Goal: Task Accomplishment & Management: Manage account settings

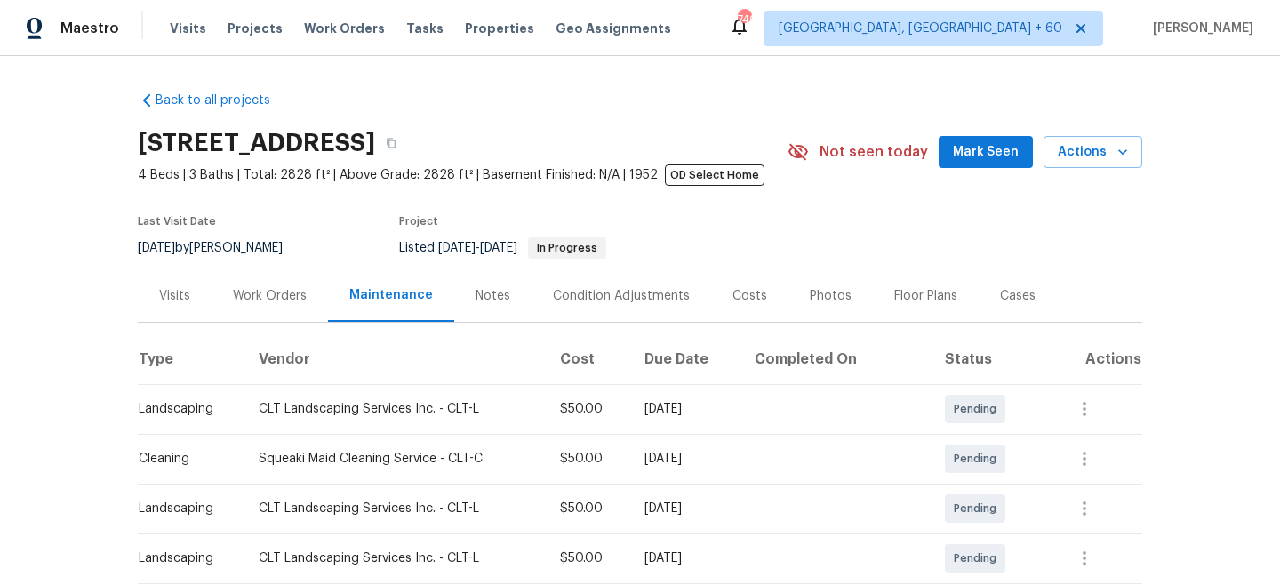
scroll to position [308, 0]
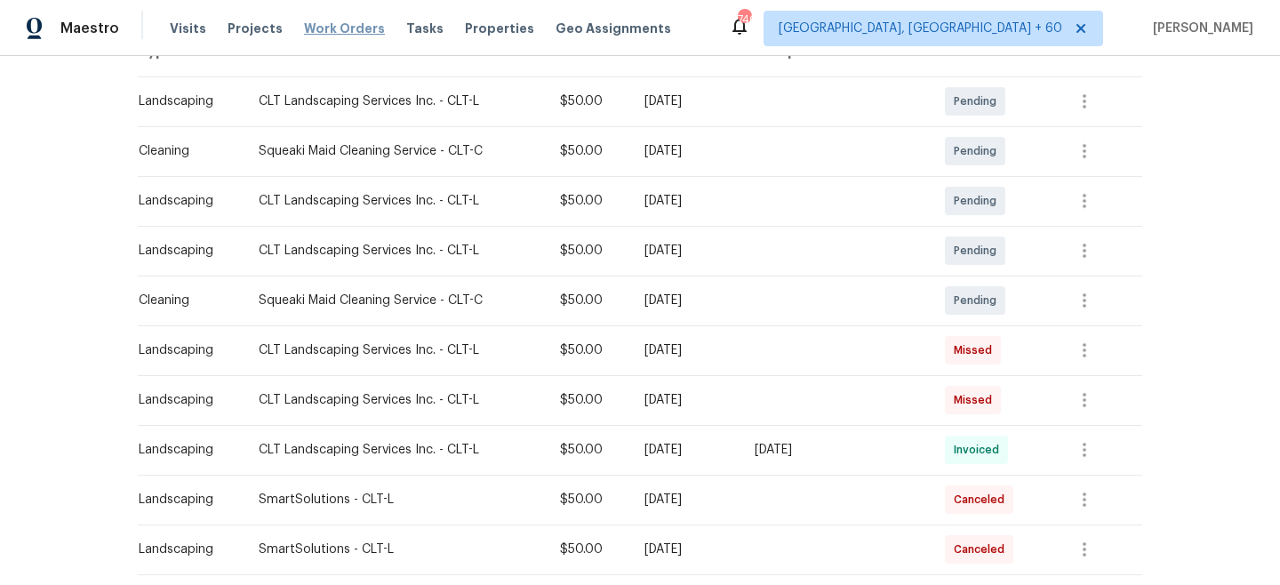
click at [328, 28] on span "Work Orders" at bounding box center [344, 29] width 81 height 18
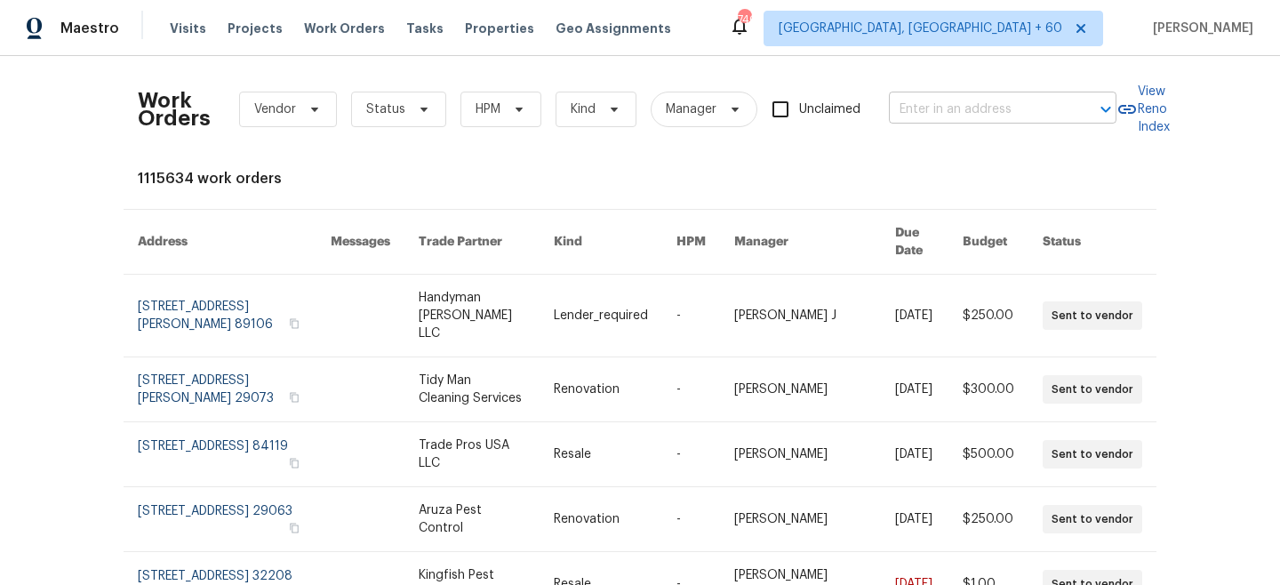
click at [1057, 105] on input "text" at bounding box center [978, 110] width 178 height 28
paste input "[STREET_ADDRESS]"
type input "[STREET_ADDRESS]"
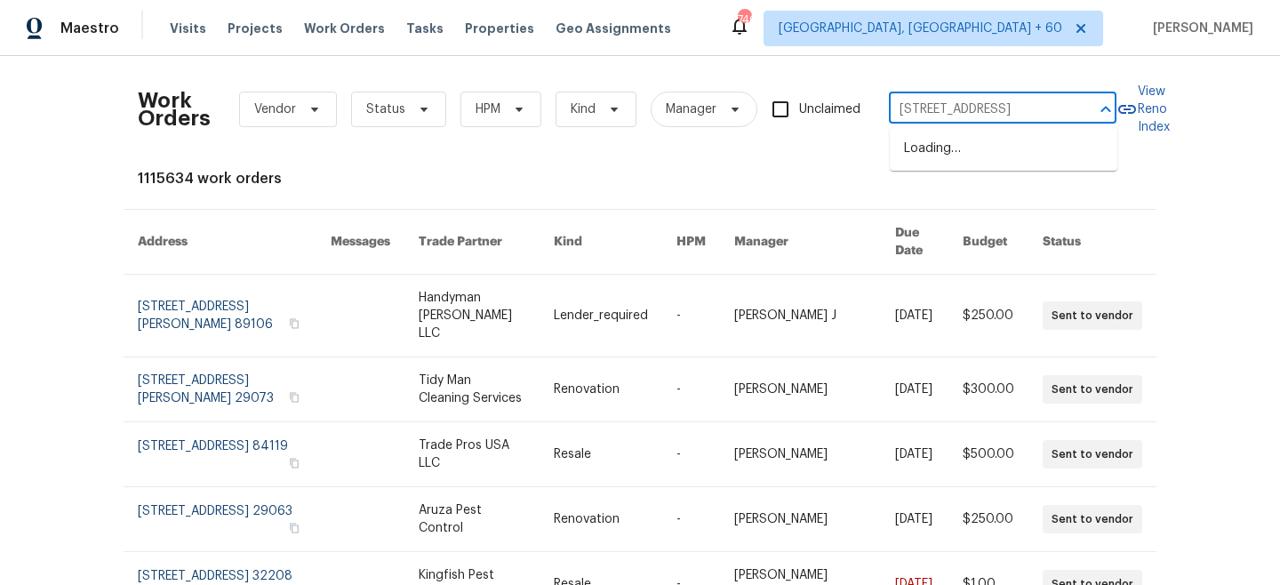
scroll to position [0, 80]
click at [986, 160] on li "[STREET_ADDRESS]" at bounding box center [1004, 148] width 228 height 29
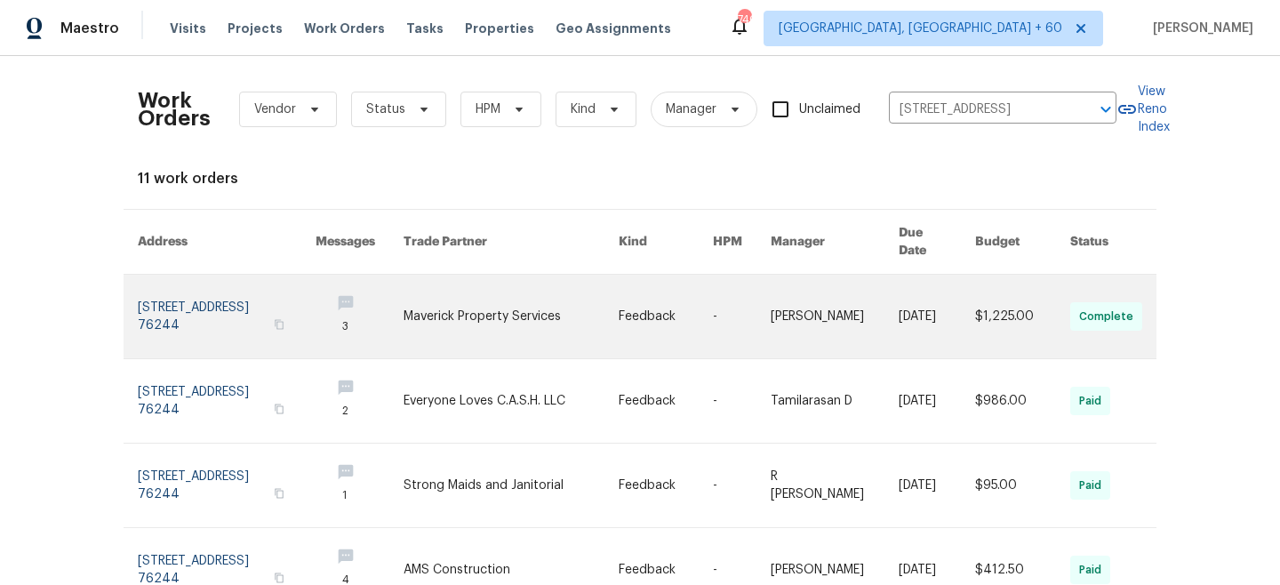
click at [592, 296] on link at bounding box center [511, 317] width 214 height 84
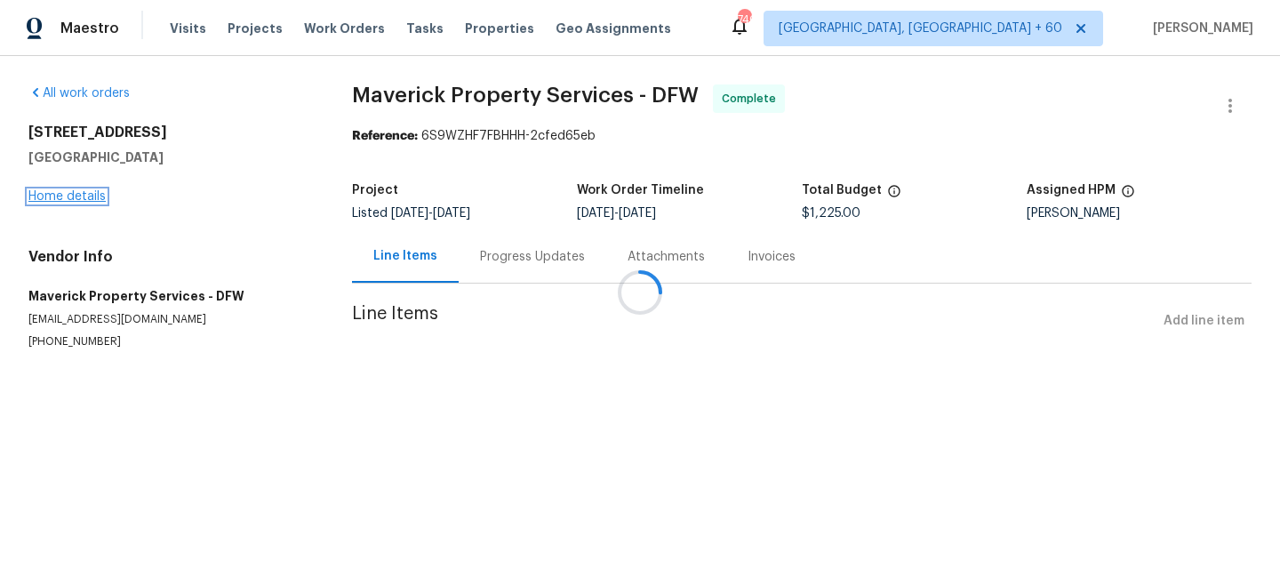
click at [75, 199] on link "Home details" at bounding box center [66, 196] width 77 height 12
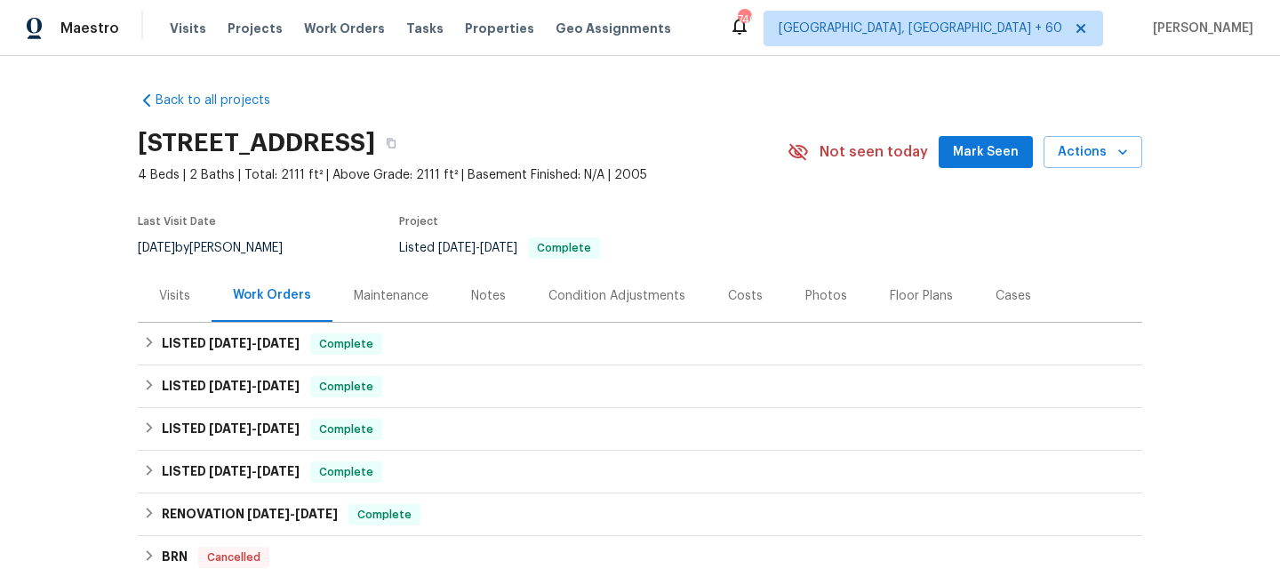
click at [398, 300] on div "Maintenance" at bounding box center [391, 296] width 75 height 18
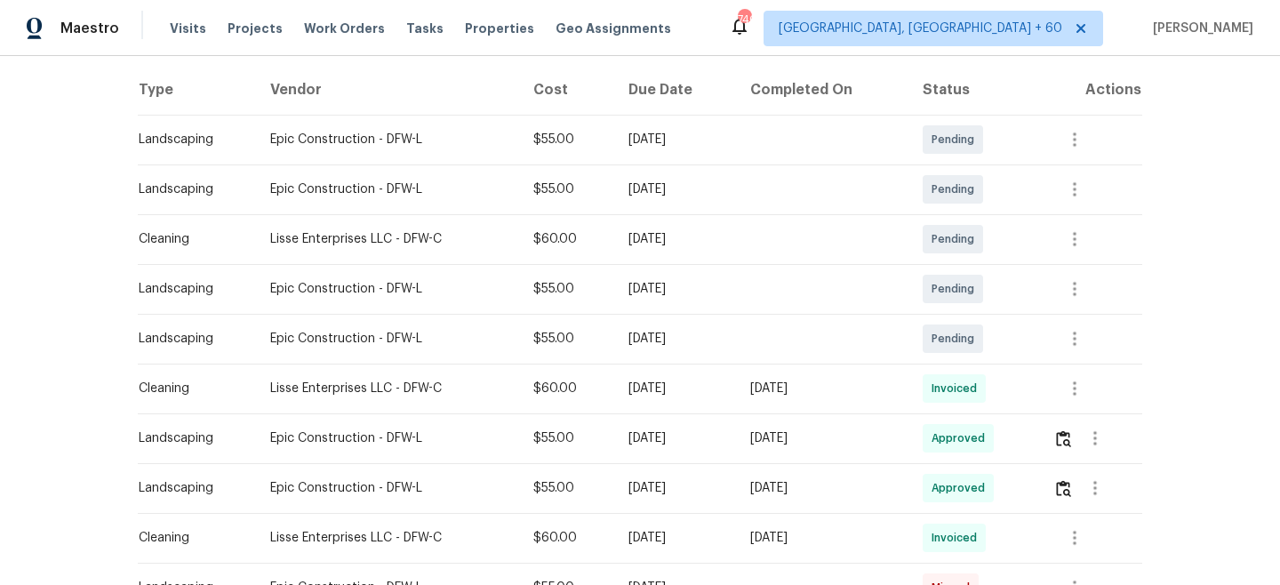
scroll to position [269, 0]
click at [1078, 343] on icon "button" at bounding box center [1074, 339] width 21 height 21
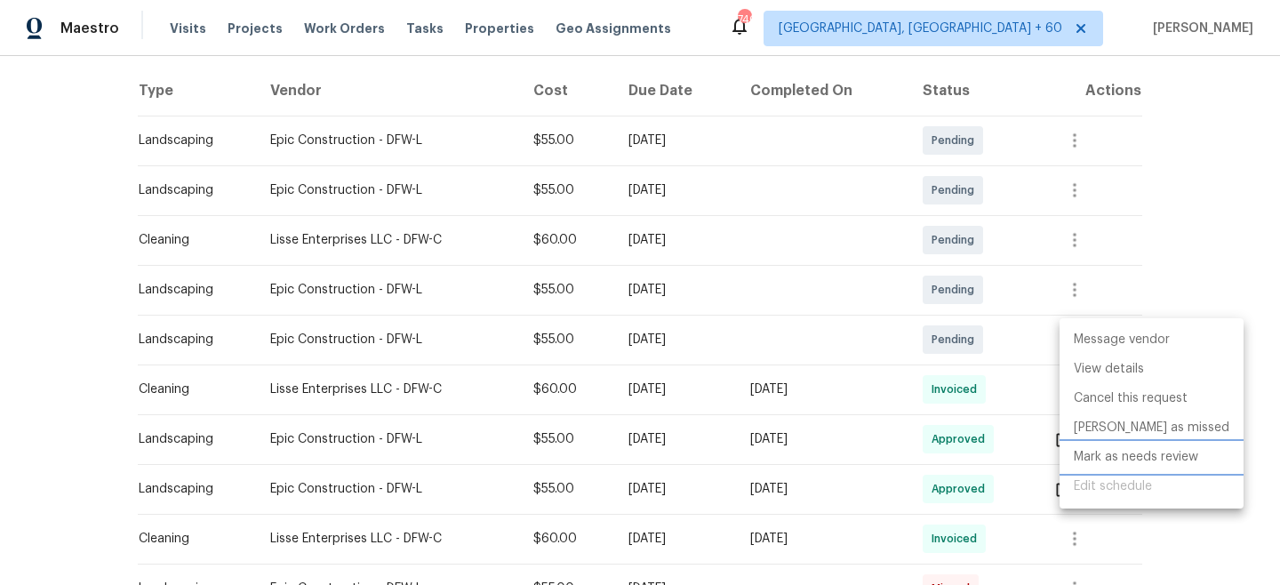
click at [1145, 454] on li "Mark as needs review" at bounding box center [1152, 457] width 184 height 29
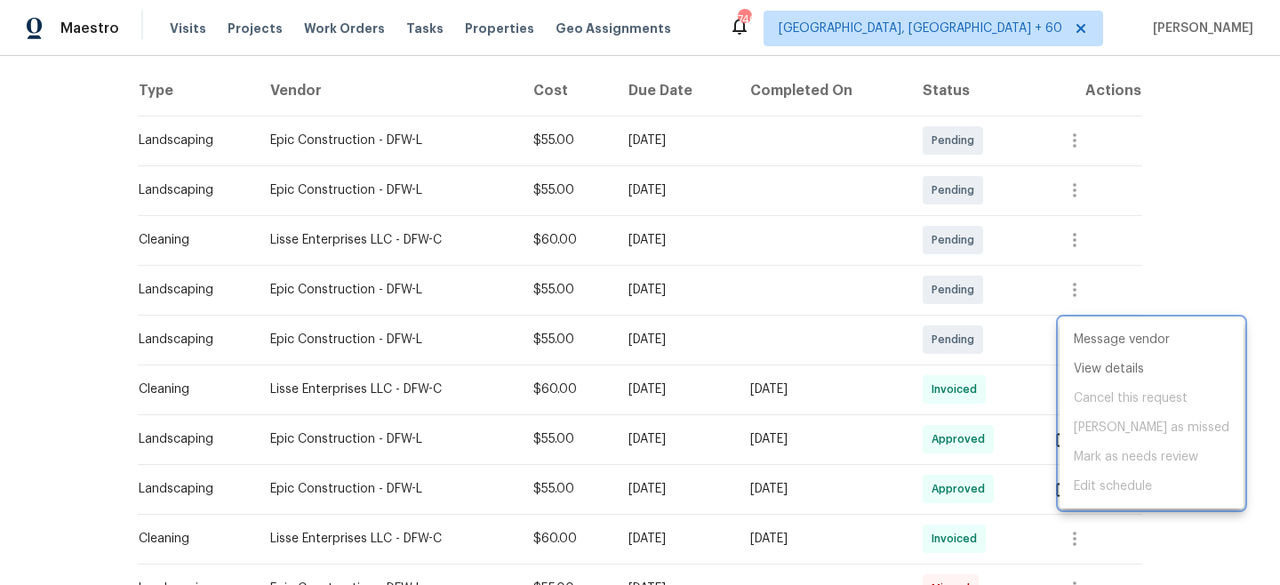
click at [1206, 253] on div at bounding box center [640, 292] width 1280 height 585
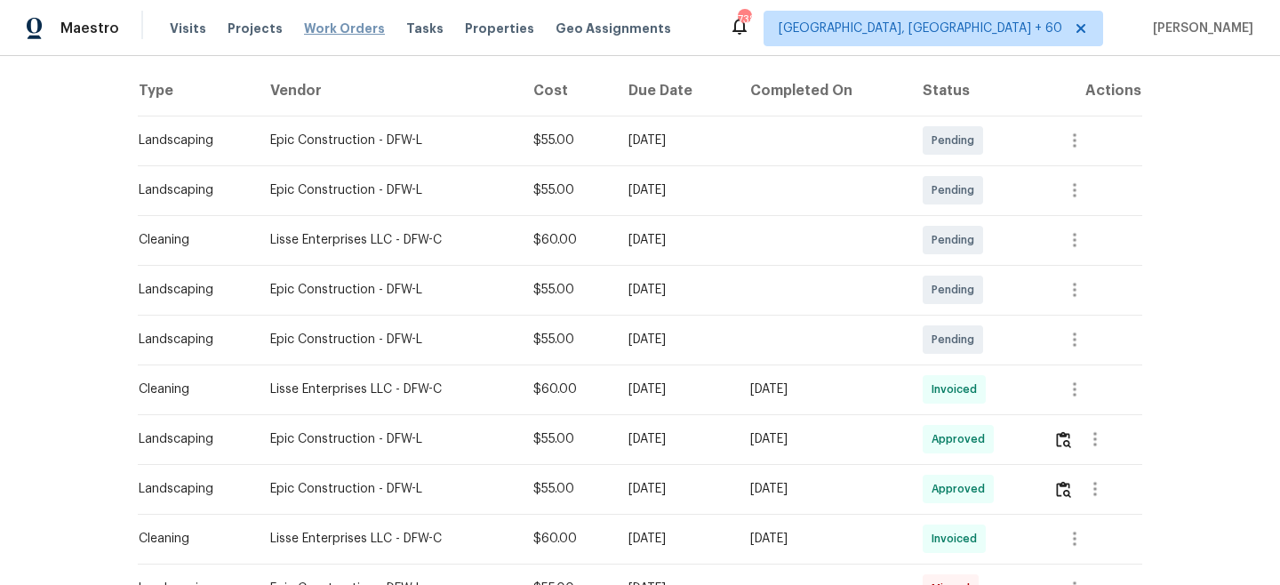
click at [327, 22] on span "Work Orders" at bounding box center [344, 29] width 81 height 18
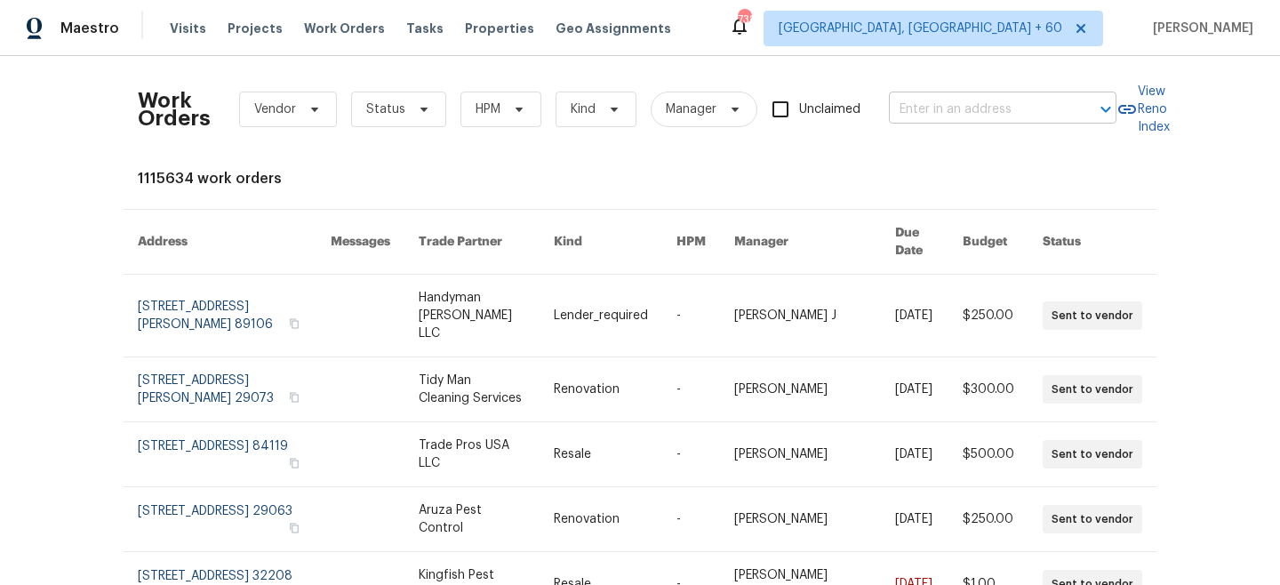
click at [999, 114] on input "text" at bounding box center [978, 110] width 178 height 28
paste input "[STREET_ADDRESS]"
type input "[STREET_ADDRESS]"
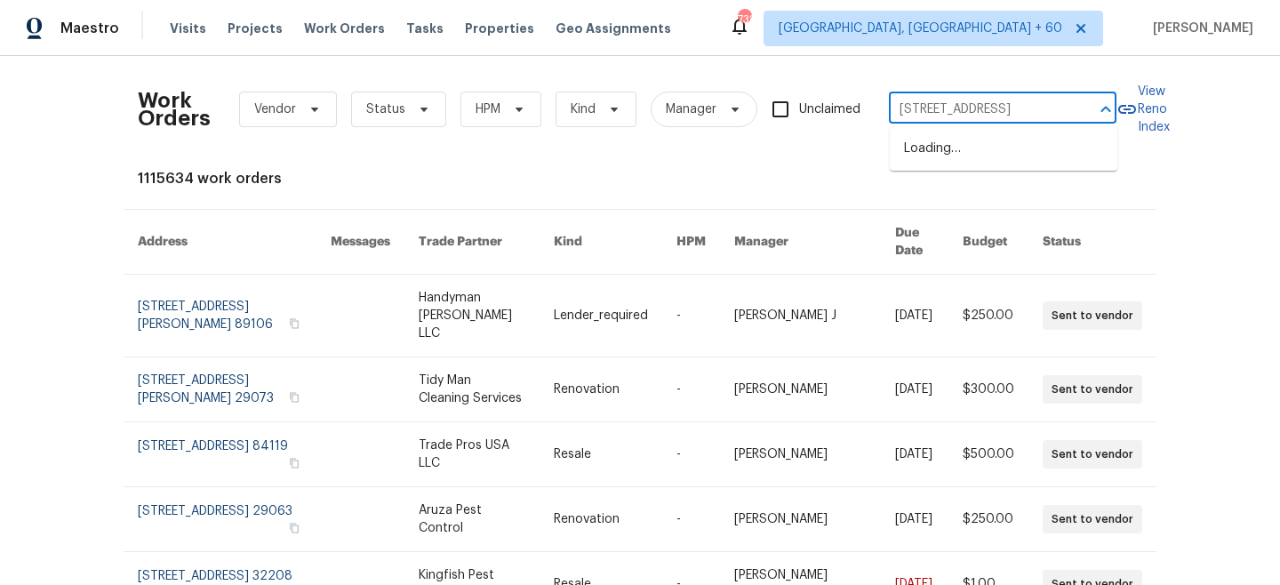
scroll to position [0, 84]
click at [1008, 154] on li "[STREET_ADDRESS]" at bounding box center [1004, 148] width 228 height 29
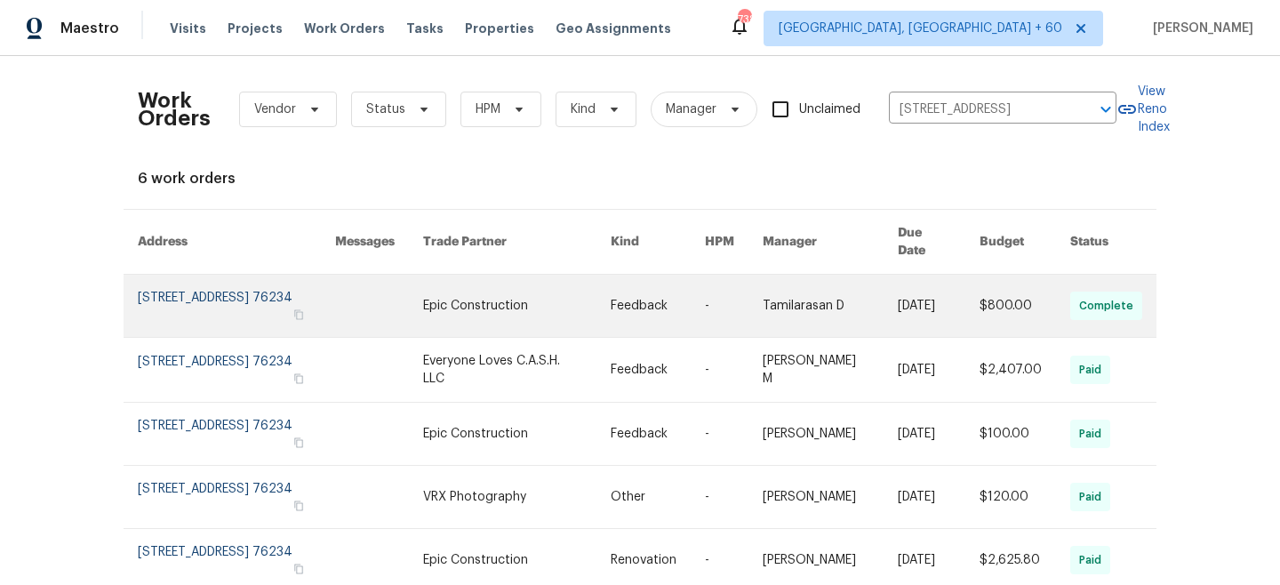
click at [587, 288] on link at bounding box center [517, 306] width 188 height 62
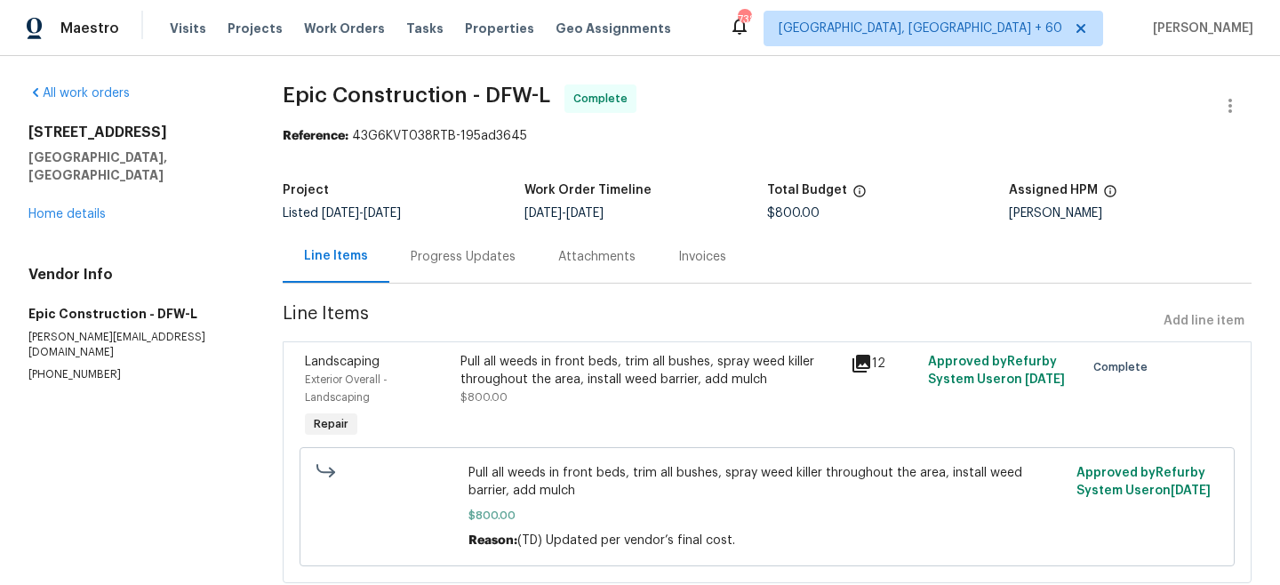
click at [75, 206] on div "All work orders [STREET_ADDRESS] Home details Vendor Info Epic Construction - D…" at bounding box center [134, 233] width 212 height 298
click at [69, 208] on link "Home details" at bounding box center [66, 214] width 77 height 12
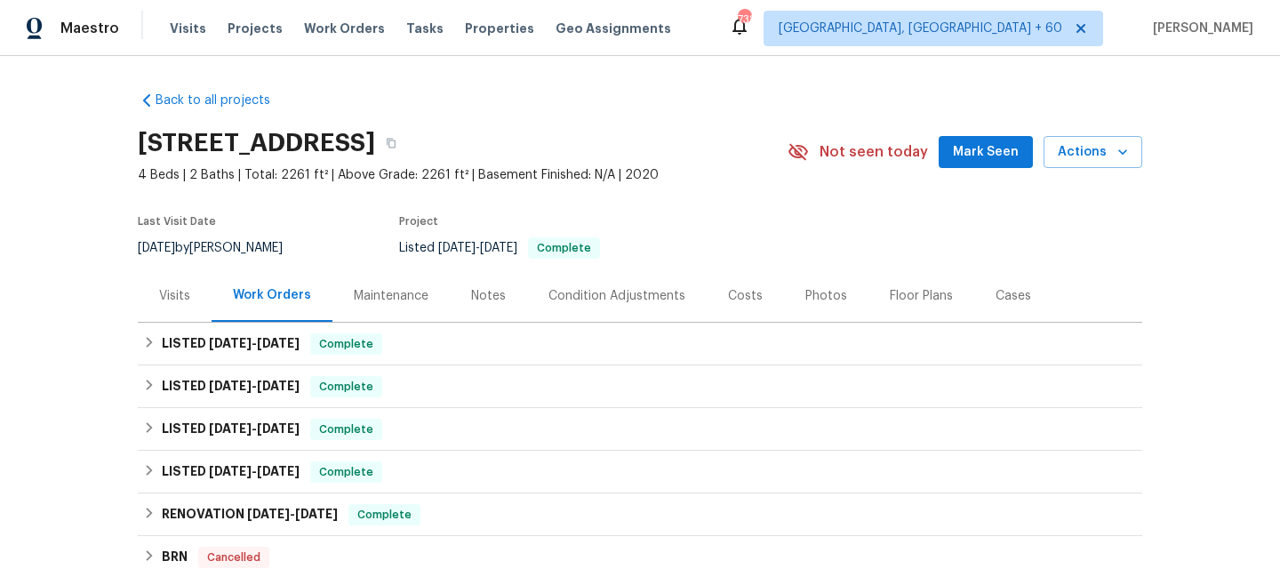
click at [403, 294] on div "Maintenance" at bounding box center [391, 296] width 75 height 18
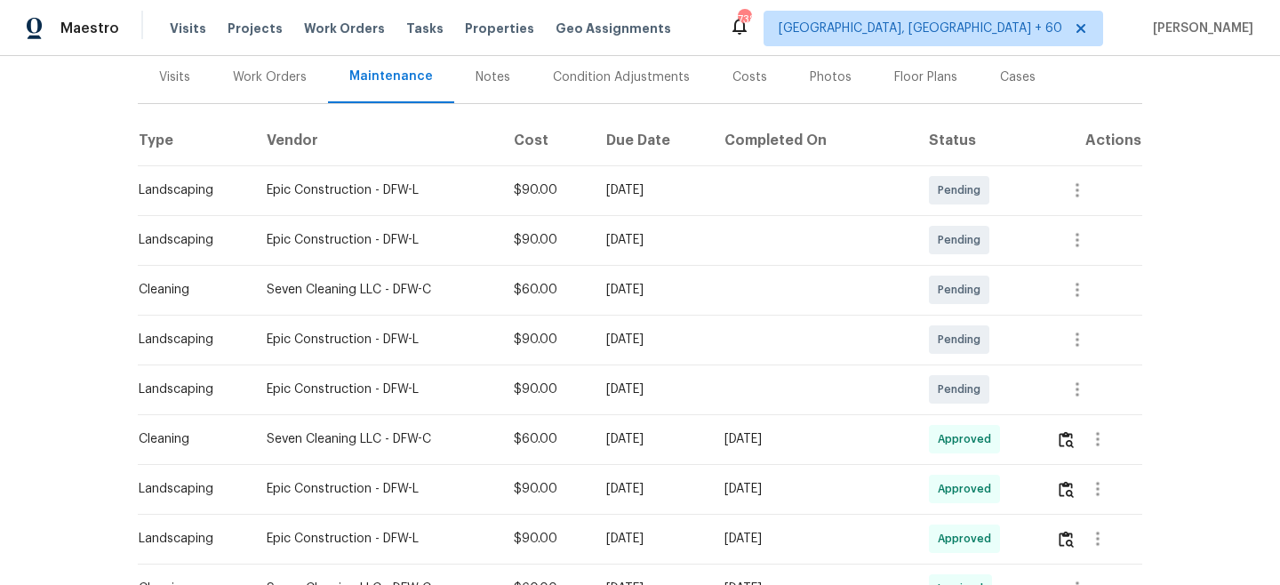
scroll to position [224, 0]
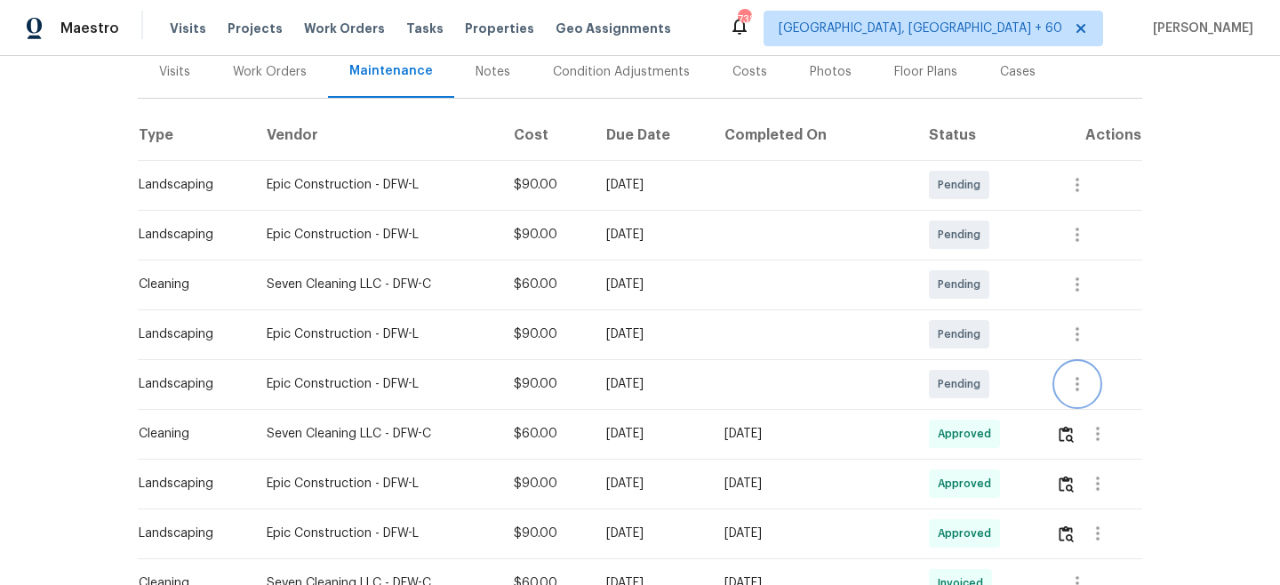
click at [1079, 378] on icon "button" at bounding box center [1078, 384] width 4 height 14
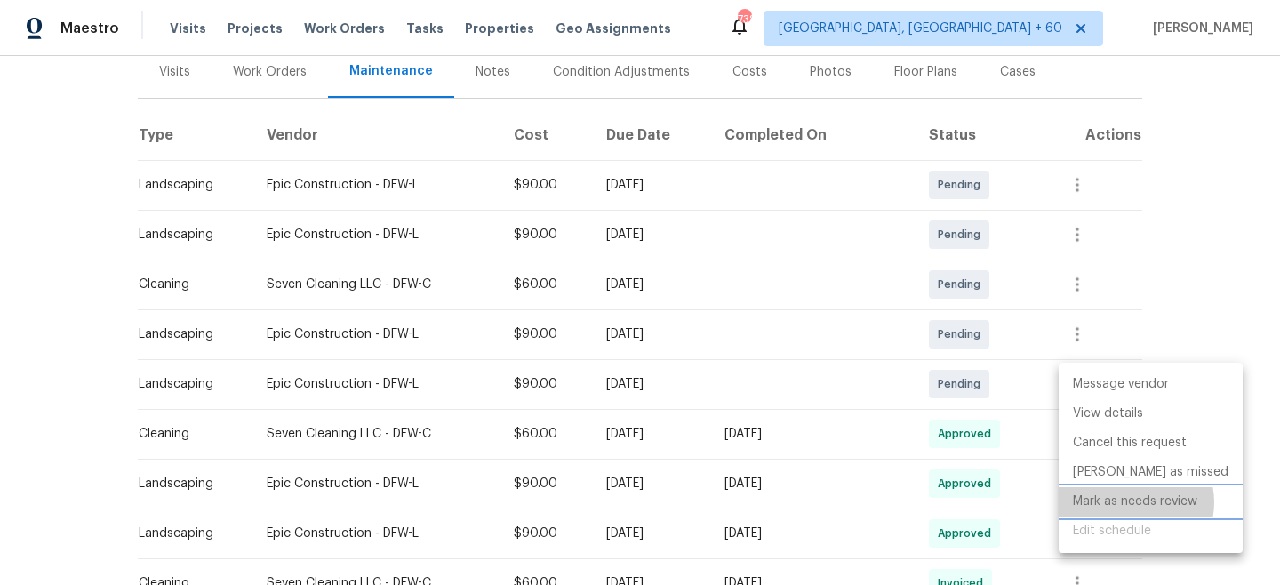
drag, startPoint x: 1134, startPoint y: 502, endPoint x: 1146, endPoint y: 479, distance: 25.8
click at [1134, 502] on li "Mark as needs review" at bounding box center [1151, 501] width 184 height 29
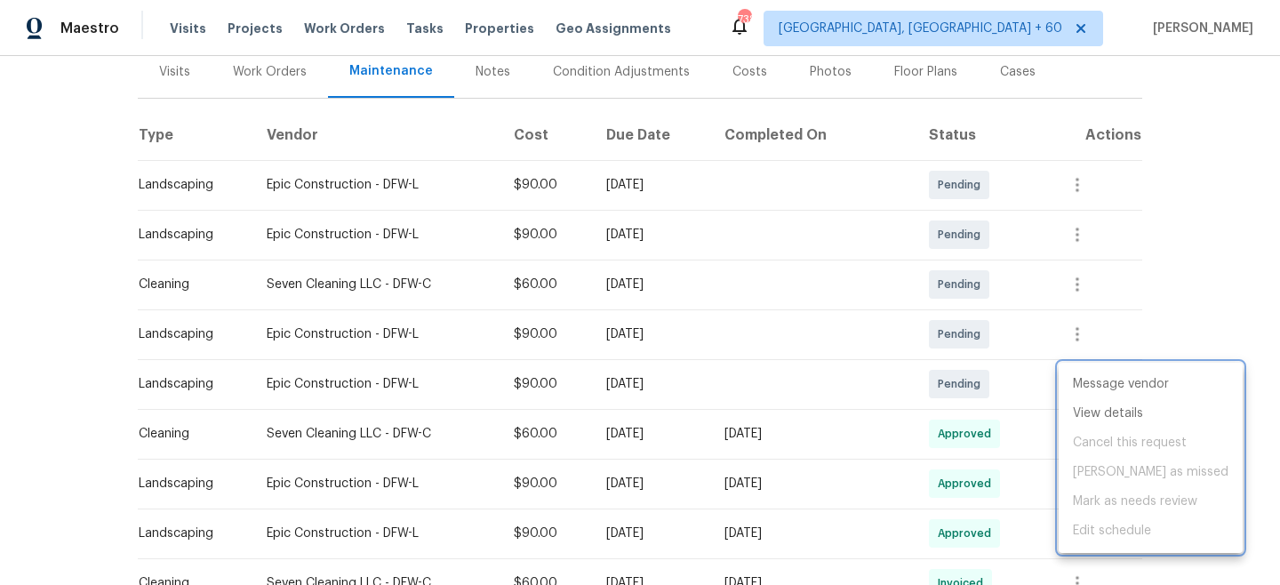
click at [1214, 242] on div at bounding box center [640, 292] width 1280 height 585
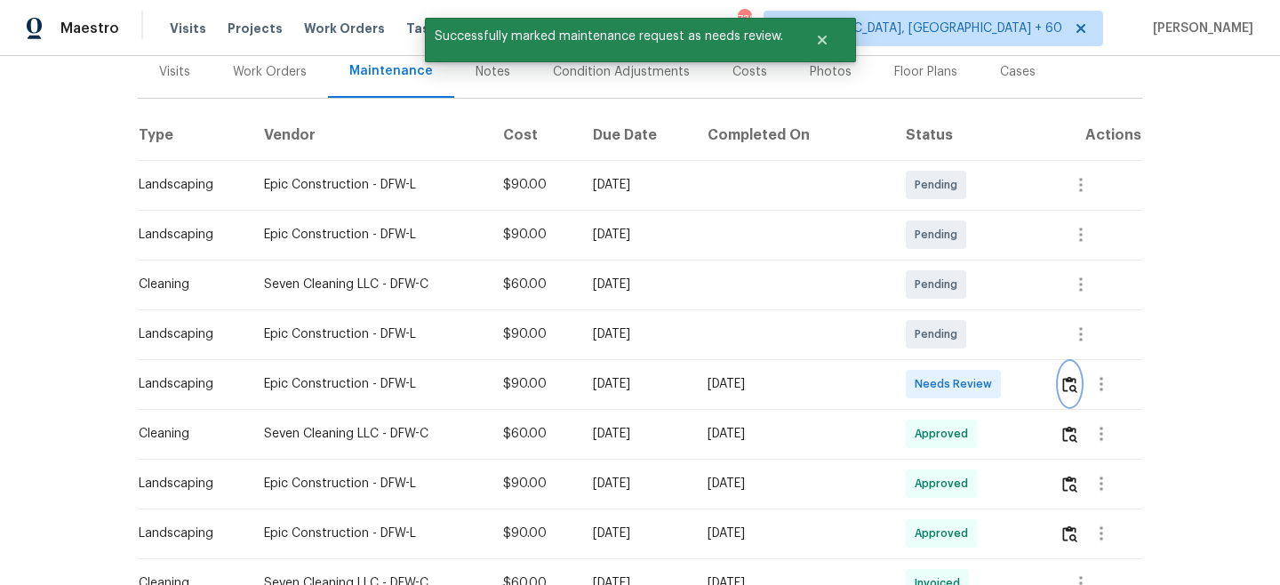
click at [1066, 380] on img "button" at bounding box center [1069, 384] width 15 height 17
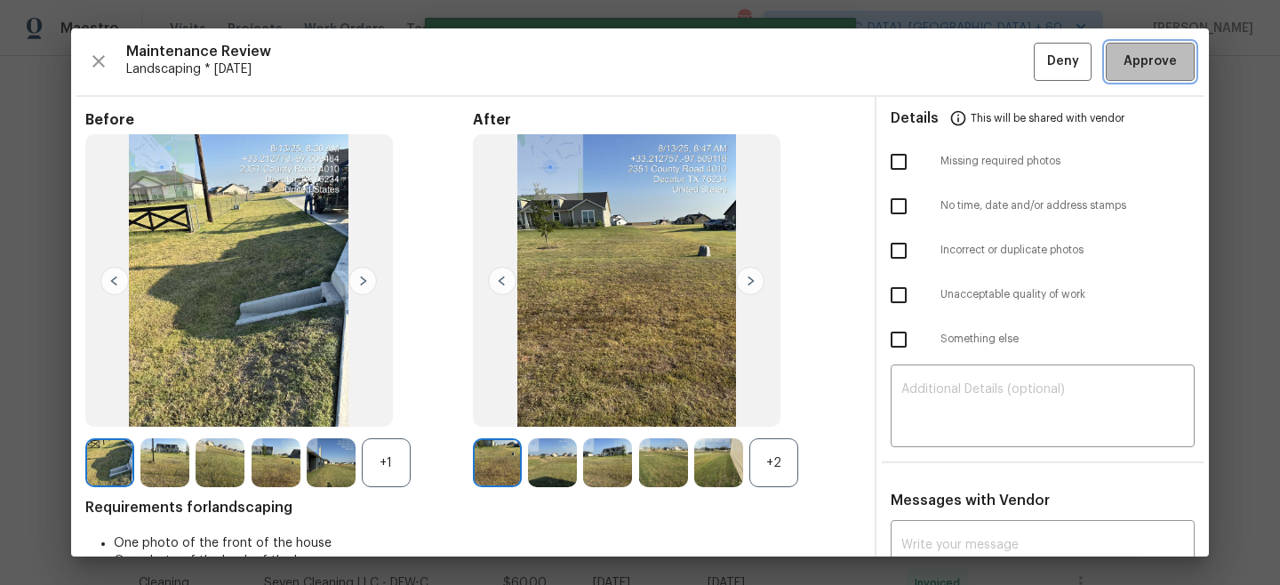
click at [1154, 75] on button "Approve" at bounding box center [1150, 62] width 89 height 38
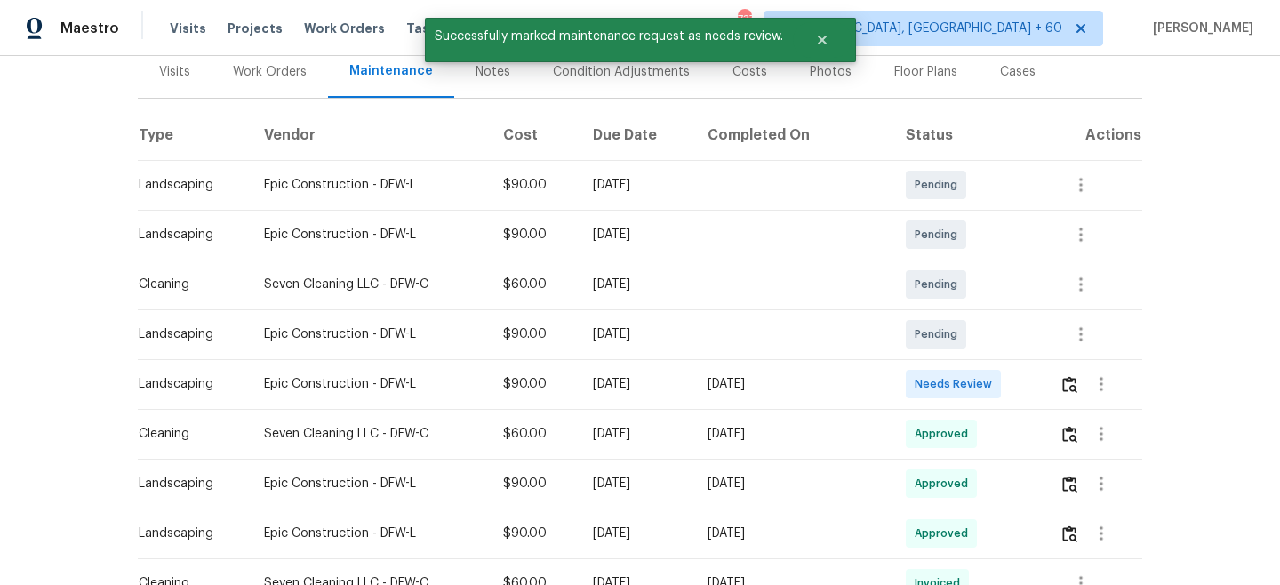
click at [1238, 151] on div "Back to all projects [STREET_ADDRESS] 4 Beds | 2 Baths | Total: 2261 ft² | Abov…" at bounding box center [640, 320] width 1280 height 529
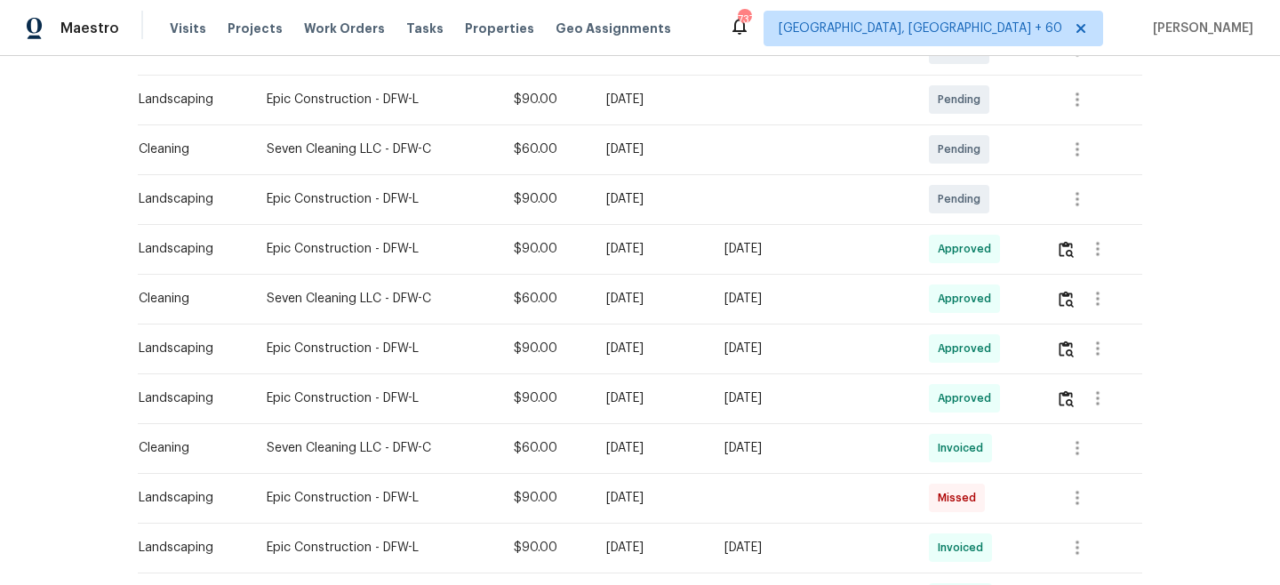
scroll to position [379, 0]
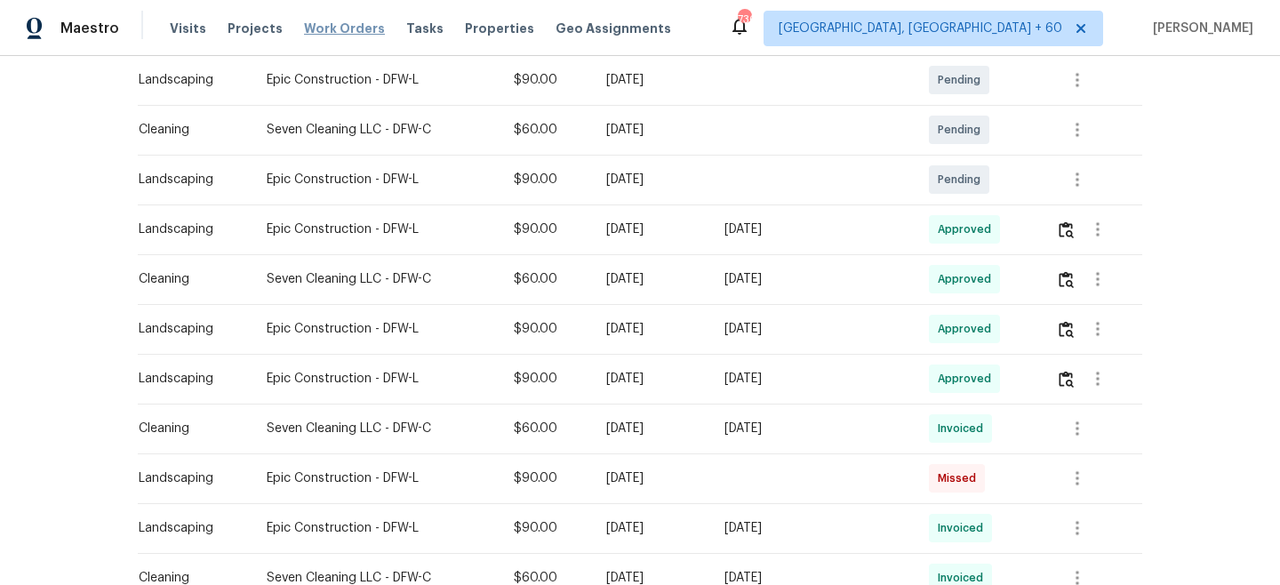
click at [325, 27] on span "Work Orders" at bounding box center [344, 29] width 81 height 18
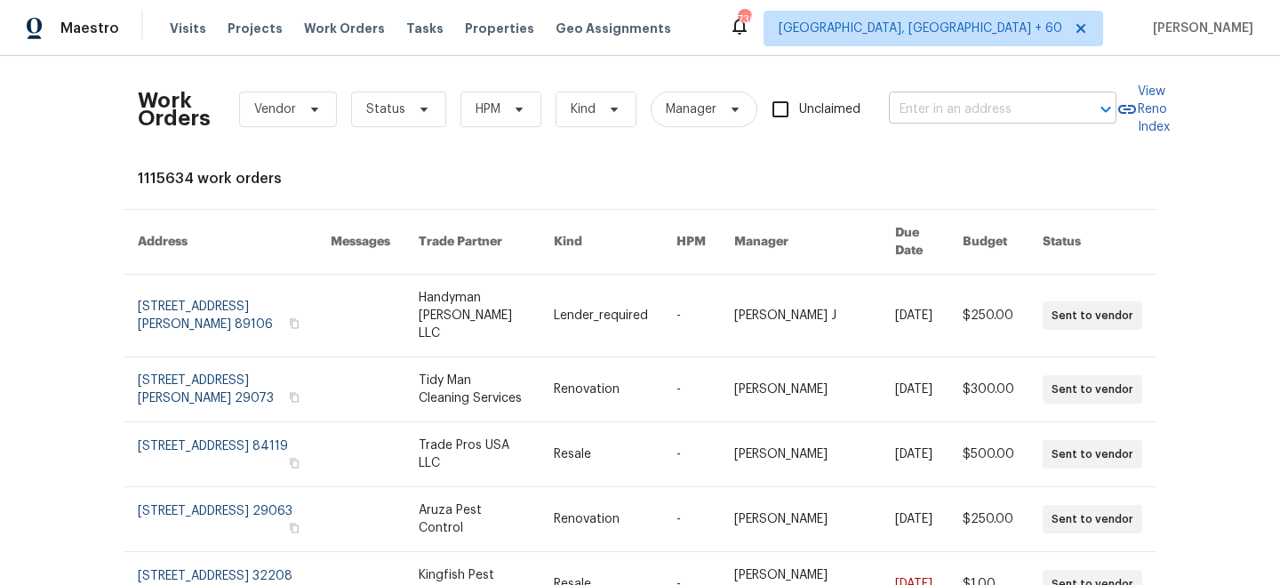
click at [1040, 116] on input "text" at bounding box center [978, 110] width 178 height 28
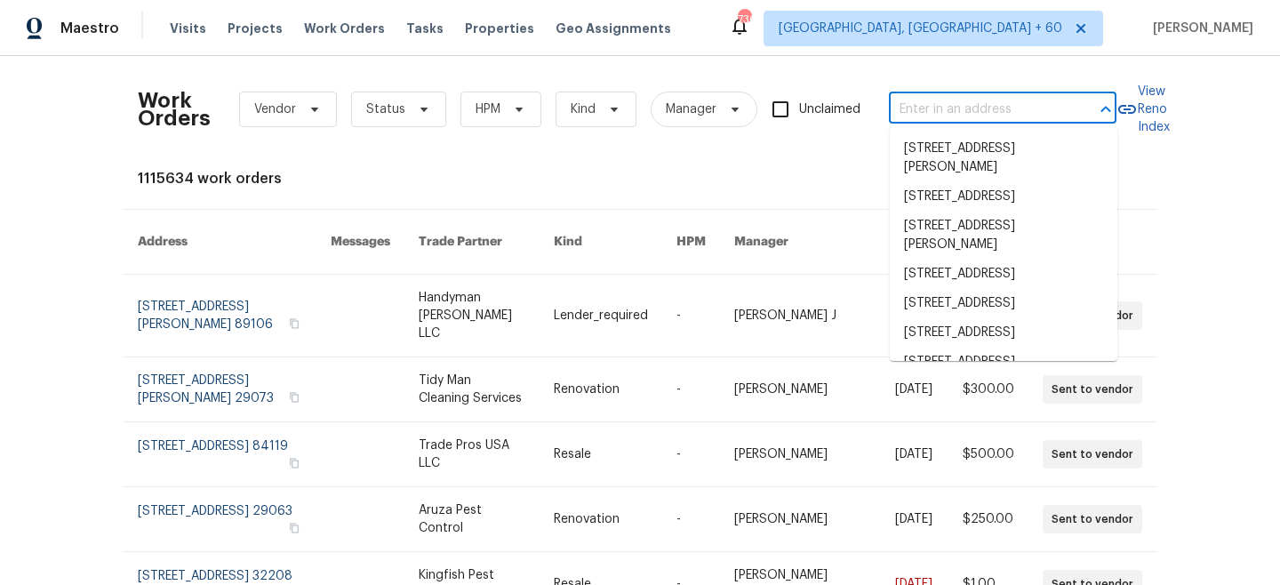
paste input "[STREET_ADDRESS]"
type input "[STREET_ADDRESS]"
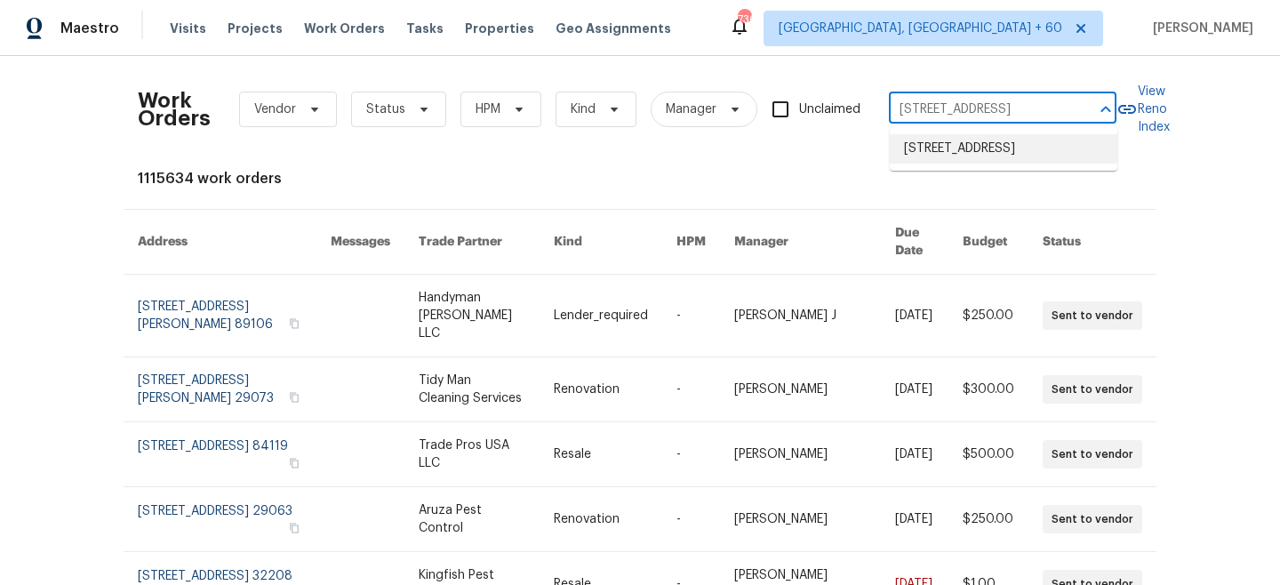
click at [997, 160] on li "[STREET_ADDRESS]" at bounding box center [1004, 148] width 228 height 29
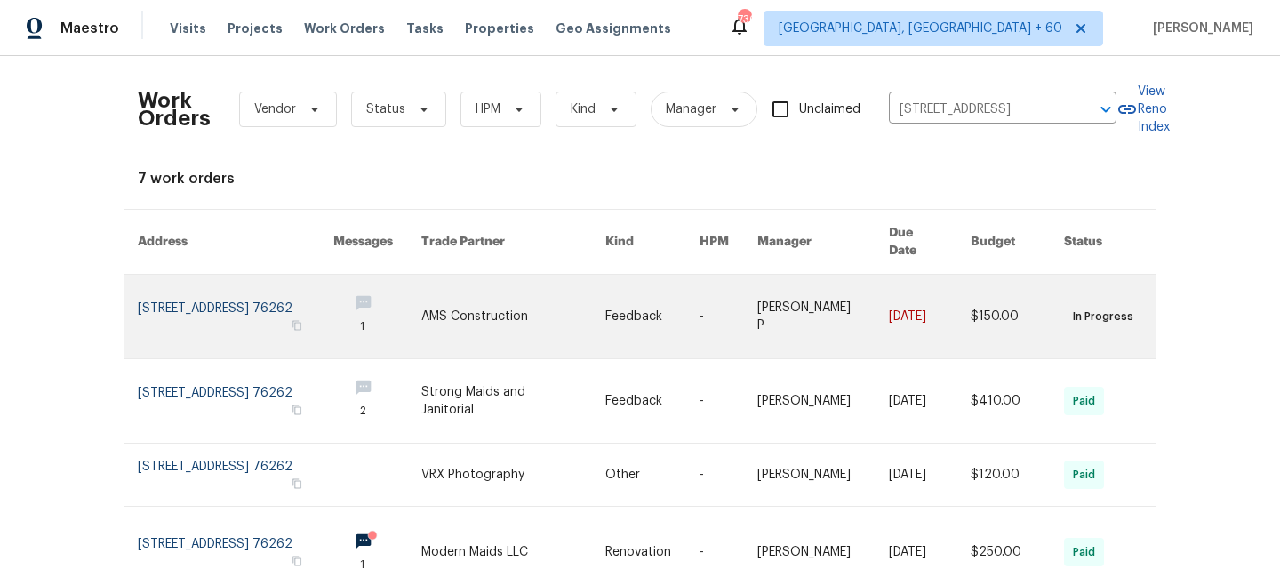
click at [498, 317] on link at bounding box center [513, 317] width 184 height 84
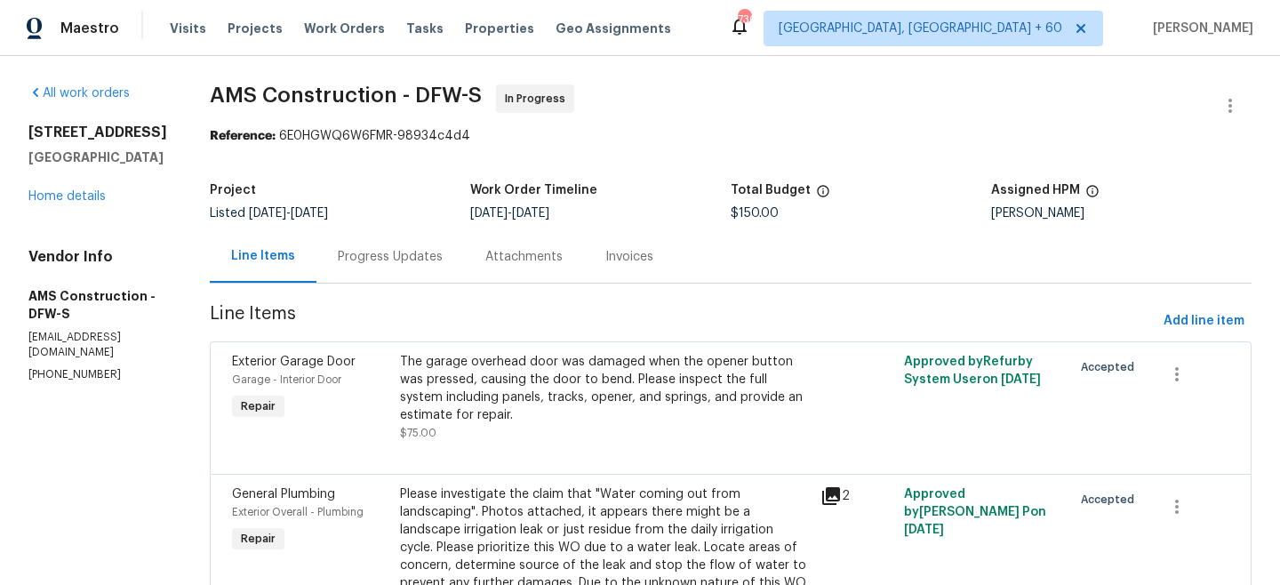
click at [49, 230] on div "All work orders [STREET_ADDRESS] Home details Vendor Info AMS Construction - DF…" at bounding box center [97, 233] width 139 height 298
click at [45, 203] on link "Home details" at bounding box center [66, 196] width 77 height 12
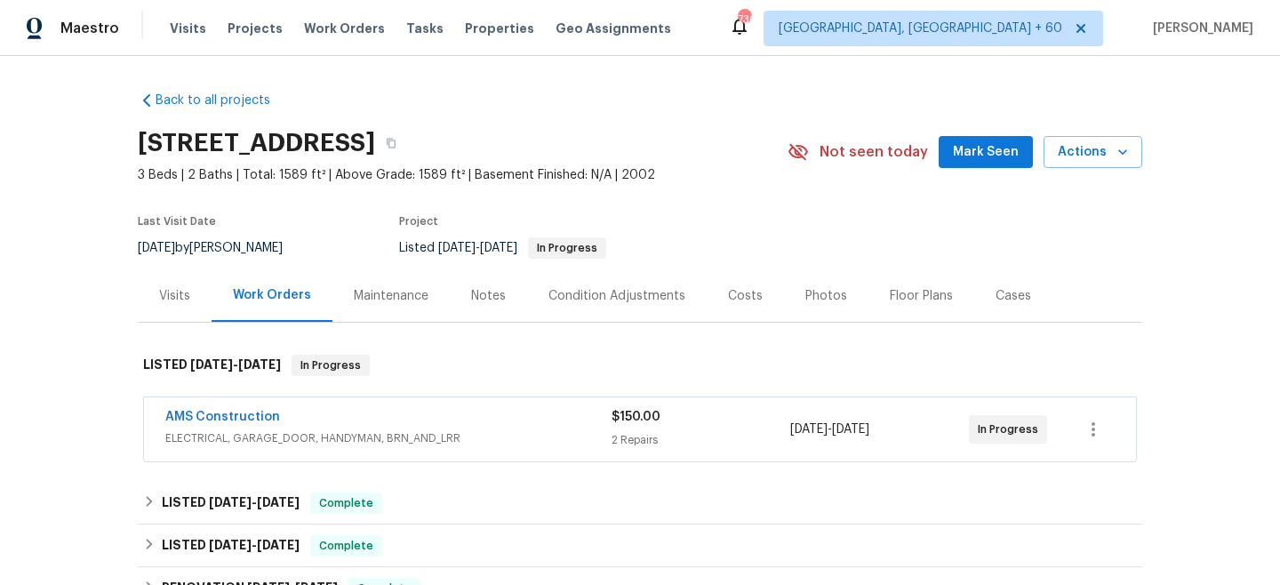
click at [379, 290] on div "Maintenance" at bounding box center [391, 296] width 75 height 18
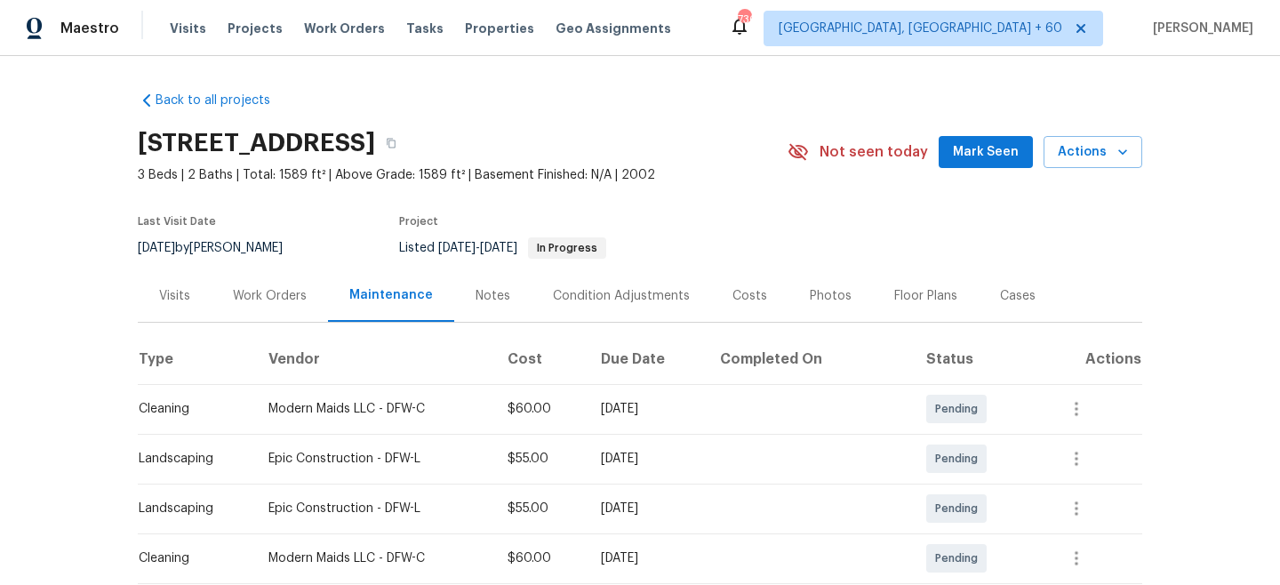
scroll to position [279, 0]
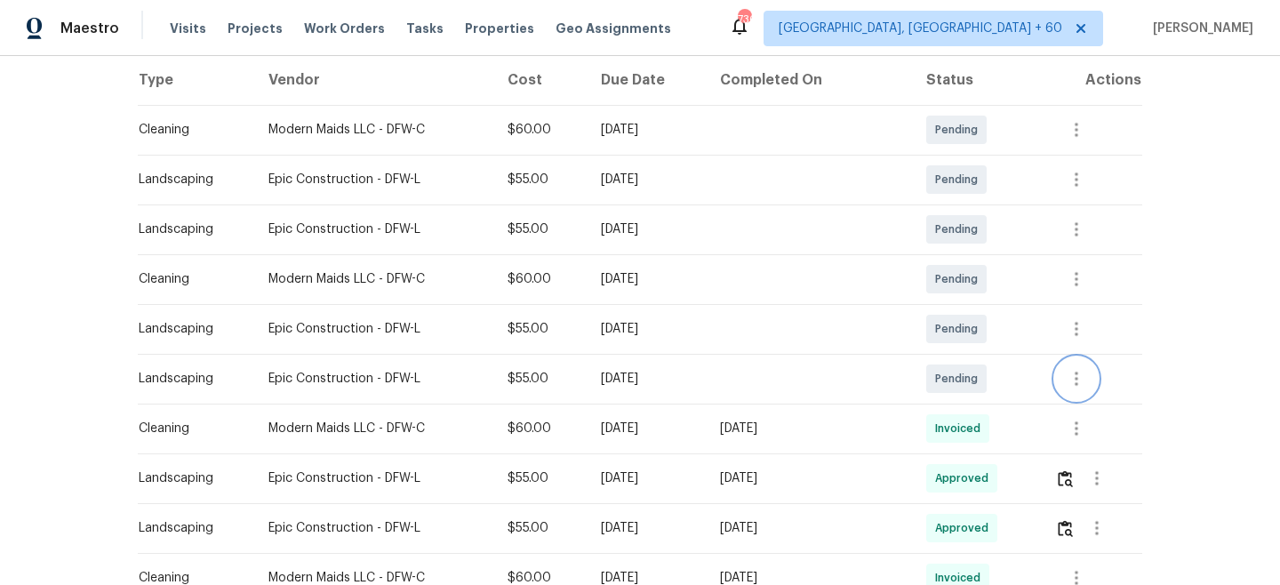
click at [1084, 386] on icon "button" at bounding box center [1076, 378] width 21 height 21
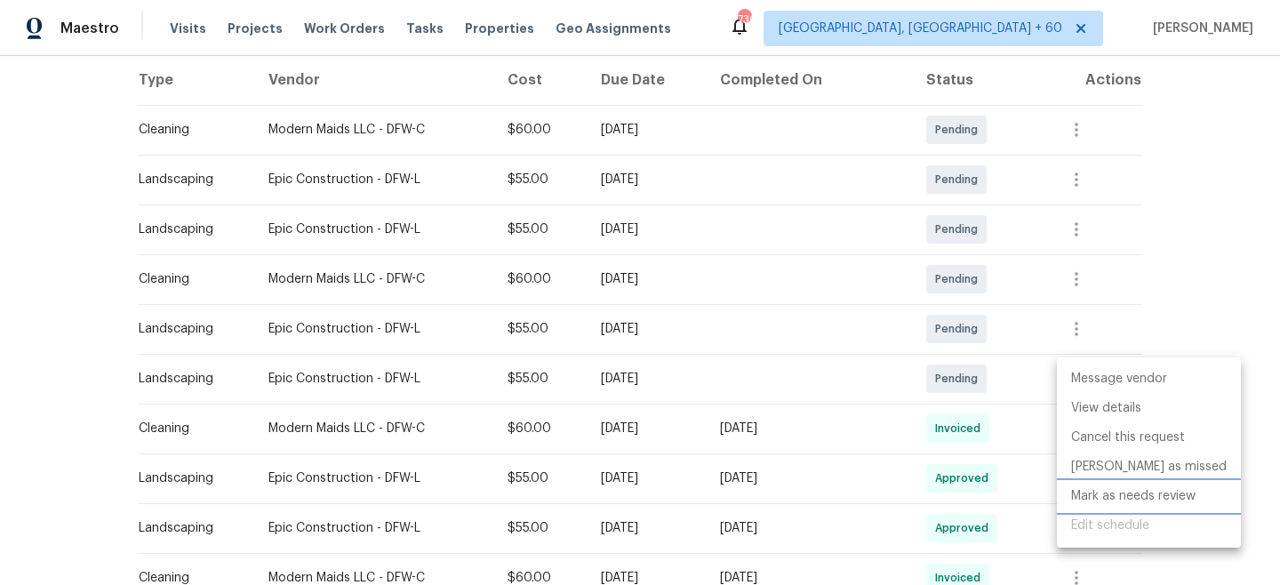
click at [1130, 497] on li "Mark as needs review" at bounding box center [1149, 496] width 184 height 29
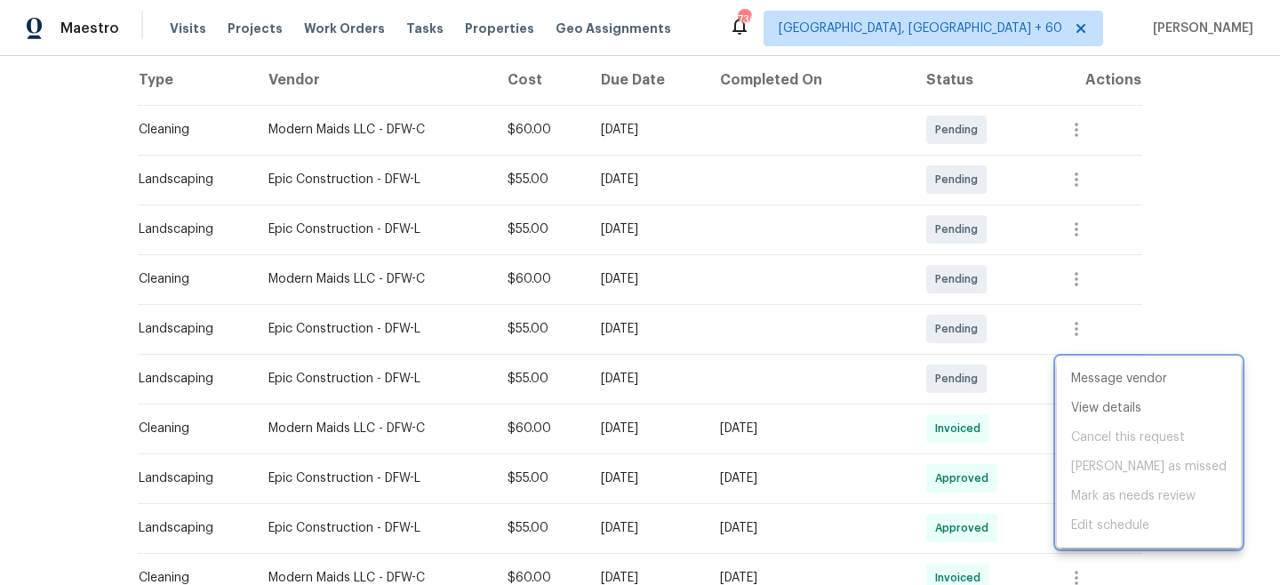
click at [1198, 285] on div at bounding box center [640, 292] width 1280 height 585
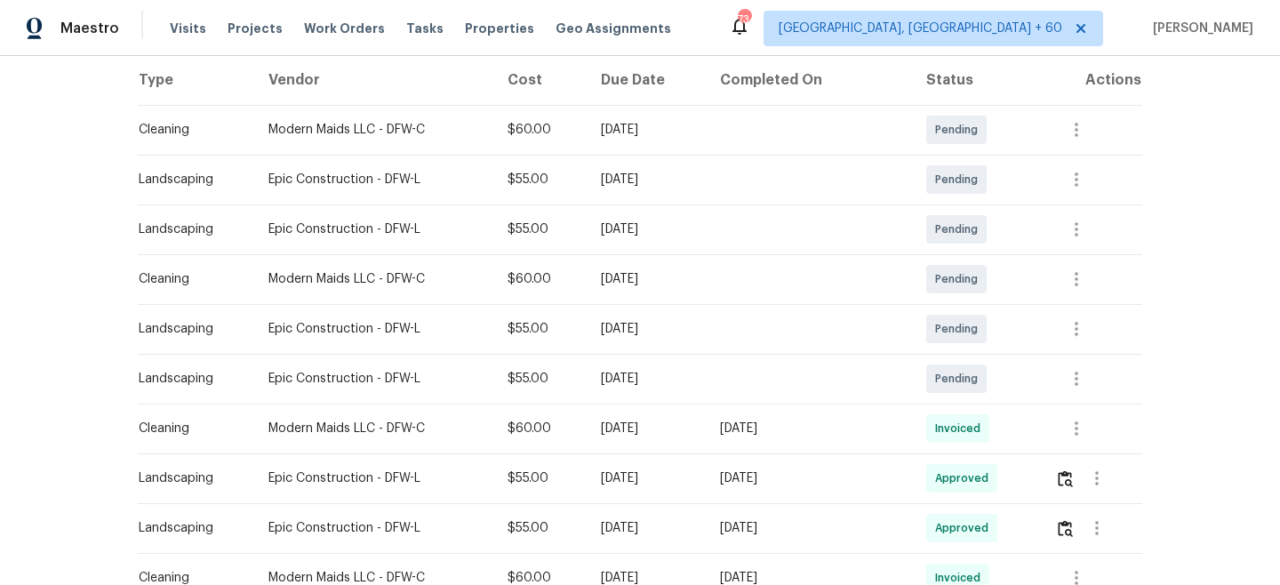
click at [305, 28] on span "Work Orders" at bounding box center [344, 29] width 81 height 18
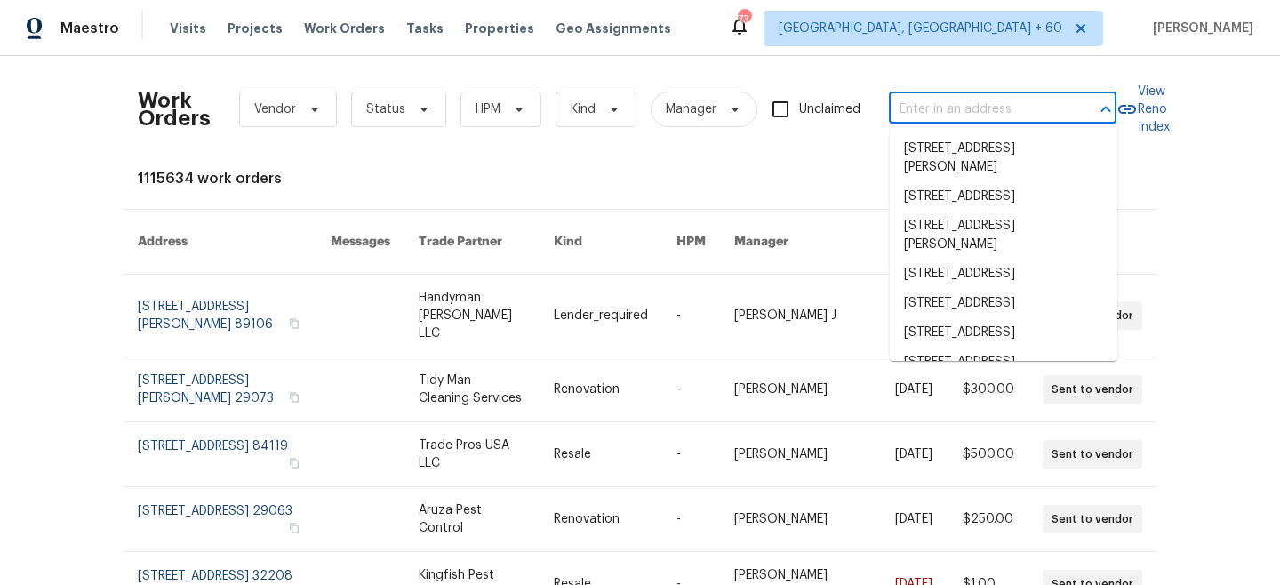
click at [951, 98] on input "text" at bounding box center [978, 110] width 178 height 28
paste input "[STREET_ADDRESS]"
type input "[STREET_ADDRESS]"
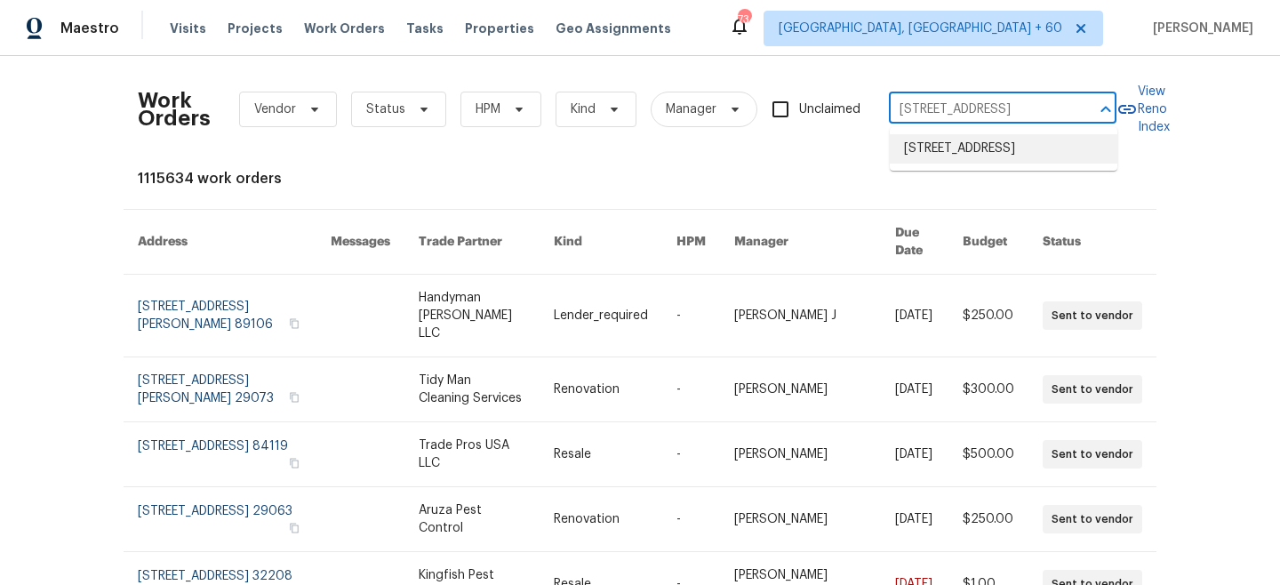
click at [976, 158] on li "[STREET_ADDRESS]" at bounding box center [1004, 148] width 228 height 29
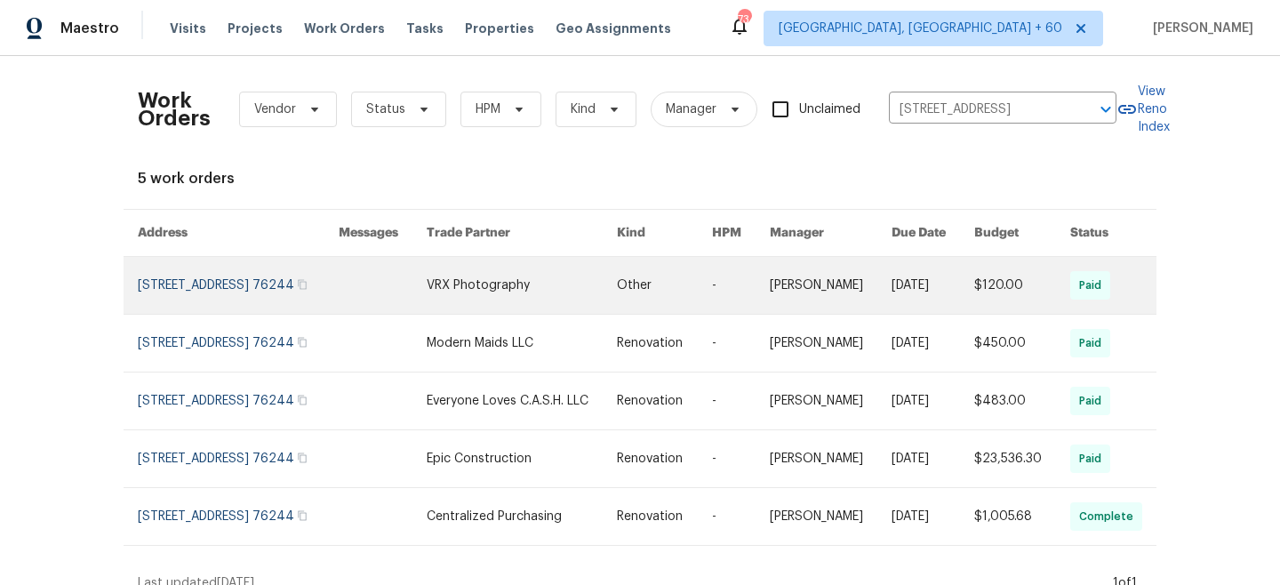
click at [580, 296] on link at bounding box center [522, 285] width 190 height 57
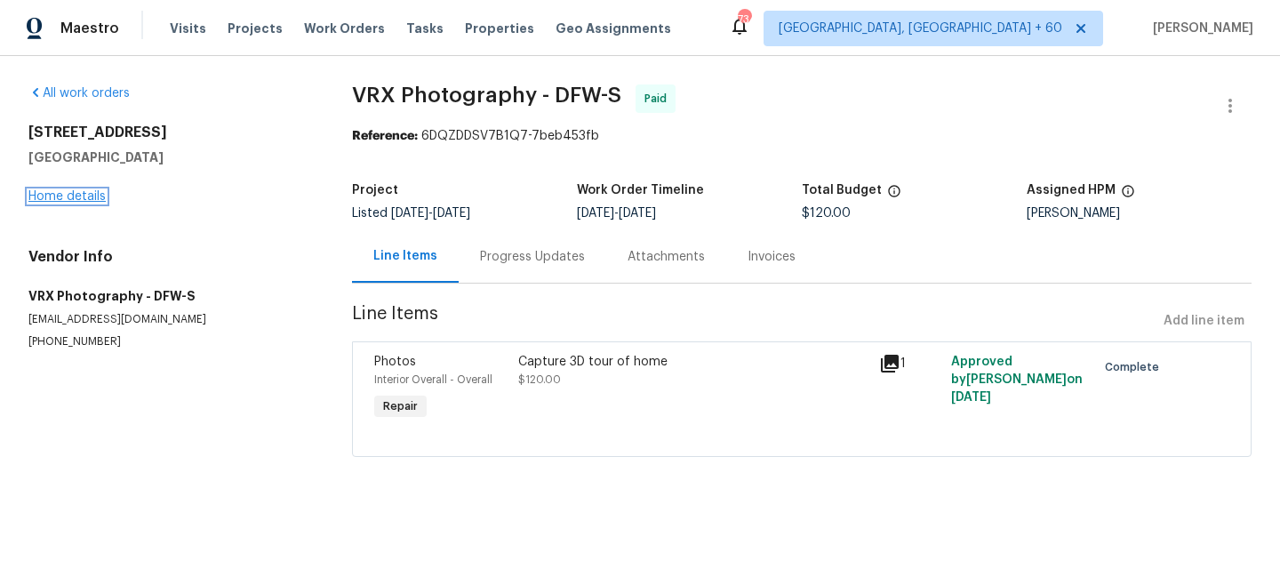
click at [76, 199] on link "Home details" at bounding box center [66, 196] width 77 height 12
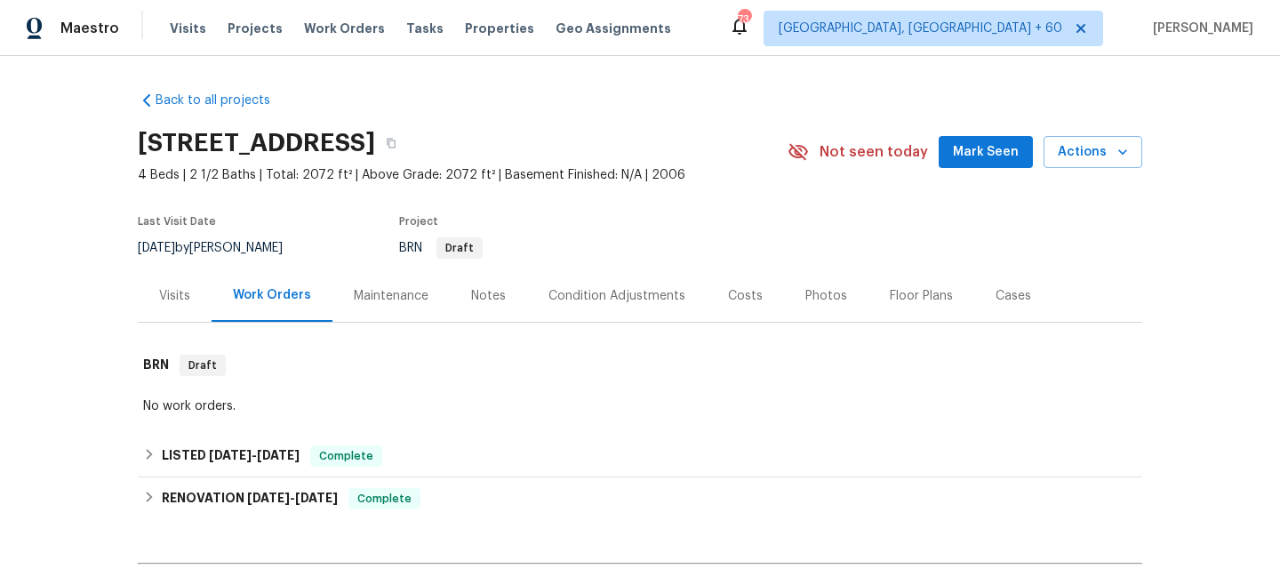
click at [374, 296] on div "Maintenance" at bounding box center [391, 296] width 75 height 18
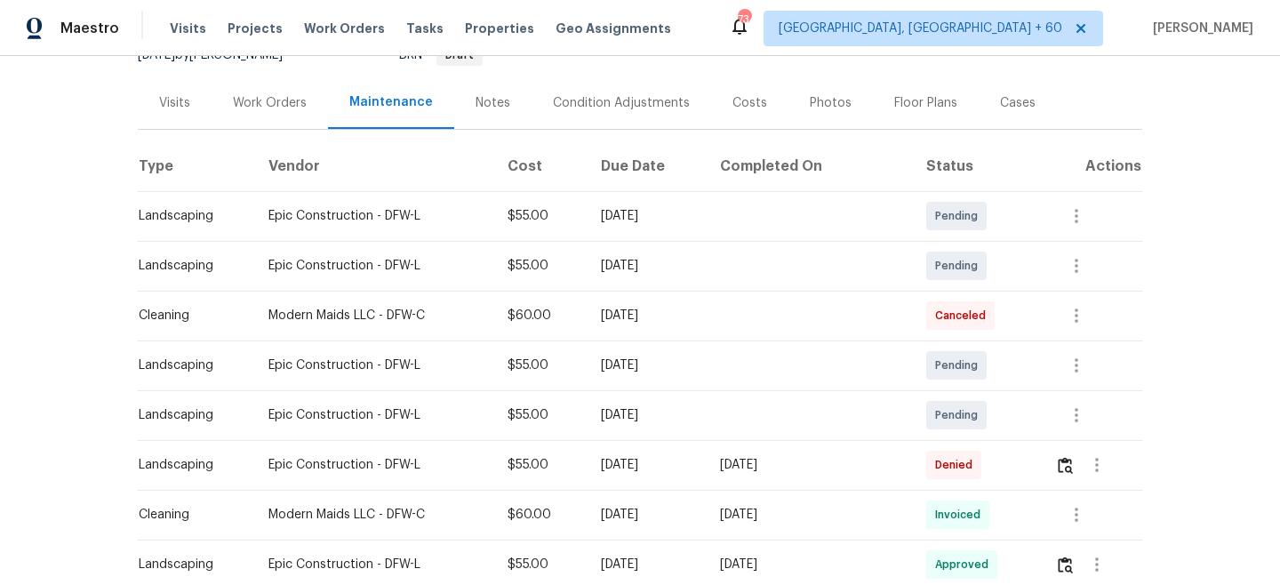
scroll to position [201, 0]
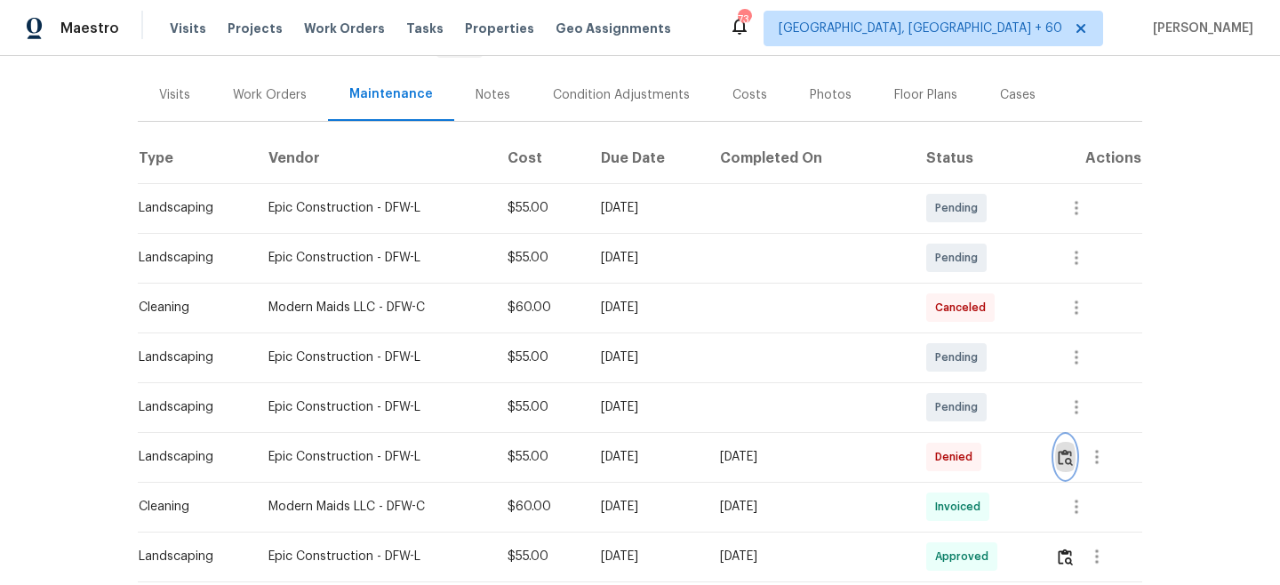
click at [1066, 457] on img "button" at bounding box center [1065, 457] width 15 height 17
click at [1066, 451] on img "button" at bounding box center [1065, 457] width 15 height 17
click at [1073, 399] on icon "button" at bounding box center [1076, 407] width 21 height 21
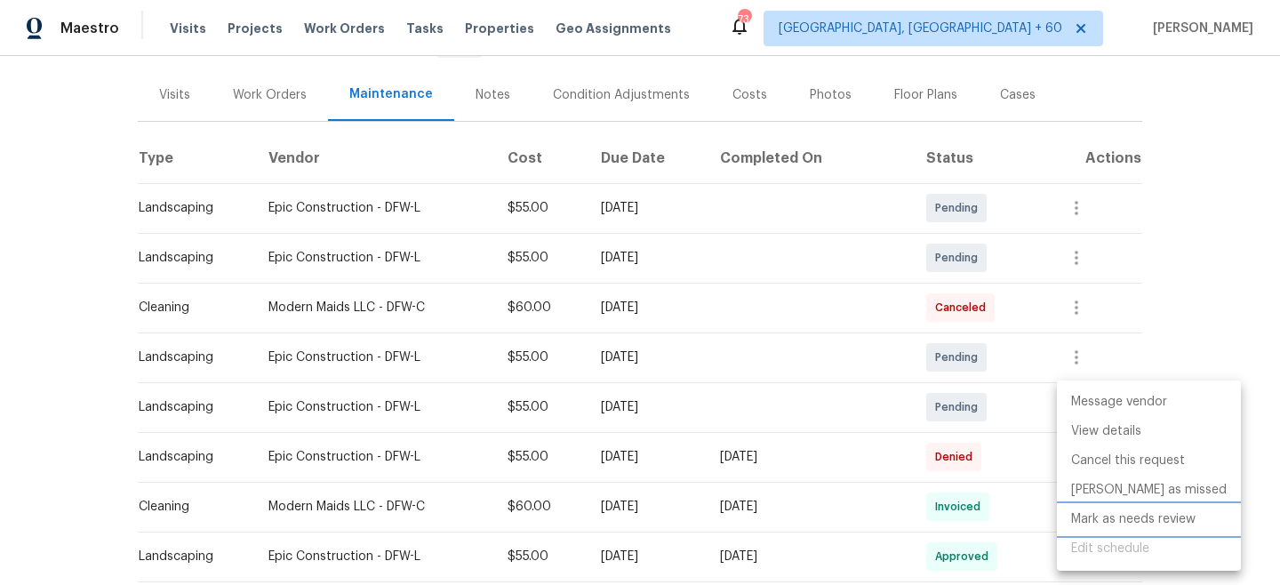
click at [1126, 521] on li "Mark as needs review" at bounding box center [1149, 519] width 184 height 29
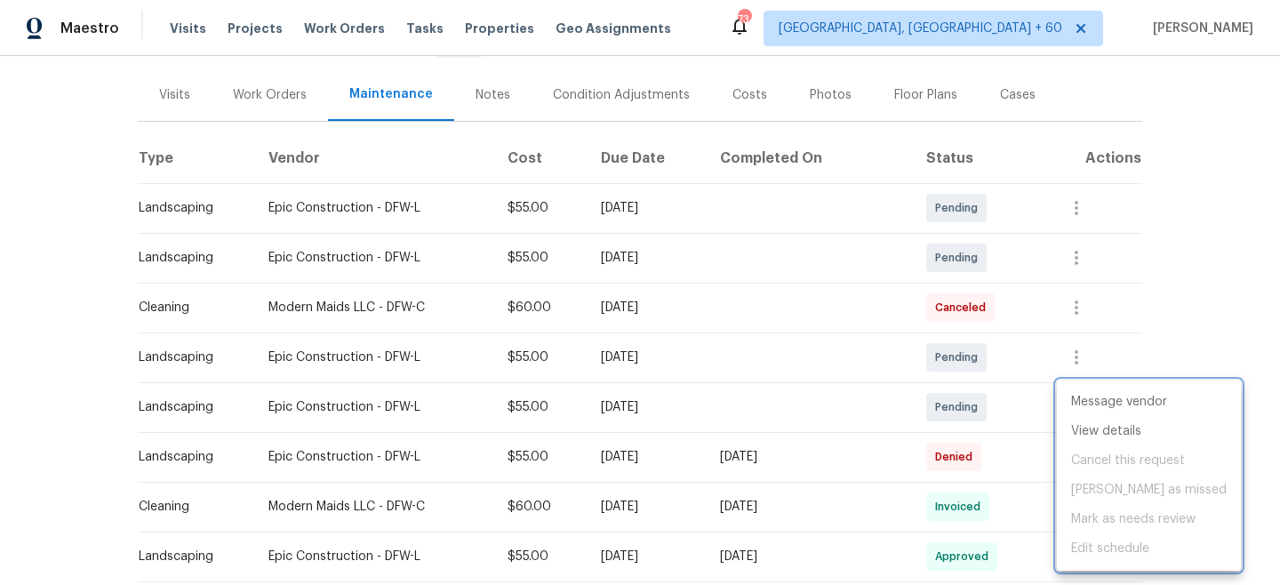
click at [1176, 318] on div at bounding box center [640, 292] width 1280 height 585
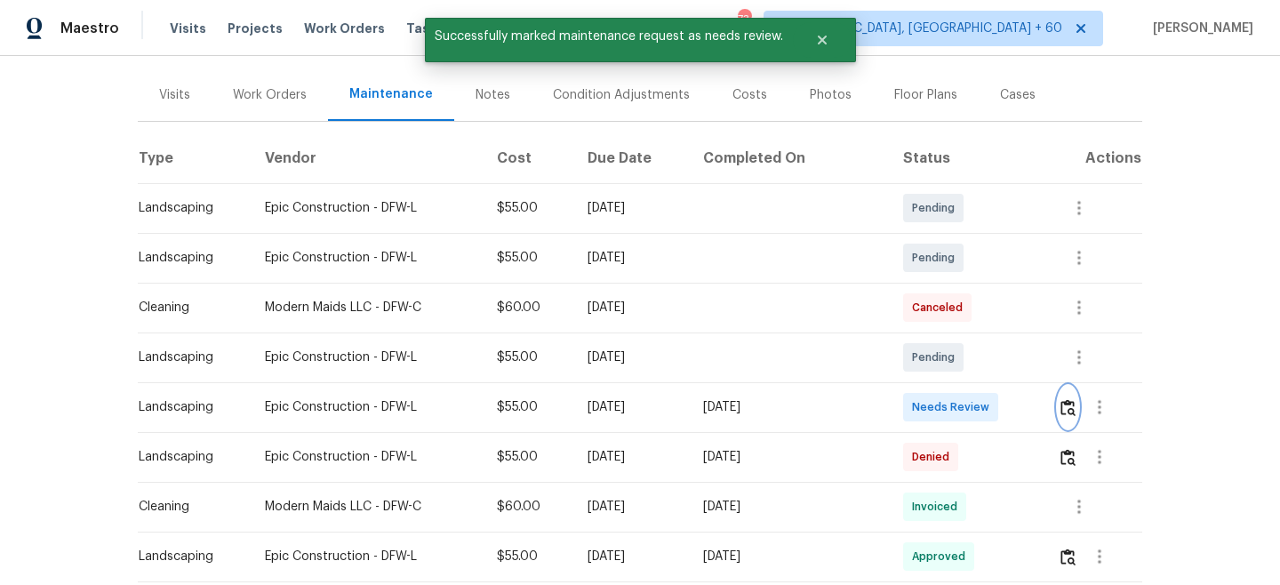
click at [1072, 404] on img "button" at bounding box center [1068, 407] width 15 height 17
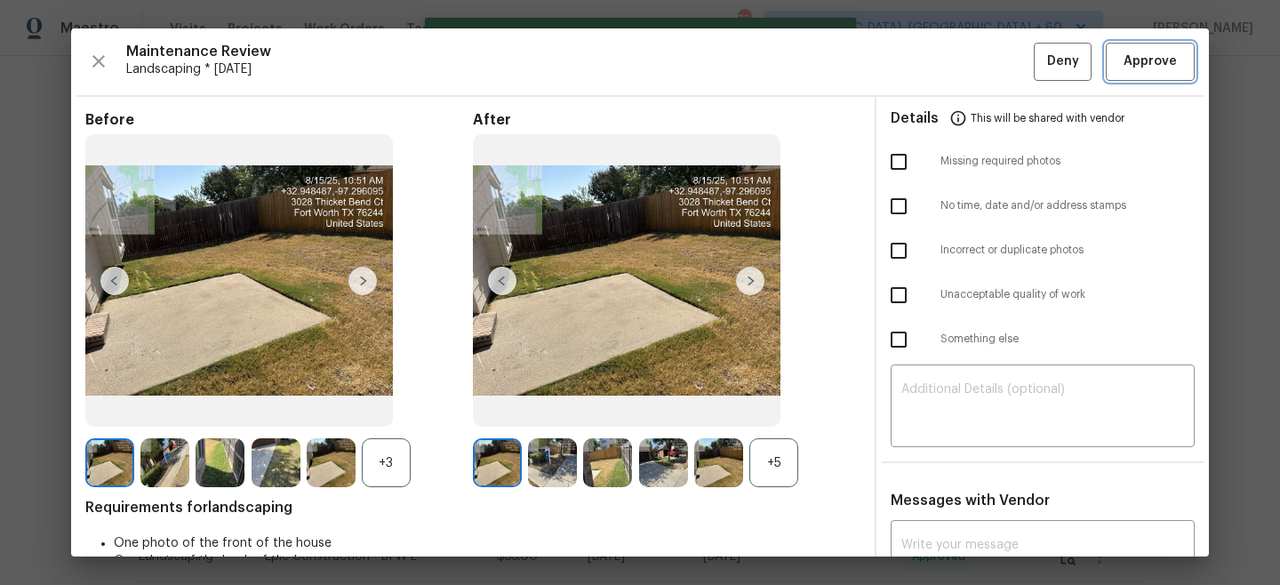
click at [1149, 78] on button "Approve" at bounding box center [1150, 62] width 89 height 38
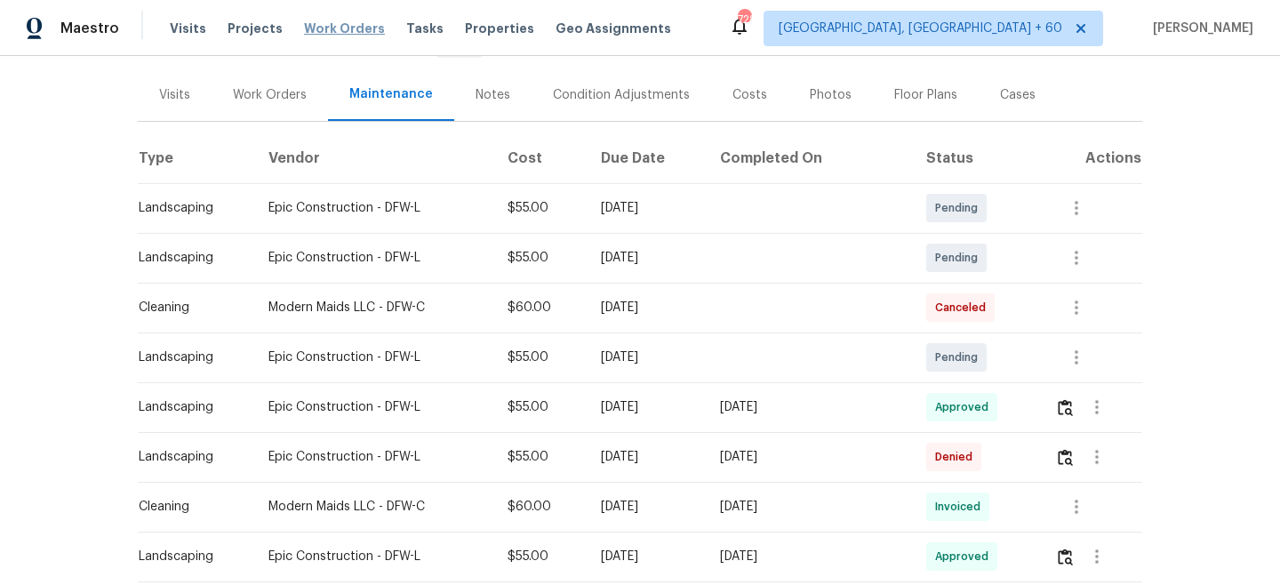
click at [343, 20] on span "Work Orders" at bounding box center [344, 29] width 81 height 18
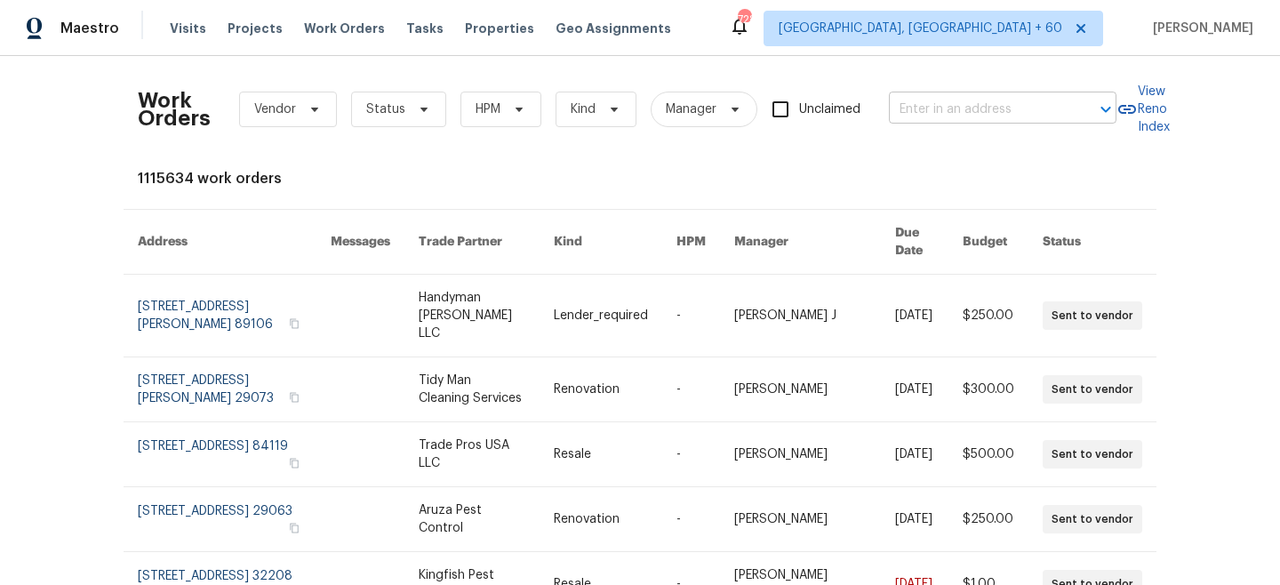
click at [1054, 106] on input "text" at bounding box center [978, 110] width 178 height 28
paste input "[STREET_ADDRESS]"
type input "[STREET_ADDRESS]"
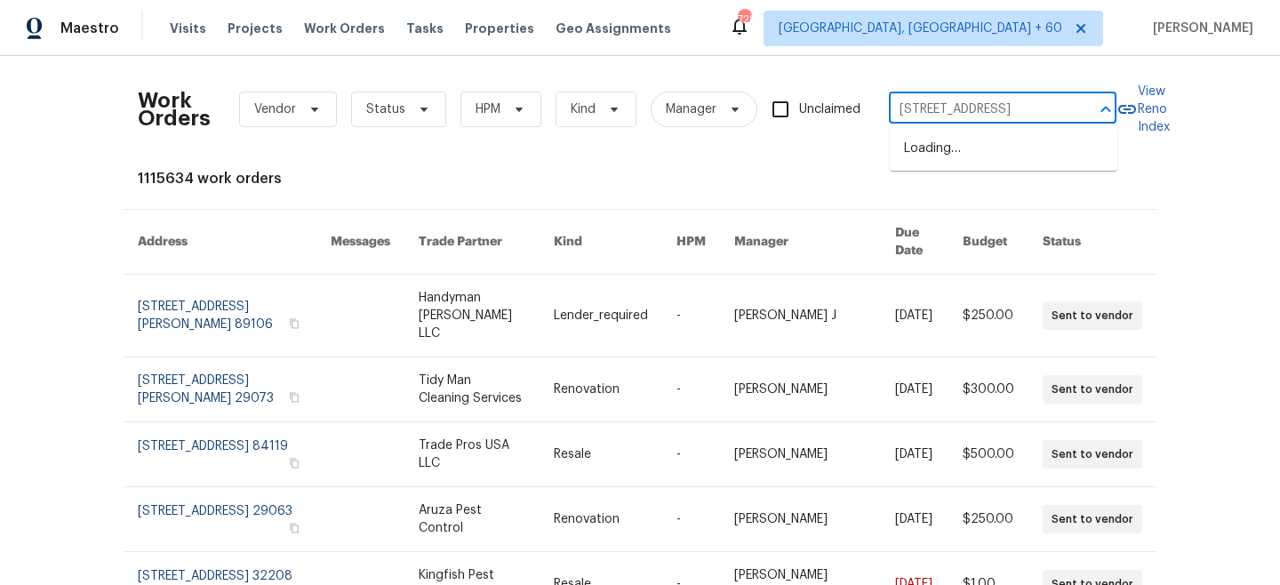
scroll to position [0, 31]
click at [968, 156] on li "[STREET_ADDRESS]" at bounding box center [1004, 148] width 228 height 29
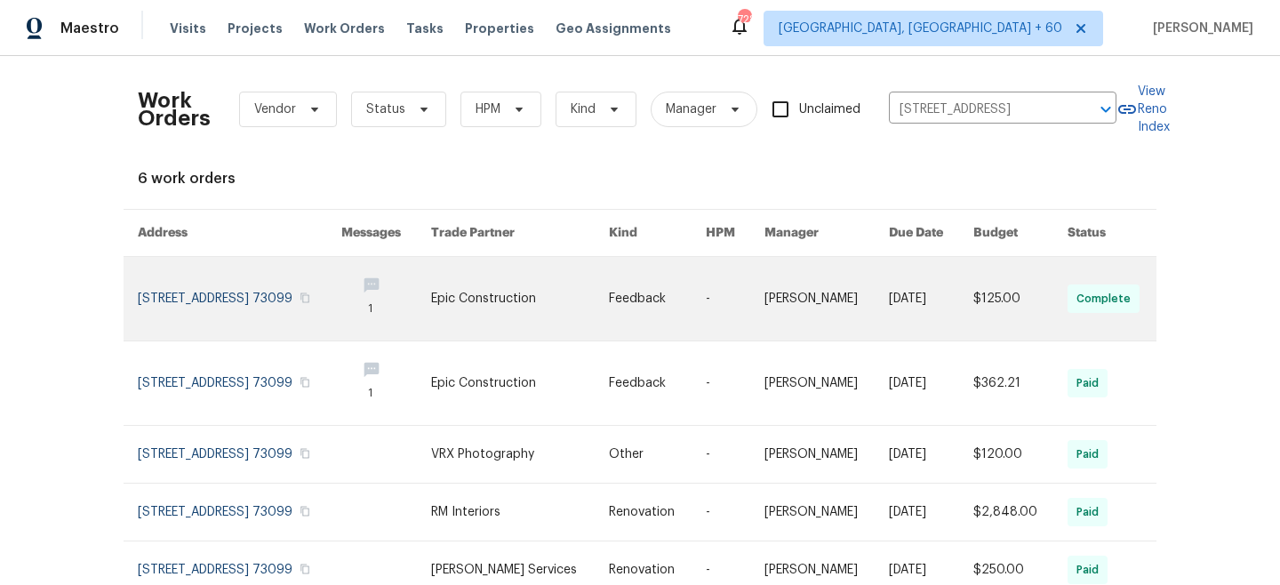
click at [538, 292] on link at bounding box center [520, 299] width 178 height 84
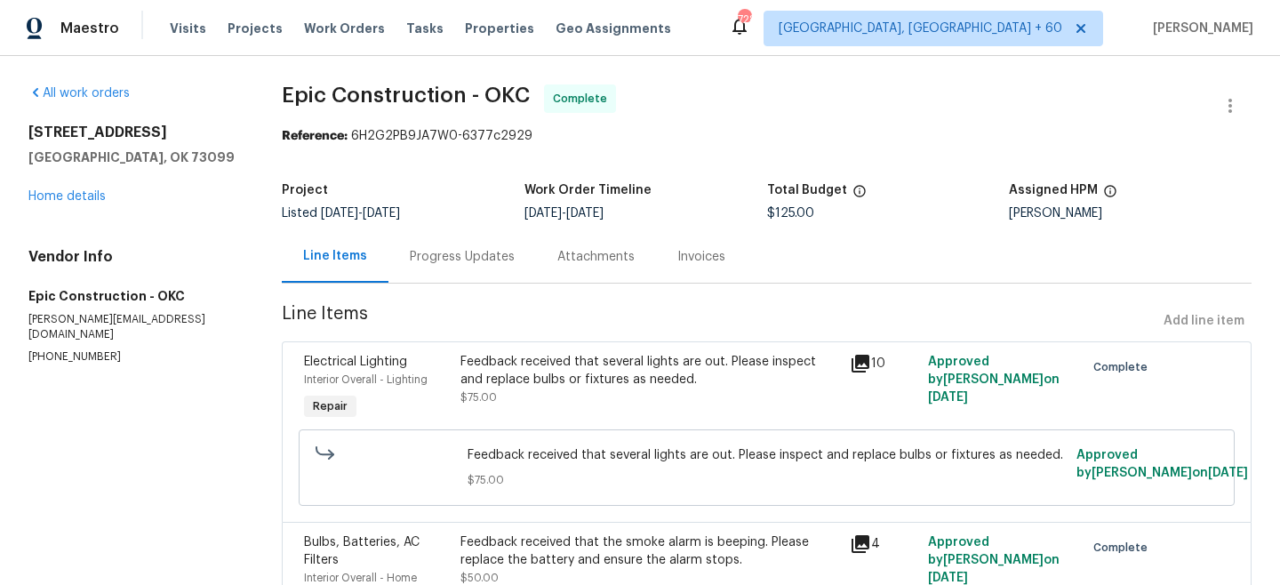
click at [57, 184] on div "[STREET_ADDRESS] Home details" at bounding box center [133, 165] width 211 height 82
click at [62, 192] on link "Home details" at bounding box center [66, 196] width 77 height 12
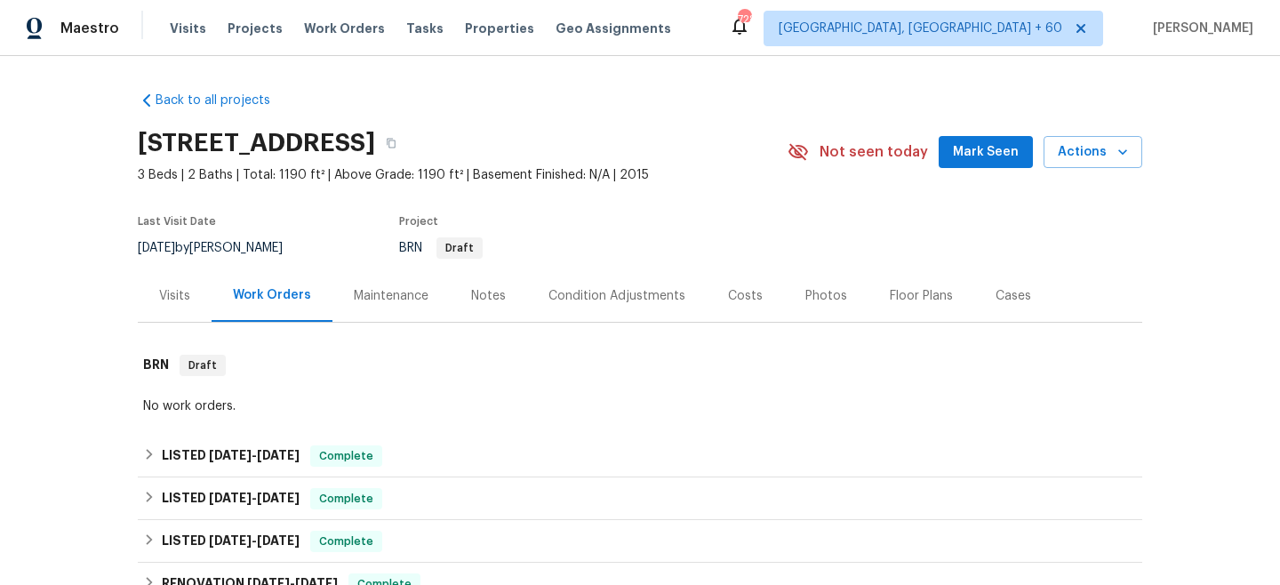
click at [388, 308] on div "Maintenance" at bounding box center [391, 295] width 117 height 52
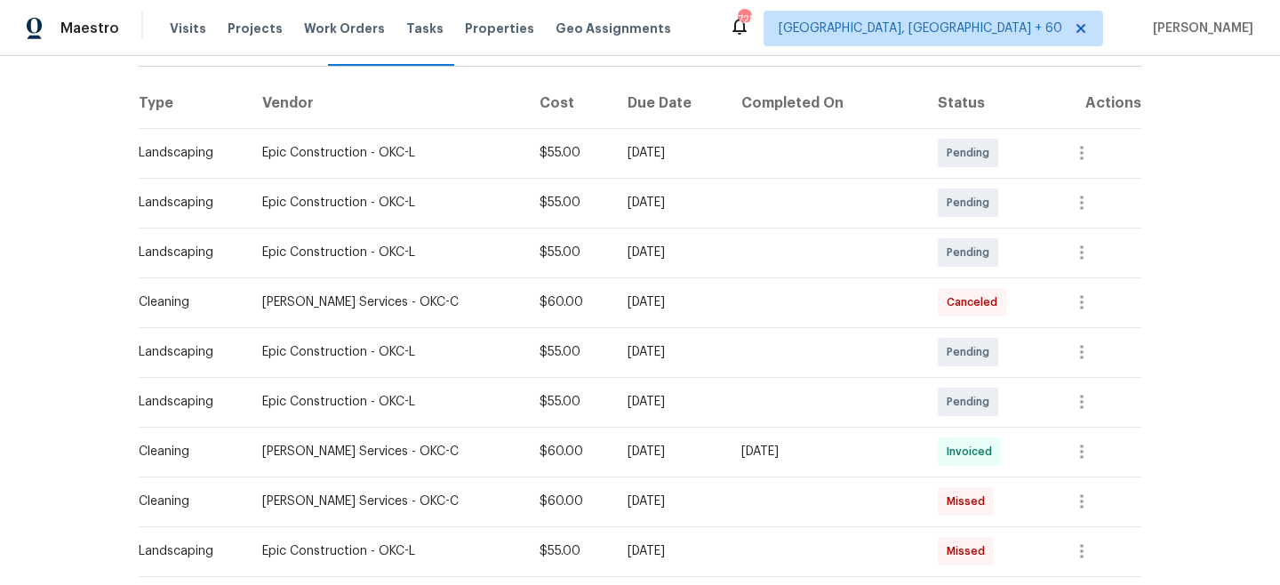
scroll to position [255, 0]
click at [1080, 396] on icon "button" at bounding box center [1082, 403] width 4 height 14
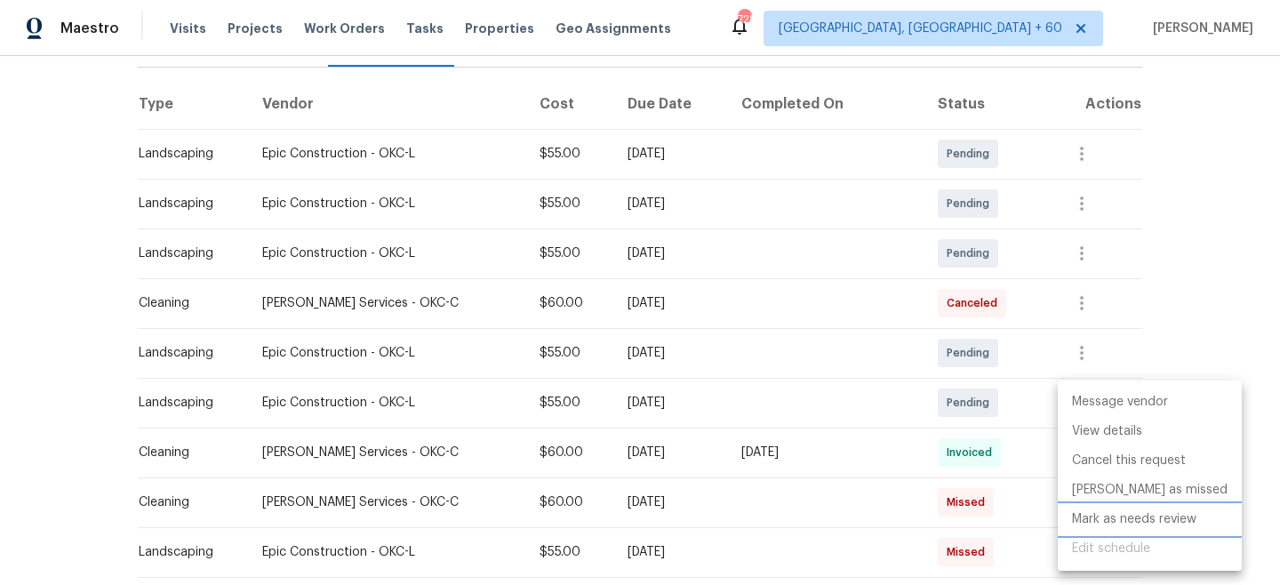
click at [1135, 517] on li "Mark as needs review" at bounding box center [1150, 519] width 184 height 29
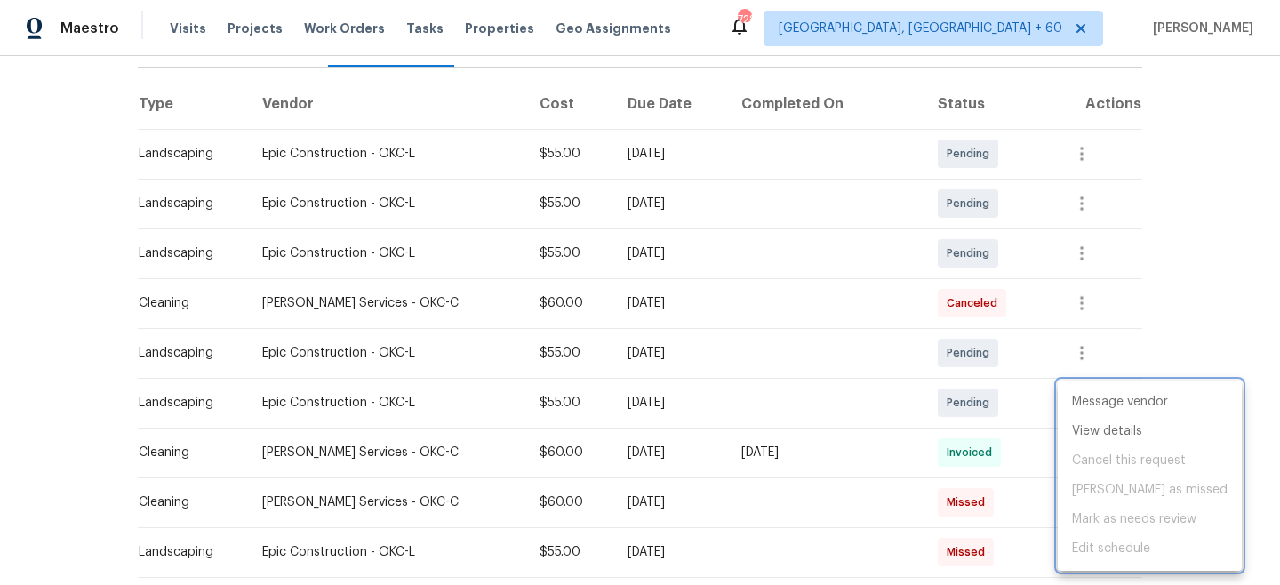
click at [1192, 278] on div at bounding box center [640, 292] width 1280 height 585
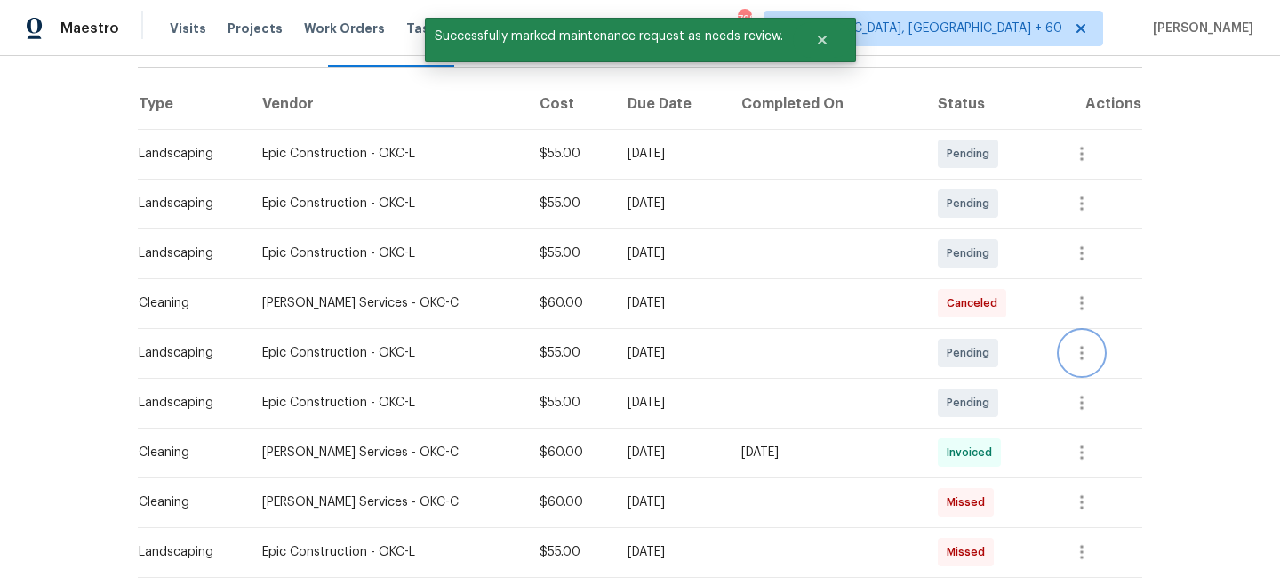
click at [1077, 355] on icon "button" at bounding box center [1081, 352] width 21 height 21
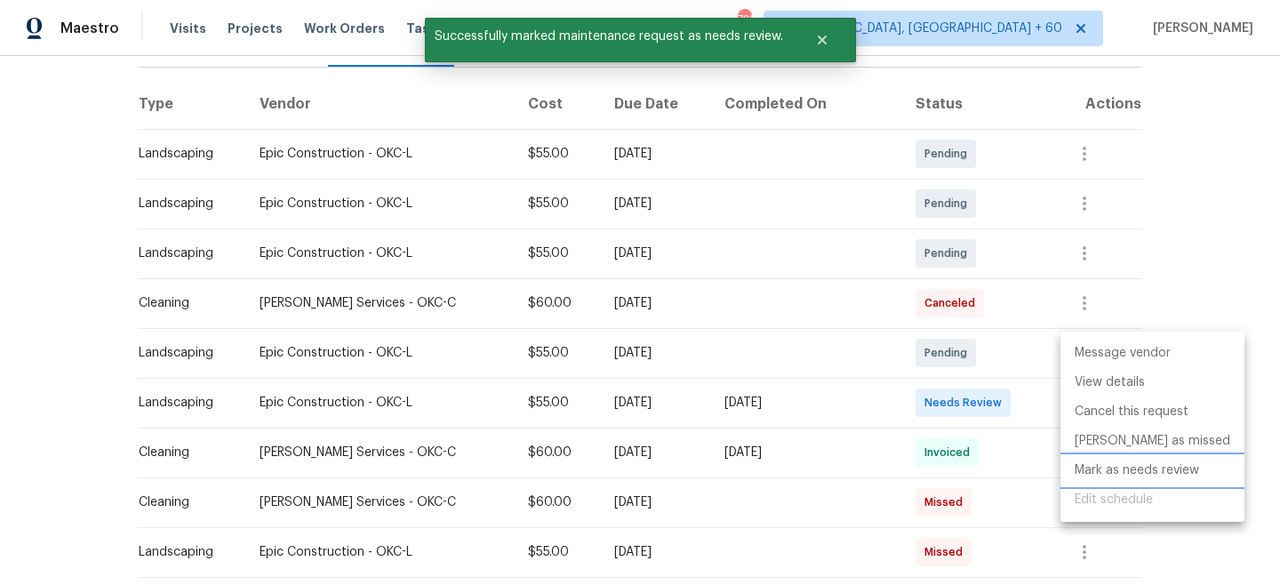
click at [1091, 472] on li "Mark as needs review" at bounding box center [1153, 470] width 184 height 29
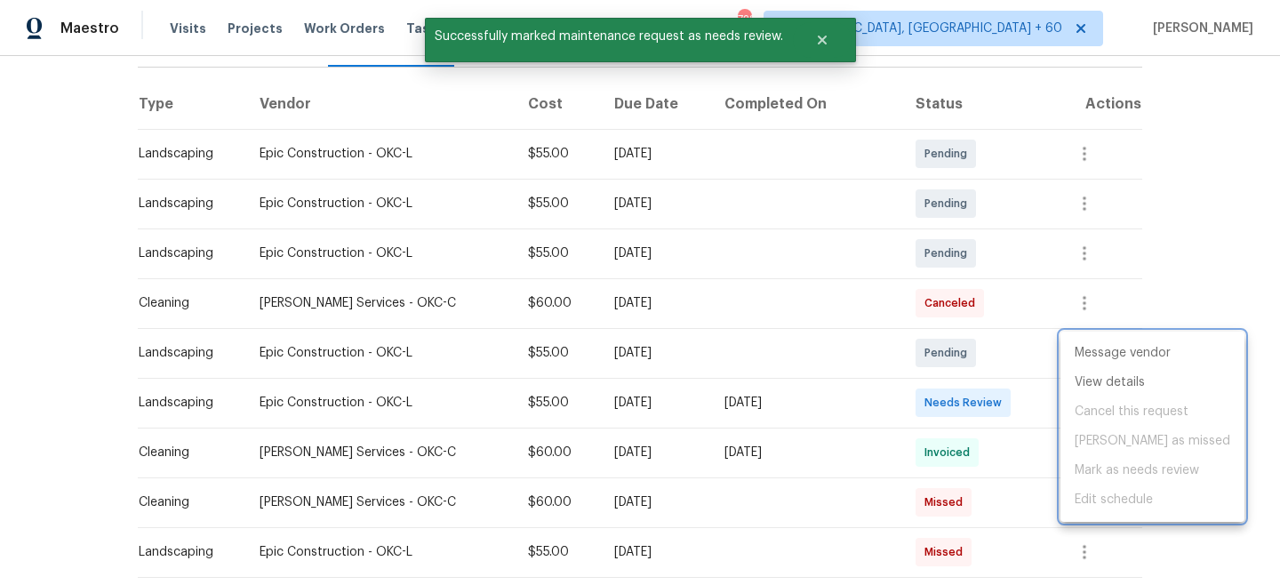
click at [1194, 272] on div at bounding box center [640, 292] width 1280 height 585
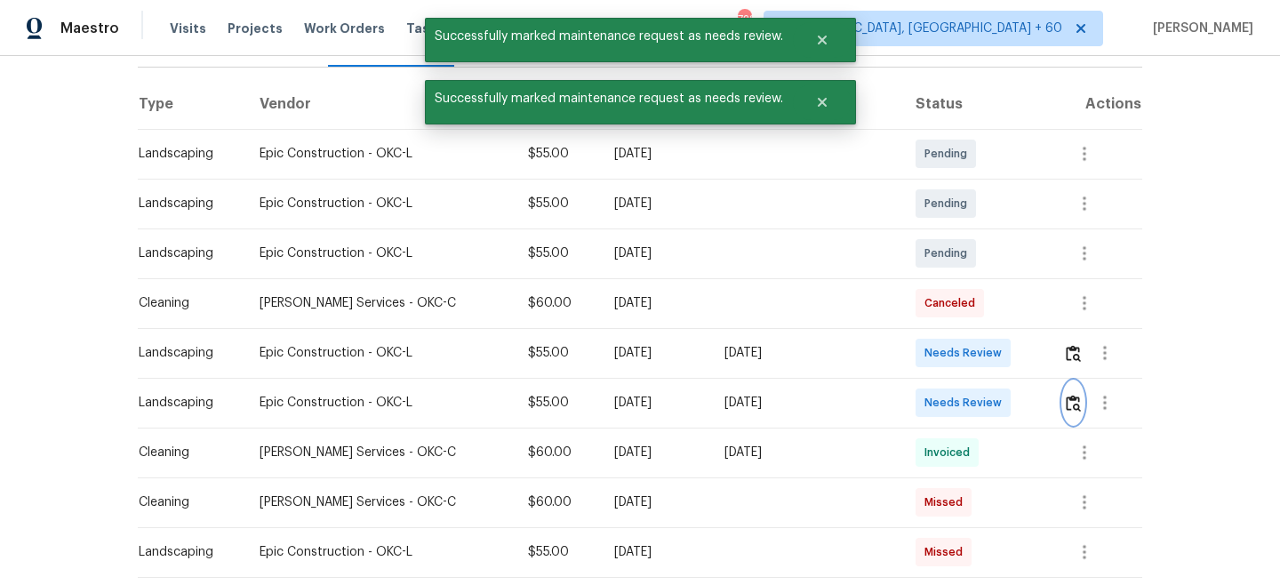
click at [1068, 402] on img "button" at bounding box center [1073, 403] width 15 height 17
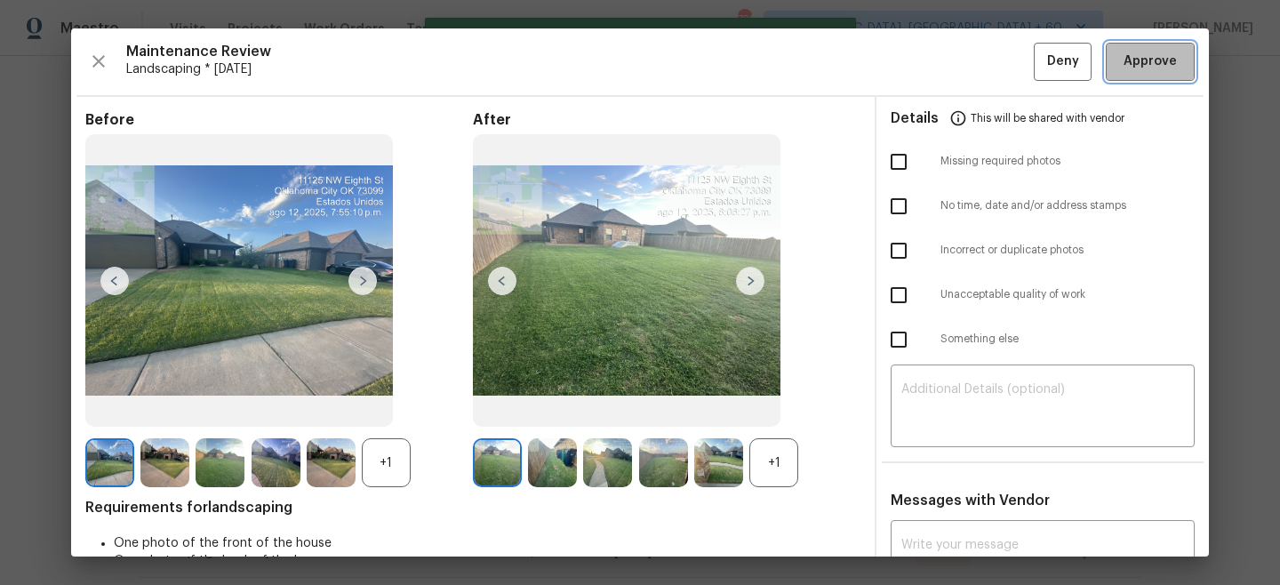
click at [1163, 68] on span "Approve" at bounding box center [1150, 62] width 53 height 22
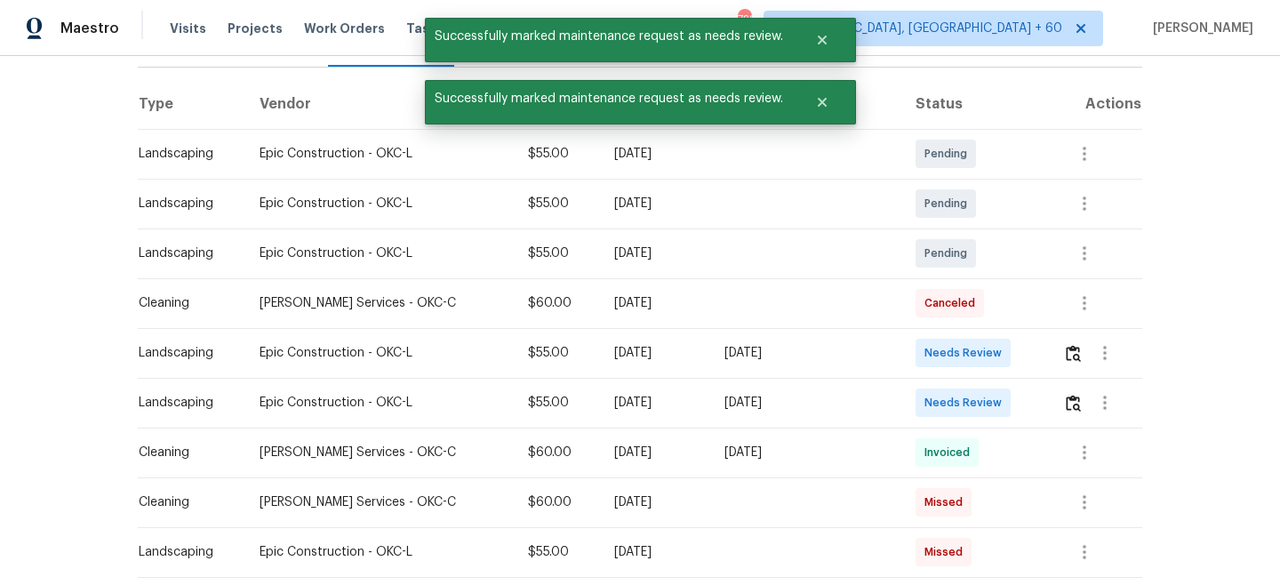
click at [1251, 163] on div "Back to all projects [STREET_ADDRESS] 3 Beds | 2 Baths | Total: 1190 ft² | Abov…" at bounding box center [640, 320] width 1280 height 529
click at [1063, 367] on div at bounding box center [1102, 353] width 78 height 43
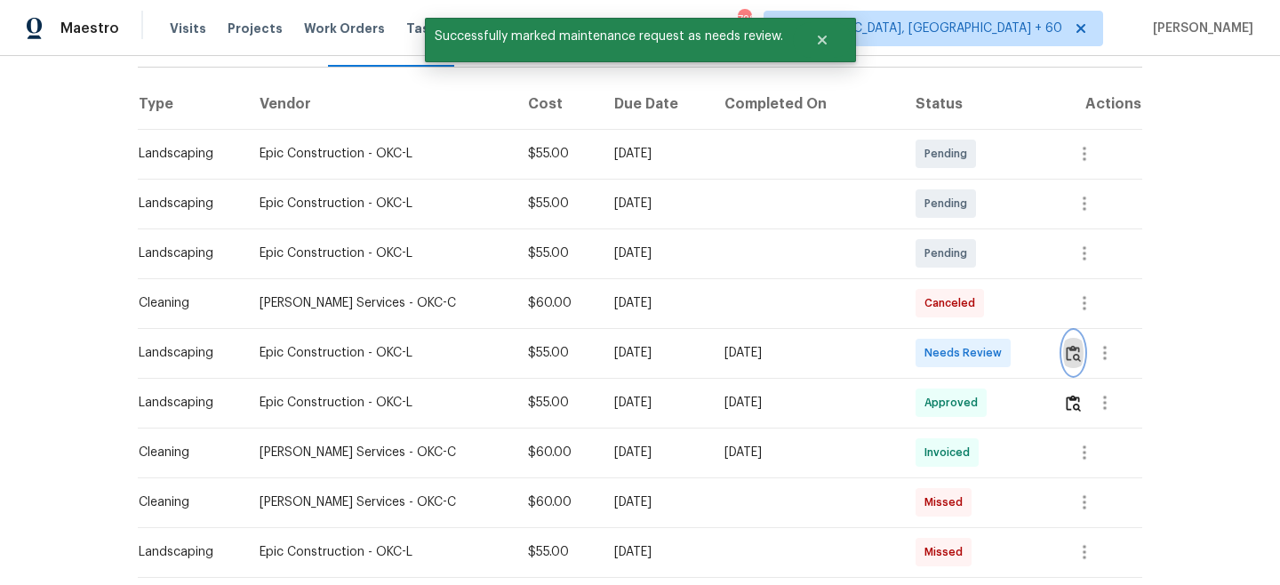
click at [1071, 356] on img "button" at bounding box center [1073, 353] width 15 height 17
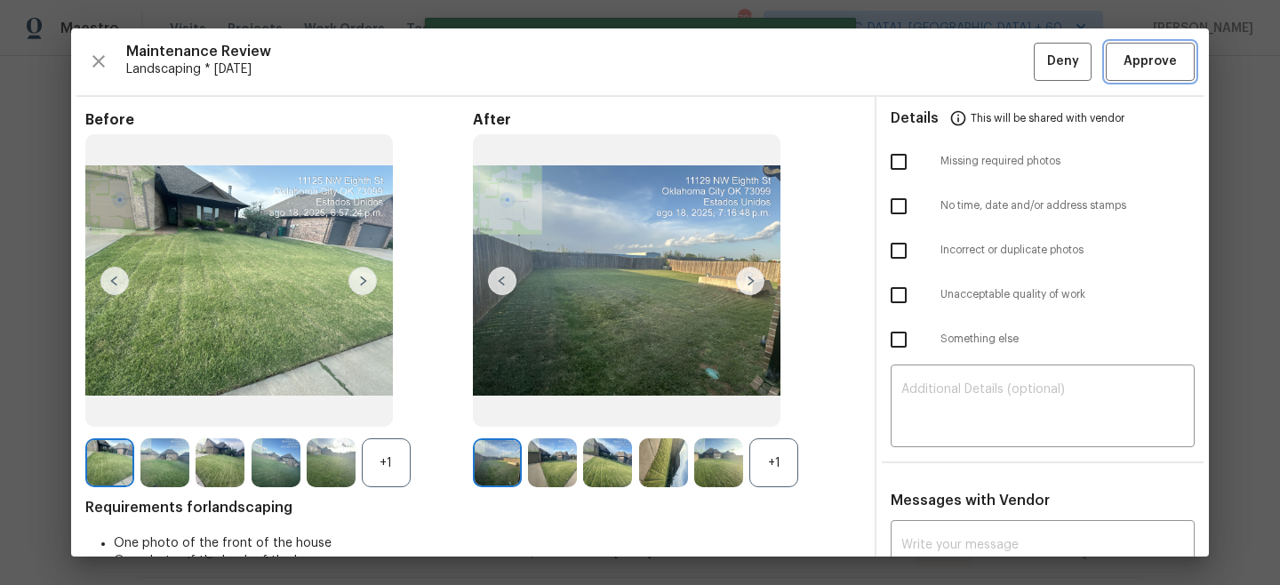
click at [1165, 75] on button "Approve" at bounding box center [1150, 62] width 89 height 38
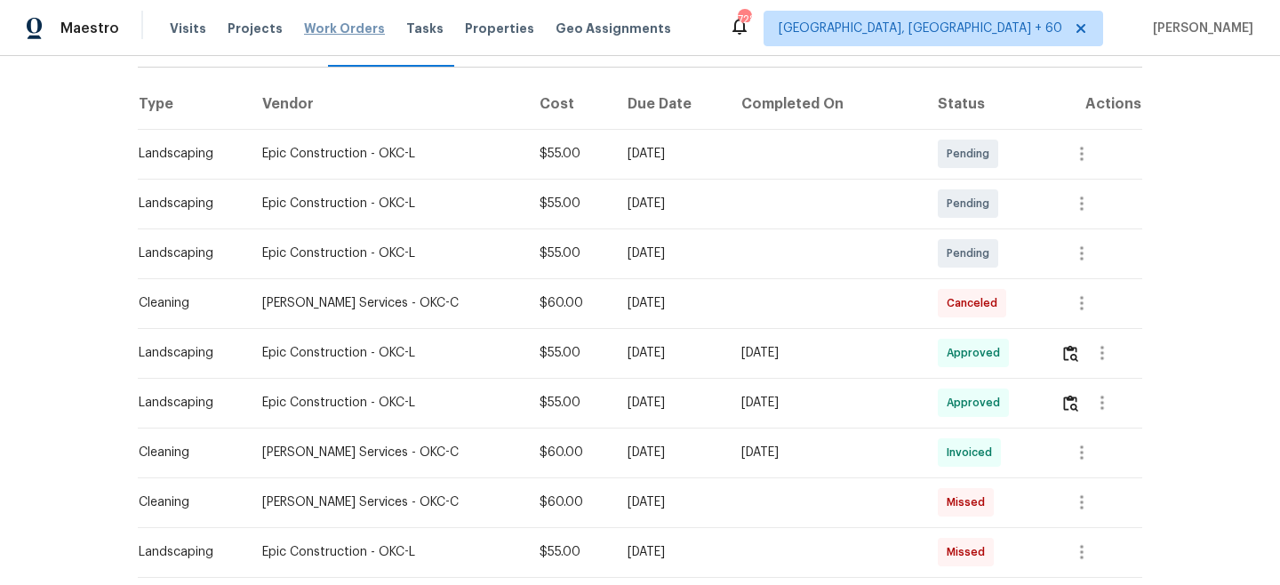
click at [331, 24] on span "Work Orders" at bounding box center [344, 29] width 81 height 18
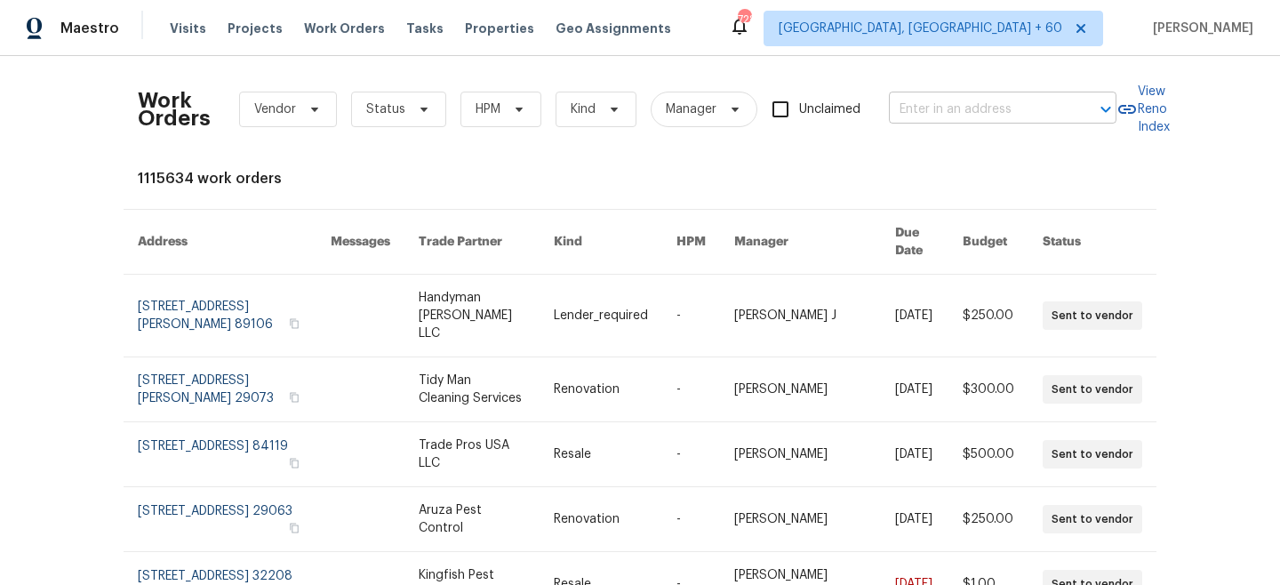
click at [942, 108] on input "text" at bounding box center [978, 110] width 178 height 28
paste input "[STREET_ADDRESS]"
type input "[STREET_ADDRESS]"
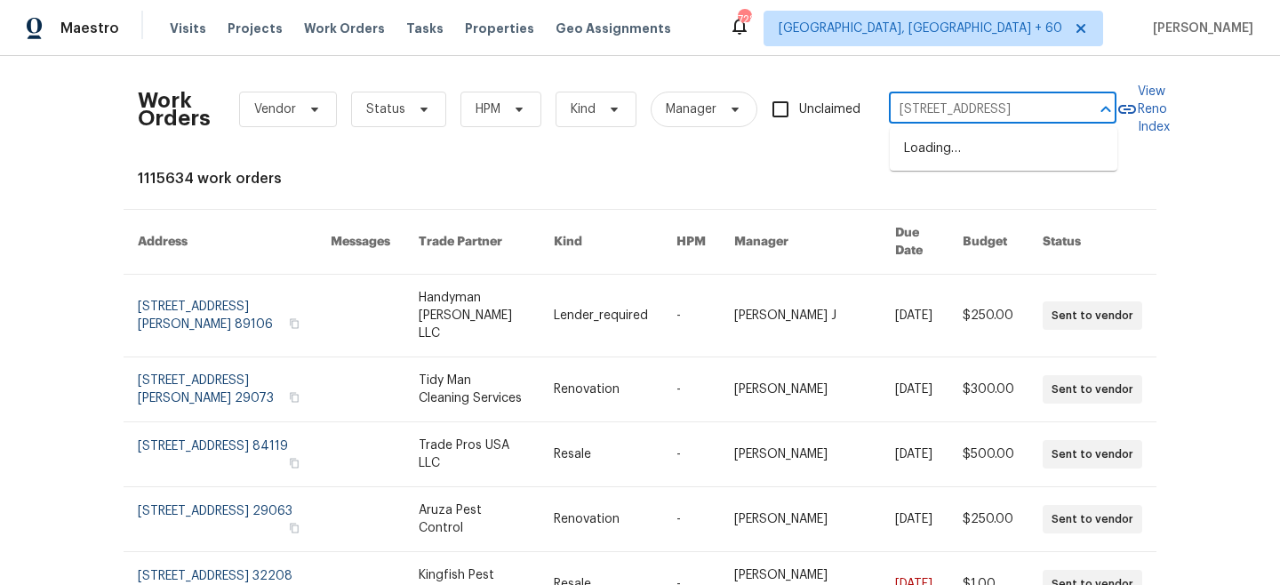
scroll to position [0, 57]
click at [965, 134] on li "[STREET_ADDRESS]" at bounding box center [1004, 148] width 228 height 29
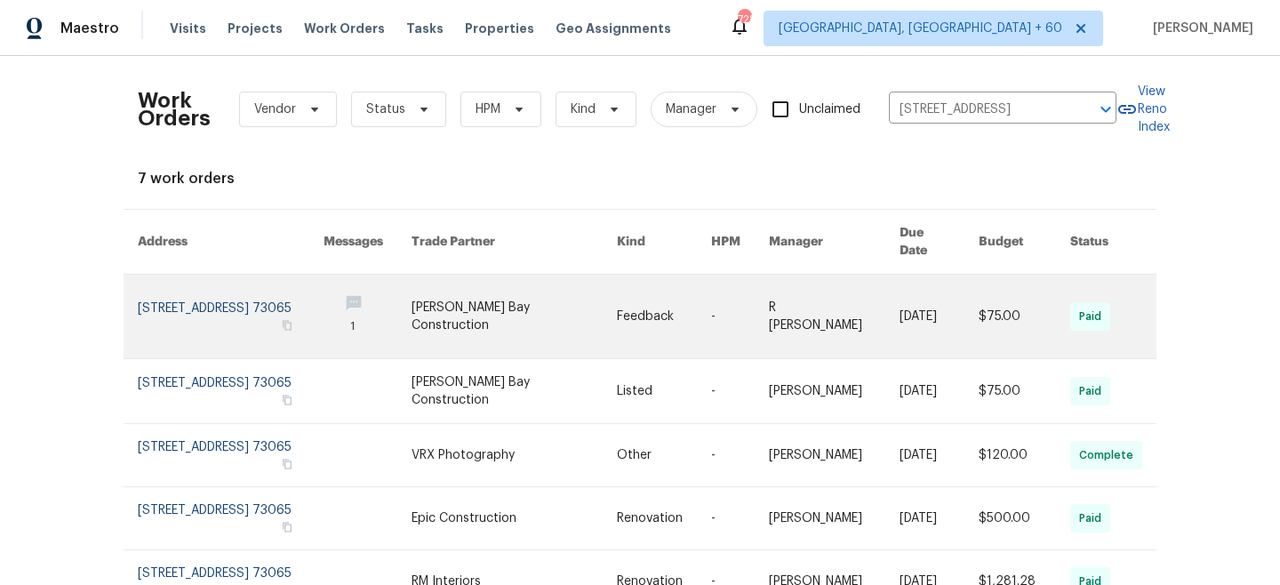
click at [489, 299] on link at bounding box center [514, 317] width 205 height 84
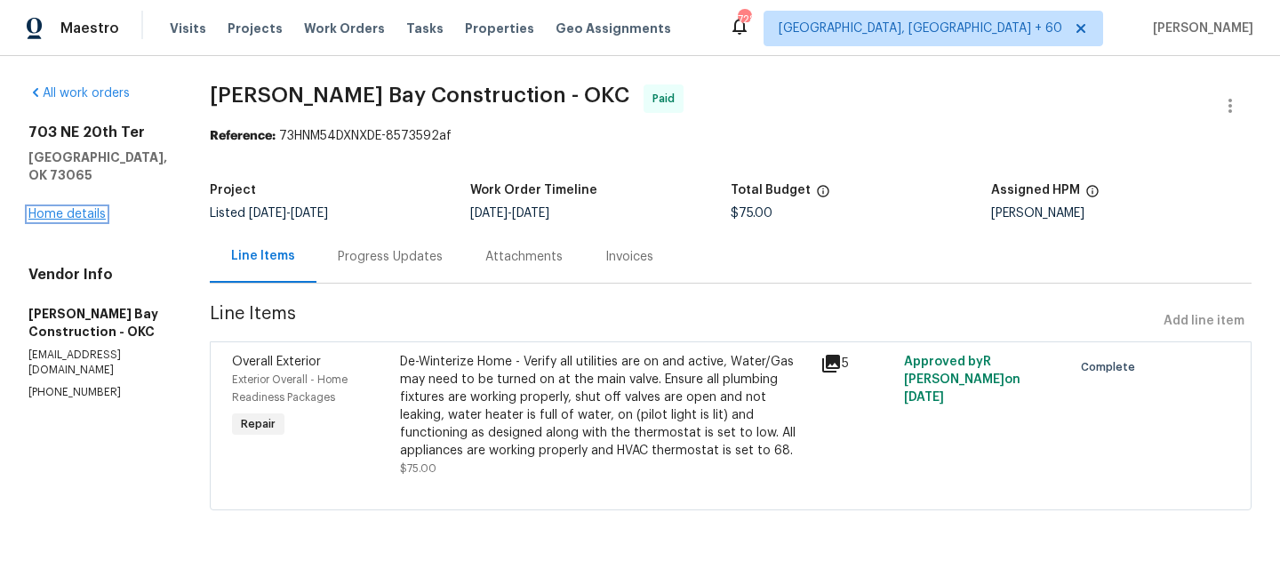
click at [66, 208] on link "Home details" at bounding box center [66, 214] width 77 height 12
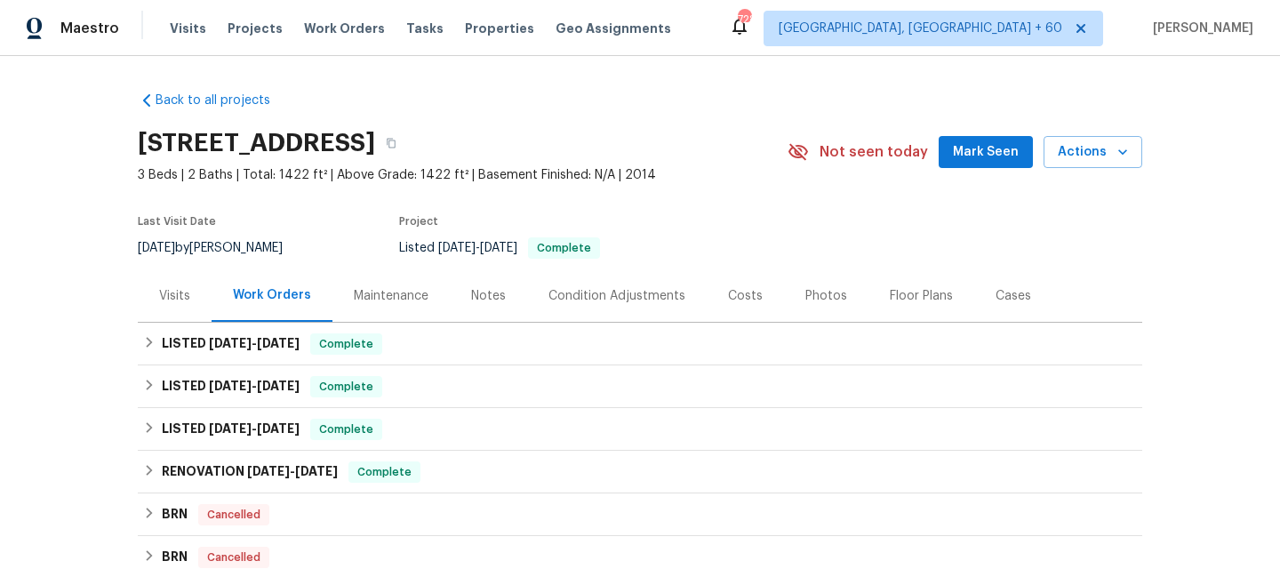
click at [370, 306] on div "Maintenance" at bounding box center [391, 295] width 117 height 52
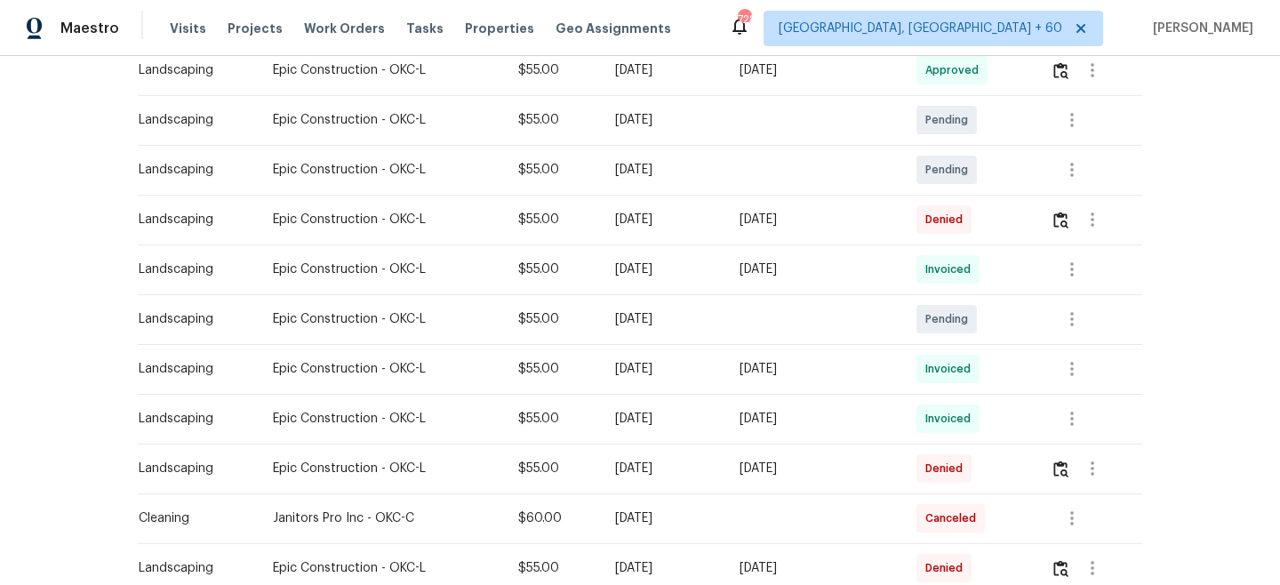
scroll to position [830, 0]
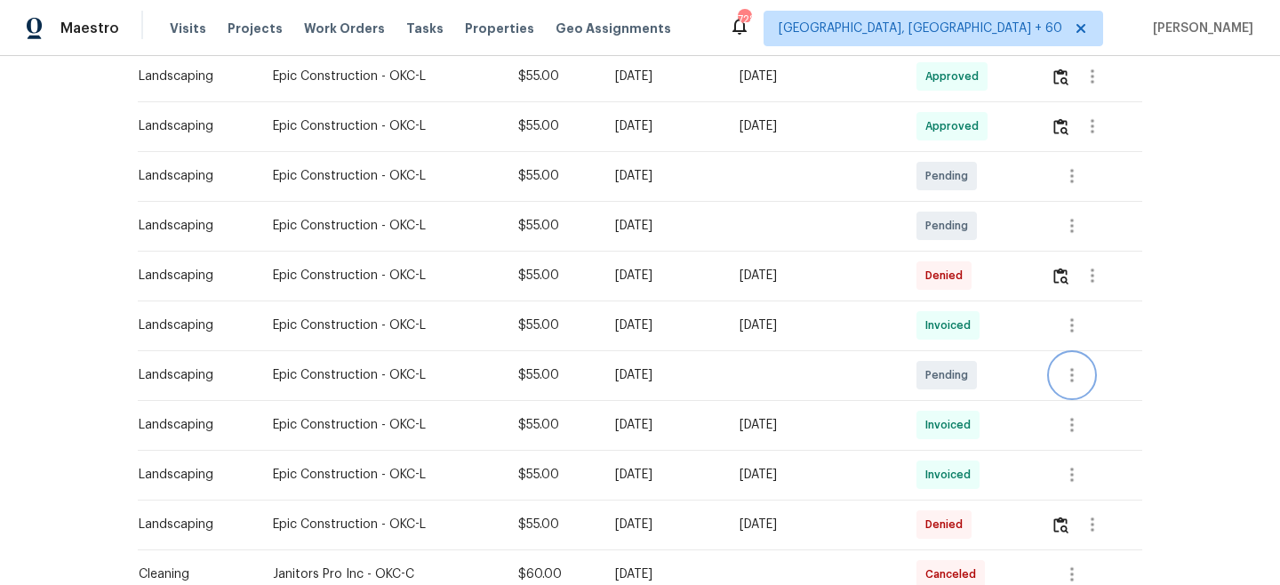
click at [1079, 382] on icon "button" at bounding box center [1072, 375] width 21 height 21
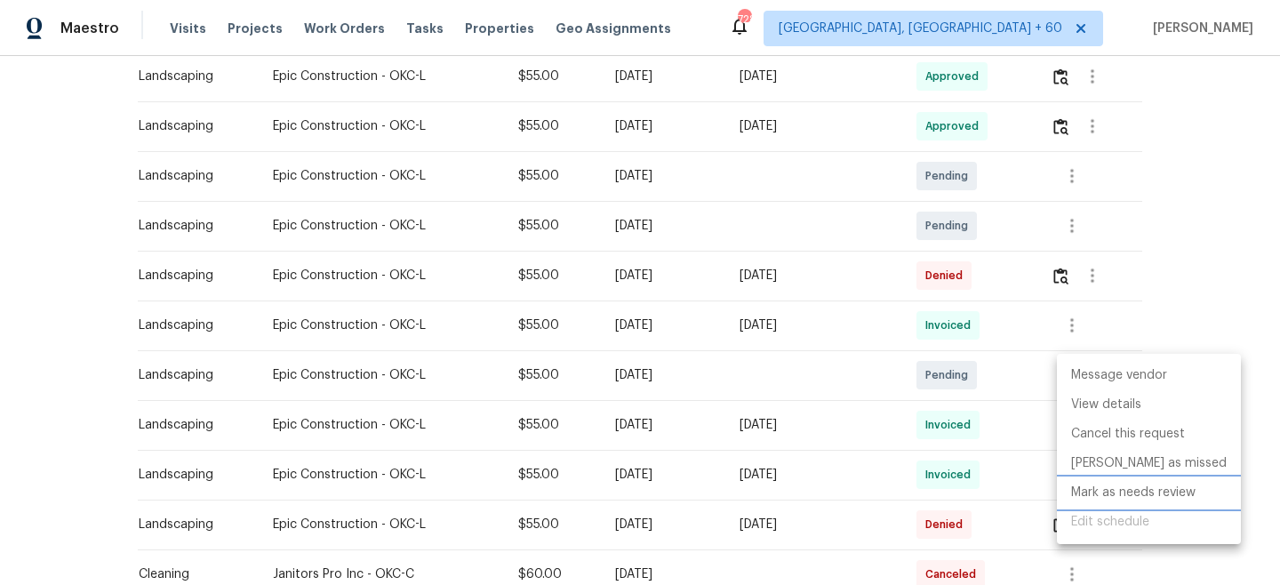
click at [1142, 497] on li "Mark as needs review" at bounding box center [1149, 492] width 184 height 29
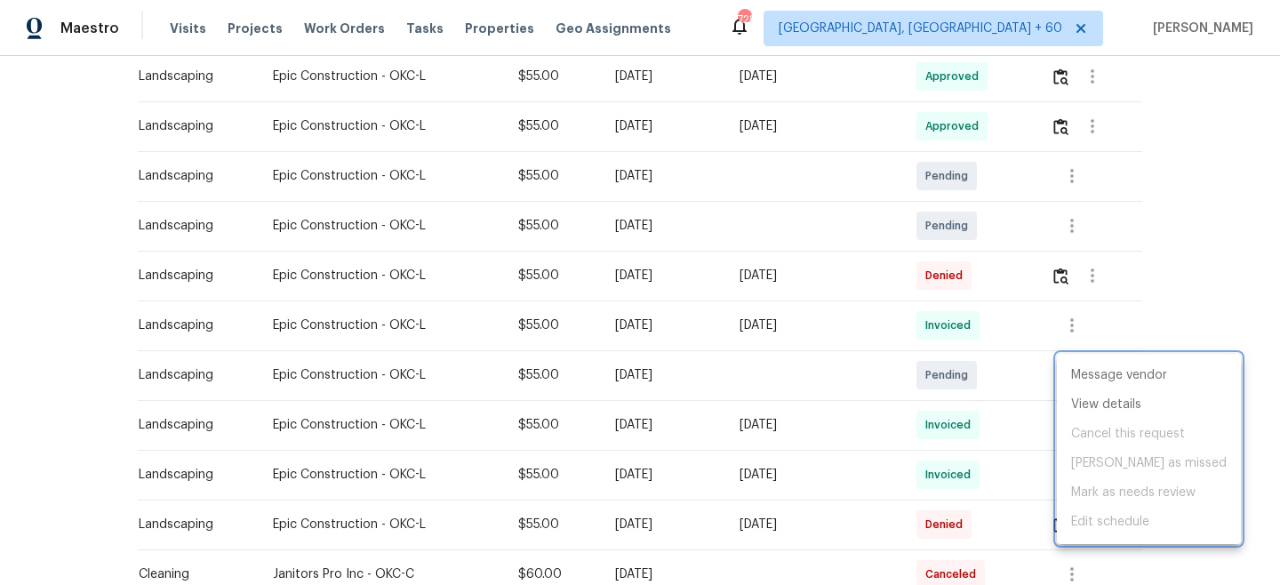
click at [1179, 284] on div at bounding box center [640, 292] width 1280 height 585
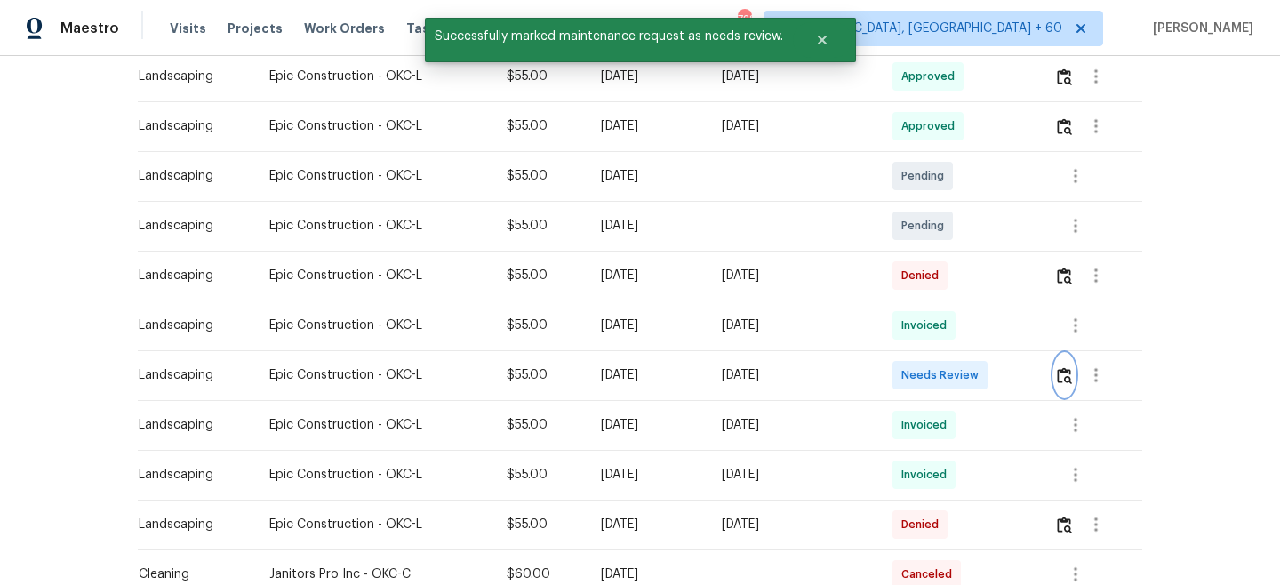
click at [1063, 377] on img "button" at bounding box center [1064, 375] width 15 height 17
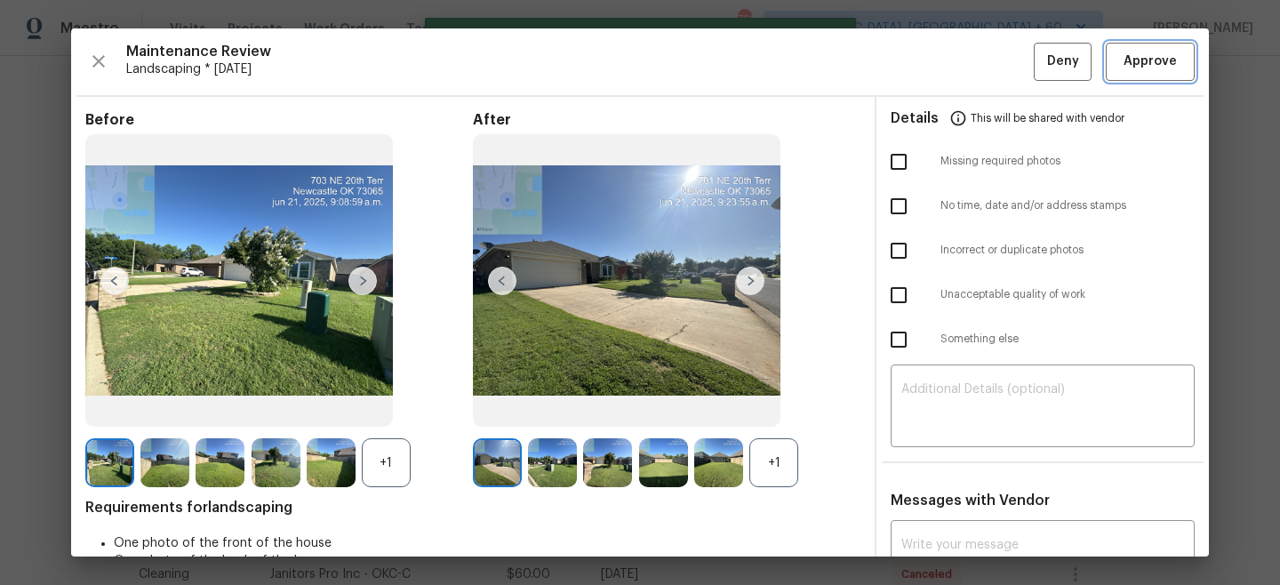
click at [1150, 62] on span "Approve" at bounding box center [1150, 62] width 53 height 22
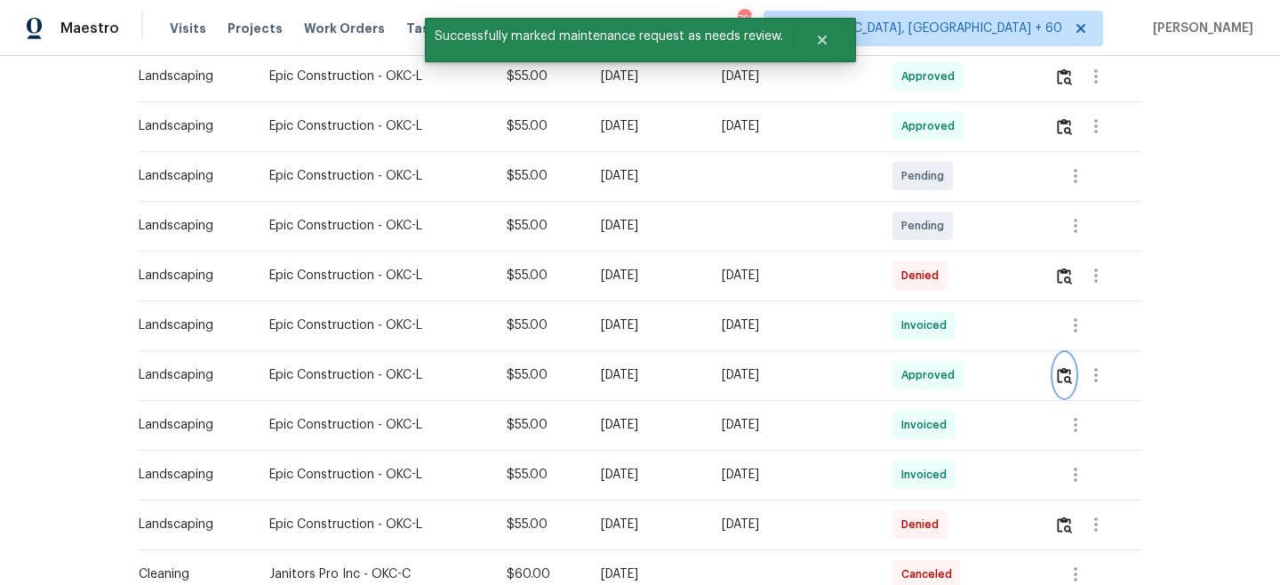
scroll to position [759, 0]
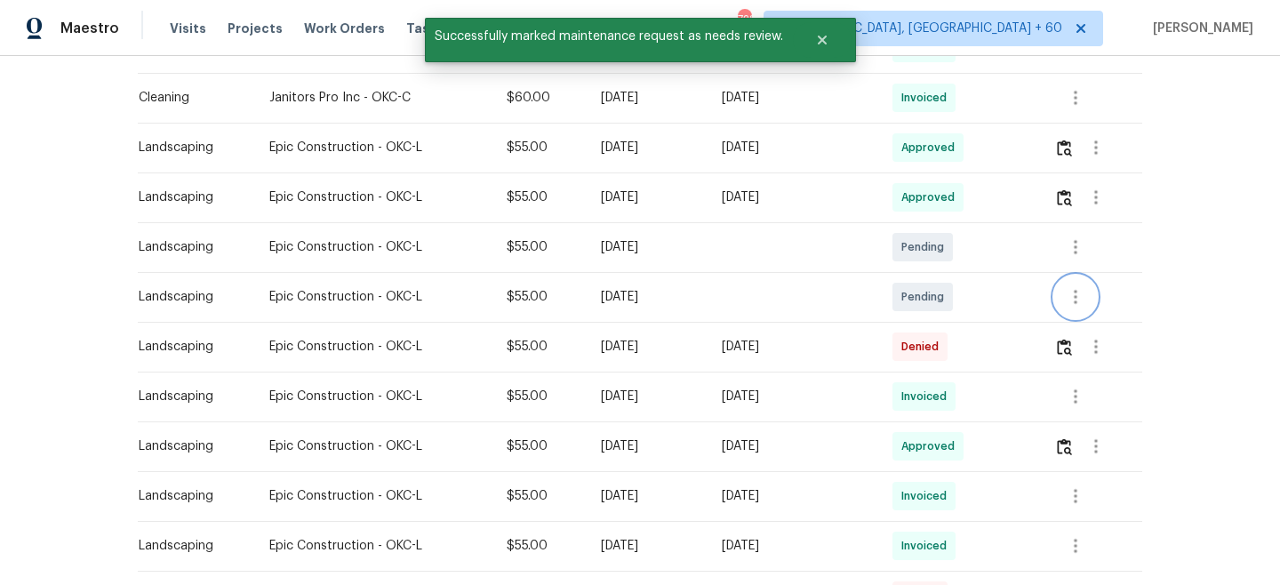
click at [1078, 292] on icon "button" at bounding box center [1076, 297] width 4 height 14
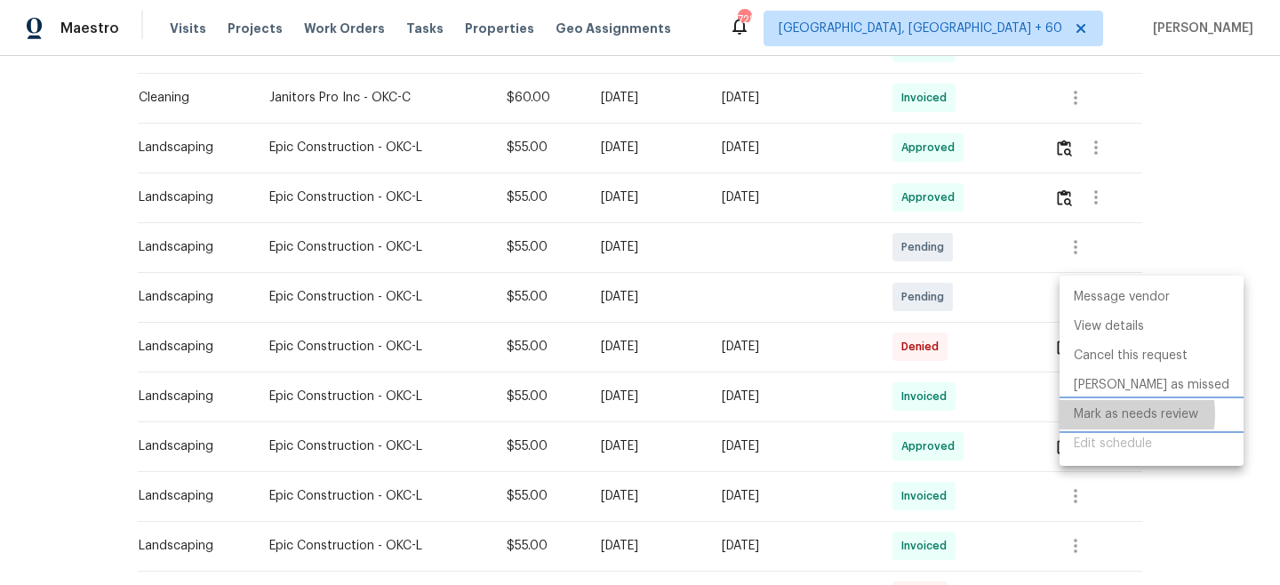
click at [1124, 414] on li "Mark as needs review" at bounding box center [1152, 414] width 184 height 29
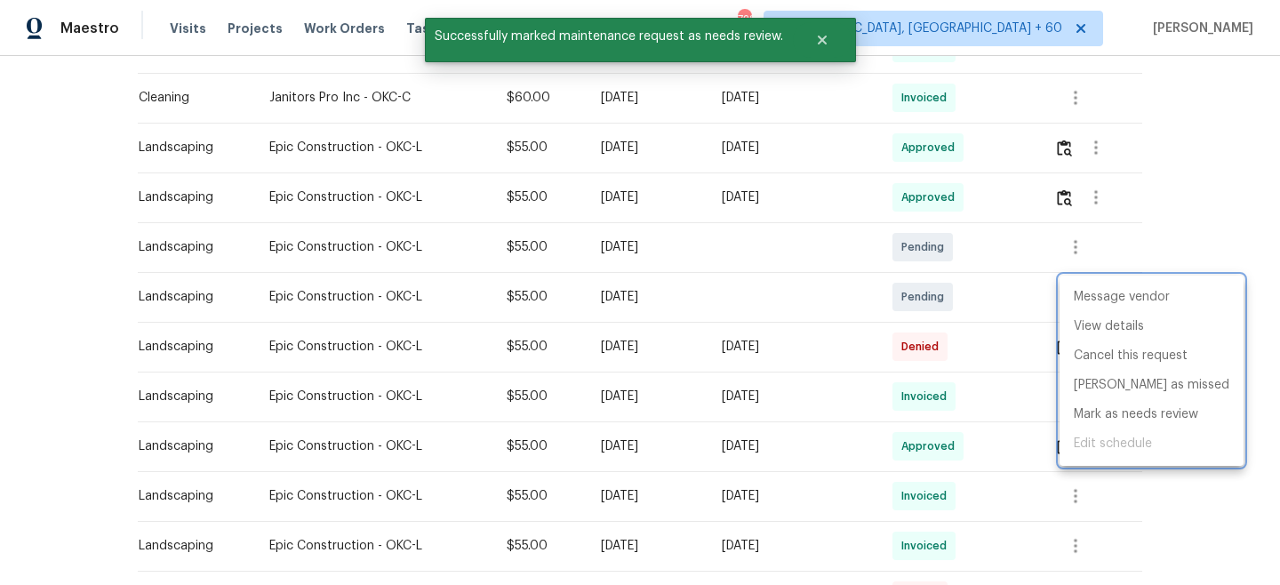
click at [1194, 220] on div at bounding box center [640, 292] width 1280 height 585
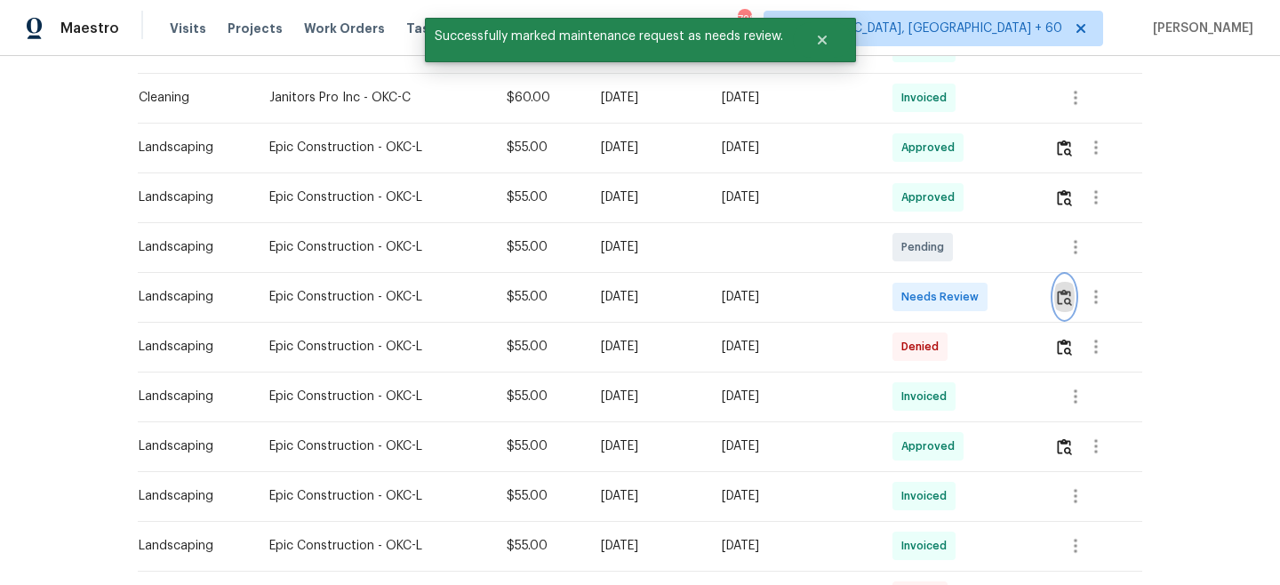
click at [1067, 294] on img "button" at bounding box center [1064, 297] width 15 height 17
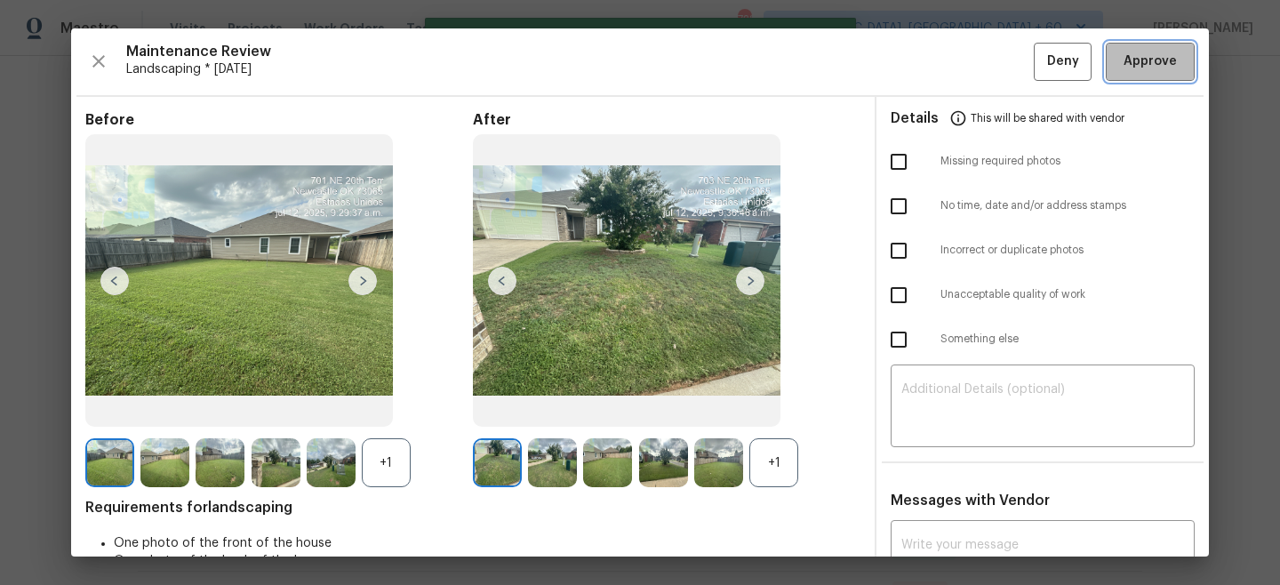
click at [1159, 63] on span "Approve" at bounding box center [1150, 62] width 53 height 22
click at [1212, 101] on div "Back to all projects [STREET_ADDRESS] 3 Beds | 2 Baths | Total: 1422 ft² | Abov…" at bounding box center [640, 320] width 1280 height 529
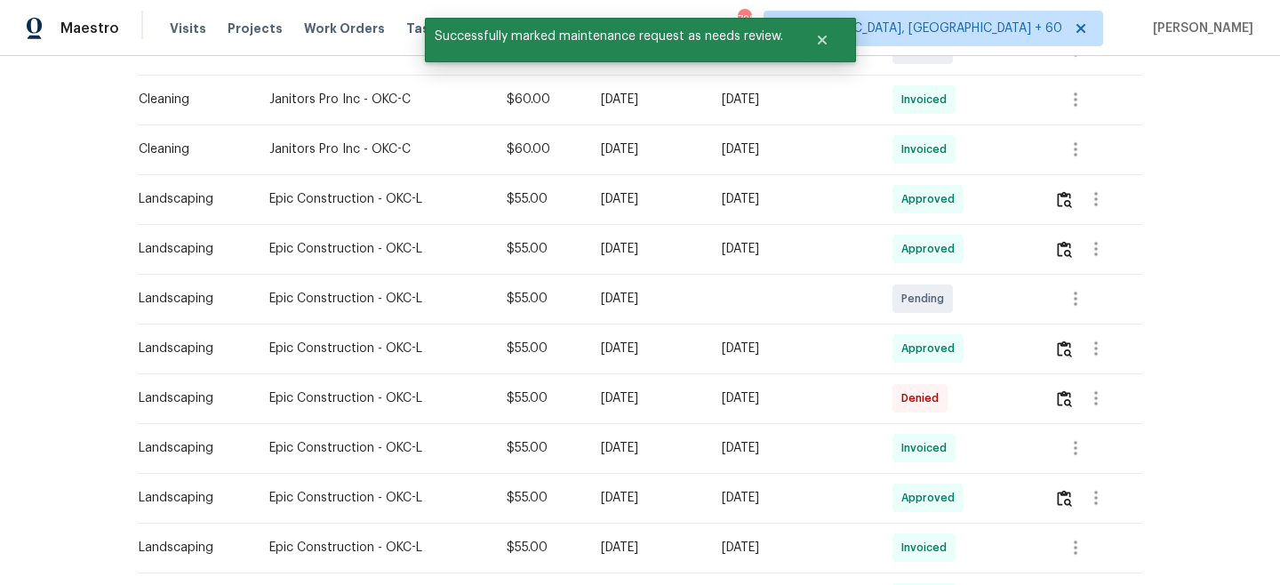
scroll to position [700, 0]
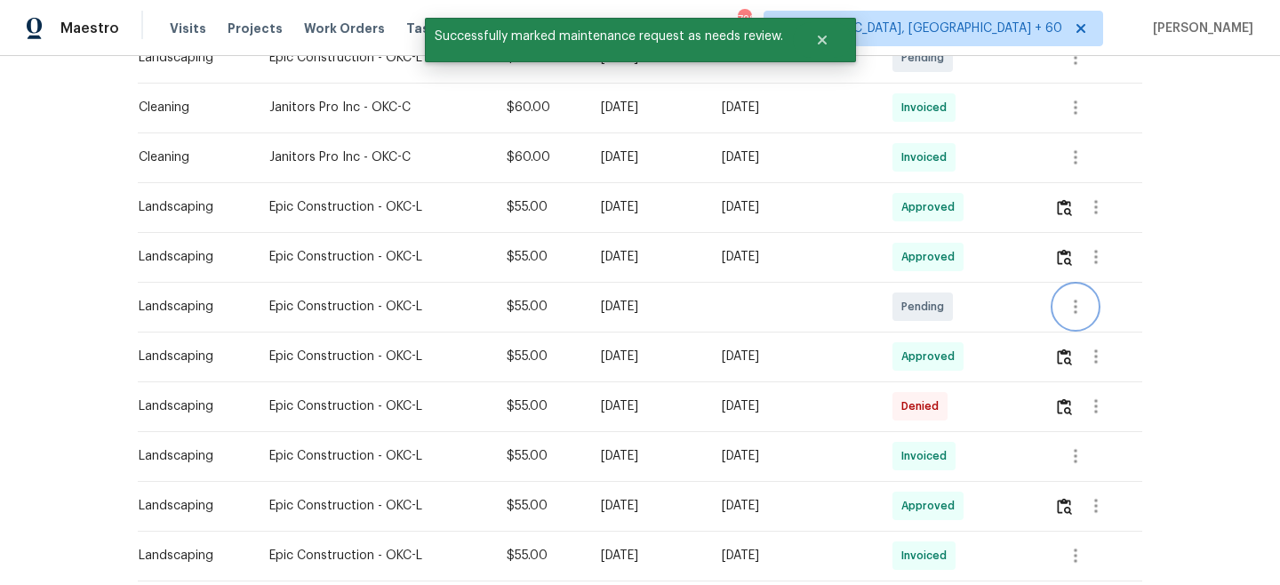
click at [1070, 301] on icon "button" at bounding box center [1075, 306] width 21 height 21
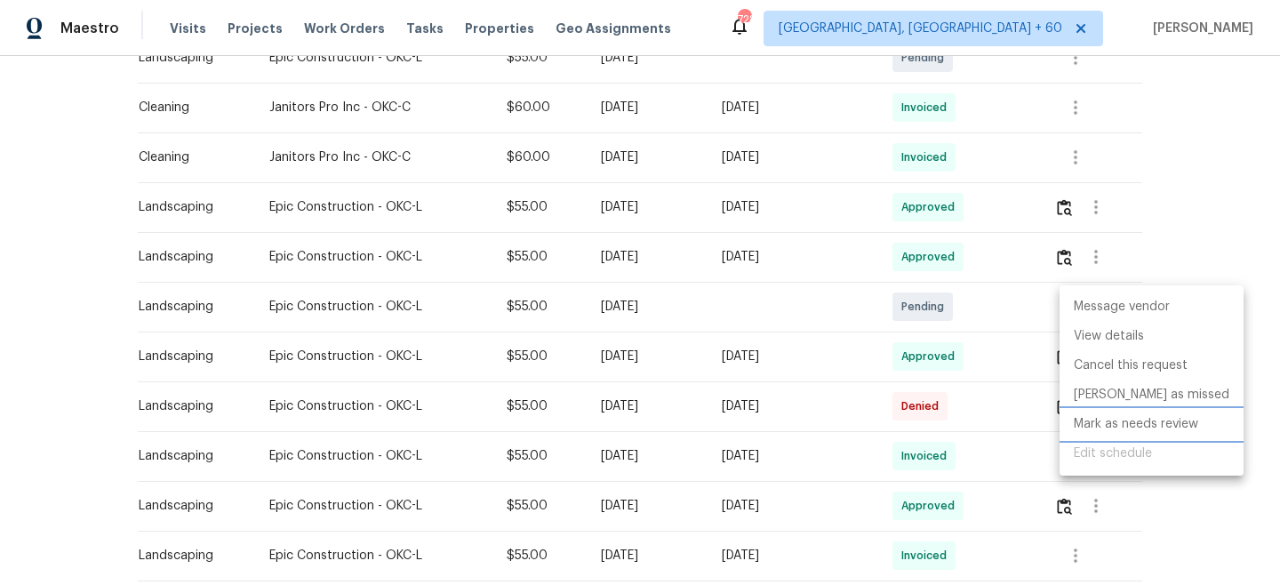
click at [1139, 429] on li "Mark as needs review" at bounding box center [1152, 424] width 184 height 29
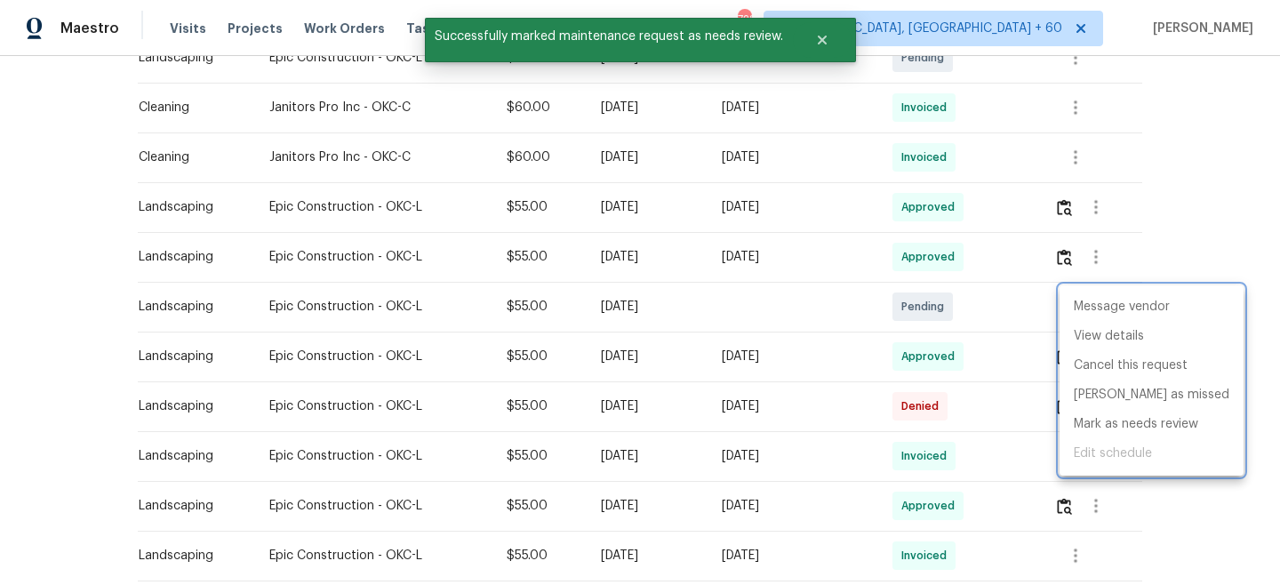
click at [1196, 252] on div at bounding box center [640, 292] width 1280 height 585
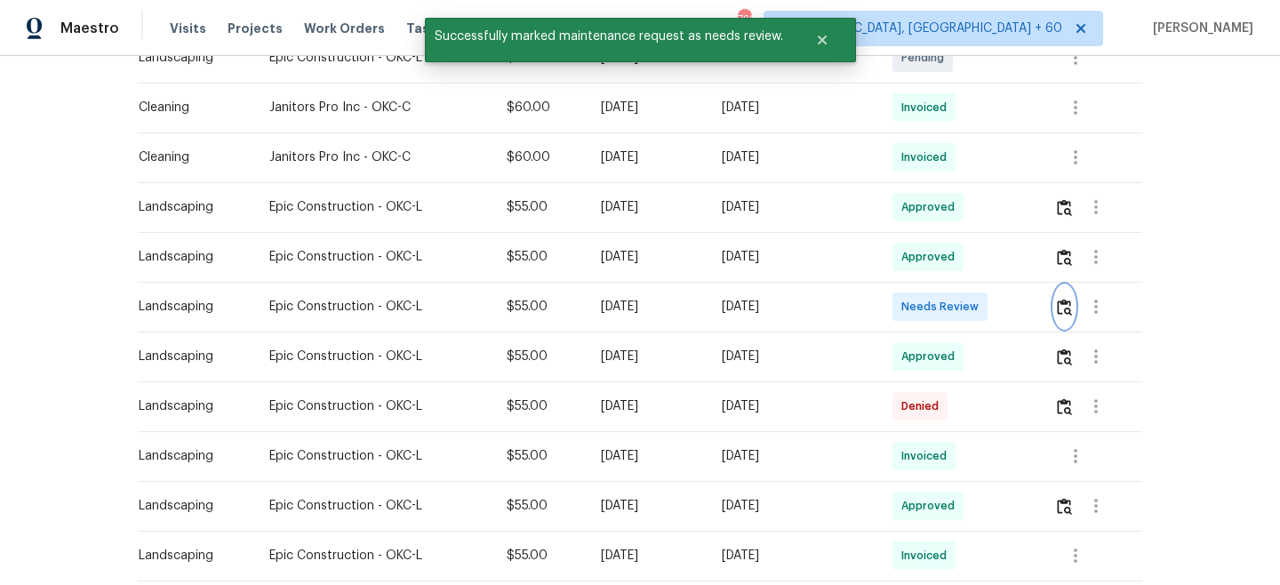
click at [1069, 305] on img "button" at bounding box center [1064, 307] width 15 height 17
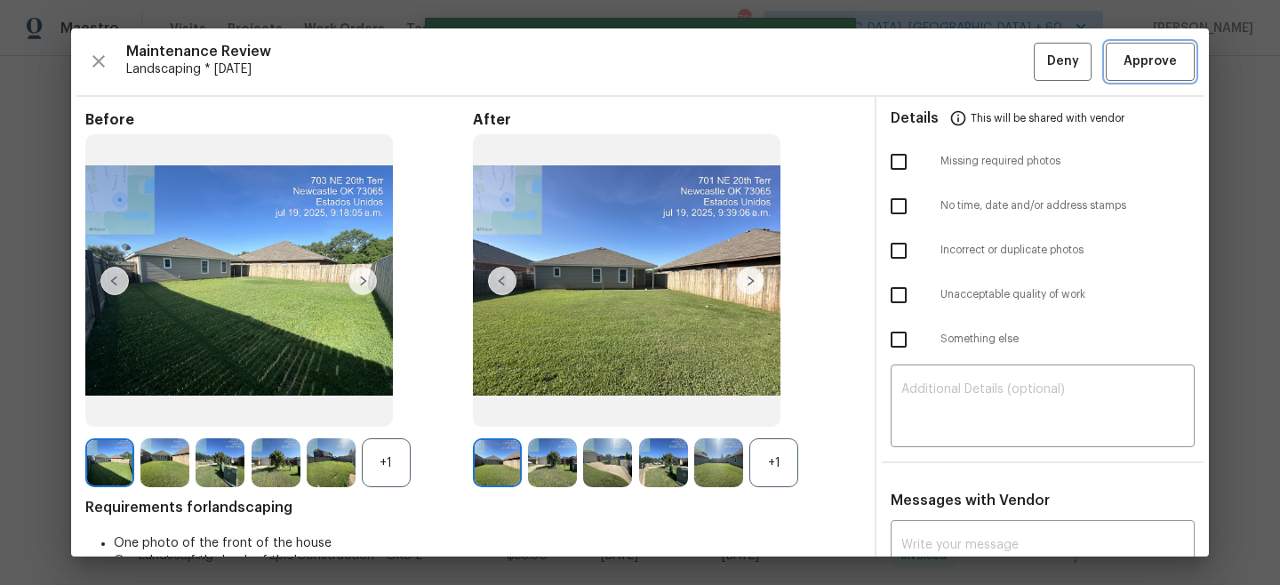
click at [1155, 59] on span "Approve" at bounding box center [1150, 62] width 53 height 22
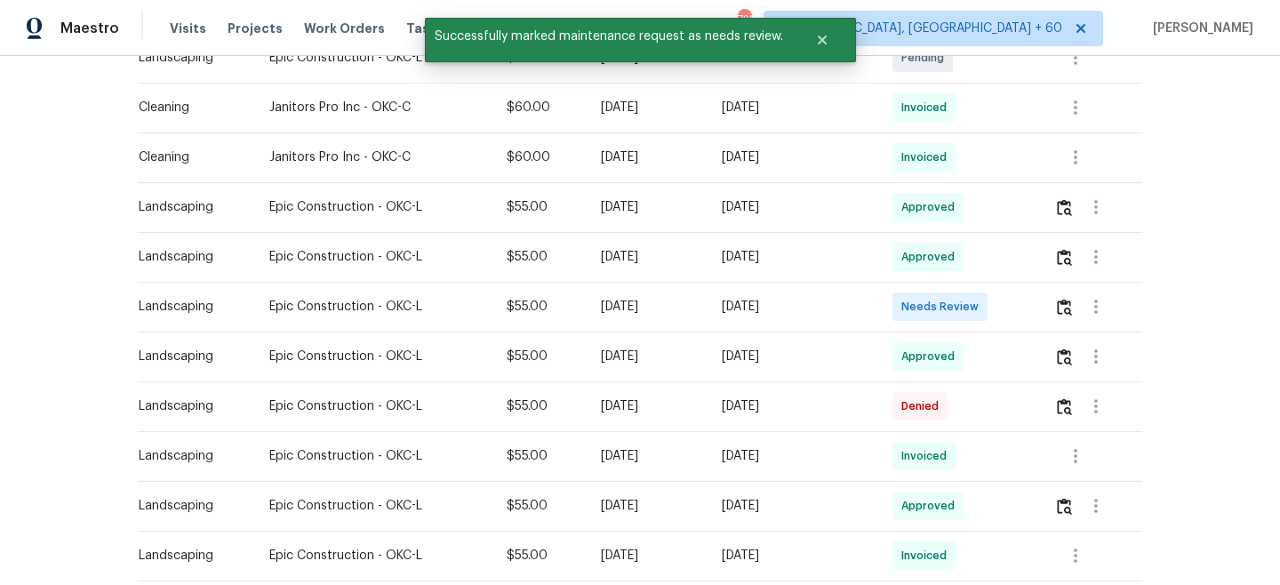
click at [1216, 155] on div "Back to all projects [STREET_ADDRESS] 3 Beds | 2 Baths | Total: 1422 ft² | Abov…" at bounding box center [640, 320] width 1280 height 529
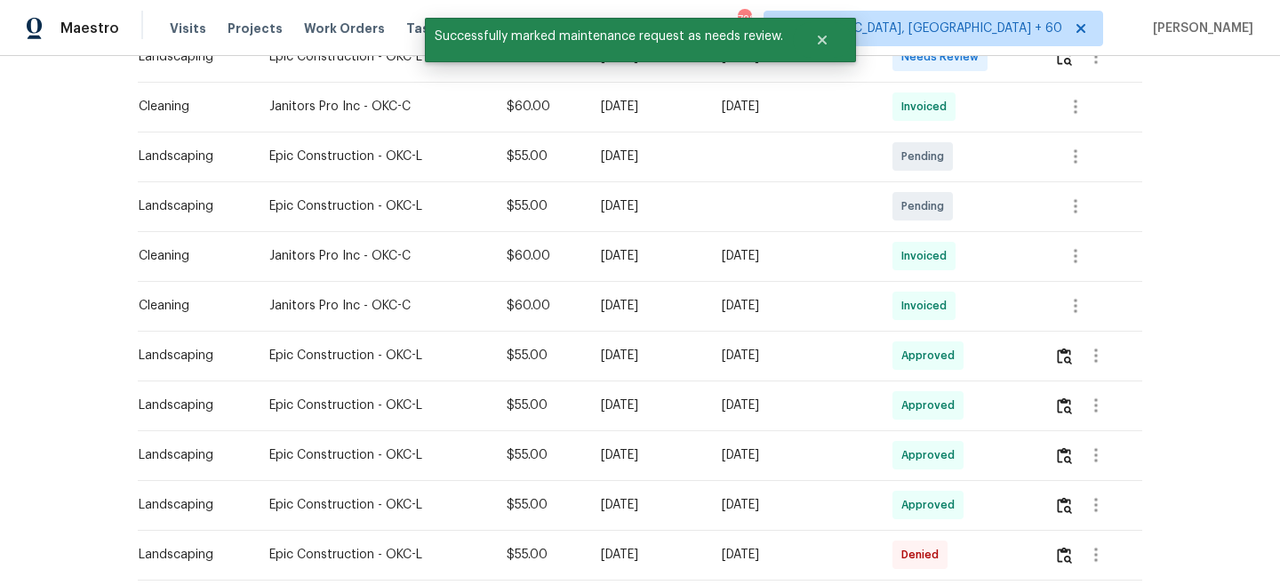
scroll to position [548, 0]
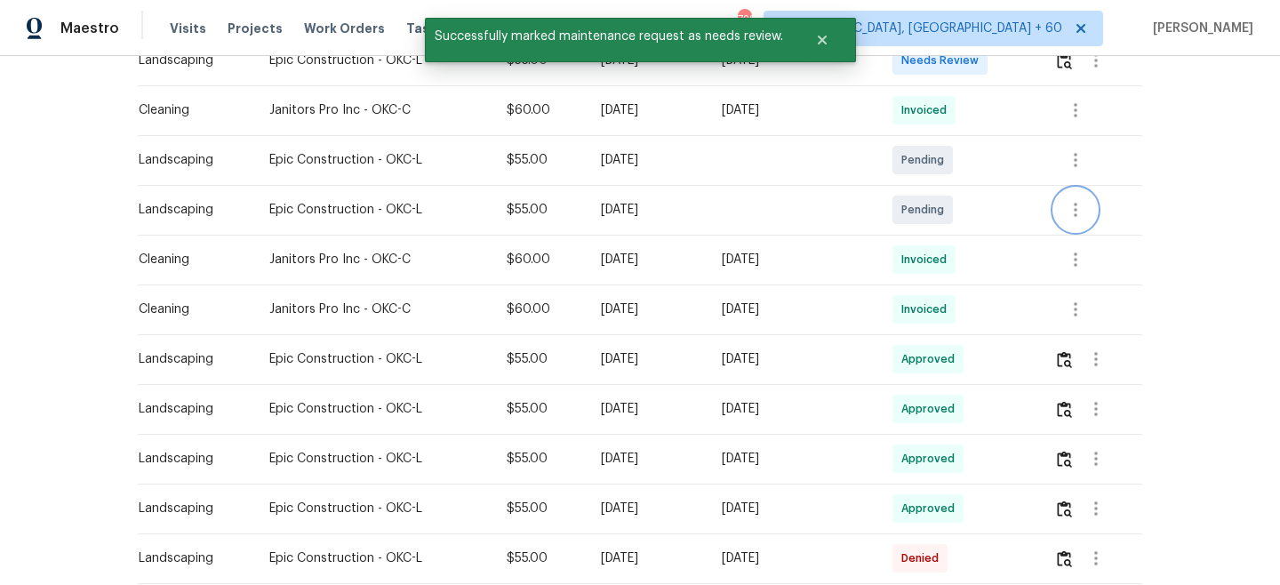
click at [1084, 209] on icon "button" at bounding box center [1075, 209] width 21 height 21
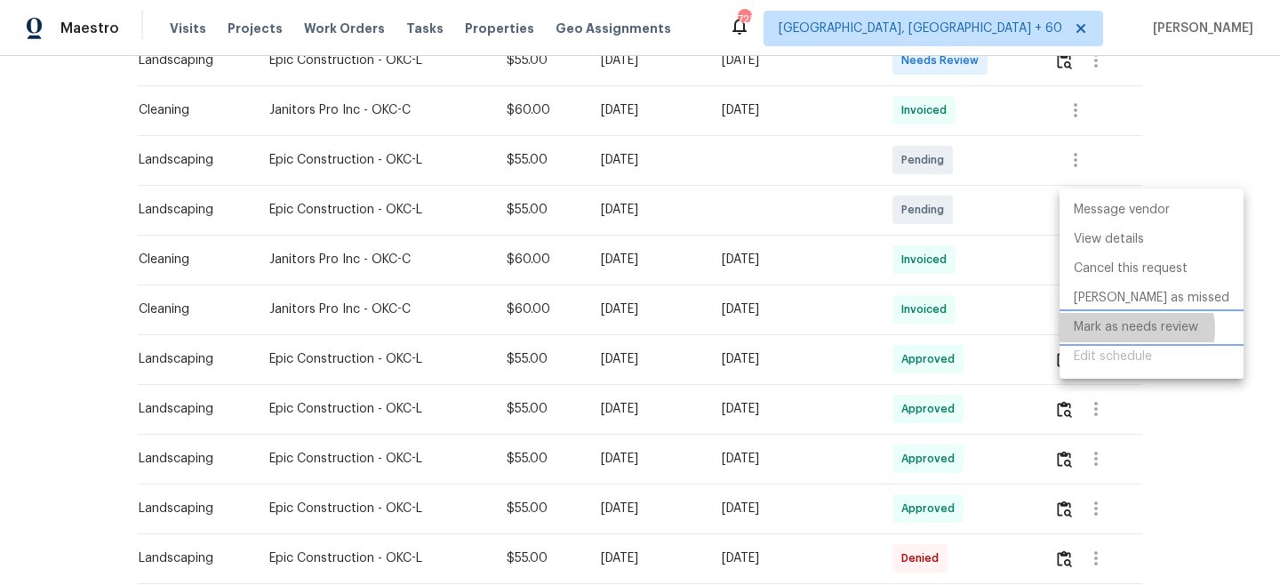
click at [1134, 329] on li "Mark as needs review" at bounding box center [1152, 327] width 184 height 29
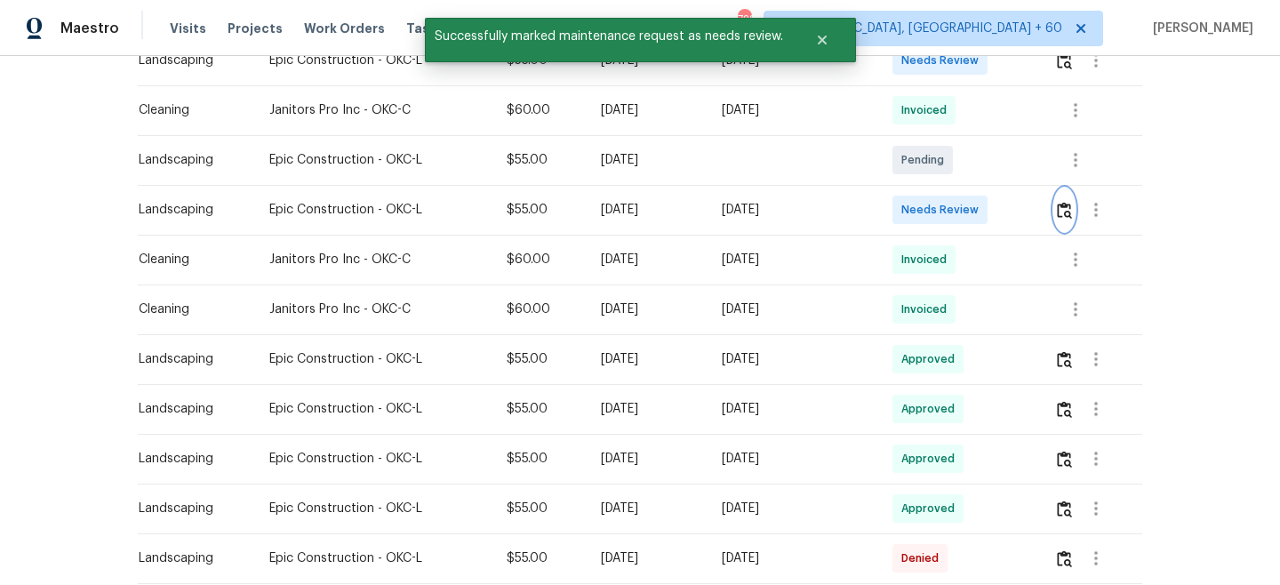
click at [1066, 205] on img "button" at bounding box center [1064, 210] width 15 height 17
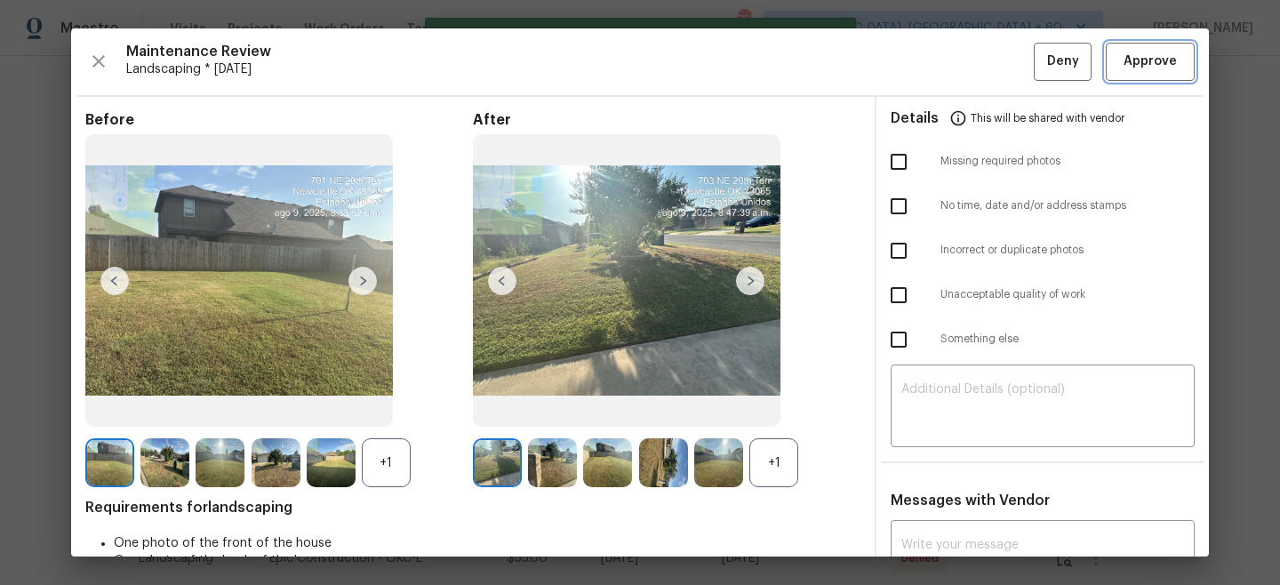
click at [1151, 78] on button "Approve" at bounding box center [1150, 62] width 89 height 38
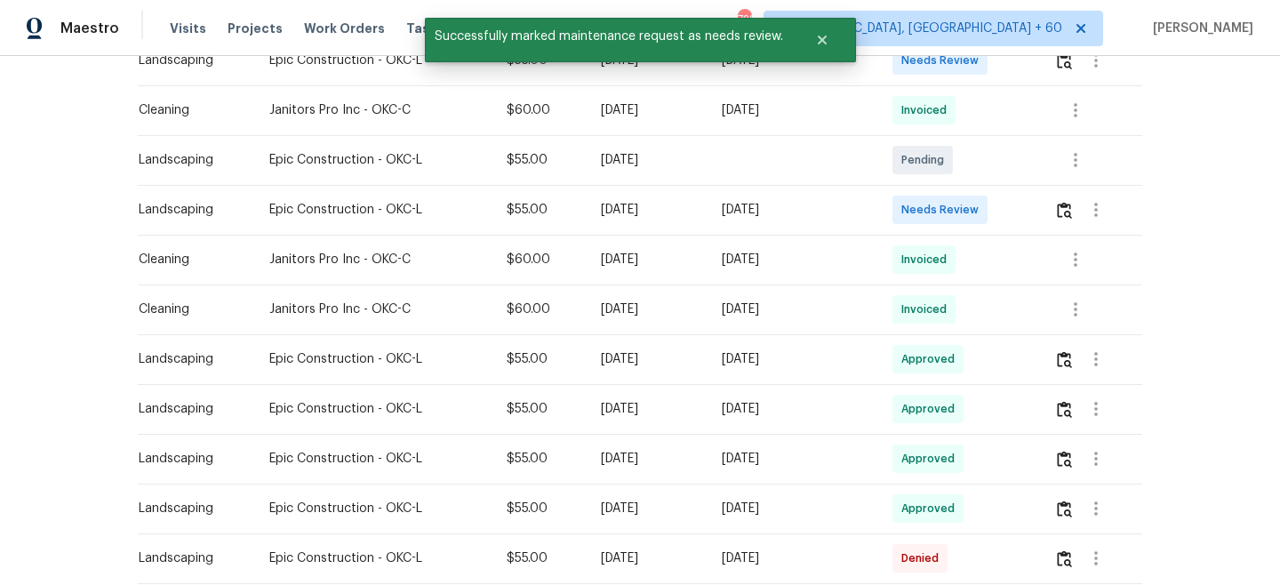
click at [1234, 127] on div "Back to all projects [STREET_ADDRESS] 3 Beds | 2 Baths | Total: 1422 ft² | Abov…" at bounding box center [640, 320] width 1280 height 529
click at [1084, 156] on icon "button" at bounding box center [1075, 159] width 21 height 21
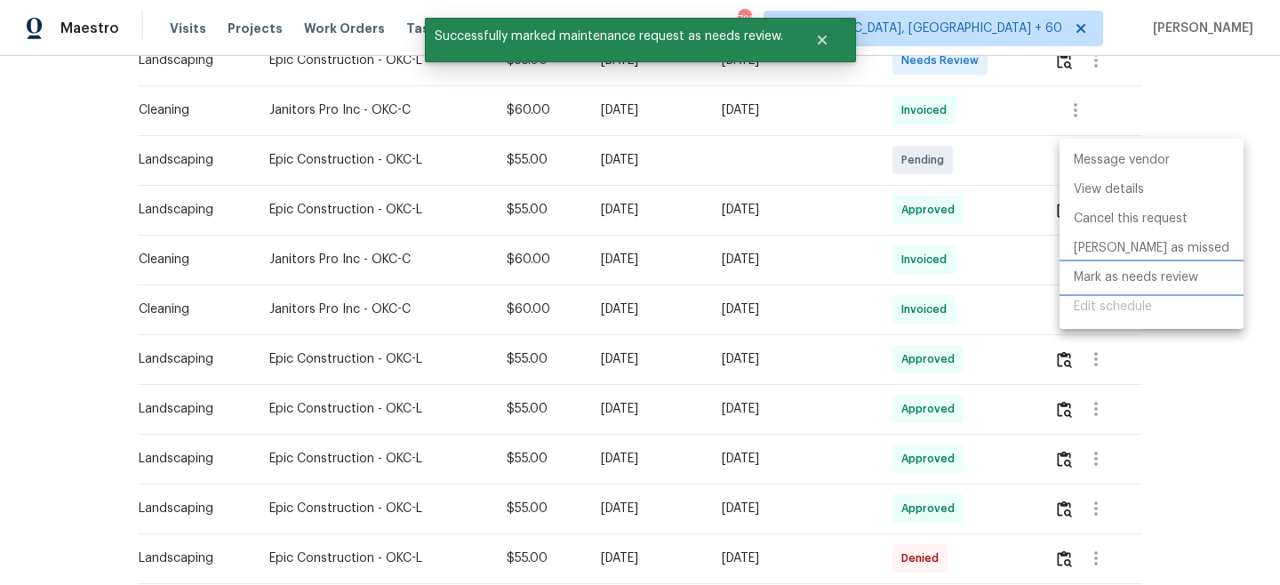
click at [1126, 287] on li "Mark as needs review" at bounding box center [1152, 277] width 184 height 29
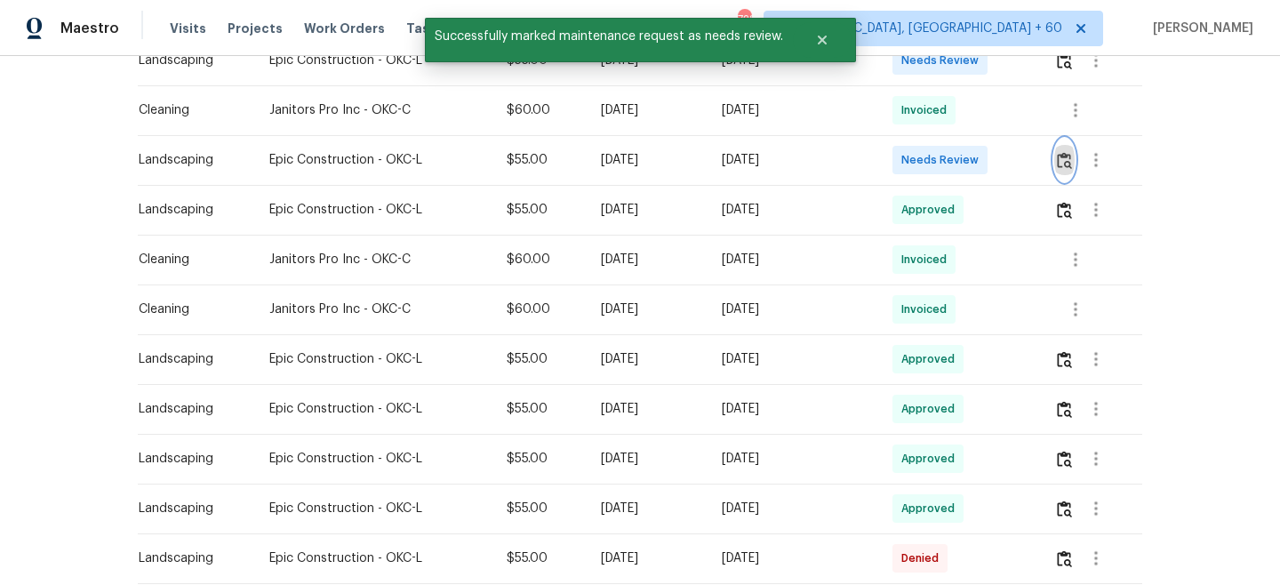
click at [1072, 165] on img "button" at bounding box center [1064, 160] width 15 height 17
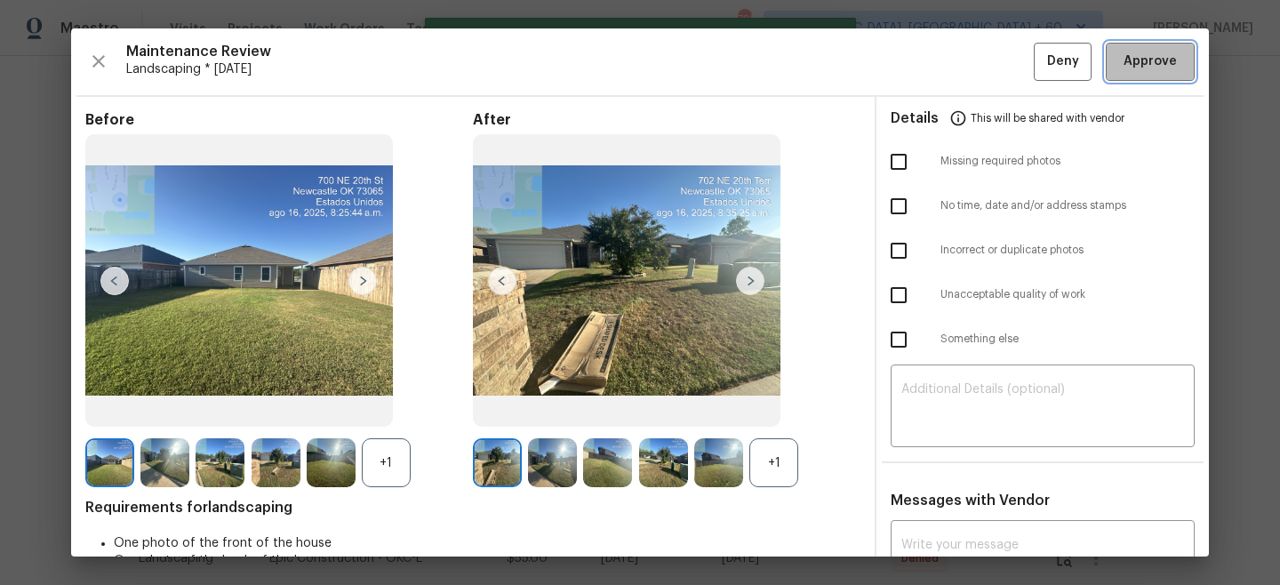
click at [1150, 63] on span "Approve" at bounding box center [1150, 62] width 53 height 22
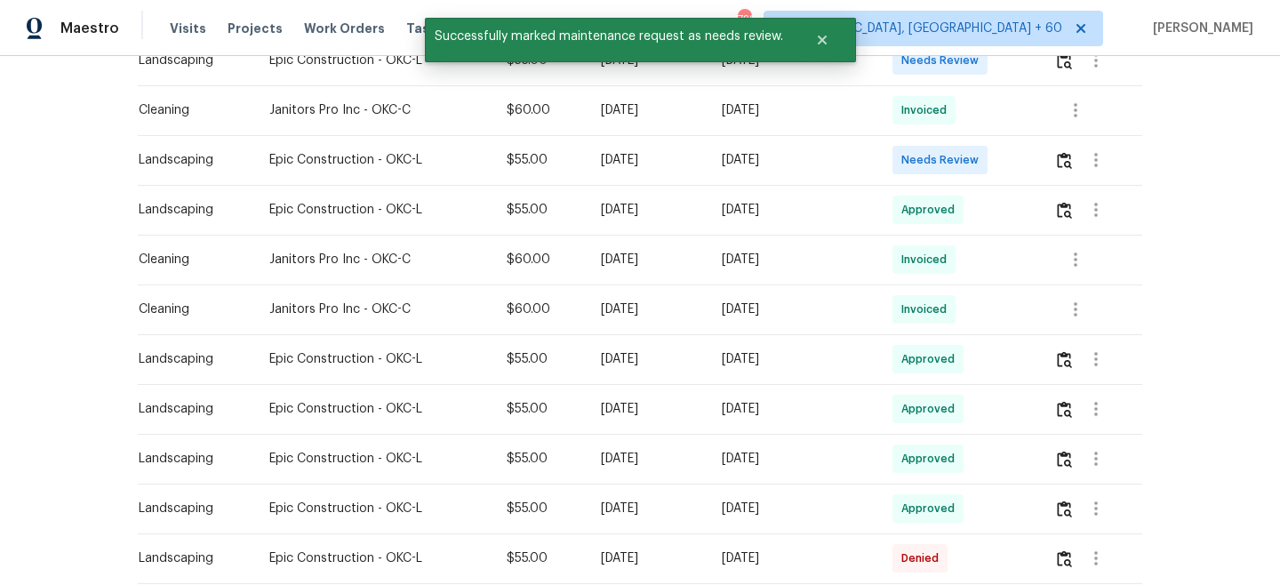
click at [1229, 147] on div "Back to all projects [STREET_ADDRESS] 3 Beds | 2 Baths | Total: 1422 ft² | Abov…" at bounding box center [640, 320] width 1280 height 529
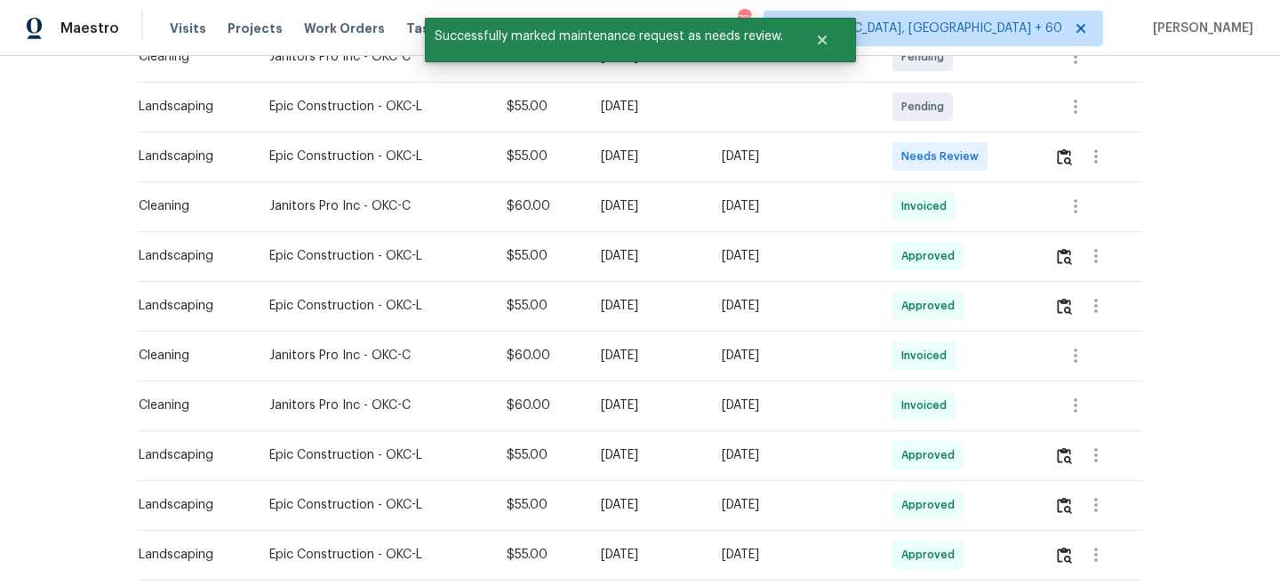
scroll to position [367, 0]
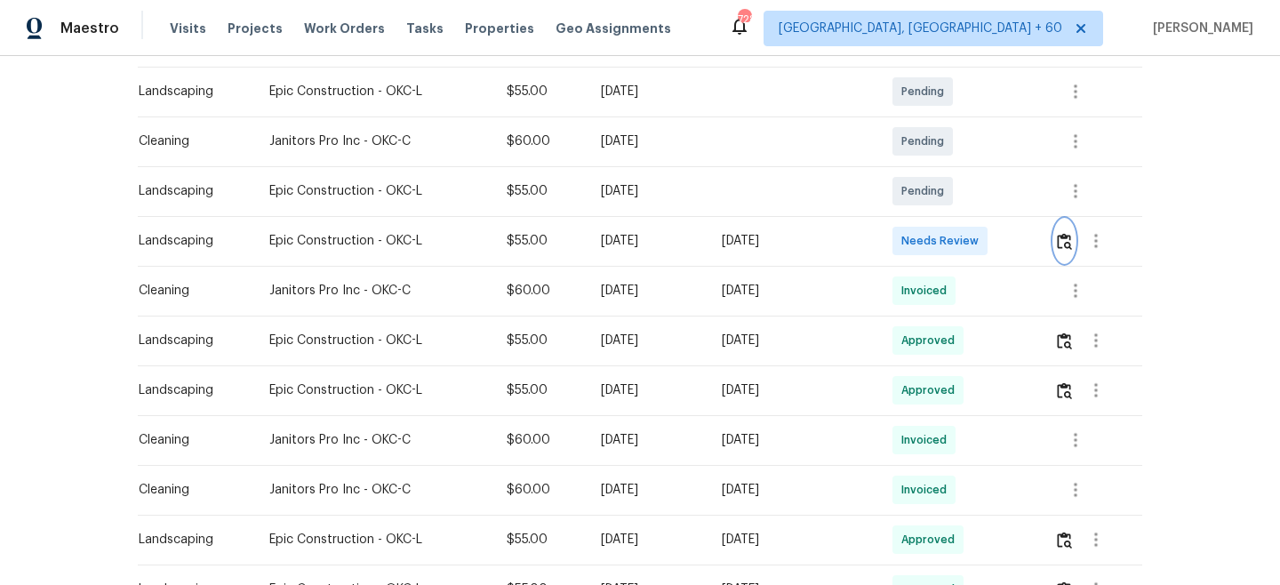
click at [1064, 230] on button "button" at bounding box center [1064, 241] width 20 height 43
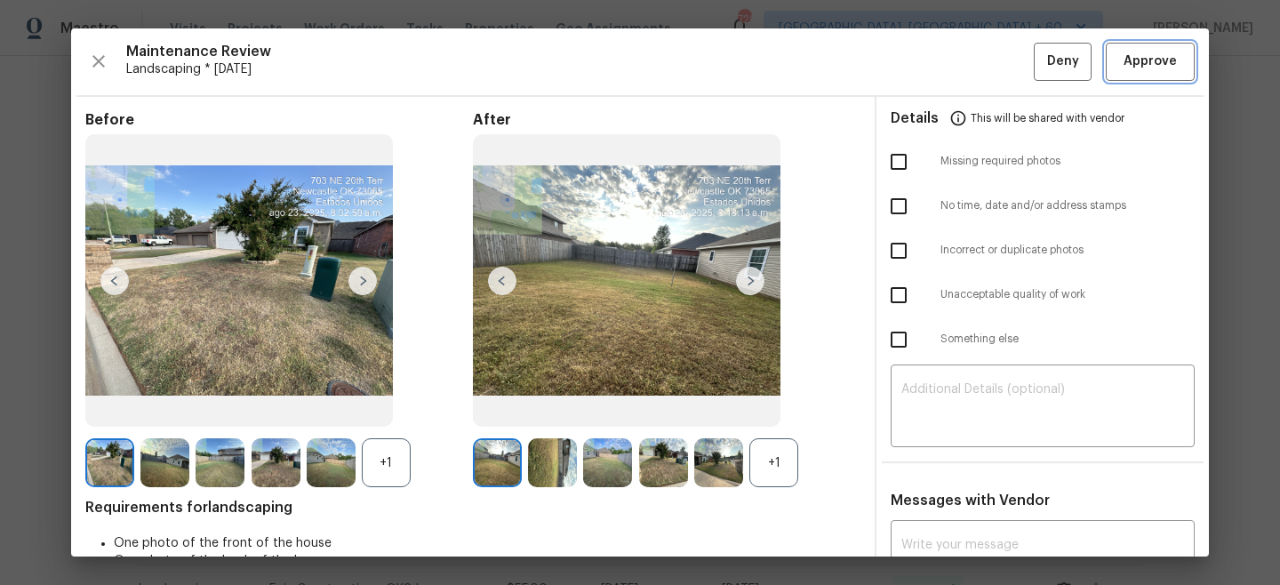
click at [1160, 69] on span "Approve" at bounding box center [1150, 62] width 53 height 22
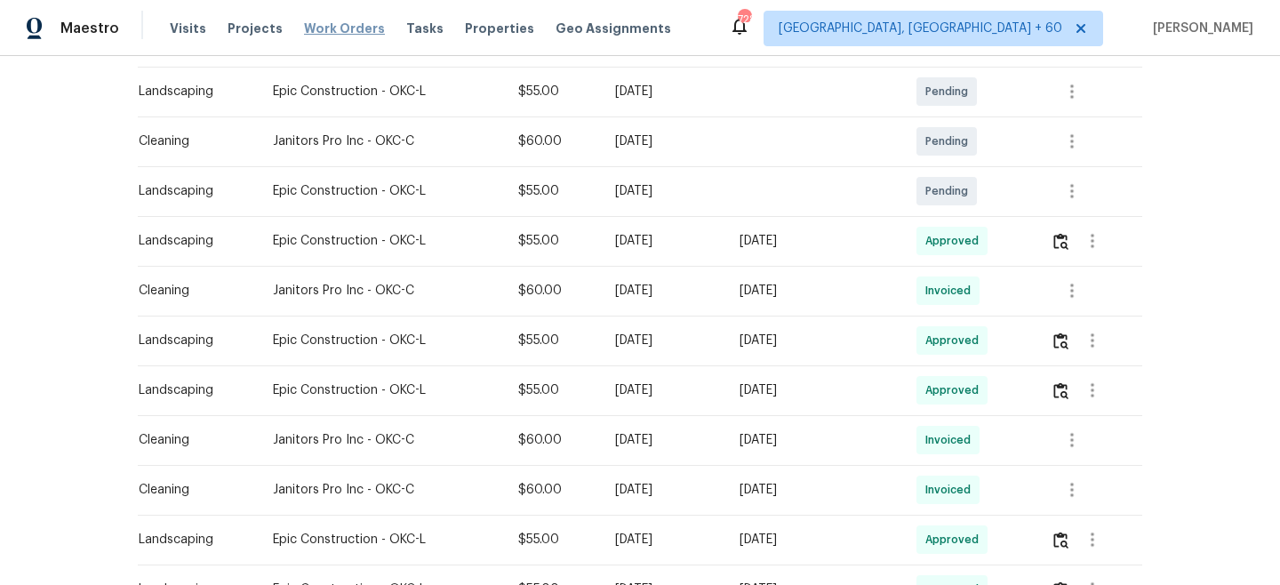
click at [333, 30] on span "Work Orders" at bounding box center [344, 29] width 81 height 18
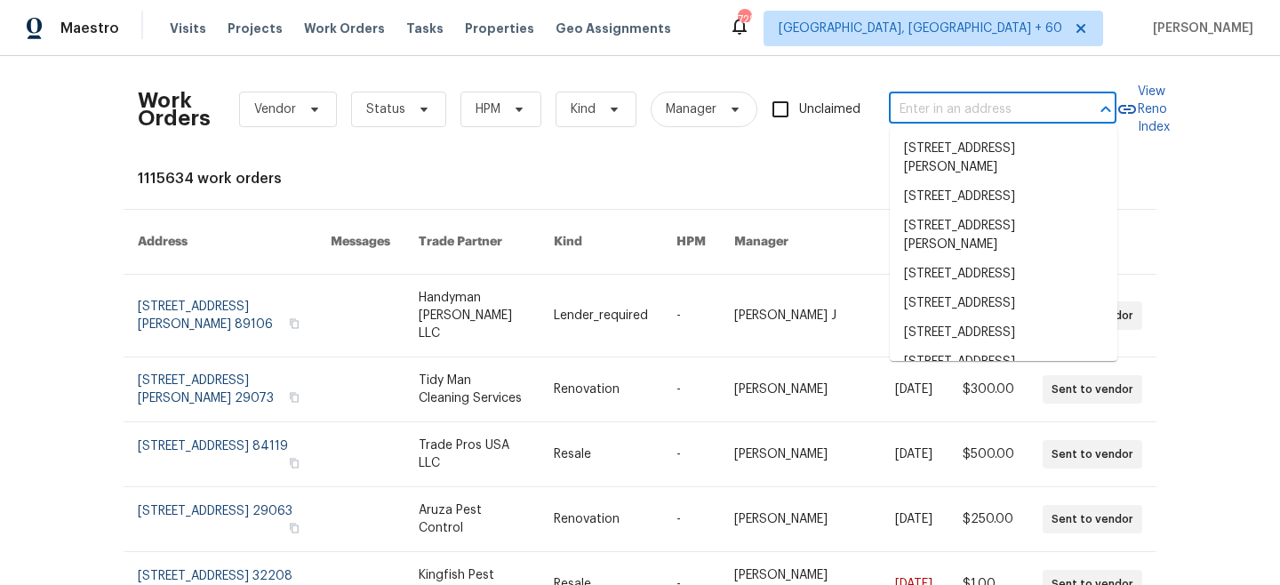
click at [976, 117] on input "text" at bounding box center [978, 110] width 178 height 28
paste input "[STREET_ADDRESS]"
type input "[STREET_ADDRESS]"
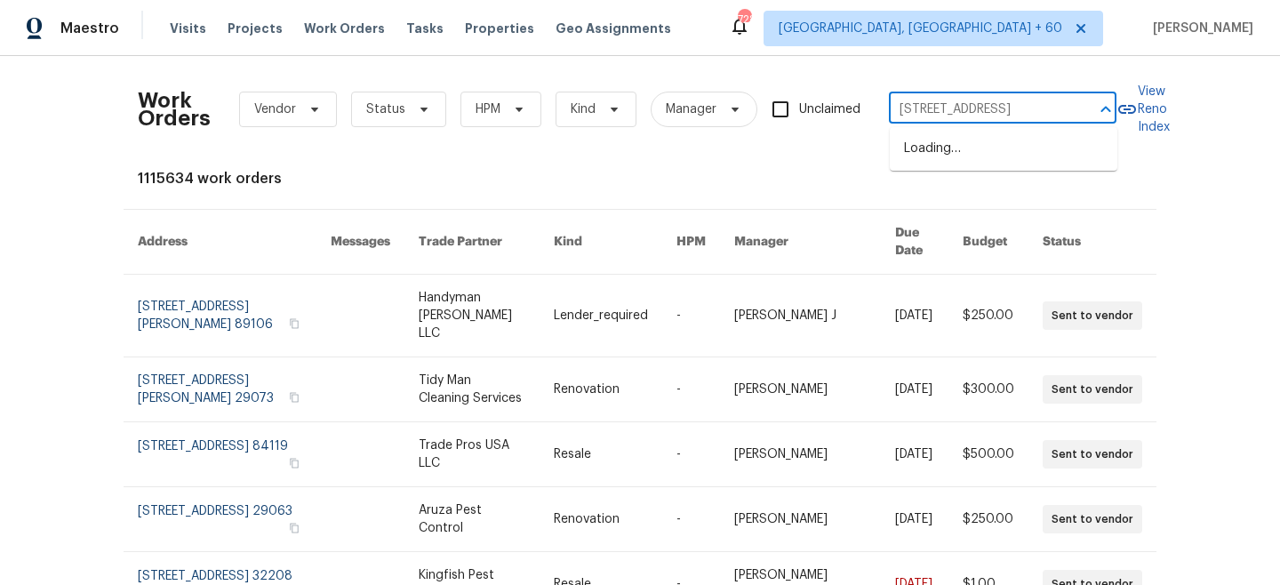
scroll to position [0, 44]
click at [965, 151] on li "[STREET_ADDRESS]" at bounding box center [1004, 148] width 228 height 29
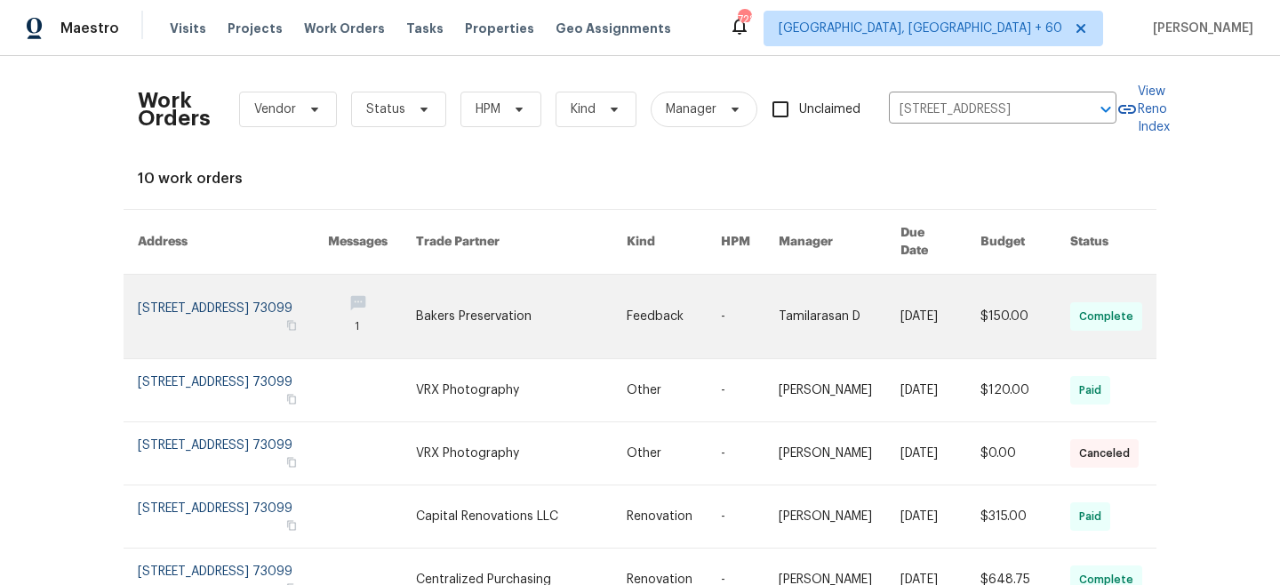
click at [471, 299] on link at bounding box center [521, 317] width 211 height 84
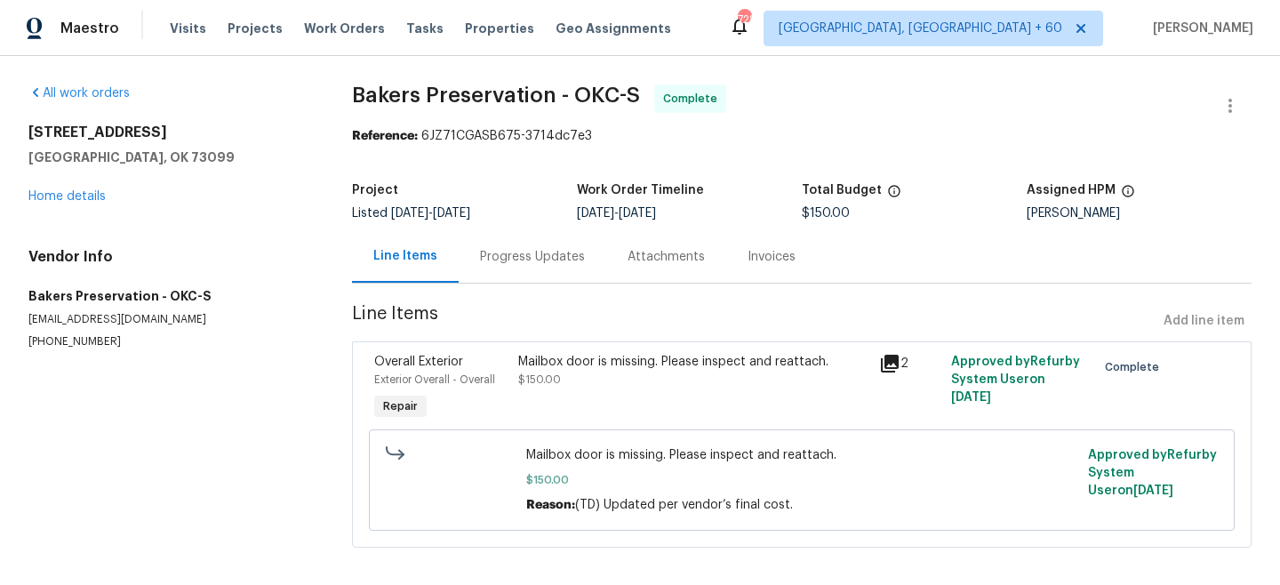
click at [58, 203] on div "[STREET_ADDRESS] Home details" at bounding box center [168, 165] width 281 height 82
click at [56, 198] on link "Home details" at bounding box center [66, 196] width 77 height 12
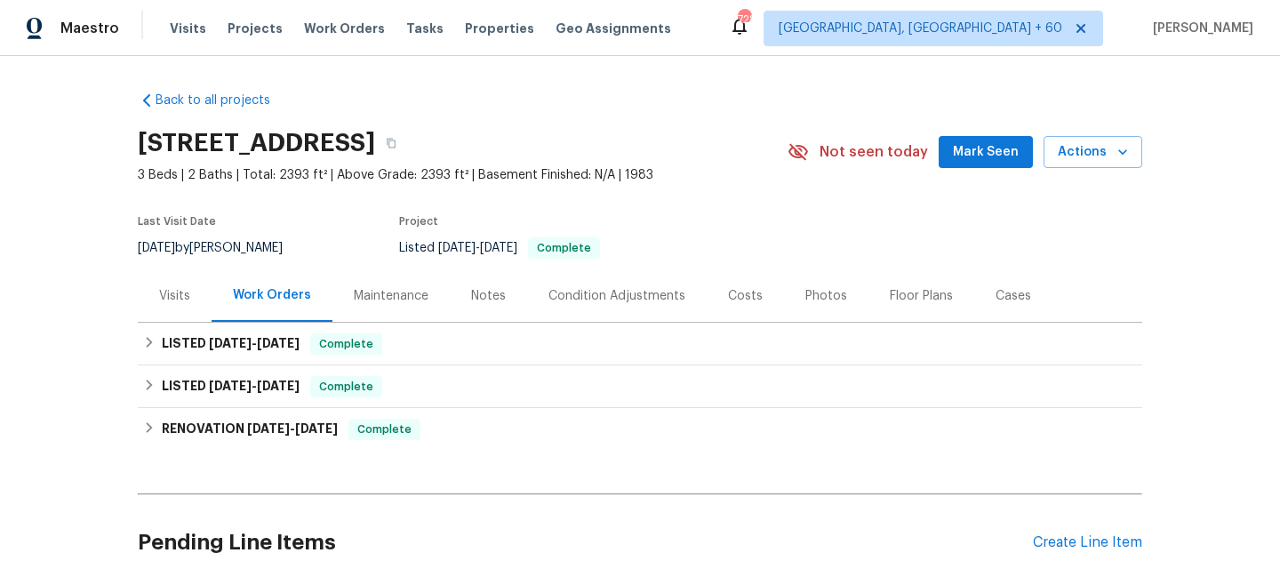
click at [393, 292] on div "Maintenance" at bounding box center [391, 296] width 75 height 18
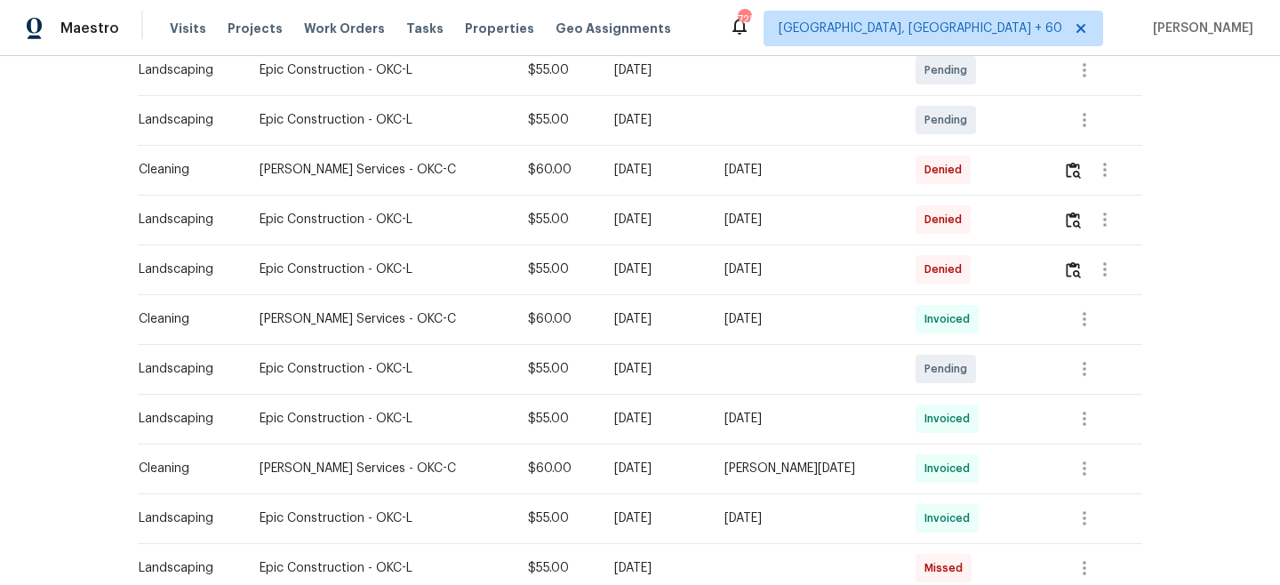
scroll to position [984, 0]
click at [1079, 369] on icon "button" at bounding box center [1084, 370] width 21 height 21
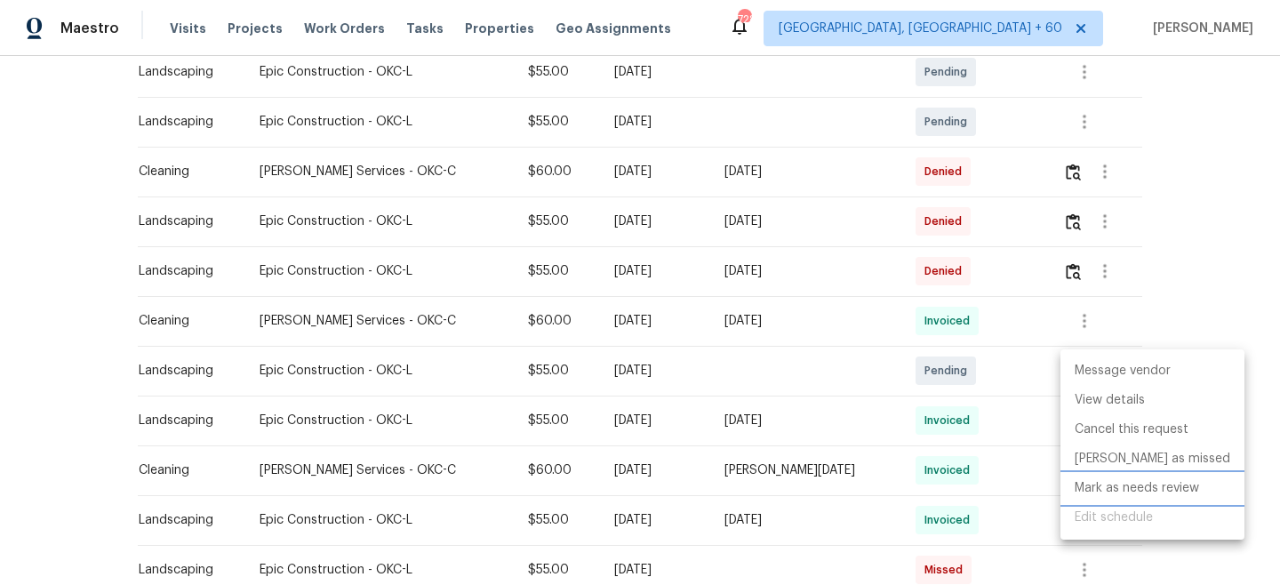
click at [1133, 485] on li "Mark as needs review" at bounding box center [1153, 488] width 184 height 29
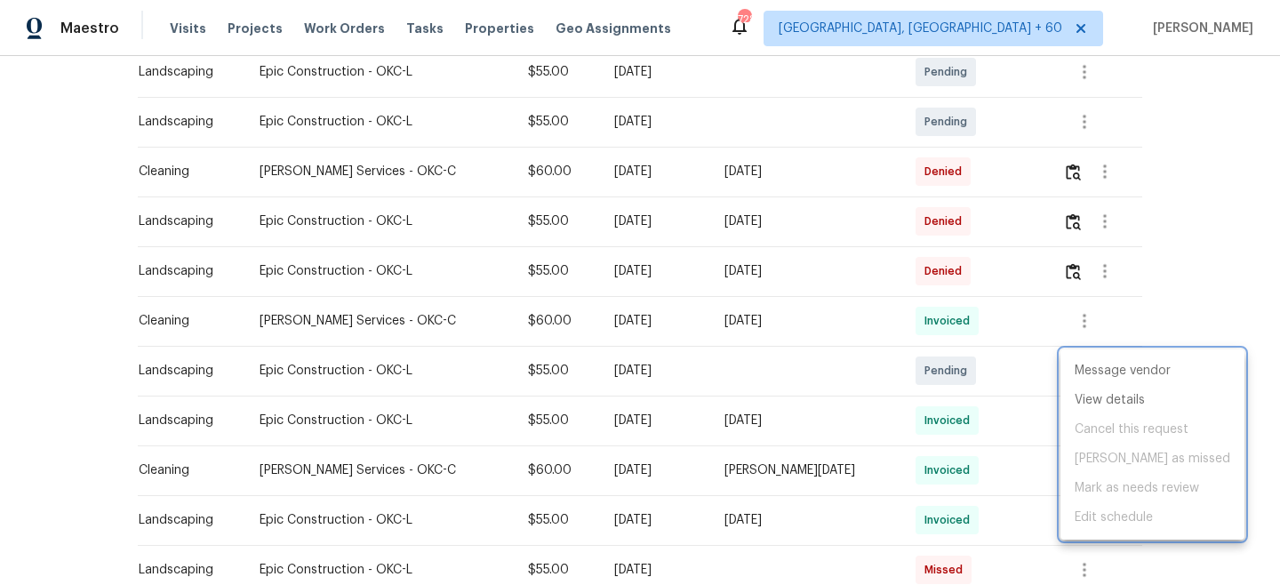
click at [1232, 159] on div at bounding box center [640, 292] width 1280 height 585
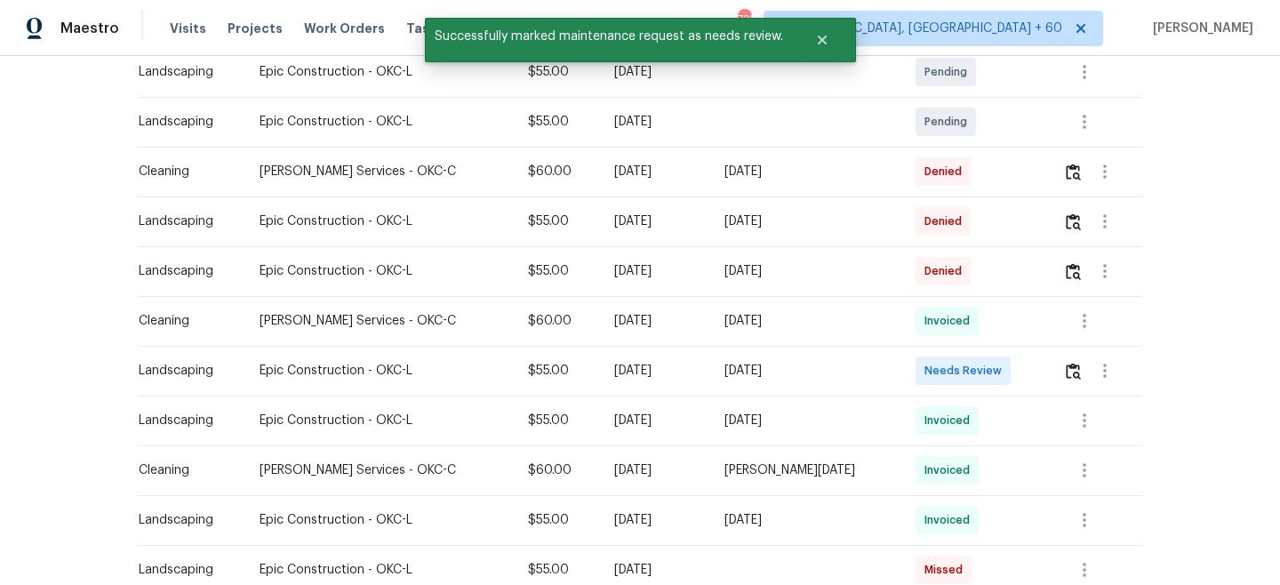
click at [1054, 369] on td at bounding box center [1095, 371] width 93 height 50
click at [1066, 369] on img "button" at bounding box center [1073, 371] width 15 height 17
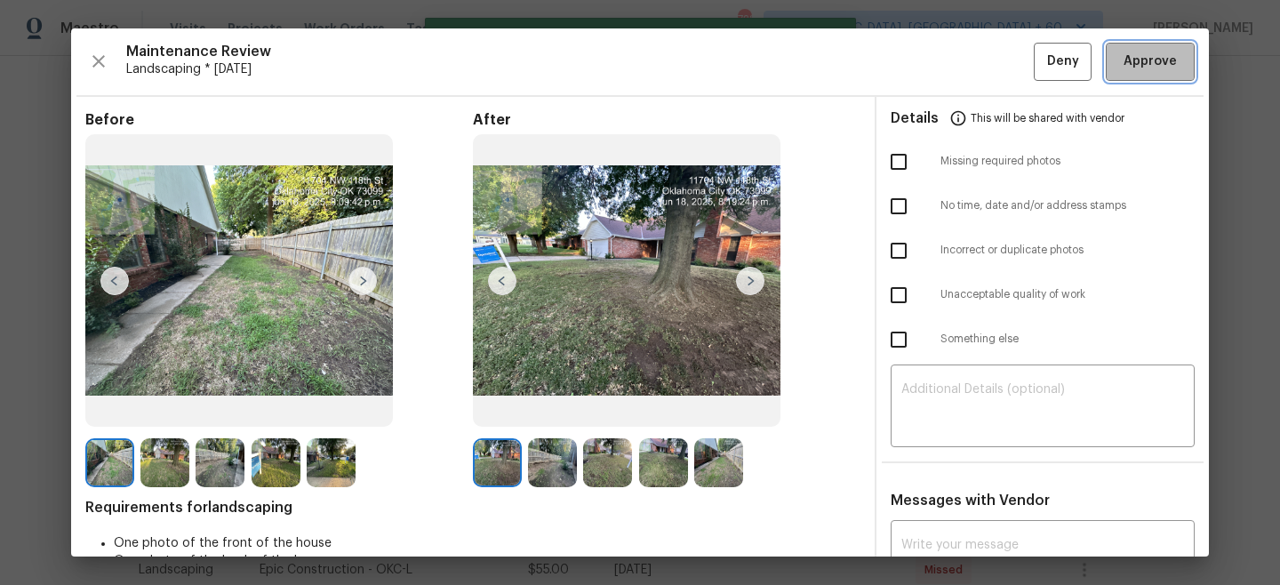
click at [1144, 61] on span "Approve" at bounding box center [1150, 62] width 53 height 22
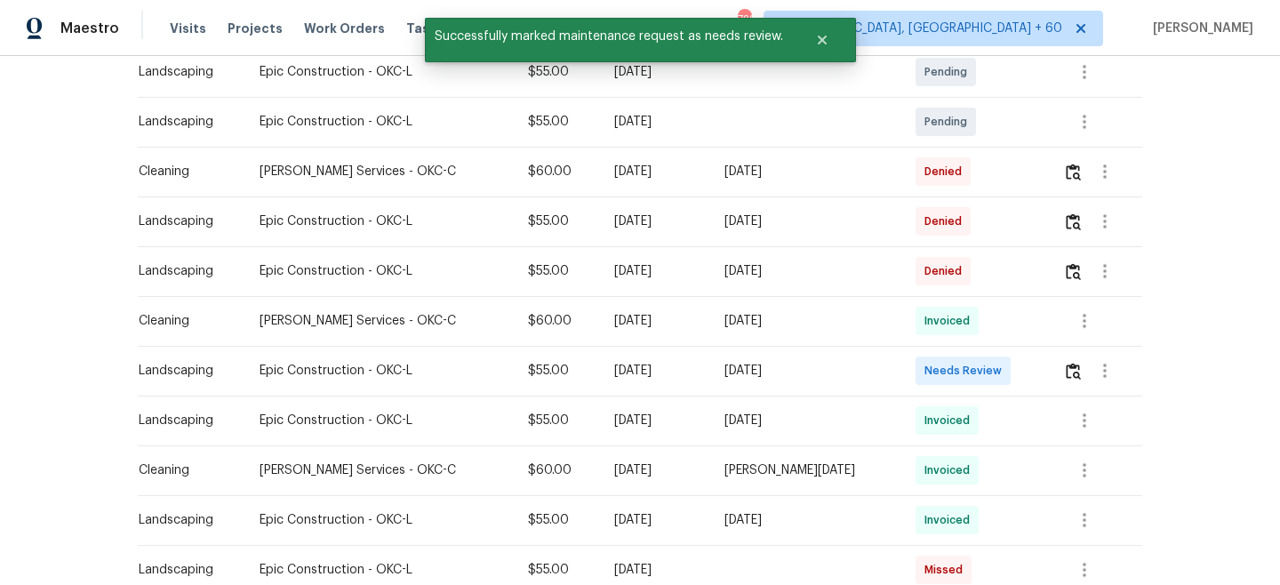
click at [1190, 92] on div "Back to all projects [STREET_ADDRESS] 3 Beds | 2 Baths | Total: 2393 ft² | Abov…" at bounding box center [640, 320] width 1280 height 529
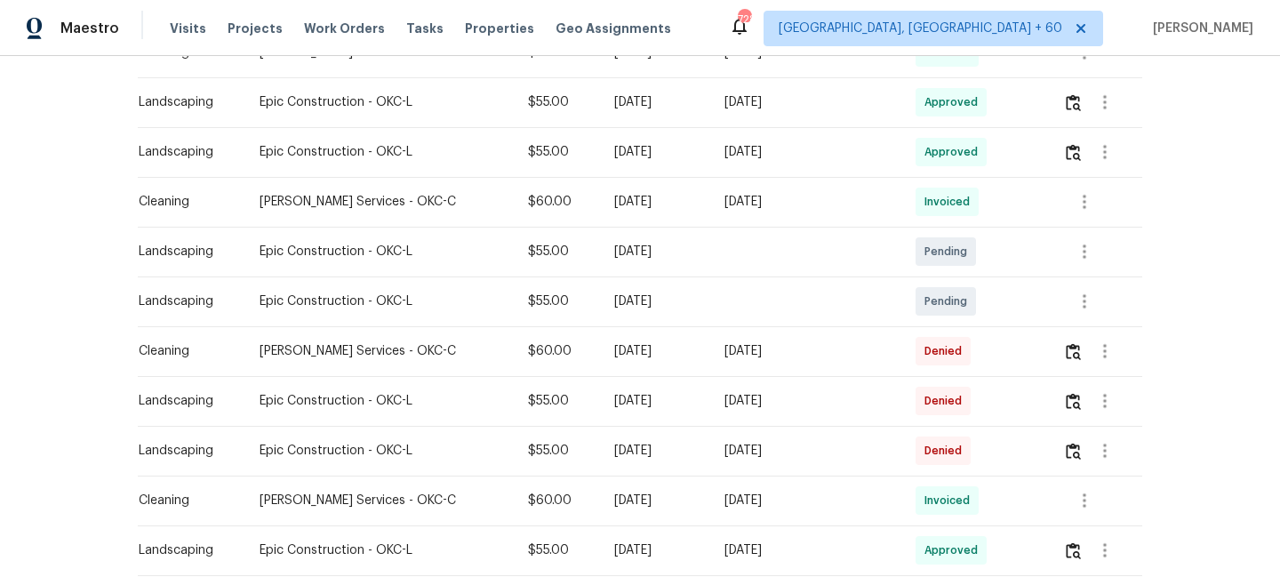
scroll to position [801, 0]
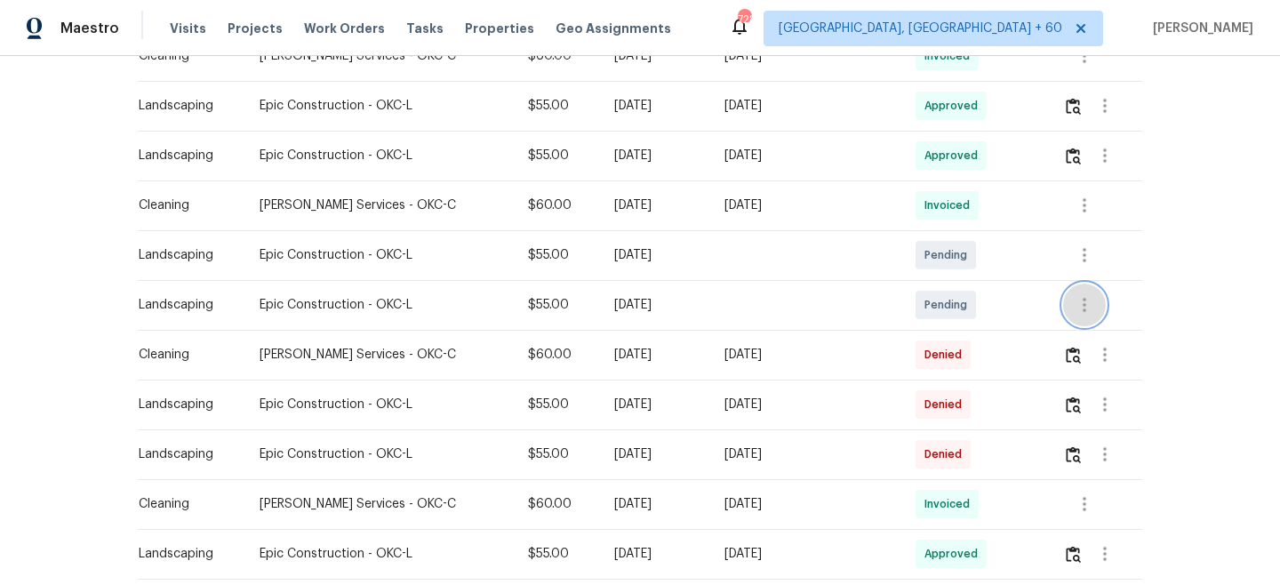
click at [1086, 306] on icon "button" at bounding box center [1084, 304] width 21 height 21
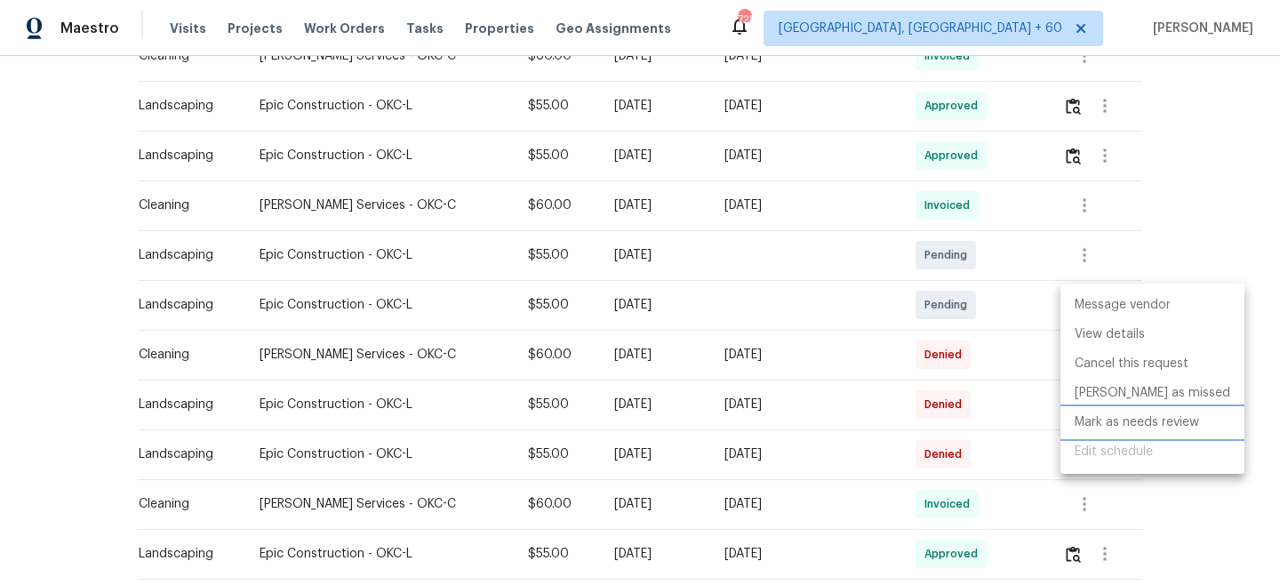
click at [1123, 419] on li "Mark as needs review" at bounding box center [1153, 422] width 184 height 29
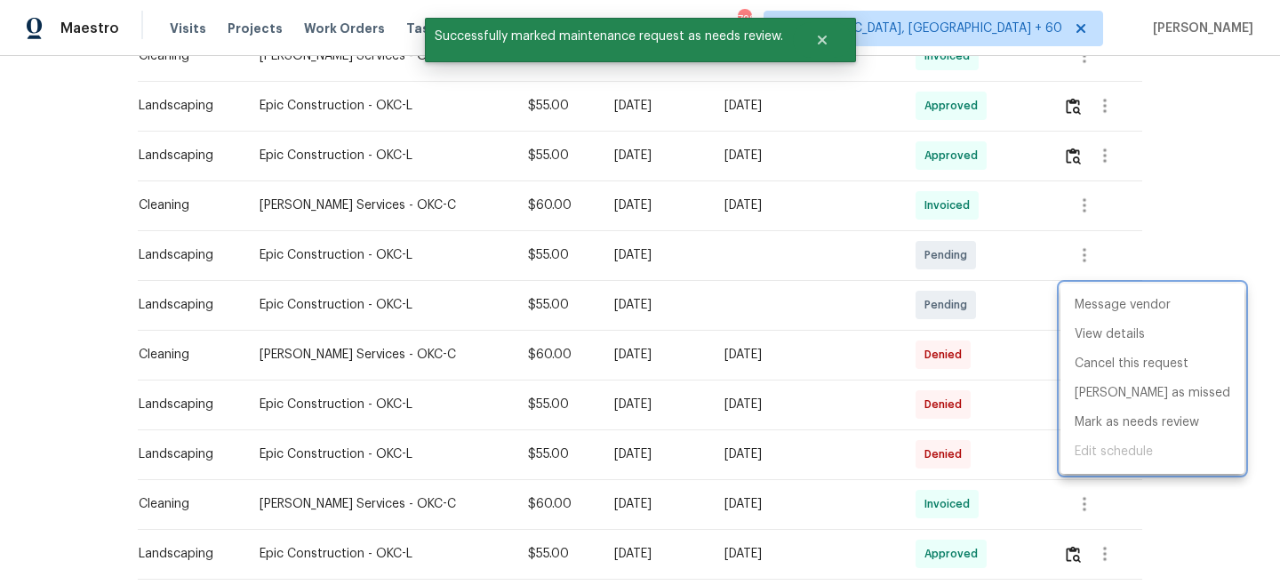
click at [1149, 197] on div at bounding box center [640, 292] width 1280 height 585
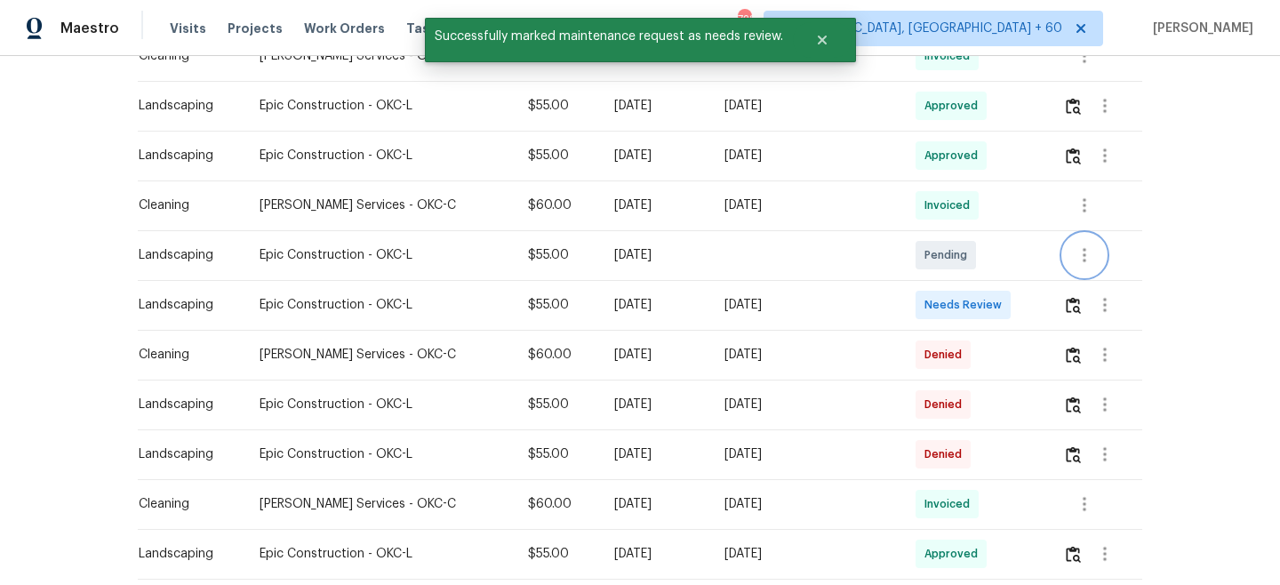
click at [1083, 249] on icon "button" at bounding box center [1085, 255] width 4 height 14
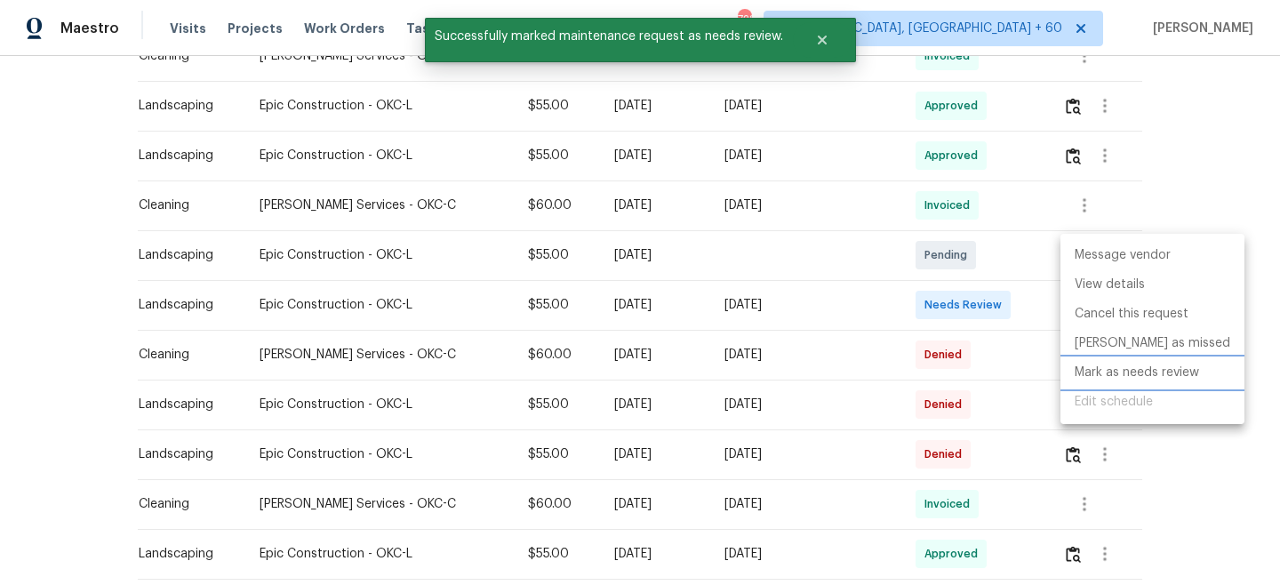
click at [1089, 369] on li "Mark as needs review" at bounding box center [1153, 372] width 184 height 29
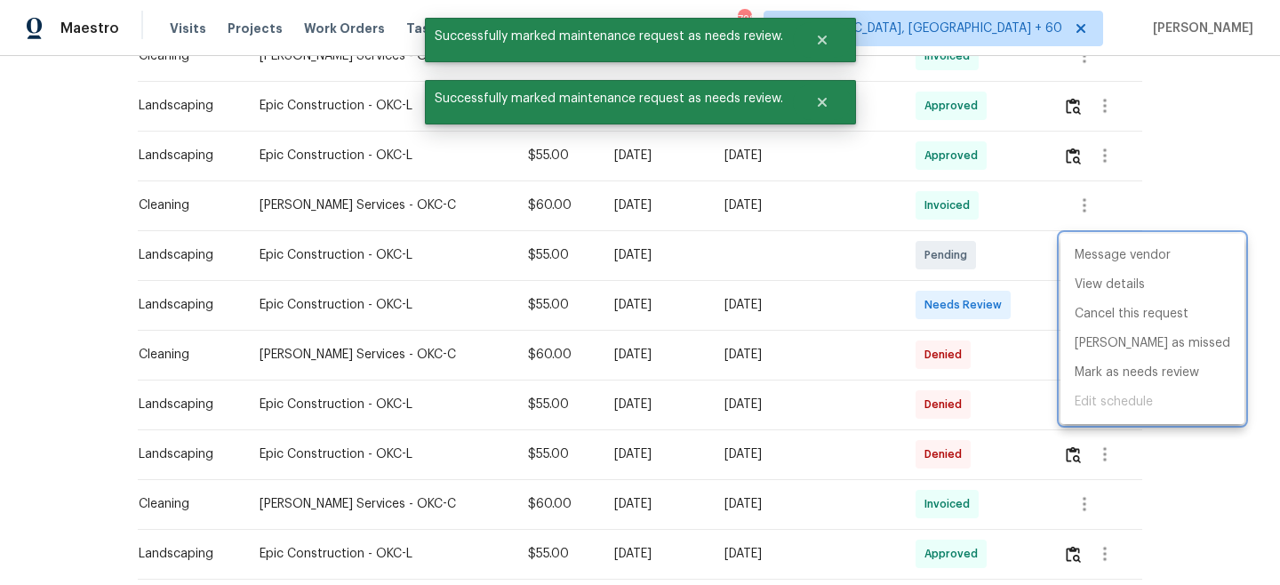
click at [1170, 195] on div at bounding box center [640, 292] width 1280 height 585
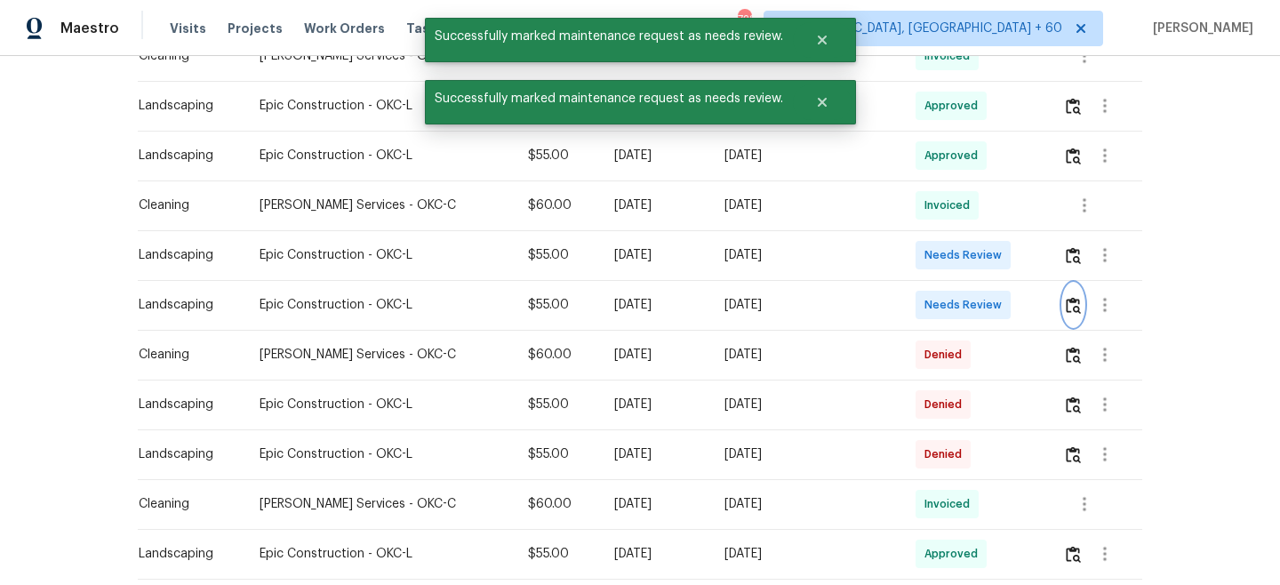
click at [1069, 308] on img "button" at bounding box center [1073, 305] width 15 height 17
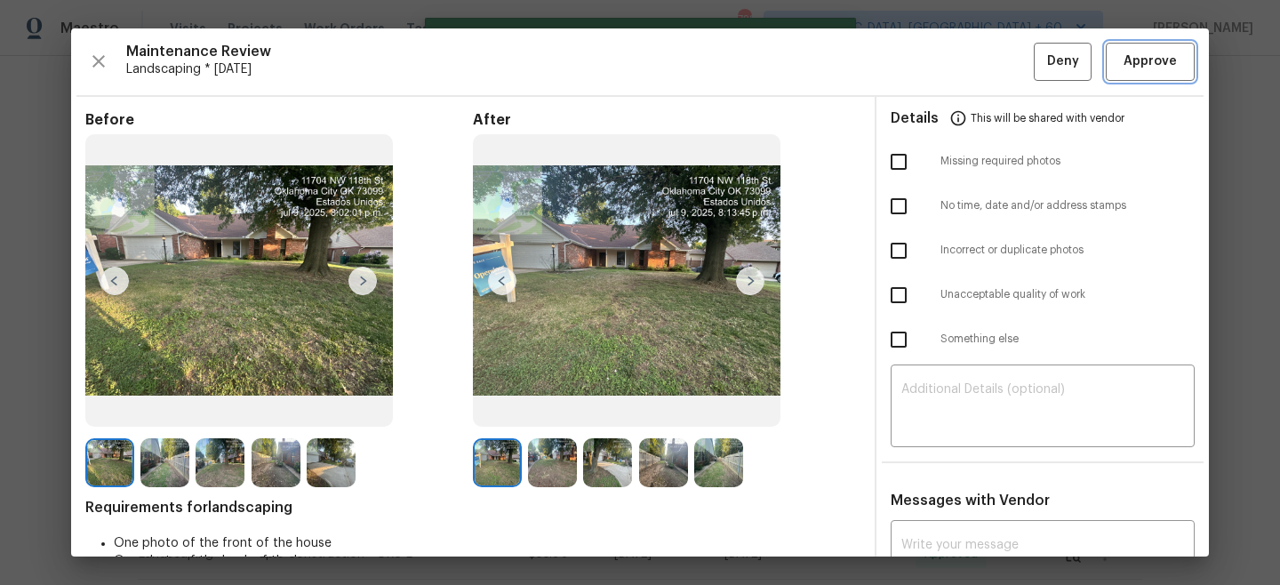
click at [1143, 68] on span "Approve" at bounding box center [1150, 62] width 53 height 22
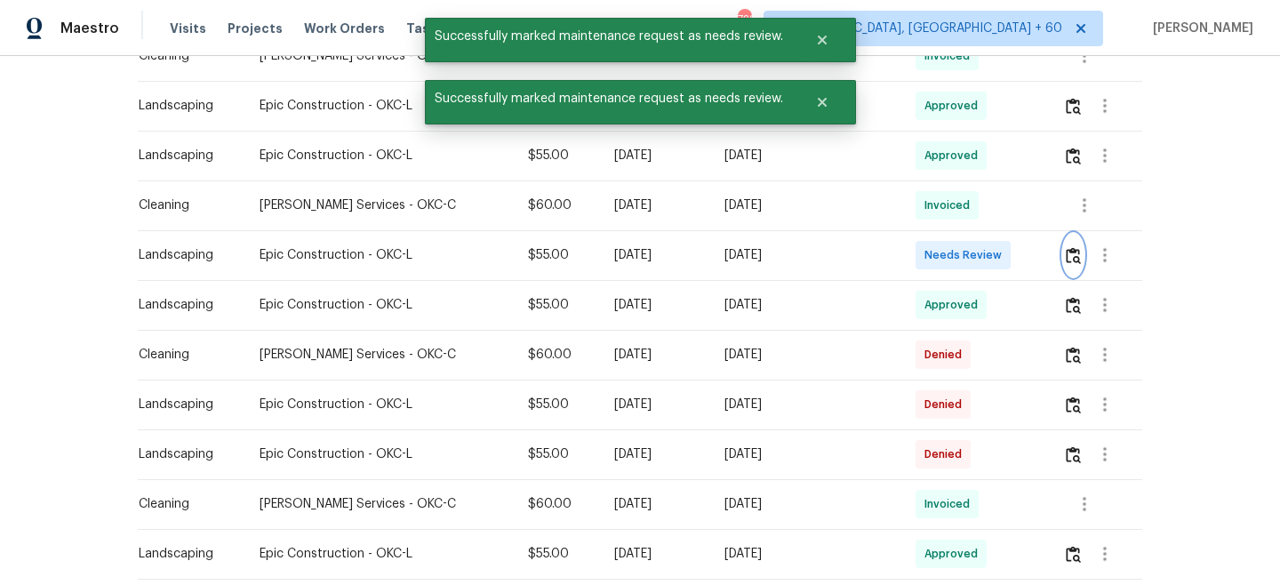
click at [1067, 256] on img "button" at bounding box center [1073, 255] width 15 height 17
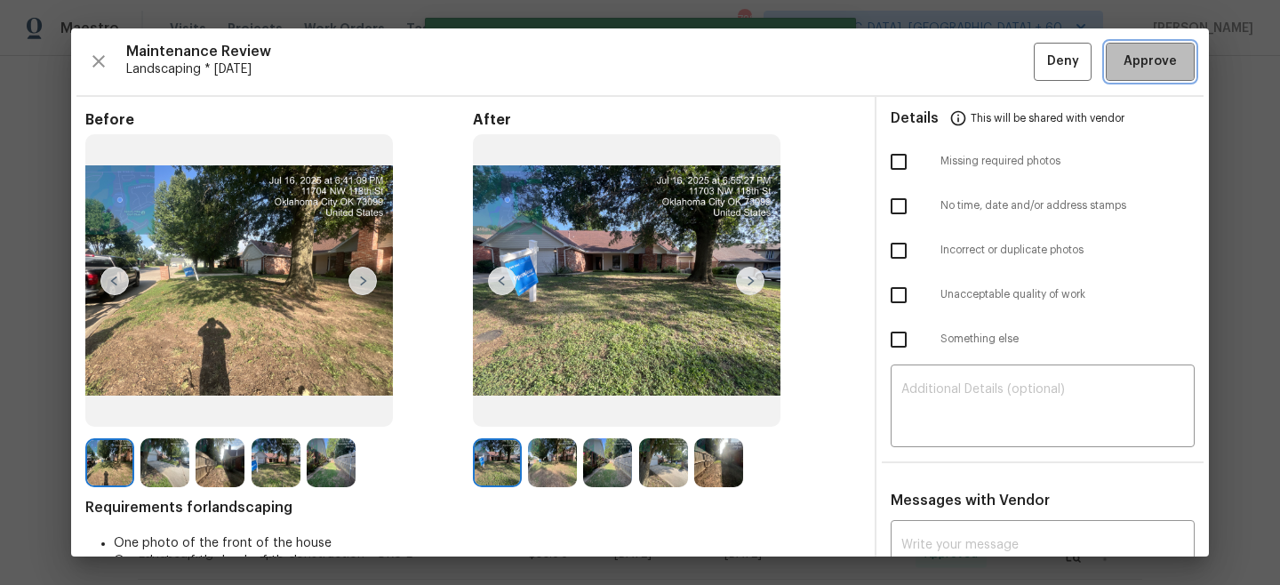
click at [1178, 58] on span "Approve" at bounding box center [1150, 62] width 60 height 22
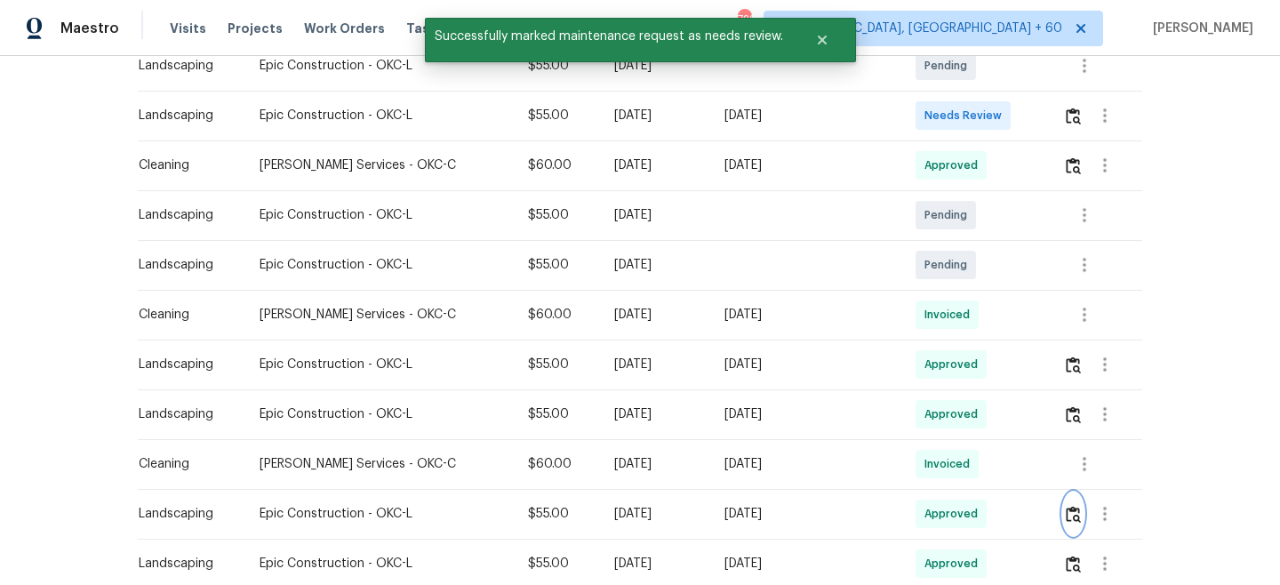
scroll to position [517, 0]
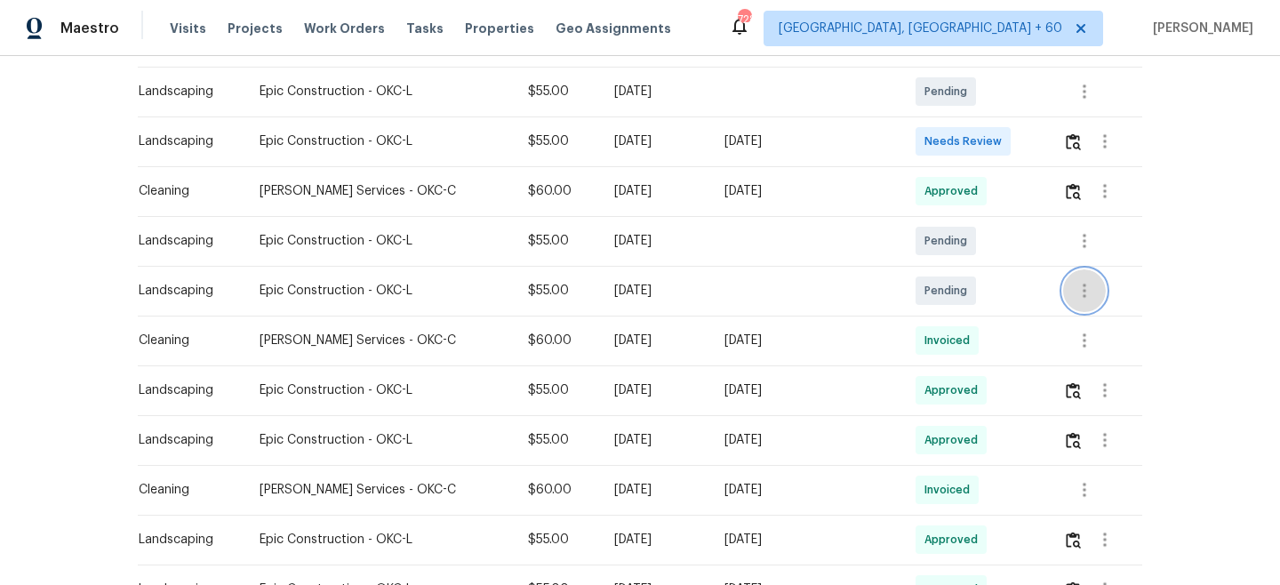
click at [1078, 289] on icon "button" at bounding box center [1084, 290] width 21 height 21
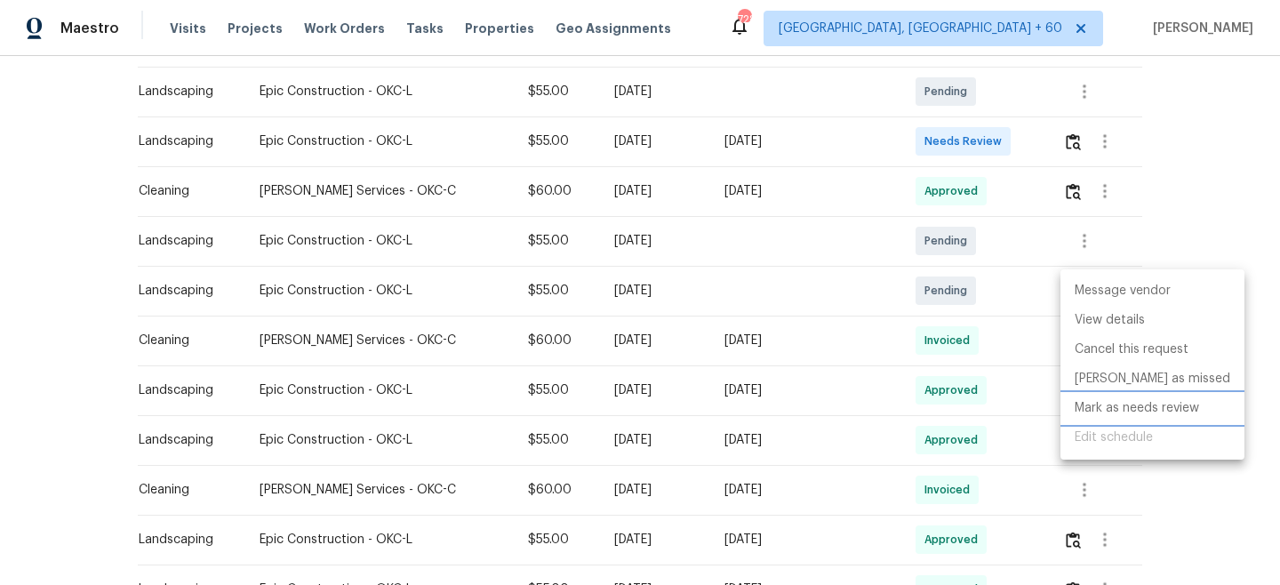
click at [1114, 404] on li "Mark as needs review" at bounding box center [1153, 408] width 184 height 29
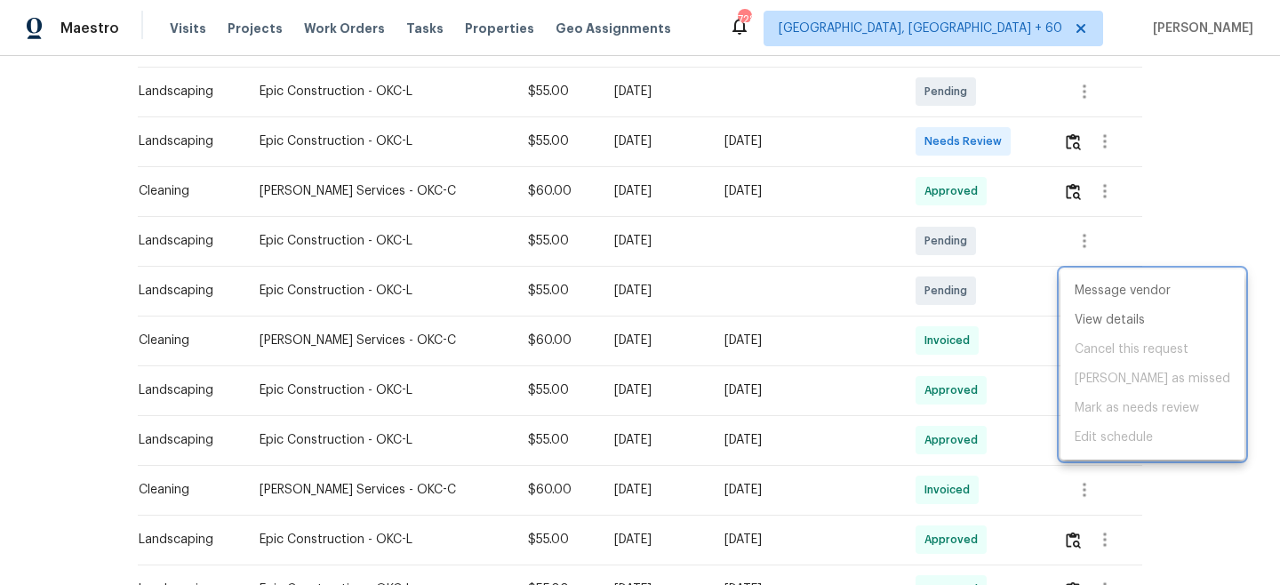
click at [1171, 218] on div at bounding box center [640, 292] width 1280 height 585
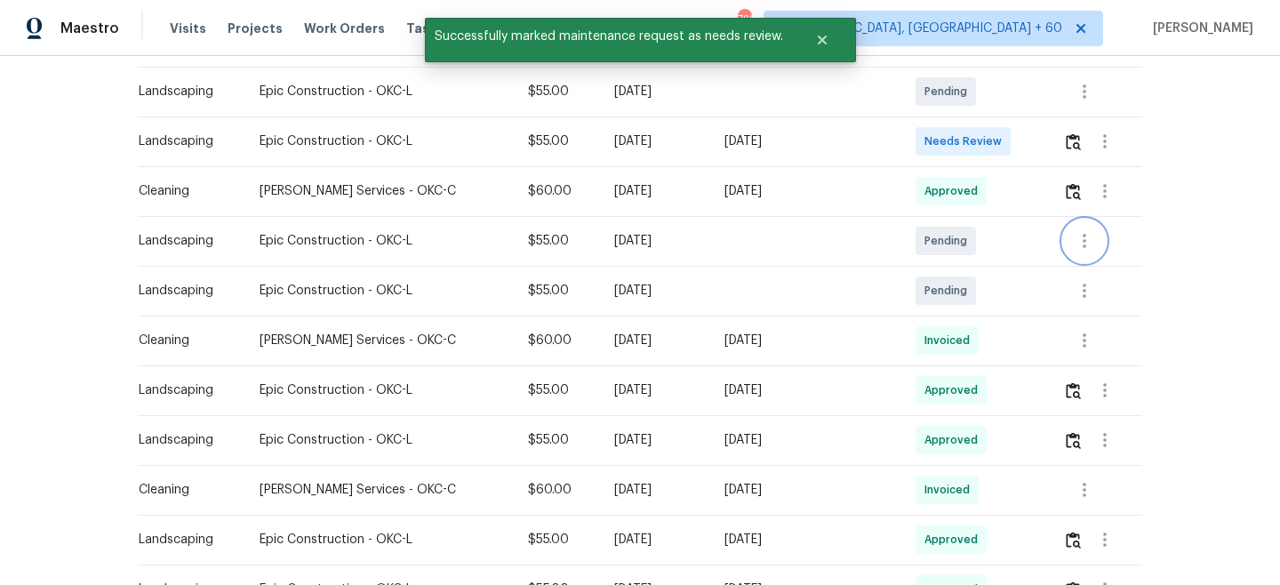
click at [1083, 230] on icon "button" at bounding box center [1084, 240] width 21 height 21
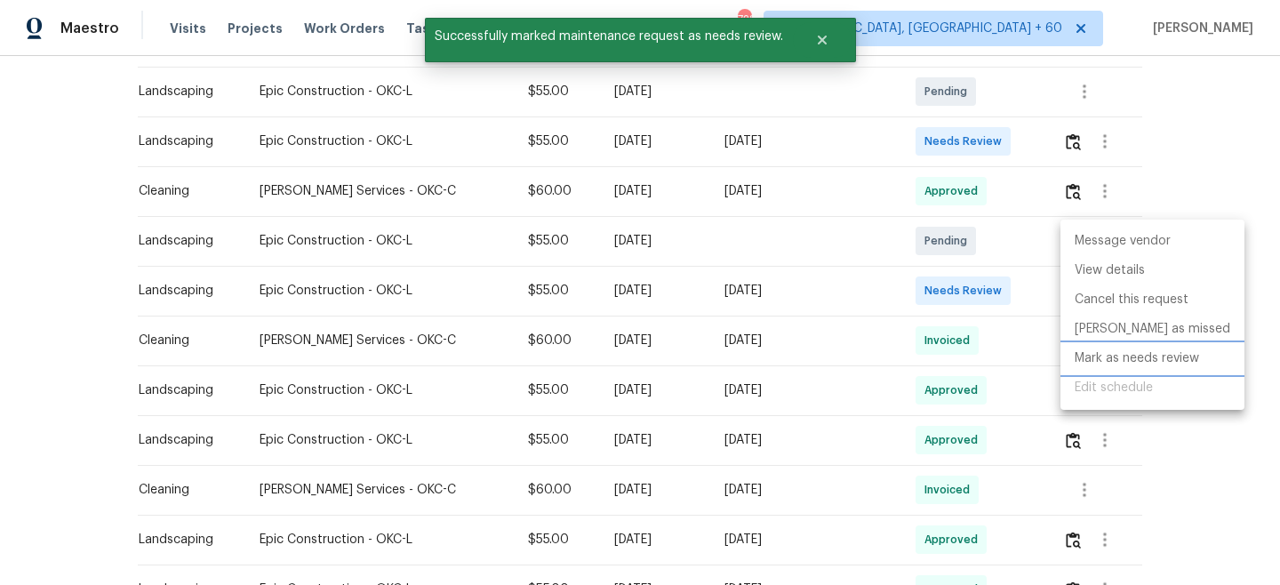
click at [1099, 360] on li "Mark as needs review" at bounding box center [1153, 358] width 184 height 29
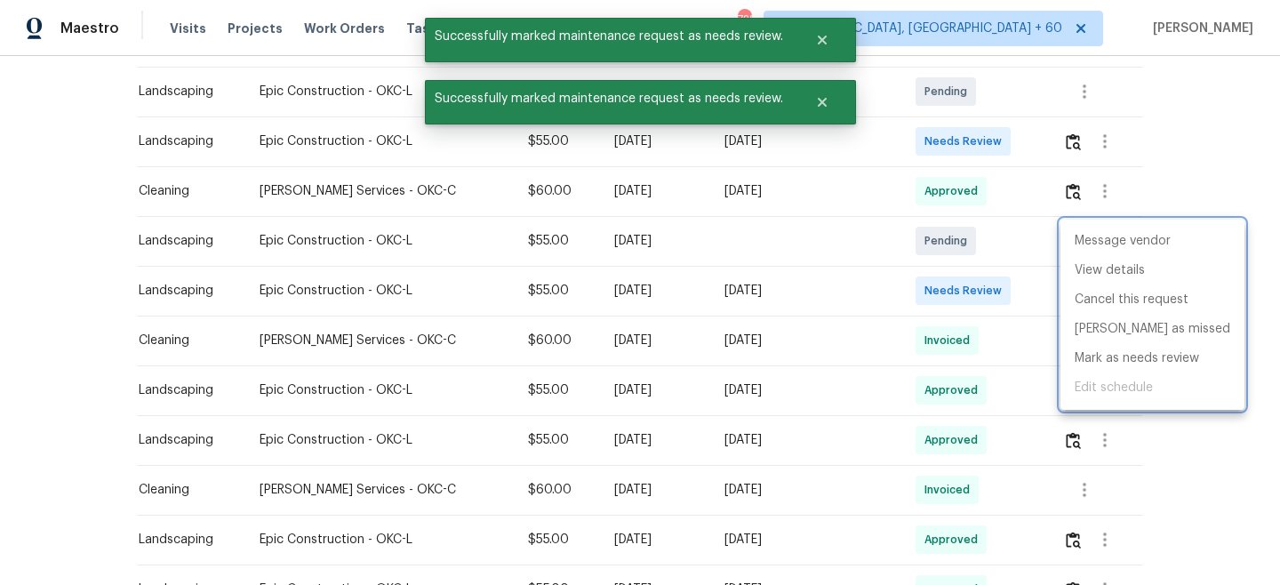
click at [1267, 50] on div at bounding box center [640, 292] width 1280 height 585
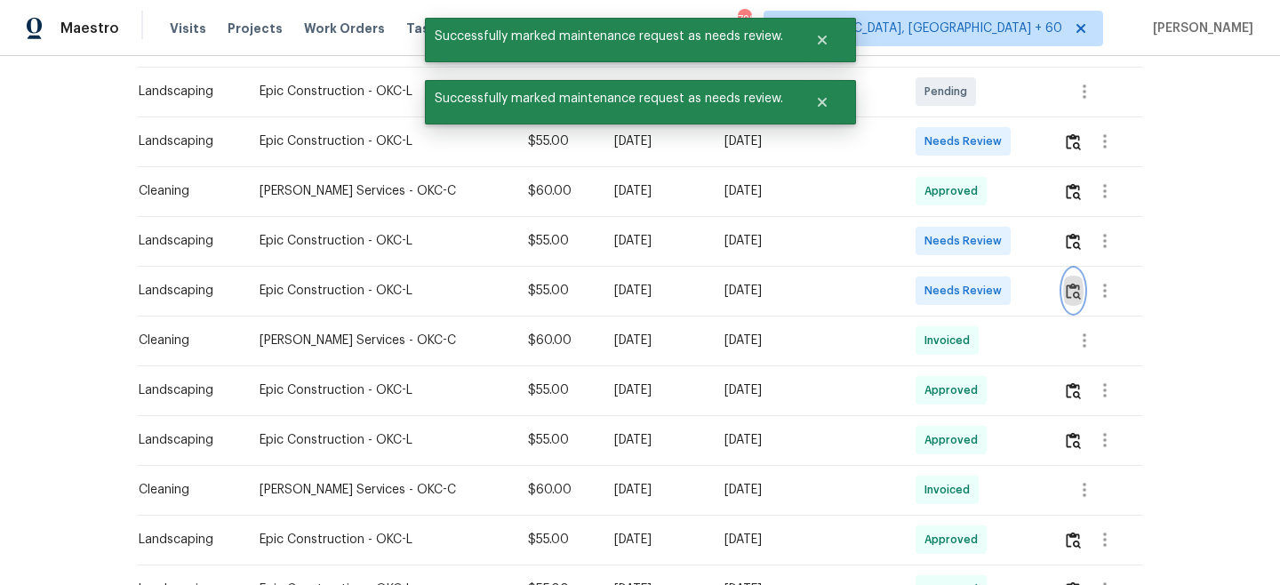
click at [1070, 288] on img "button" at bounding box center [1073, 291] width 15 height 17
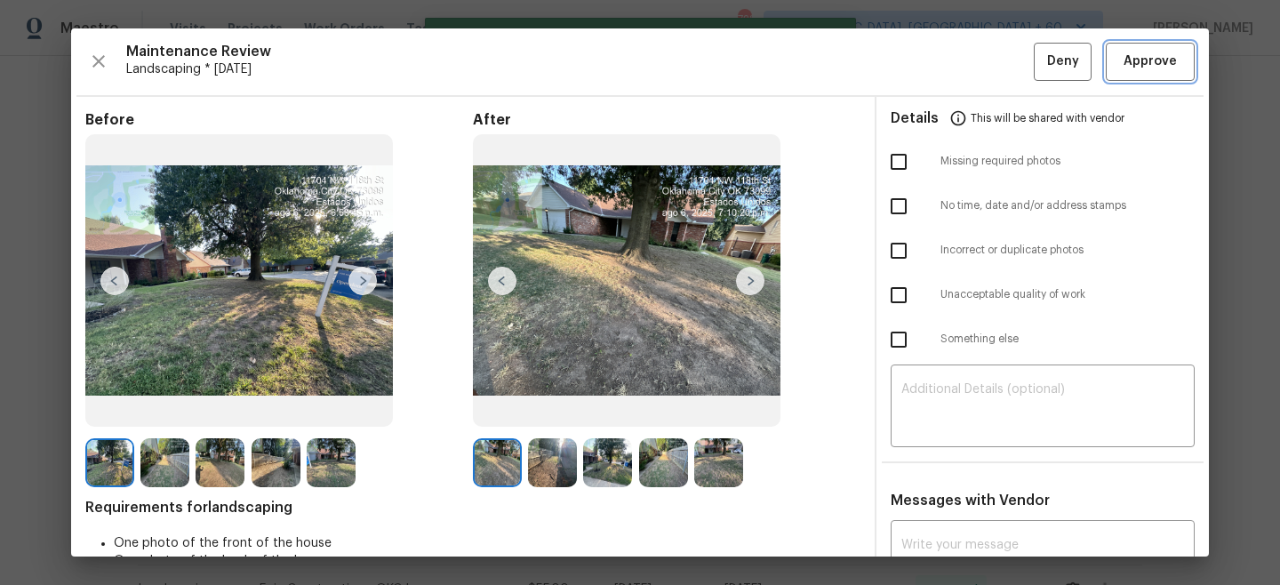
click at [1138, 53] on span "Approve" at bounding box center [1150, 62] width 53 height 22
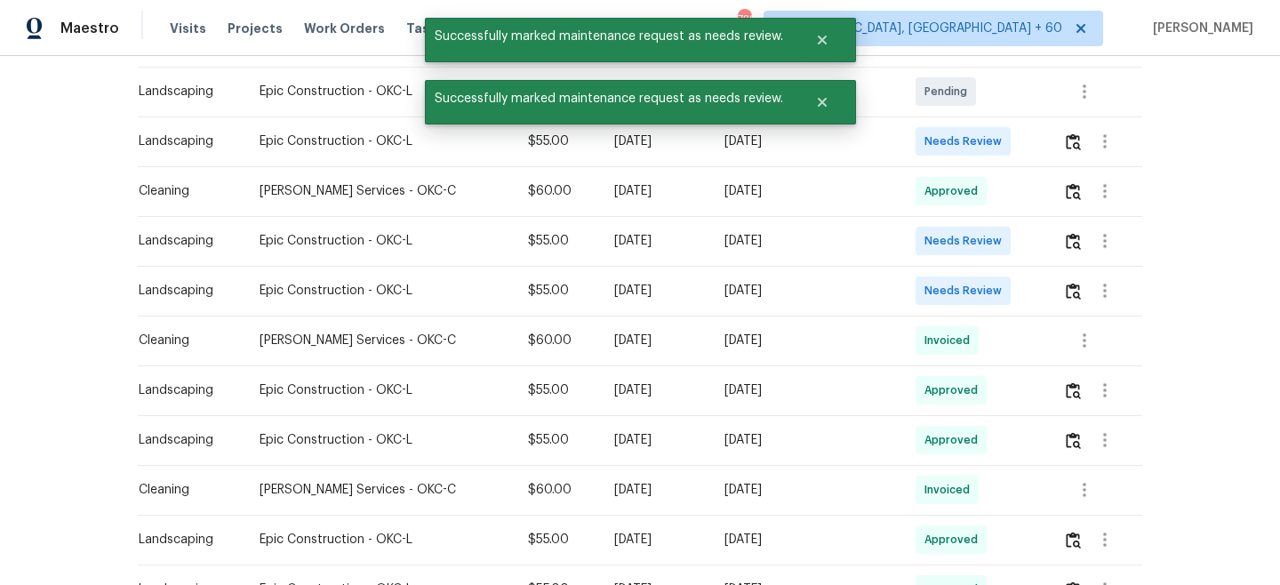
click at [1257, 147] on div "Back to all projects [STREET_ADDRESS] 3 Beds | 2 Baths | Total: 2393 ft² | Abov…" at bounding box center [640, 320] width 1280 height 529
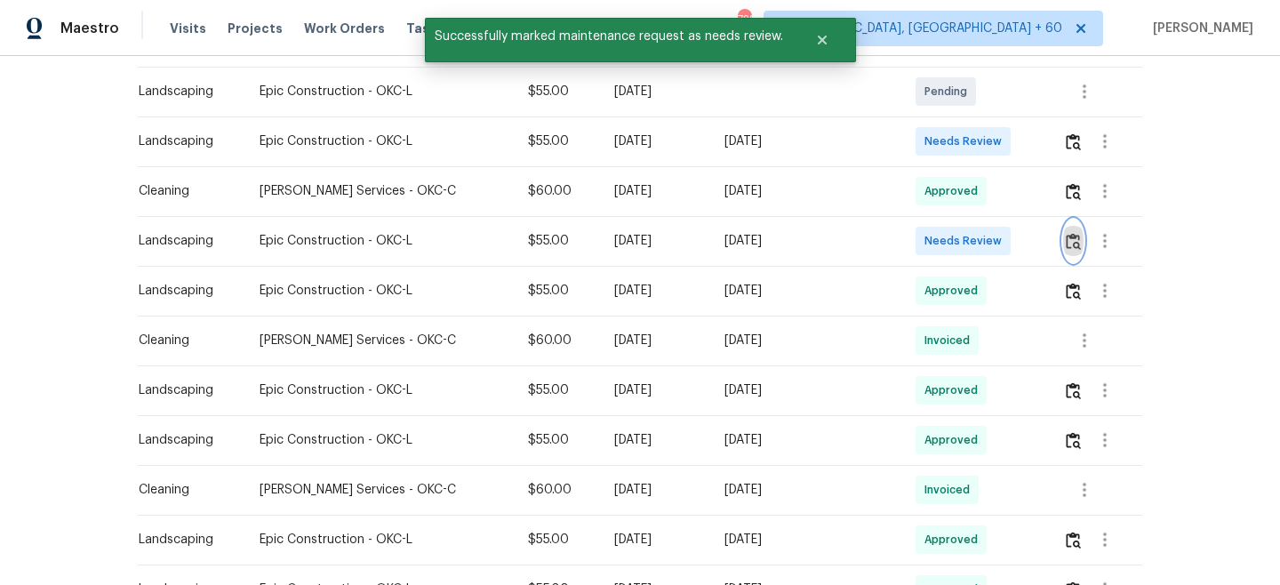
click at [1063, 228] on button "button" at bounding box center [1073, 241] width 20 height 43
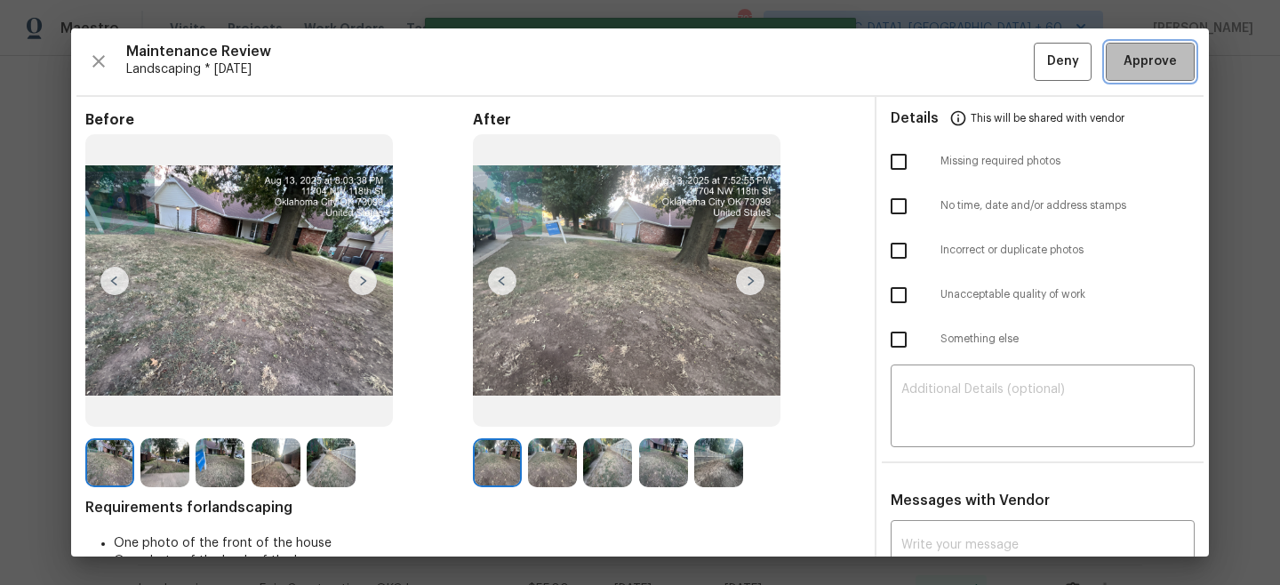
click at [1143, 60] on span "Approve" at bounding box center [1150, 62] width 53 height 22
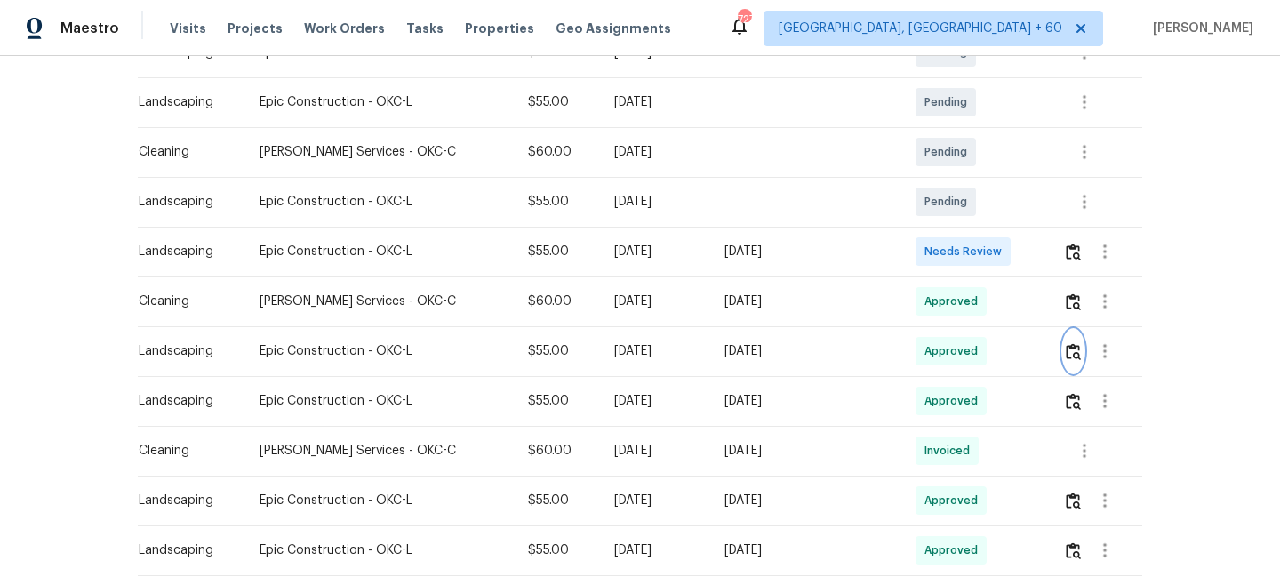
scroll to position [405, 0]
click at [1069, 250] on img "button" at bounding box center [1073, 252] width 15 height 17
click at [1071, 252] on img "button" at bounding box center [1073, 252] width 15 height 17
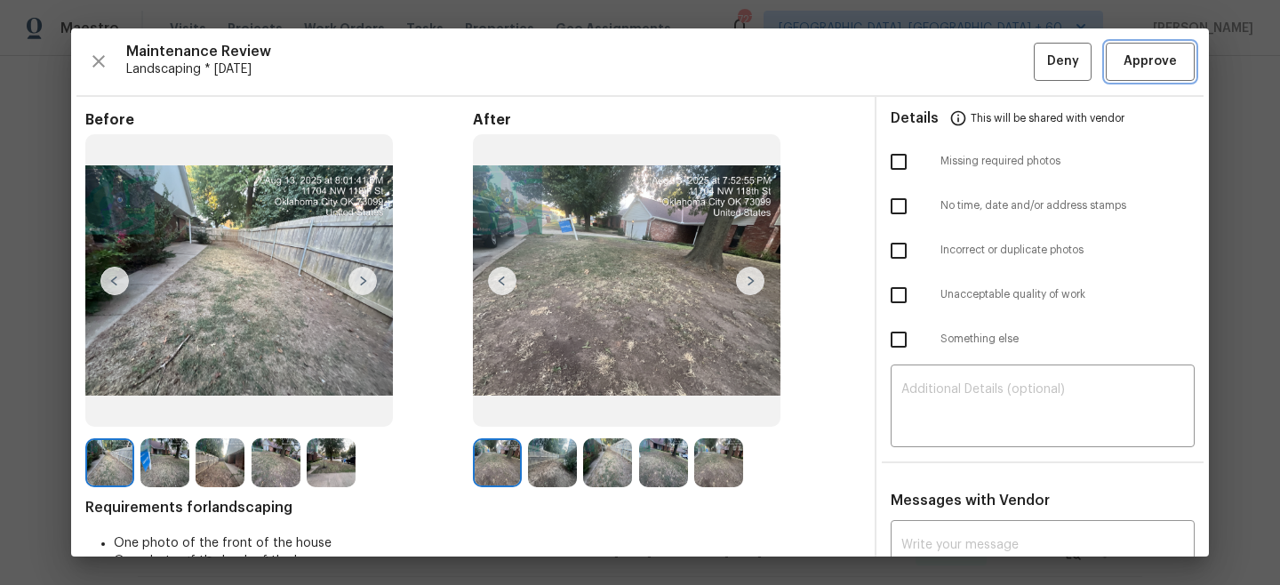
click at [1148, 69] on span "Approve" at bounding box center [1150, 62] width 53 height 22
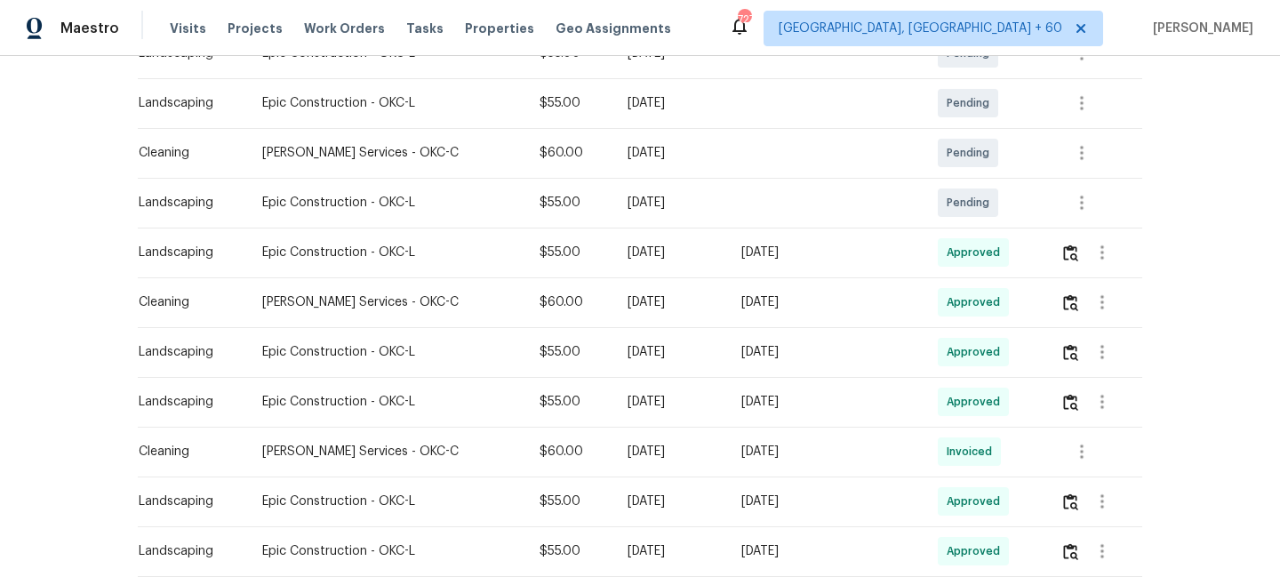
click at [343, 16] on div "Visits Projects Work Orders Tasks Properties Geo Assignments" at bounding box center [431, 29] width 523 height 36
click at [345, 23] on span "Work Orders" at bounding box center [344, 29] width 81 height 18
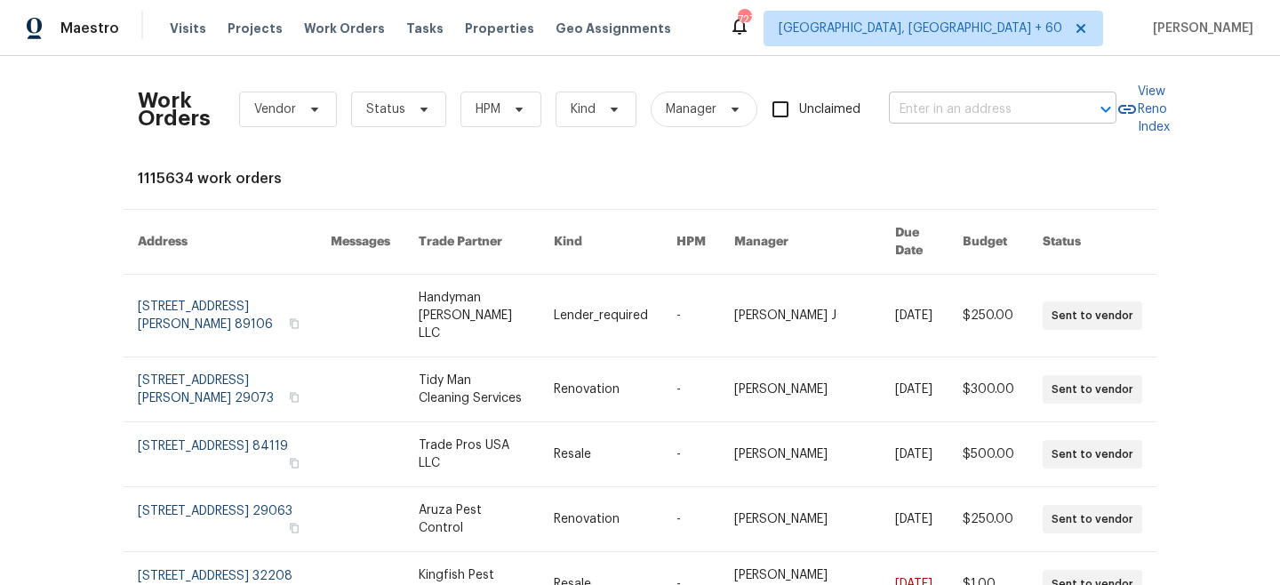
click at [979, 120] on input "text" at bounding box center [978, 110] width 178 height 28
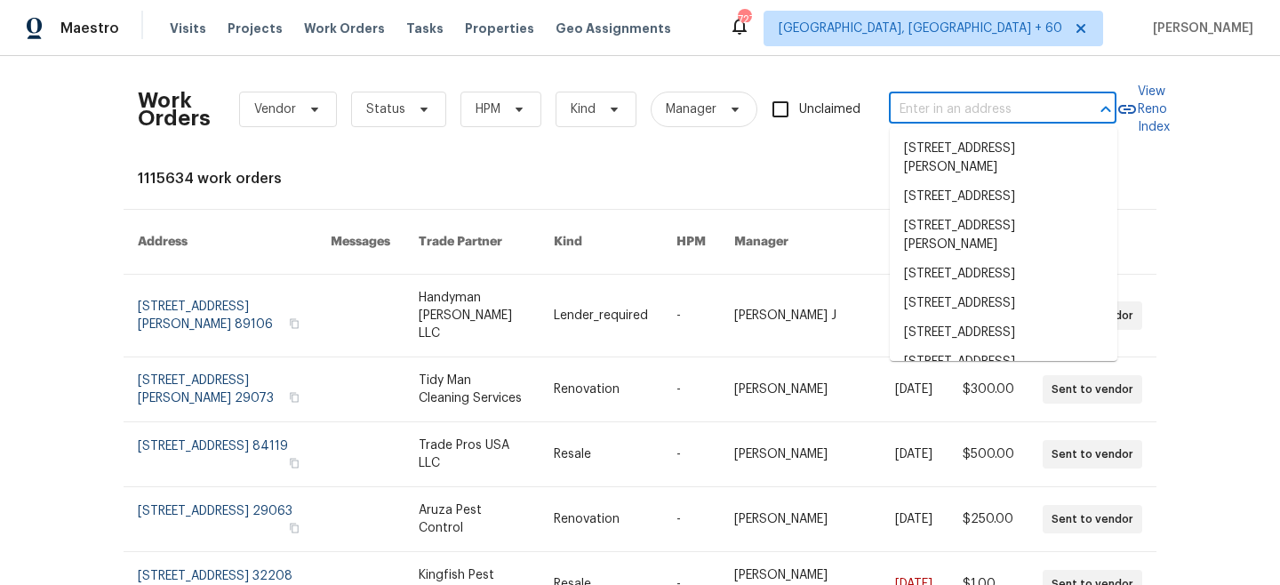
paste input "[STREET_ADDRESS][US_STATE]"
type input "[STREET_ADDRESS][US_STATE]"
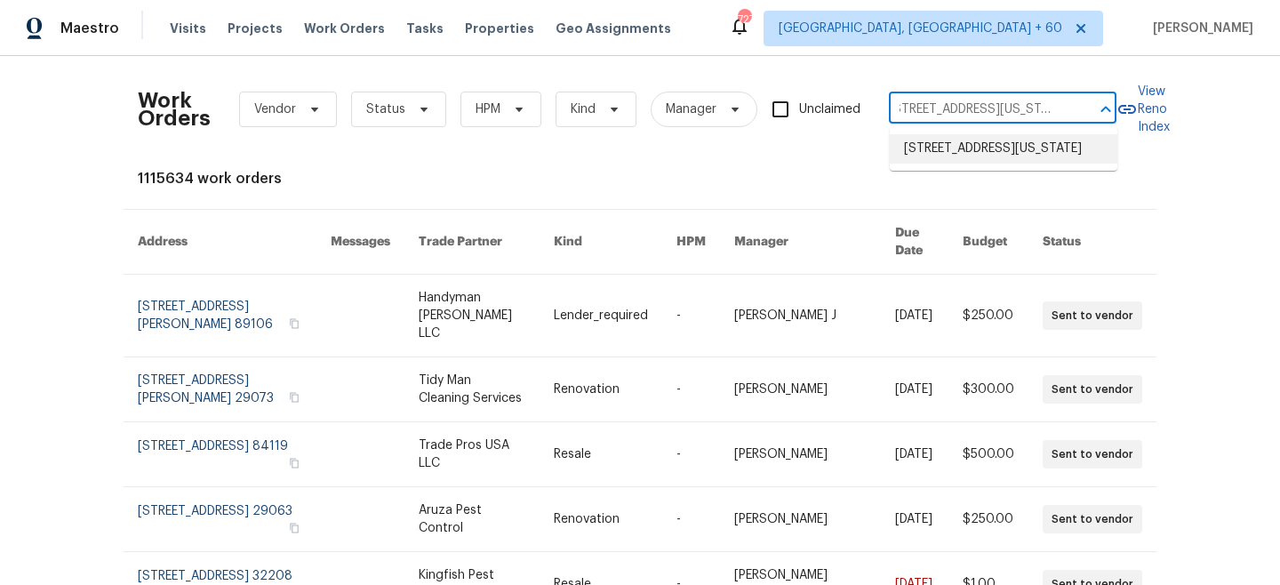
click at [986, 162] on li "[STREET_ADDRESS][US_STATE]" at bounding box center [1004, 148] width 228 height 29
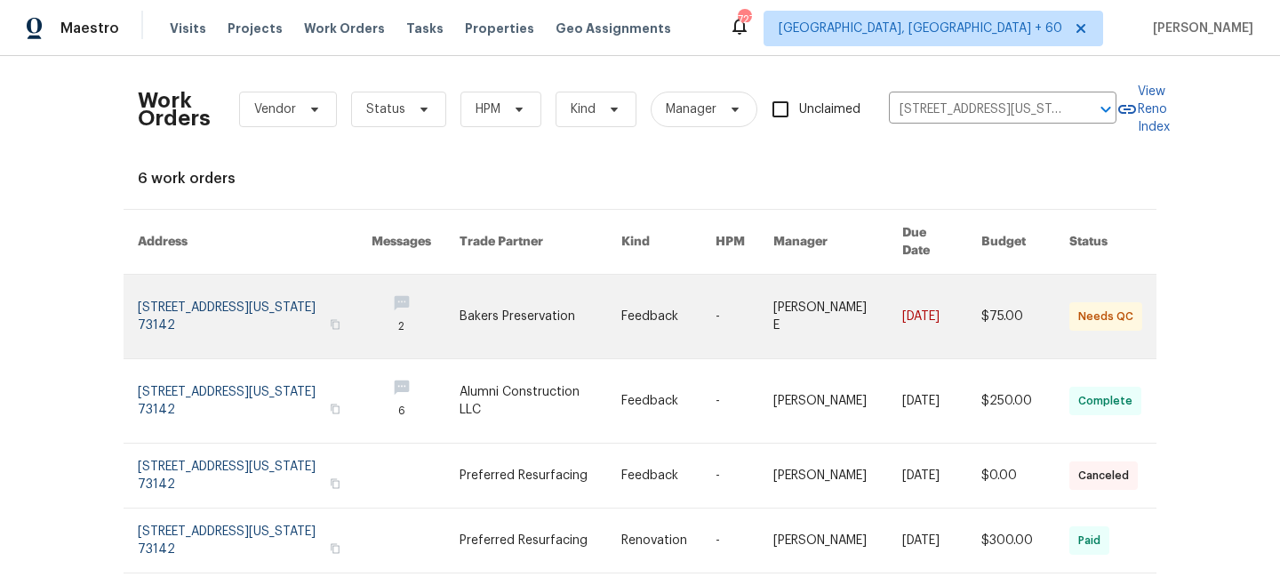
click at [478, 295] on link at bounding box center [541, 317] width 162 height 84
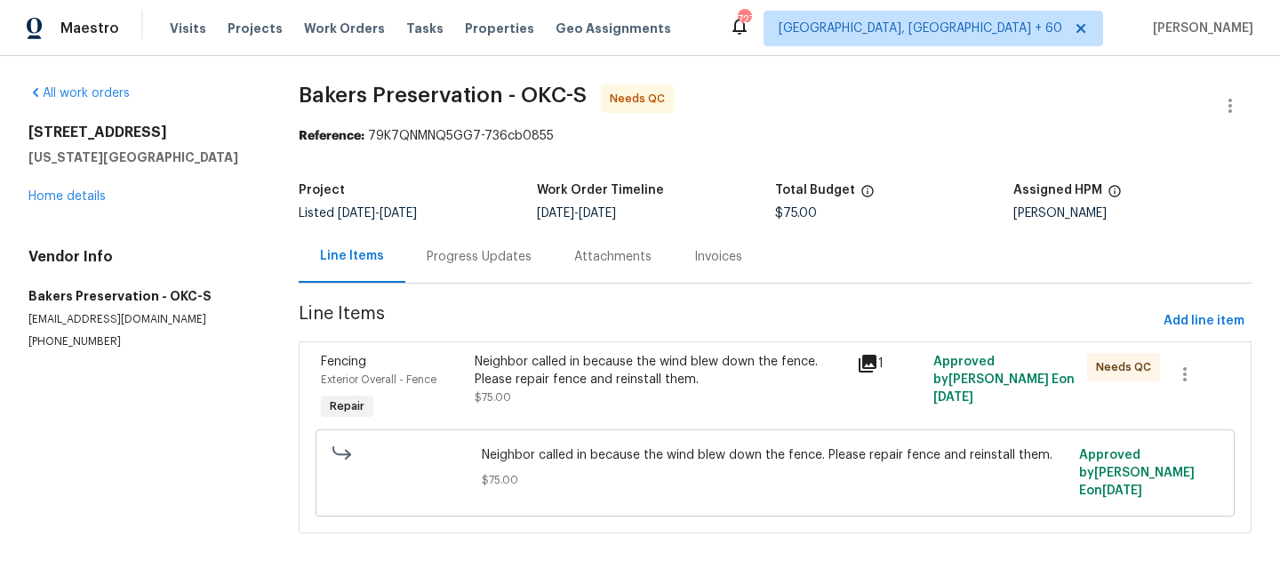
click at [63, 203] on div "[STREET_ADDRESS][US_STATE] Home details" at bounding box center [142, 165] width 228 height 82
click at [63, 202] on link "Home details" at bounding box center [66, 196] width 77 height 12
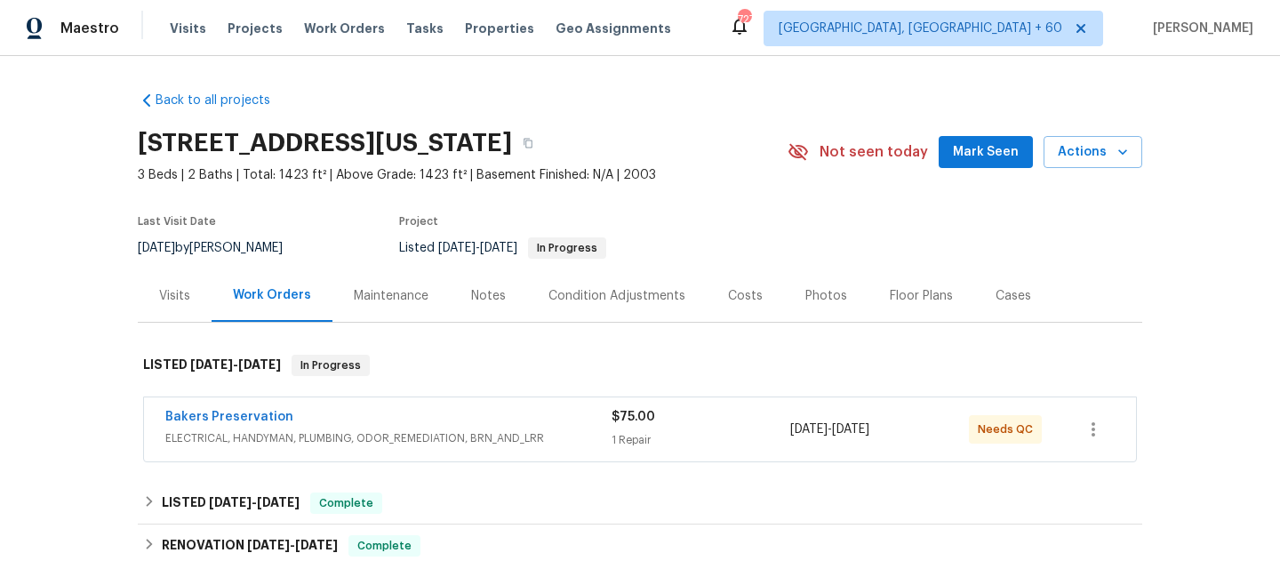
click at [394, 299] on div "Maintenance" at bounding box center [391, 296] width 75 height 18
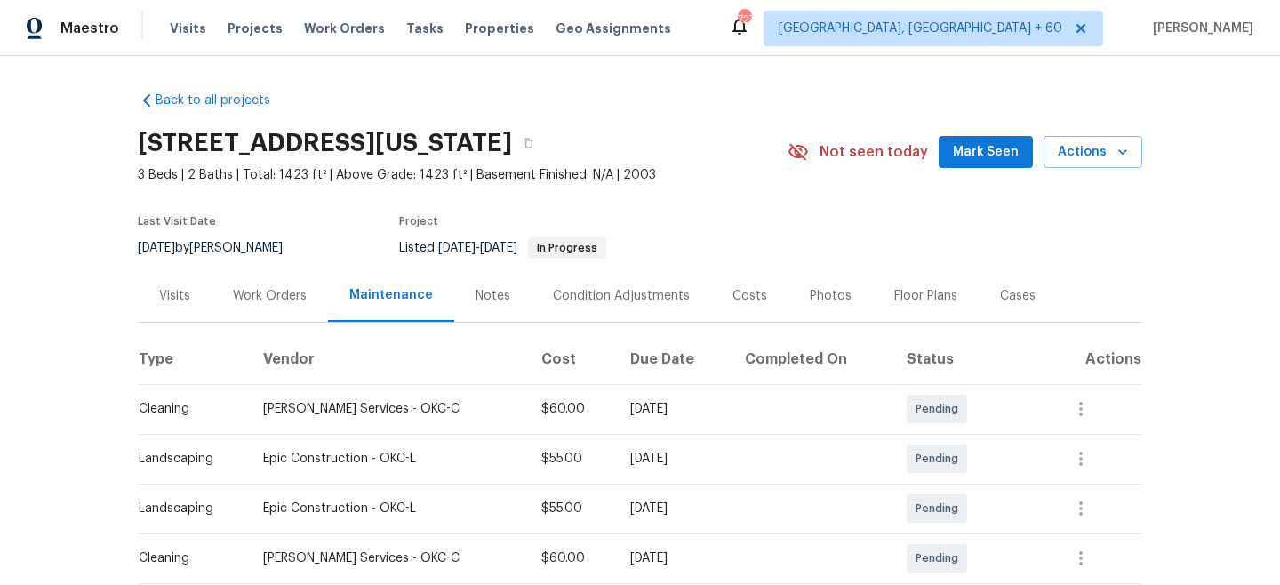
scroll to position [603, 0]
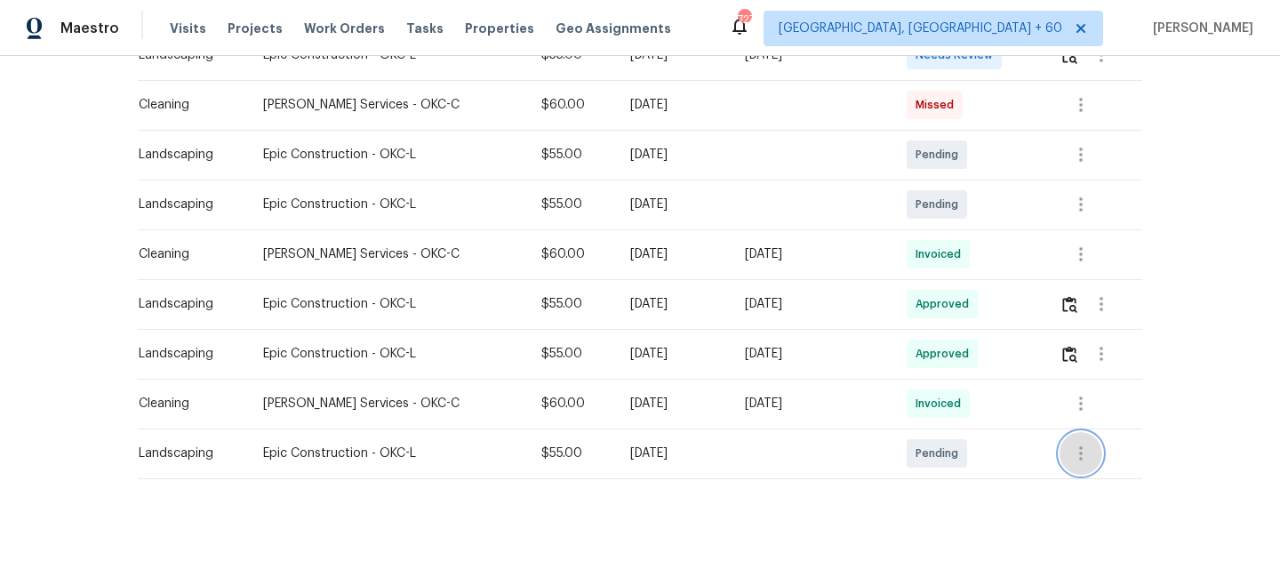
click at [1078, 449] on icon "button" at bounding box center [1080, 453] width 21 height 21
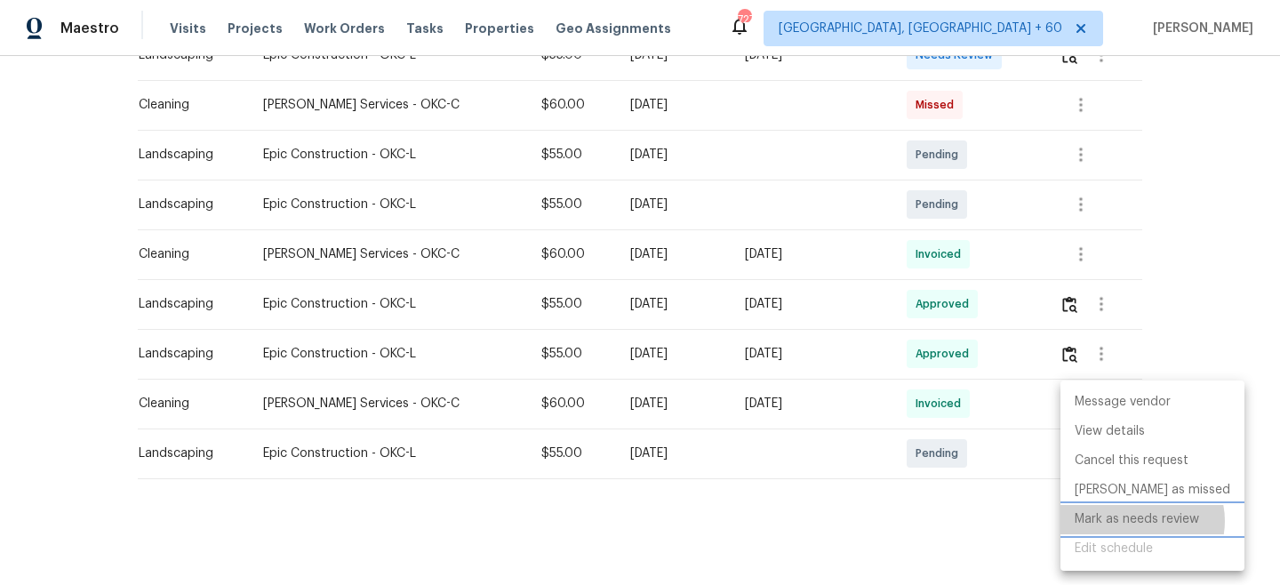
drag, startPoint x: 1142, startPoint y: 521, endPoint x: 1148, endPoint y: 490, distance: 31.7
click at [1142, 521] on li "Mark as needs review" at bounding box center [1153, 519] width 184 height 29
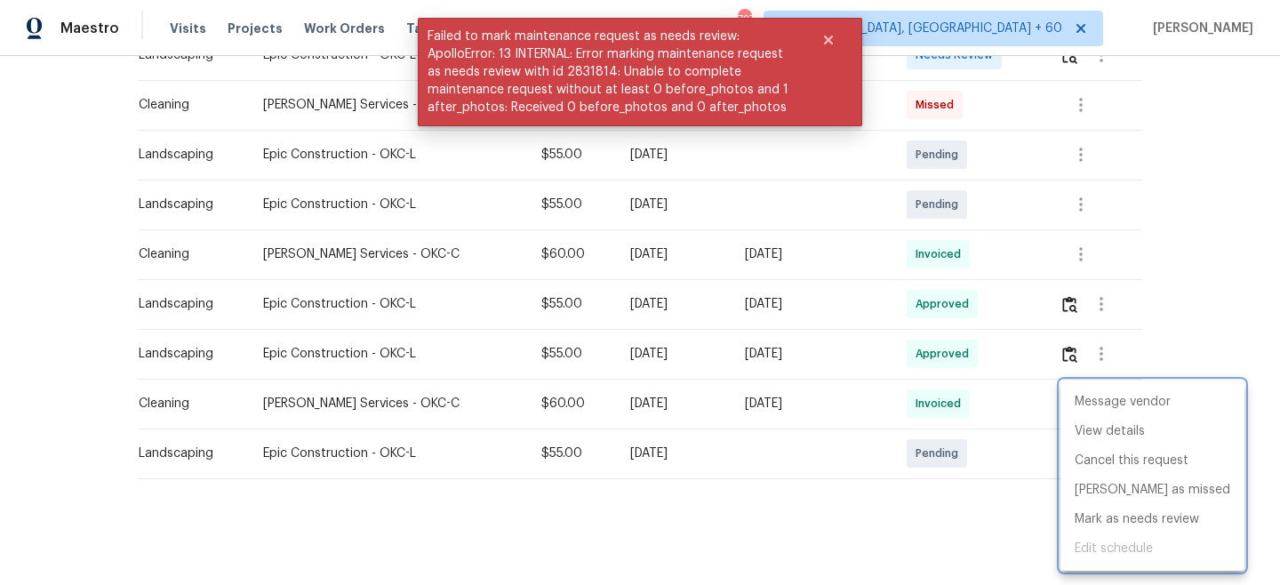
click at [1188, 285] on div at bounding box center [640, 292] width 1280 height 585
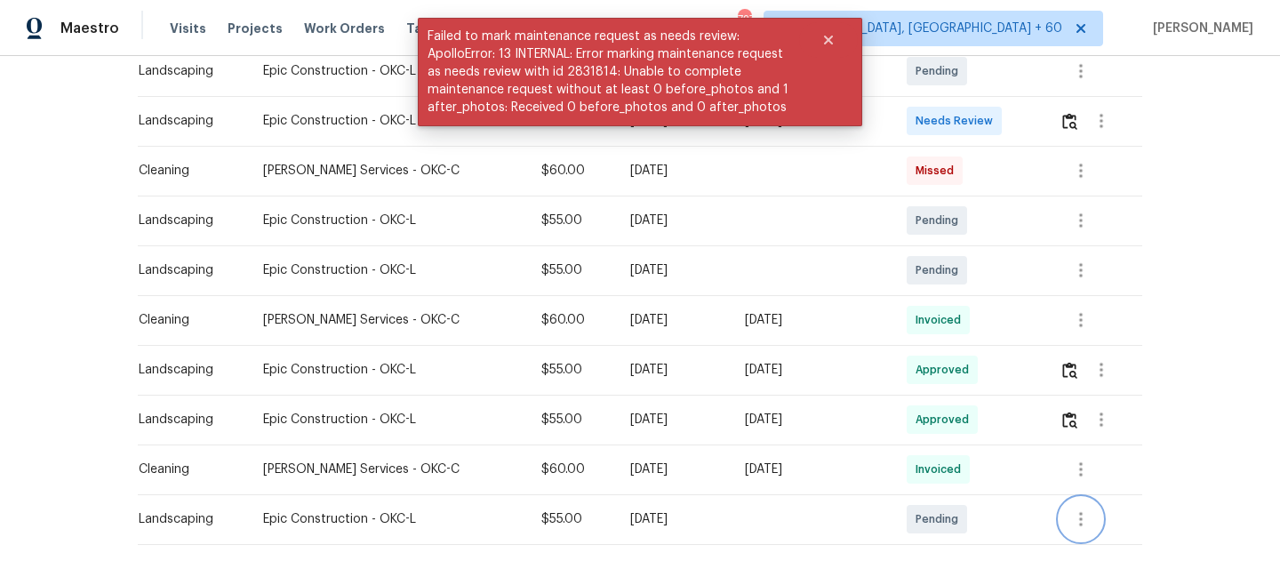
scroll to position [534, 0]
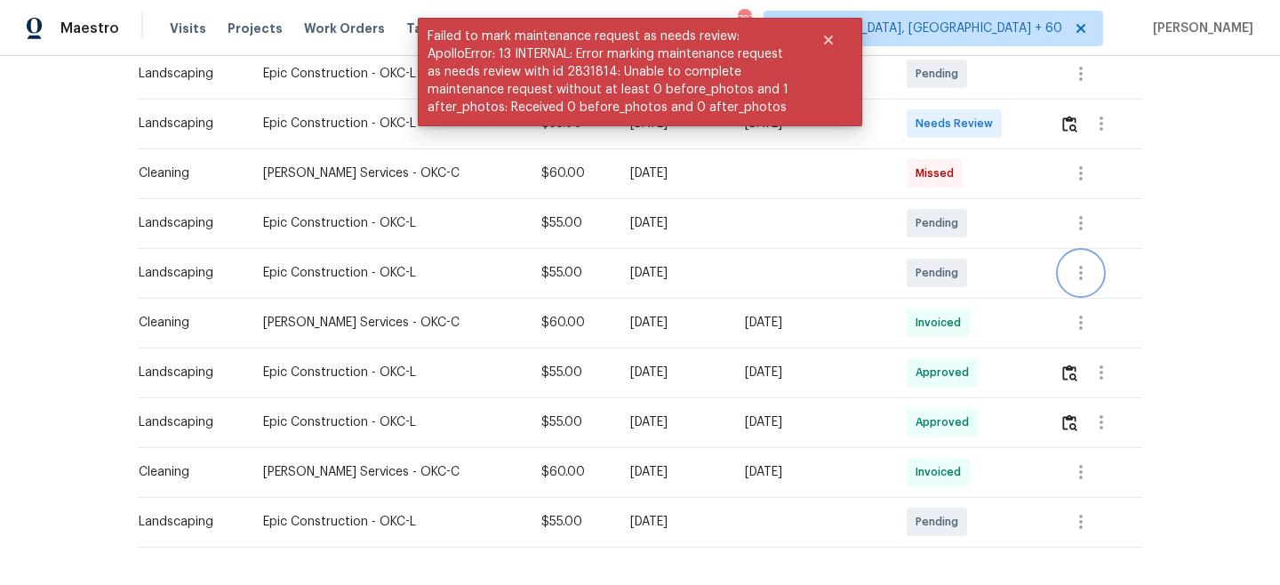
click at [1080, 273] on icon "button" at bounding box center [1081, 273] width 4 height 14
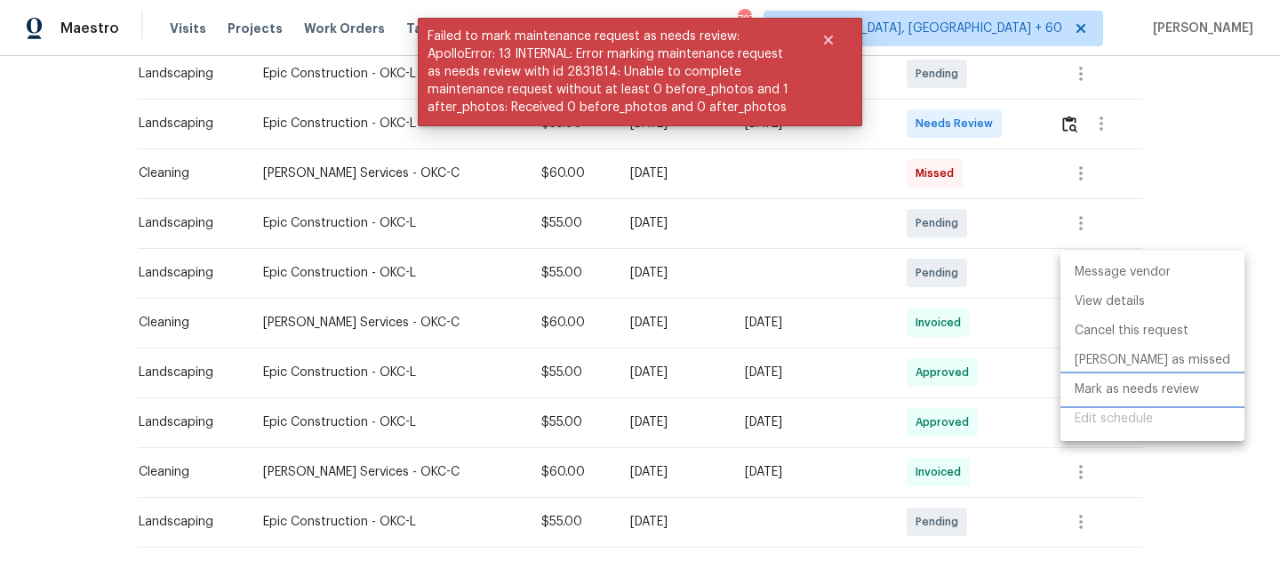
click at [1129, 389] on li "Mark as needs review" at bounding box center [1153, 389] width 184 height 29
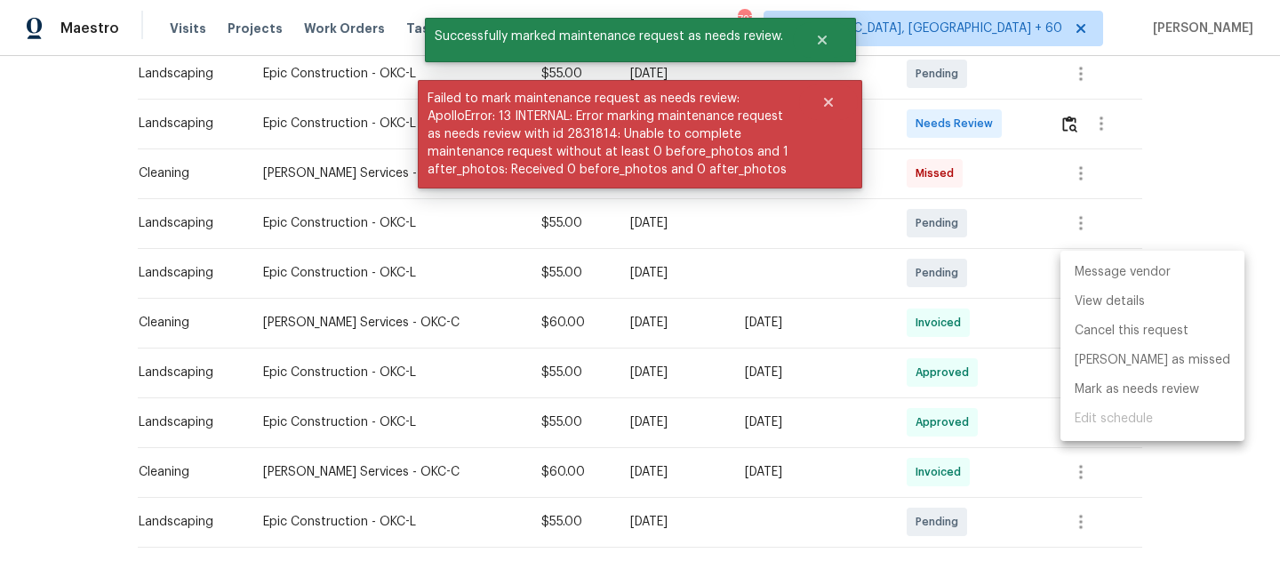
click at [1204, 186] on div "Message vendor View details Cancel this request [PERSON_NAME] as missed [PERSON…" at bounding box center [640, 292] width 1280 height 585
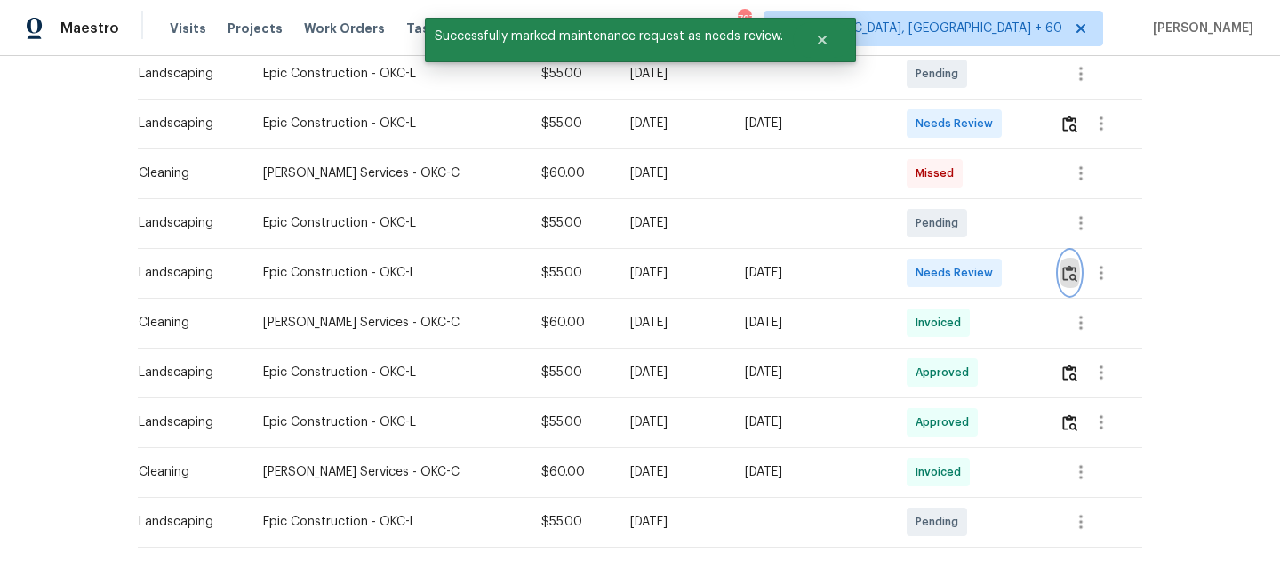
click at [1078, 269] on img "button" at bounding box center [1069, 273] width 15 height 17
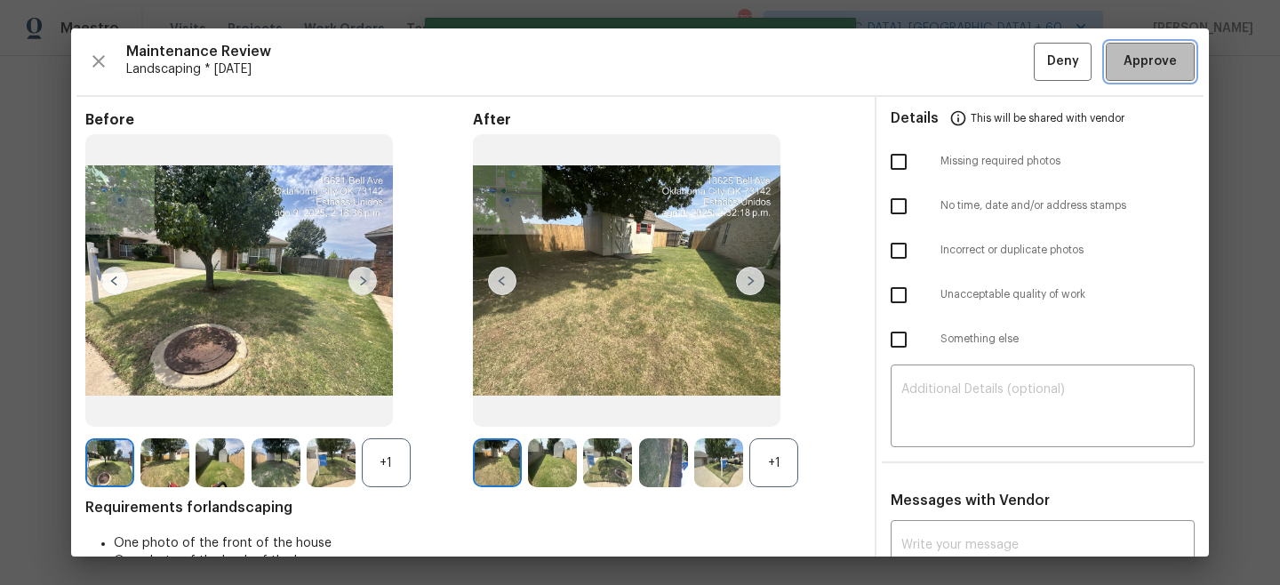
click at [1153, 58] on span "Approve" at bounding box center [1150, 62] width 53 height 22
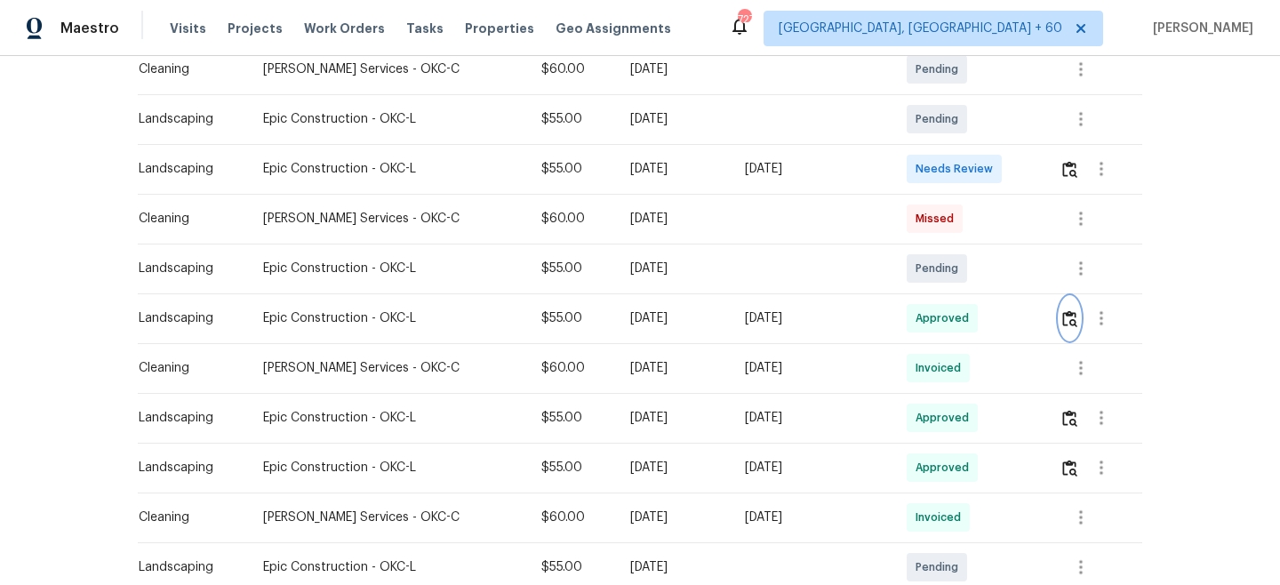
scroll to position [483, 0]
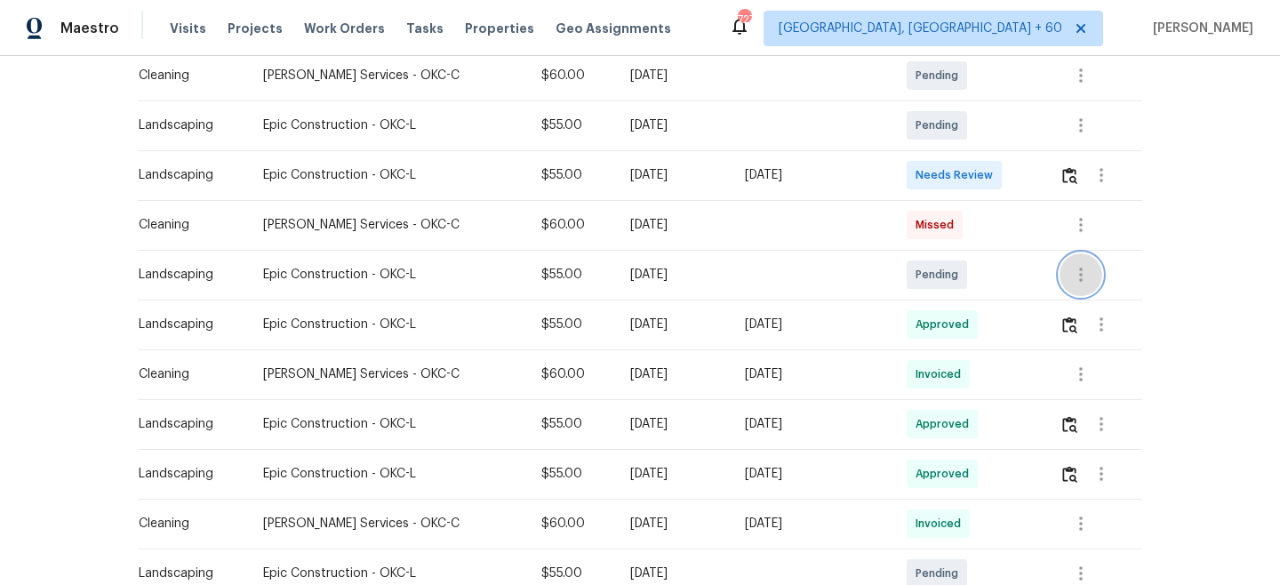
click at [1076, 276] on icon "button" at bounding box center [1080, 274] width 21 height 21
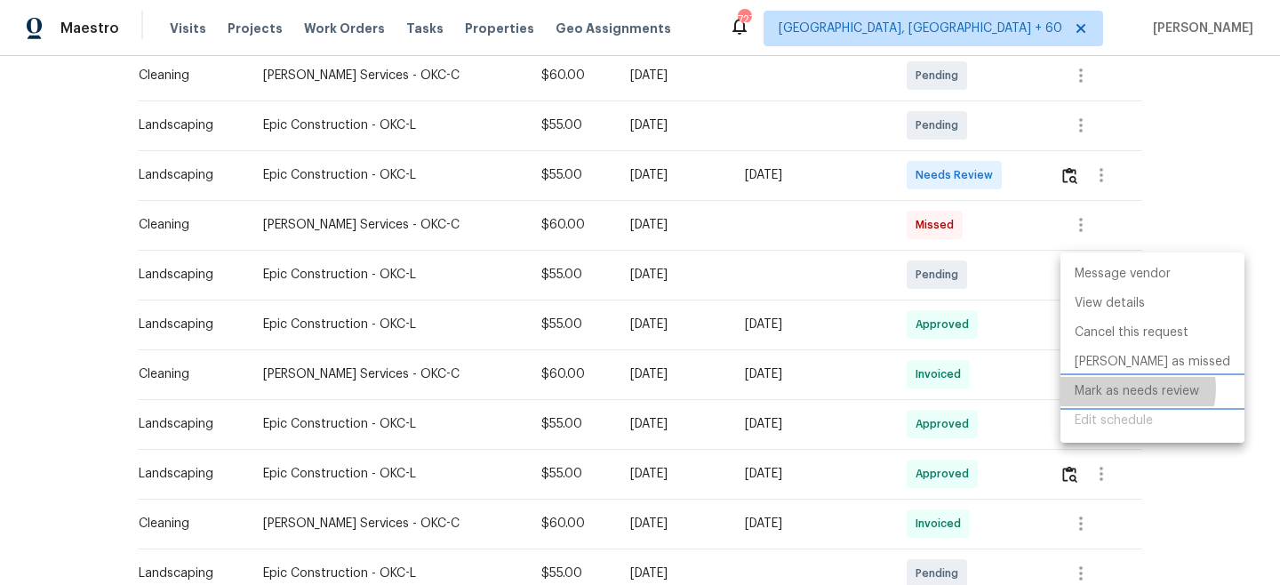
click at [1133, 389] on li "Mark as needs review" at bounding box center [1153, 391] width 184 height 29
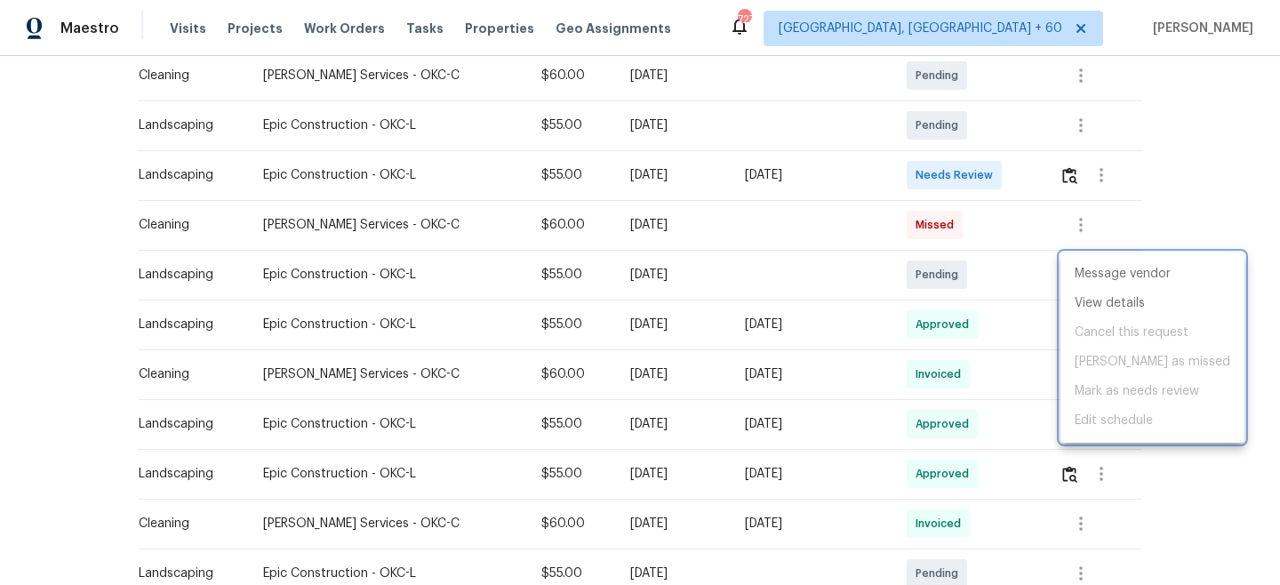
click at [1215, 180] on div at bounding box center [640, 292] width 1280 height 585
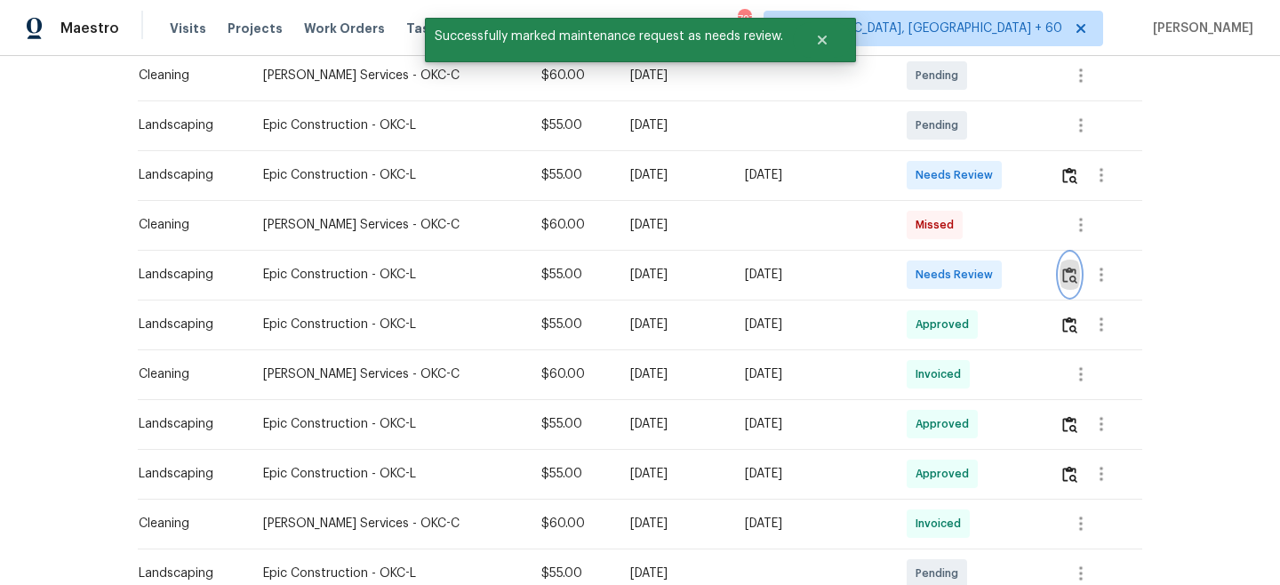
click at [1063, 277] on img "button" at bounding box center [1069, 275] width 15 height 17
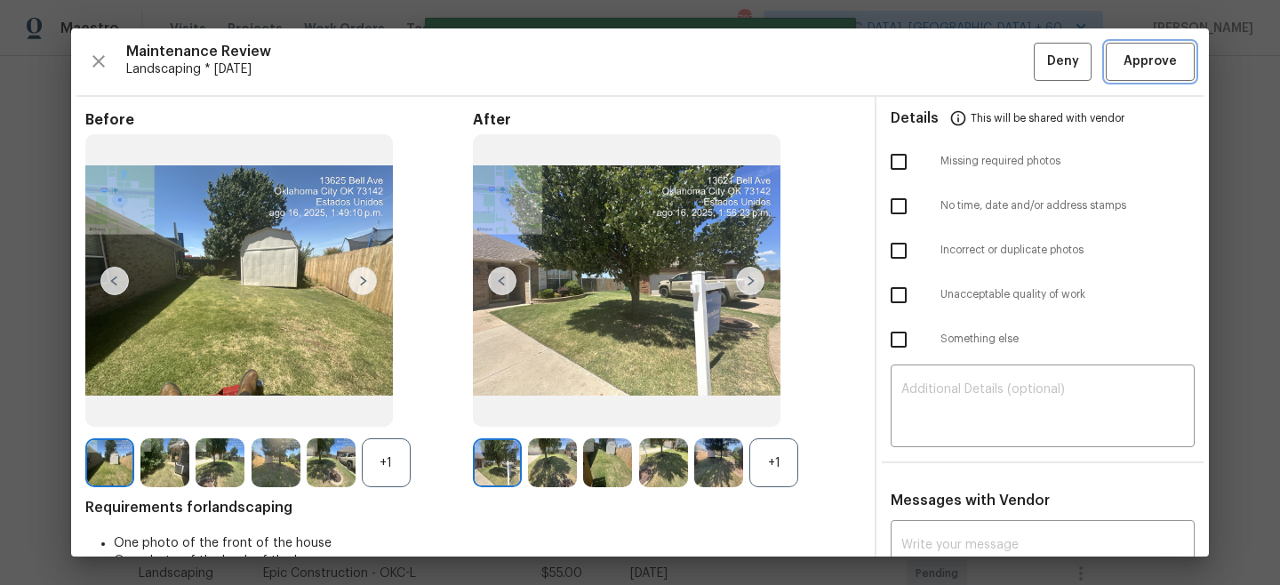
click at [1142, 65] on span "Approve" at bounding box center [1150, 62] width 53 height 22
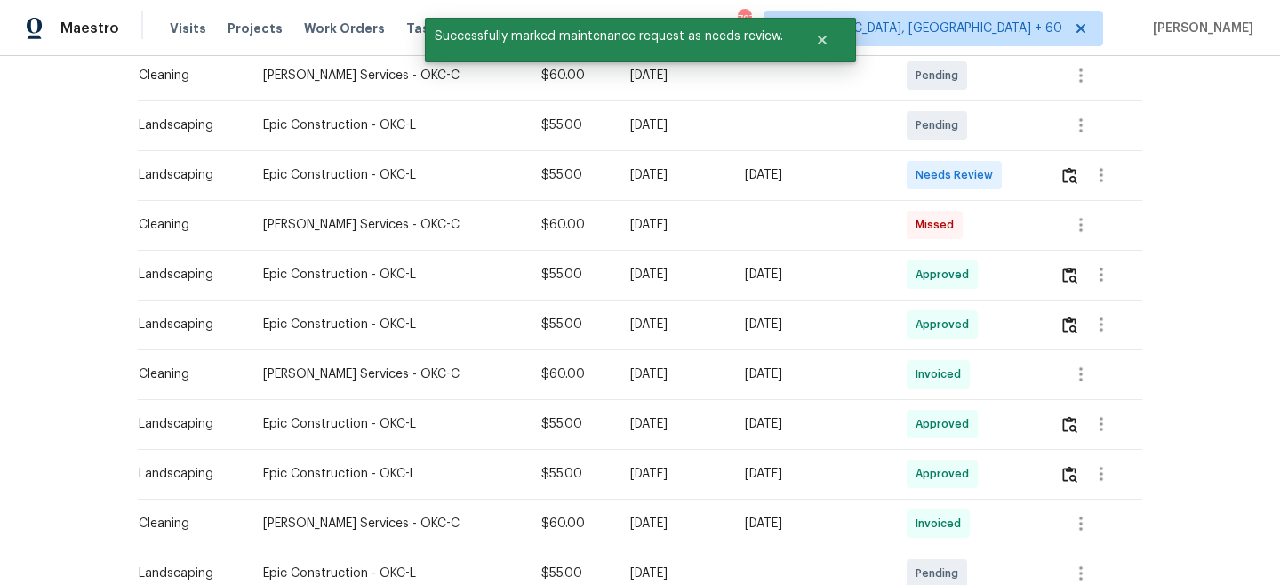
click at [1261, 197] on div "Back to all projects [STREET_ADDRESS][US_STATE] 3 Beds | 2 Baths | Total: 1423 …" at bounding box center [640, 320] width 1280 height 529
click at [1072, 172] on img "button" at bounding box center [1069, 175] width 15 height 17
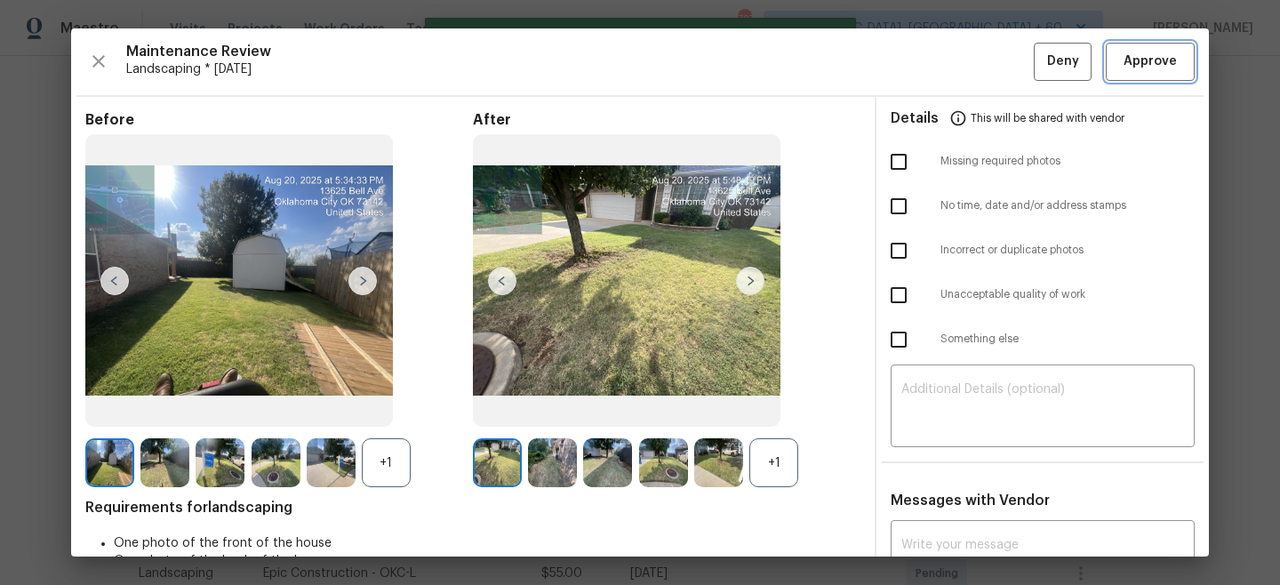
click at [1157, 66] on span "Approve" at bounding box center [1150, 62] width 53 height 22
click at [1237, 104] on div "Back to all projects [STREET_ADDRESS][US_STATE] 3 Beds | 2 Baths | Total: 1423 …" at bounding box center [640, 320] width 1280 height 529
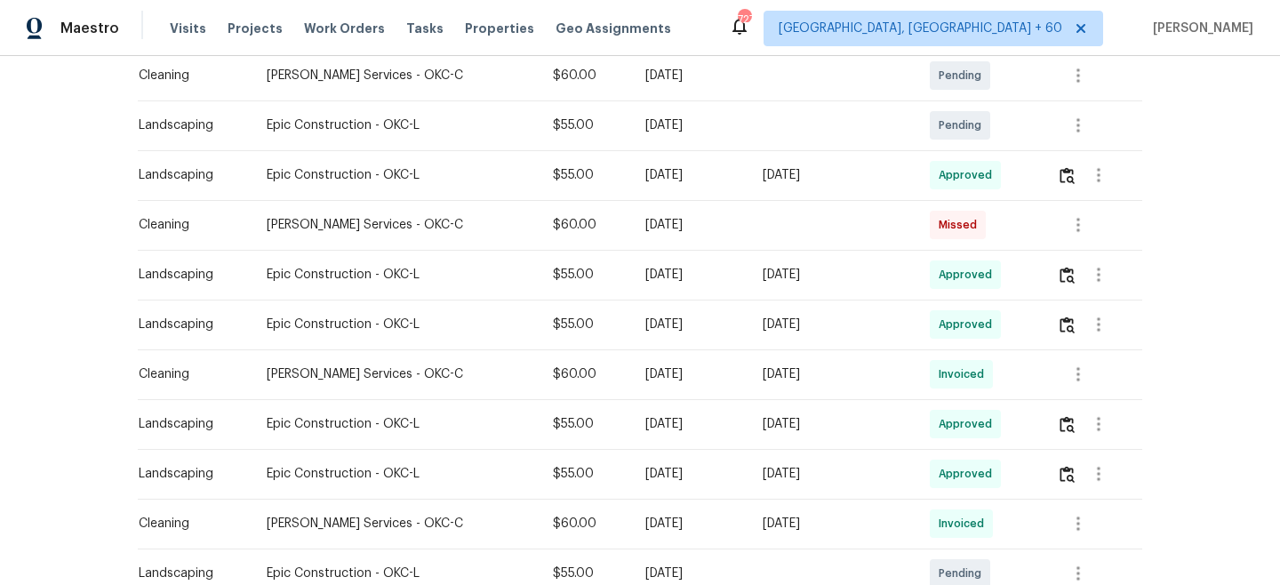
scroll to position [426, 0]
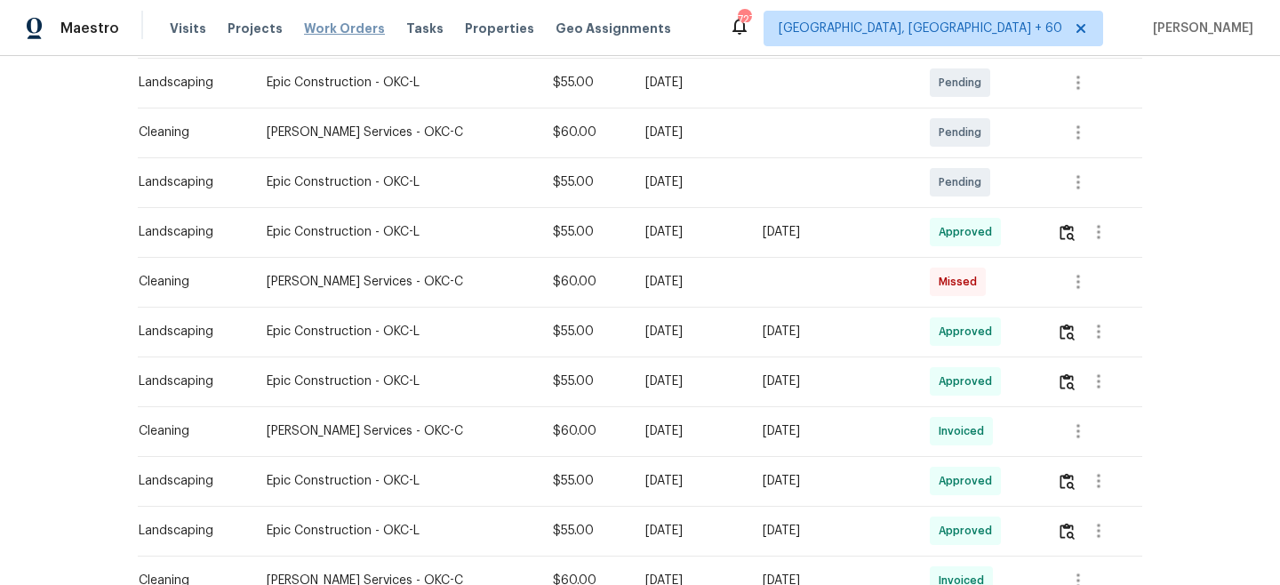
click at [331, 26] on span "Work Orders" at bounding box center [344, 29] width 81 height 18
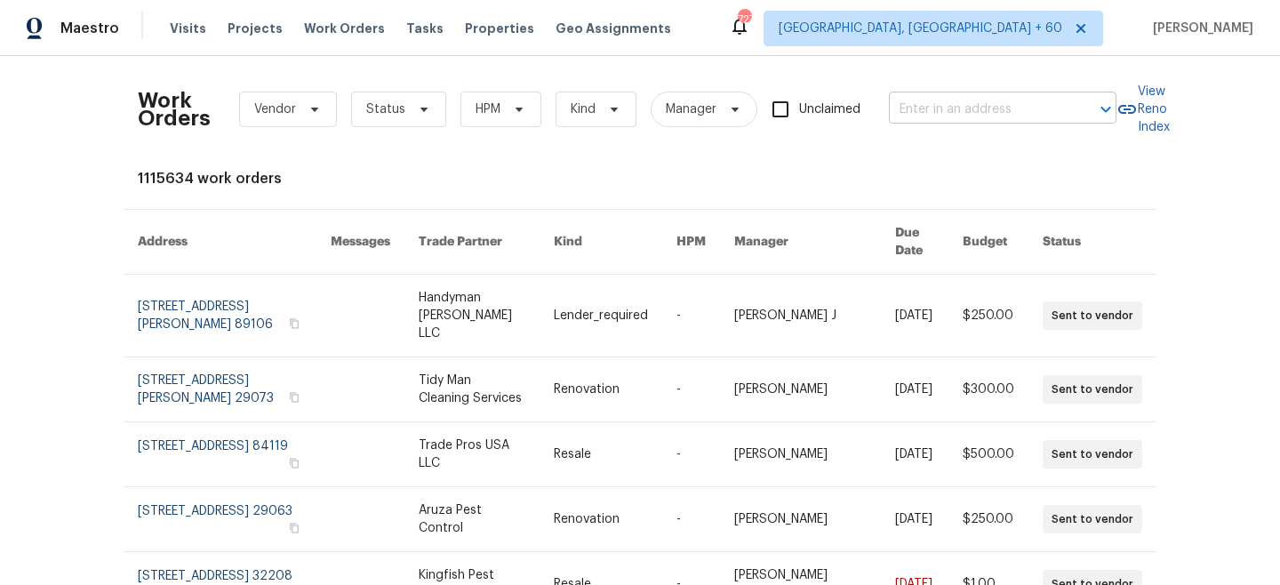
click at [1033, 109] on input "text" at bounding box center [978, 110] width 178 height 28
paste input "[STREET_ADDRESS][US_STATE]"
type input "[STREET_ADDRESS][US_STATE]"
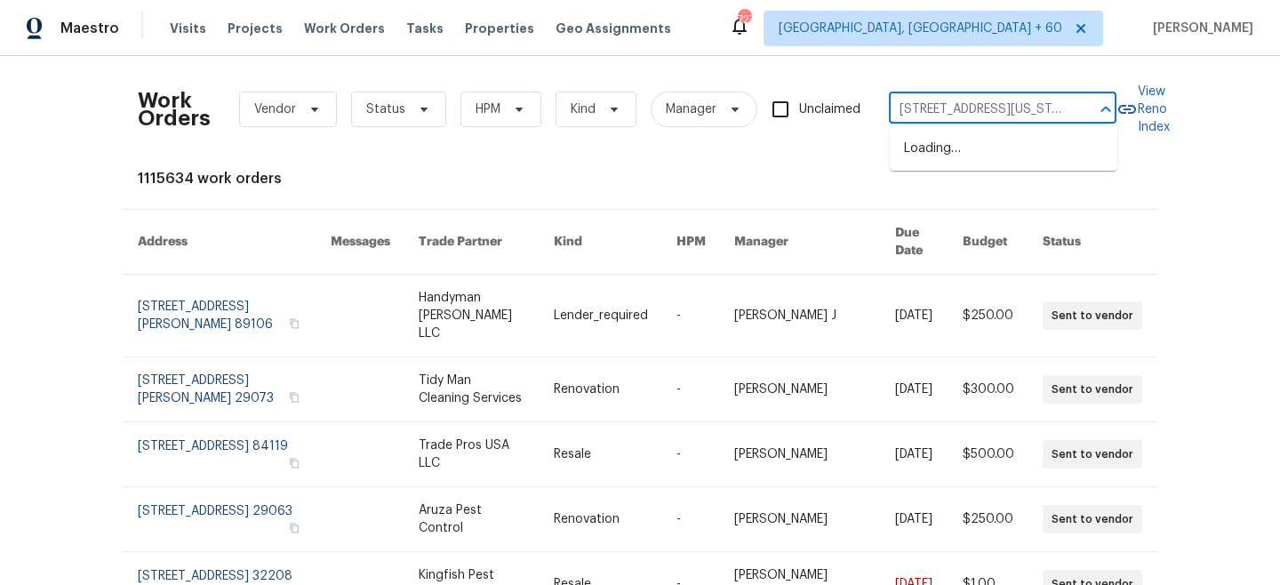
scroll to position [0, 52]
click at [1007, 160] on li "[STREET_ADDRESS][US_STATE]" at bounding box center [1004, 148] width 228 height 29
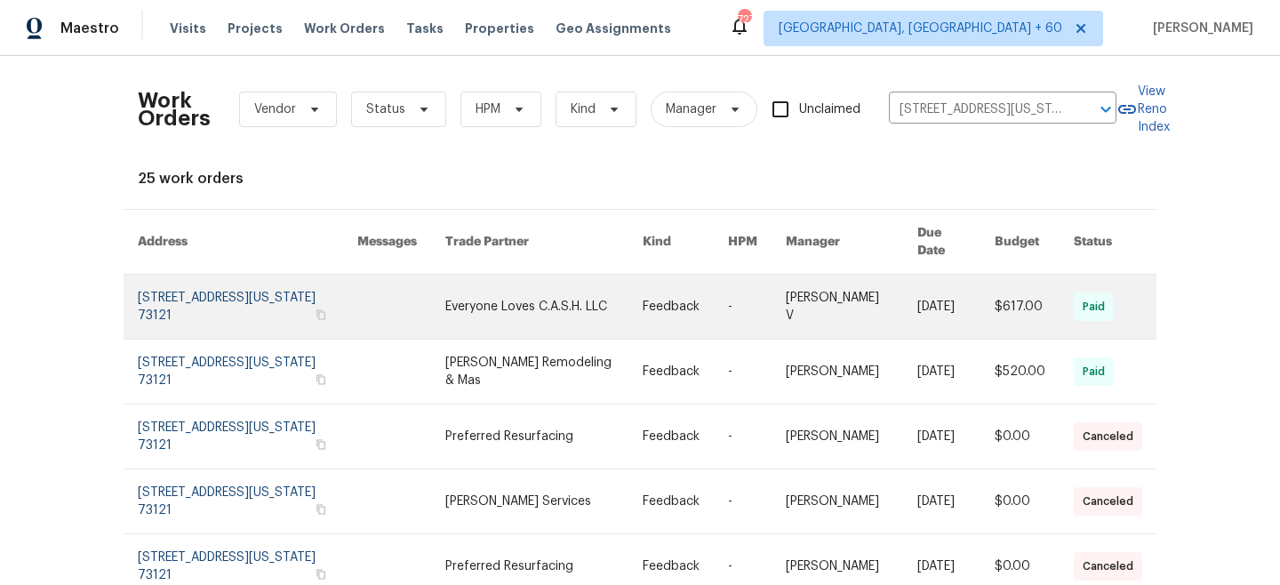
click at [493, 290] on link at bounding box center [543, 307] width 196 height 64
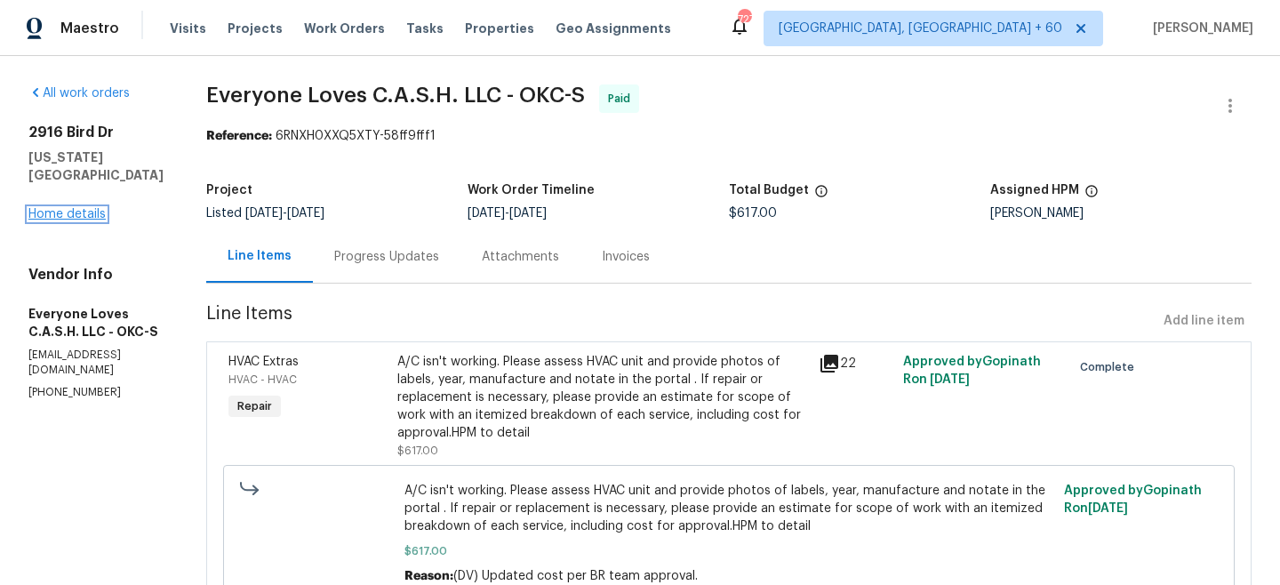
click at [59, 208] on link "Home details" at bounding box center [66, 214] width 77 height 12
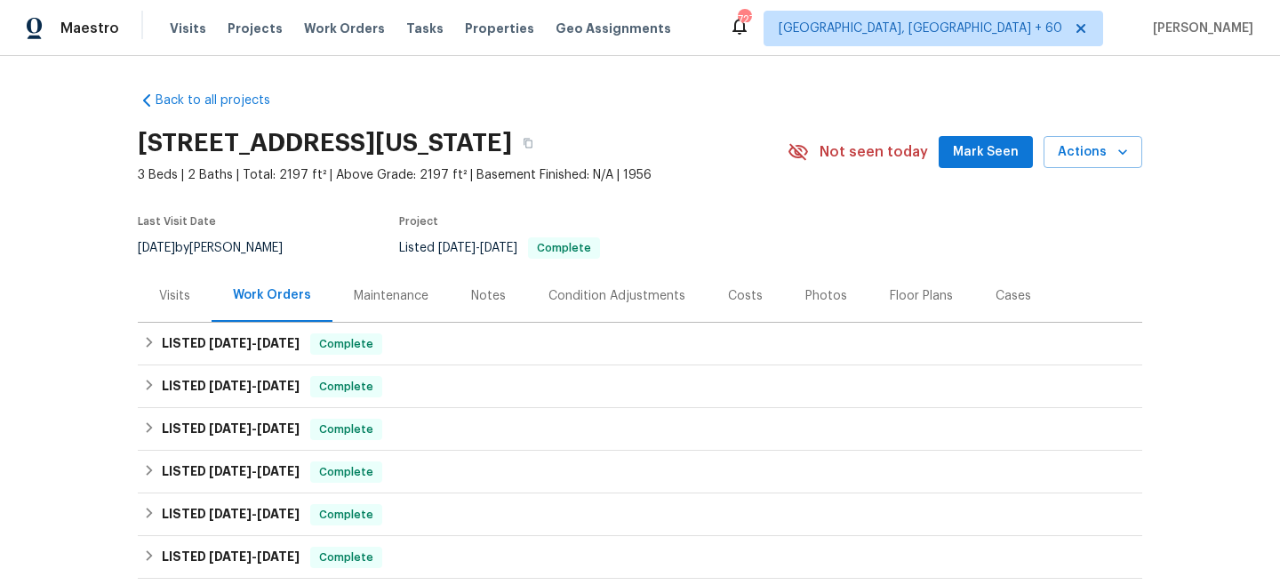
click at [397, 301] on div "Maintenance" at bounding box center [391, 296] width 75 height 18
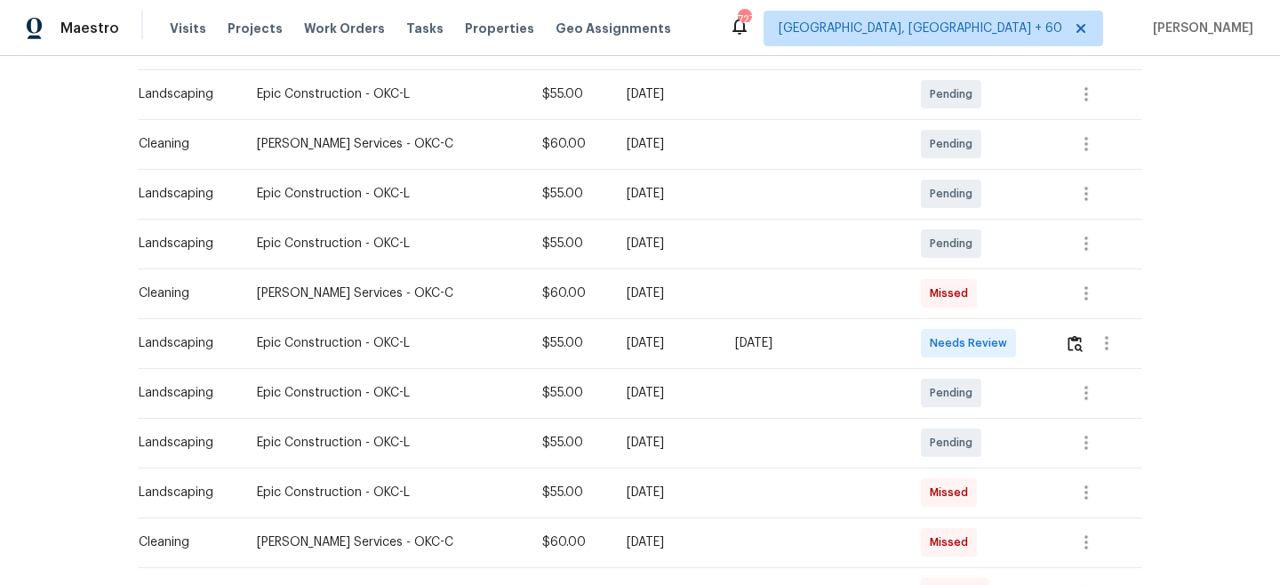
scroll to position [314, 0]
click at [1090, 450] on icon "button" at bounding box center [1086, 443] width 21 height 21
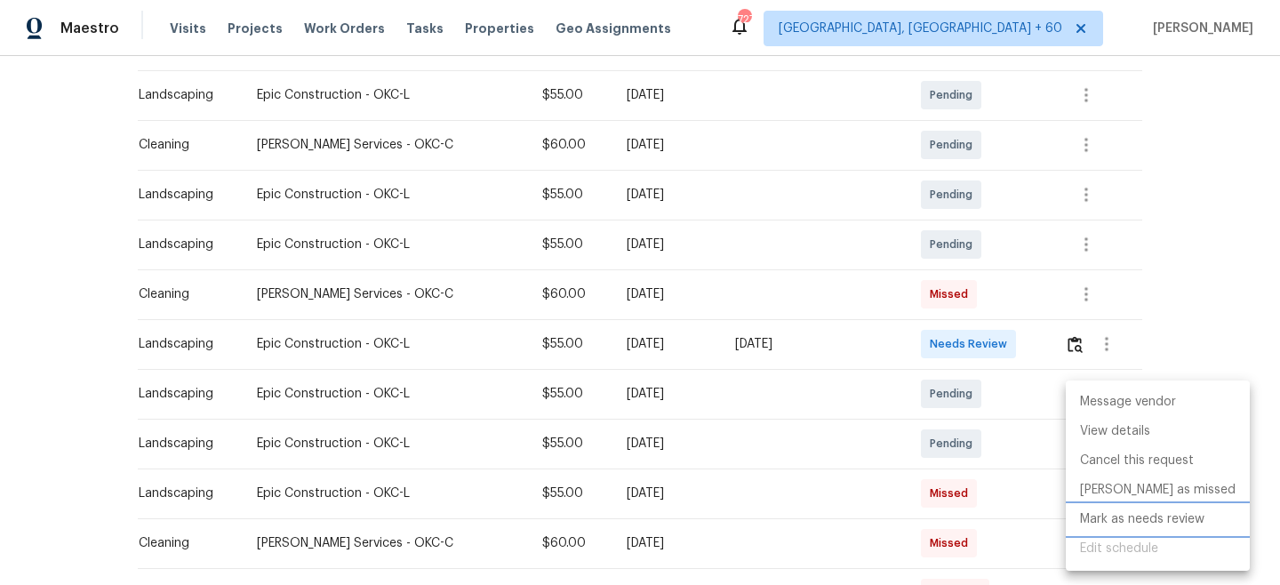
click at [1158, 521] on li "Mark as needs review" at bounding box center [1158, 519] width 184 height 29
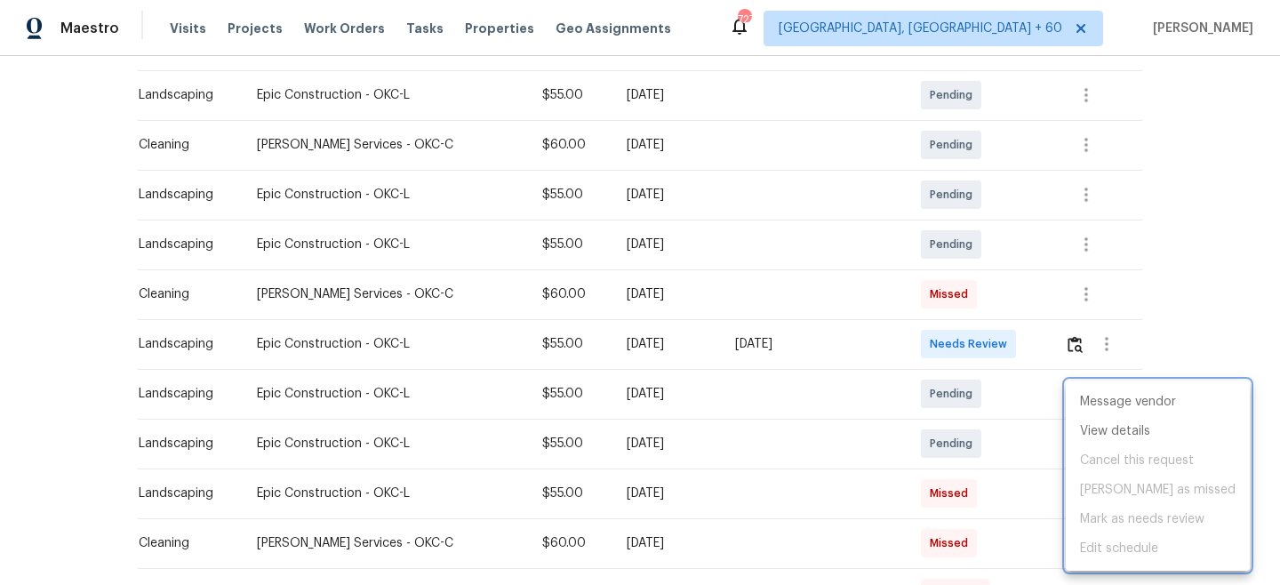
click at [1237, 212] on div at bounding box center [640, 292] width 1280 height 585
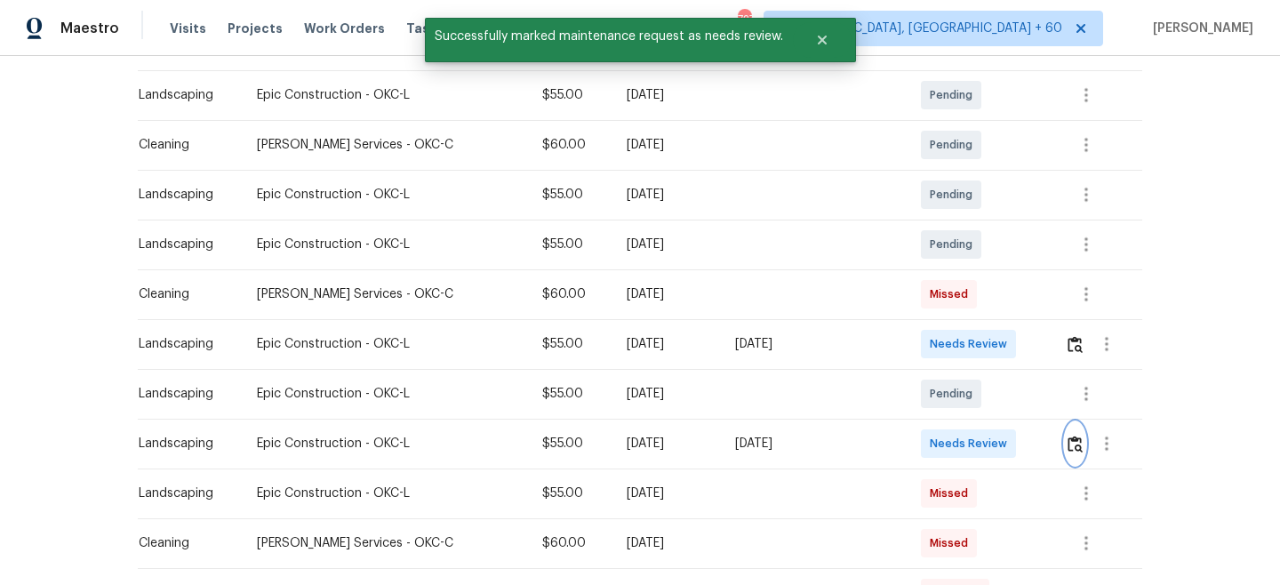
click at [1080, 437] on img "button" at bounding box center [1075, 444] width 15 height 17
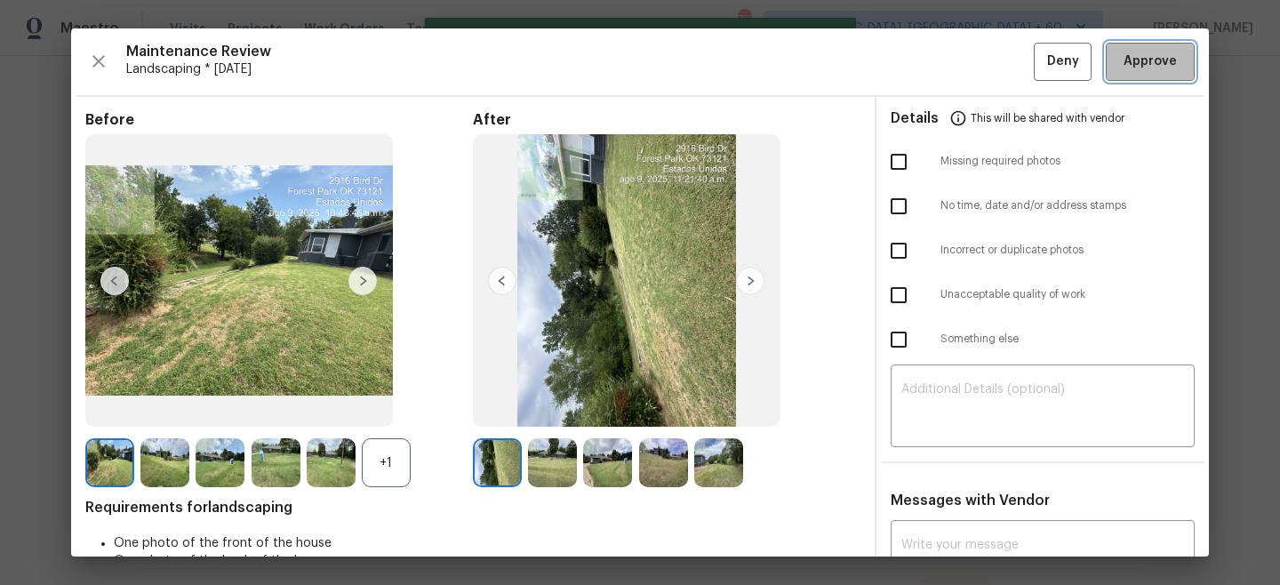
click at [1146, 71] on span "Approve" at bounding box center [1150, 62] width 53 height 22
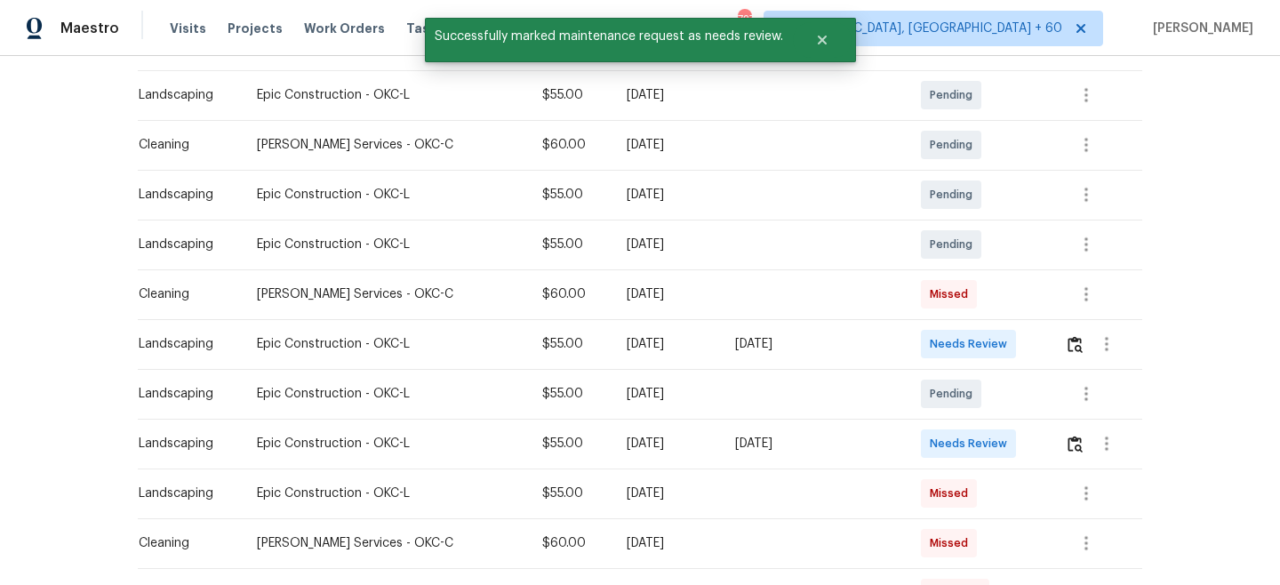
click at [1247, 230] on div "Back to all projects [STREET_ADDRESS][US_STATE] 3 Beds | 2 Baths | Total: 2197 …" at bounding box center [640, 320] width 1280 height 529
click at [1078, 391] on icon "button" at bounding box center [1086, 393] width 21 height 21
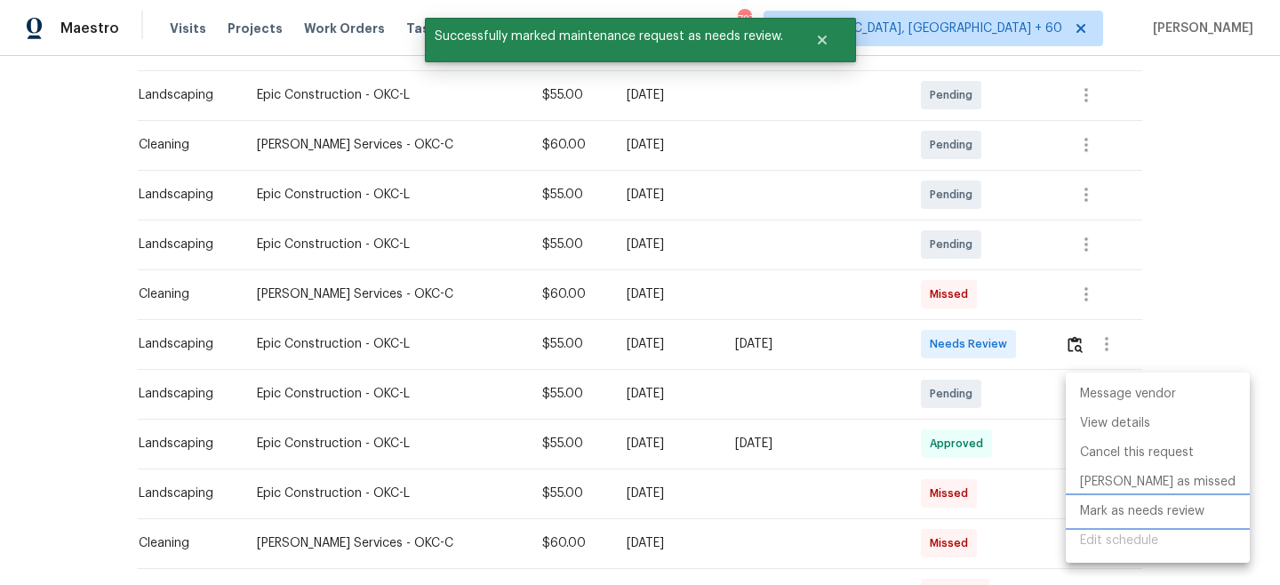
click at [1126, 509] on li "Mark as needs review" at bounding box center [1158, 511] width 184 height 29
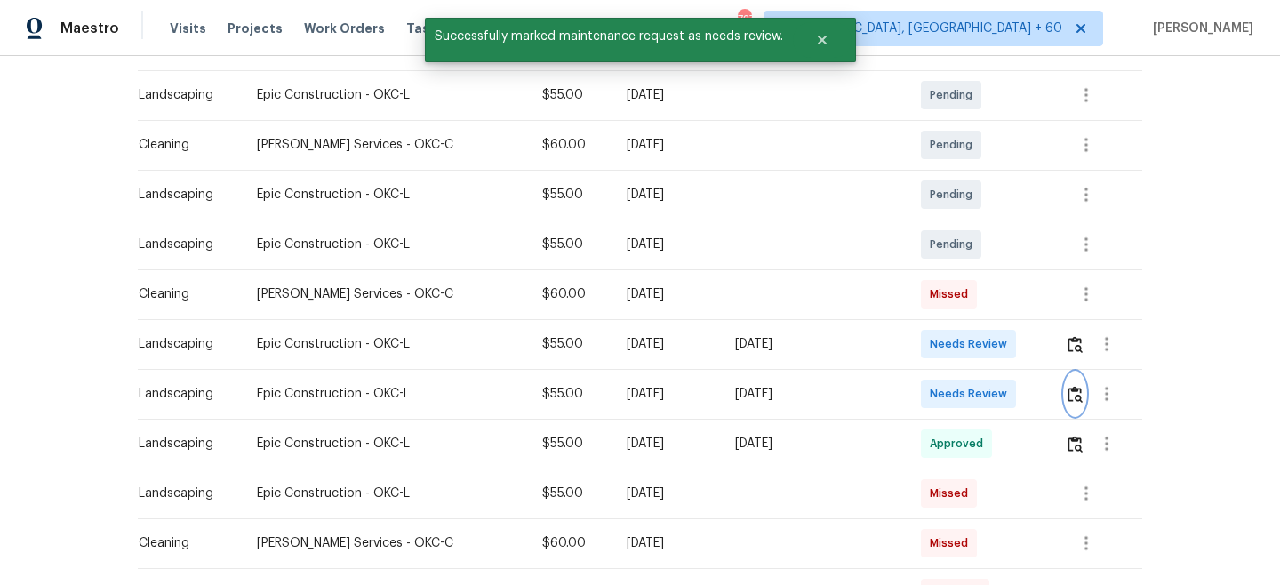
click at [1074, 393] on img "button" at bounding box center [1075, 394] width 15 height 17
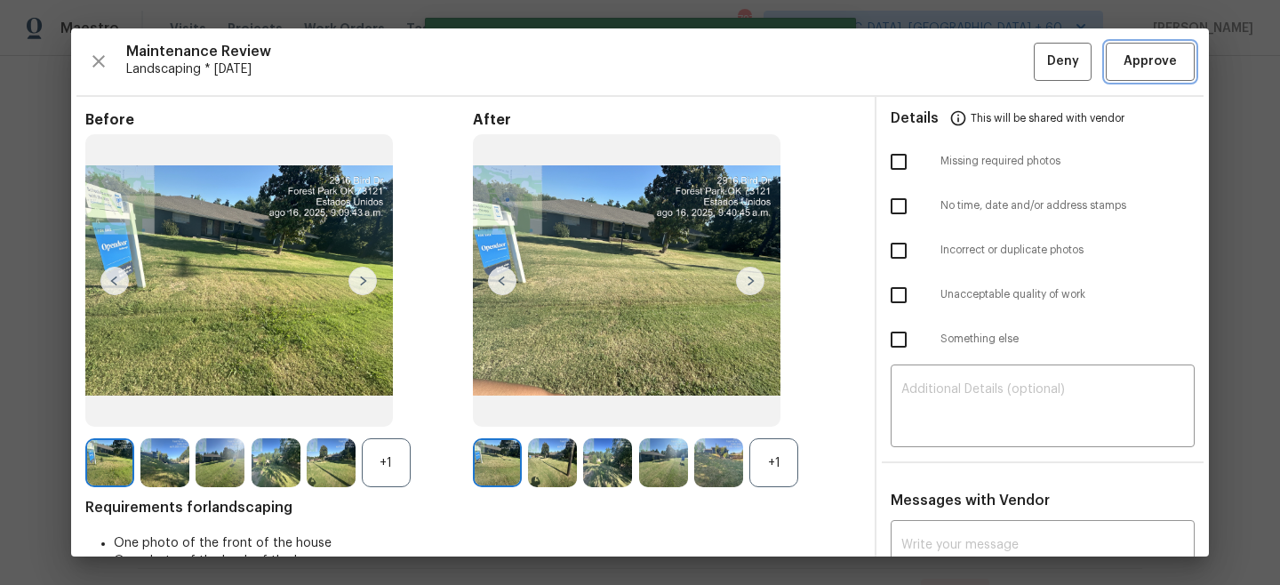
click at [1150, 71] on span "Approve" at bounding box center [1150, 62] width 53 height 22
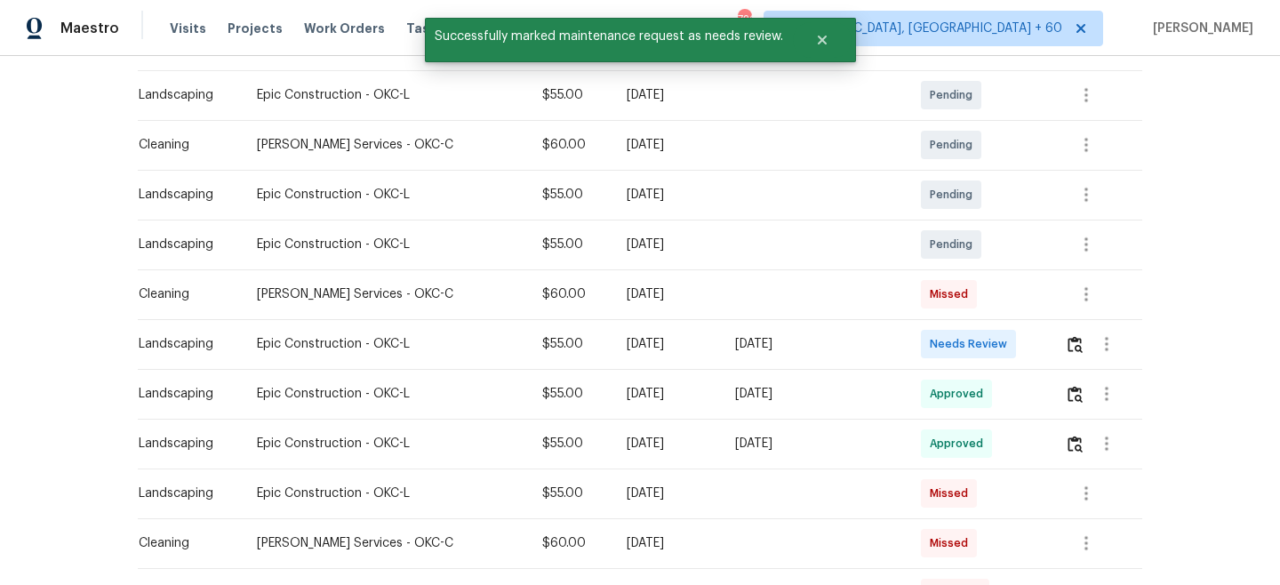
click at [1253, 191] on div "Back to all projects [STREET_ADDRESS][US_STATE] 3 Beds | 2 Baths | Total: 2197 …" at bounding box center [640, 320] width 1280 height 529
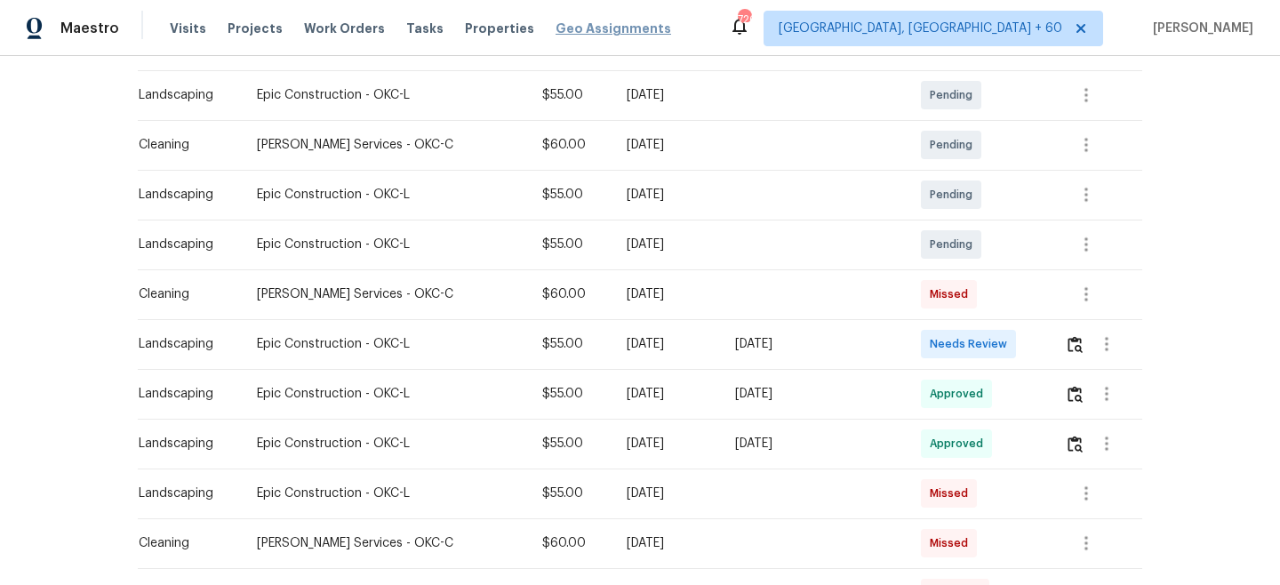
click at [349, 26] on span "Work Orders" at bounding box center [344, 29] width 81 height 18
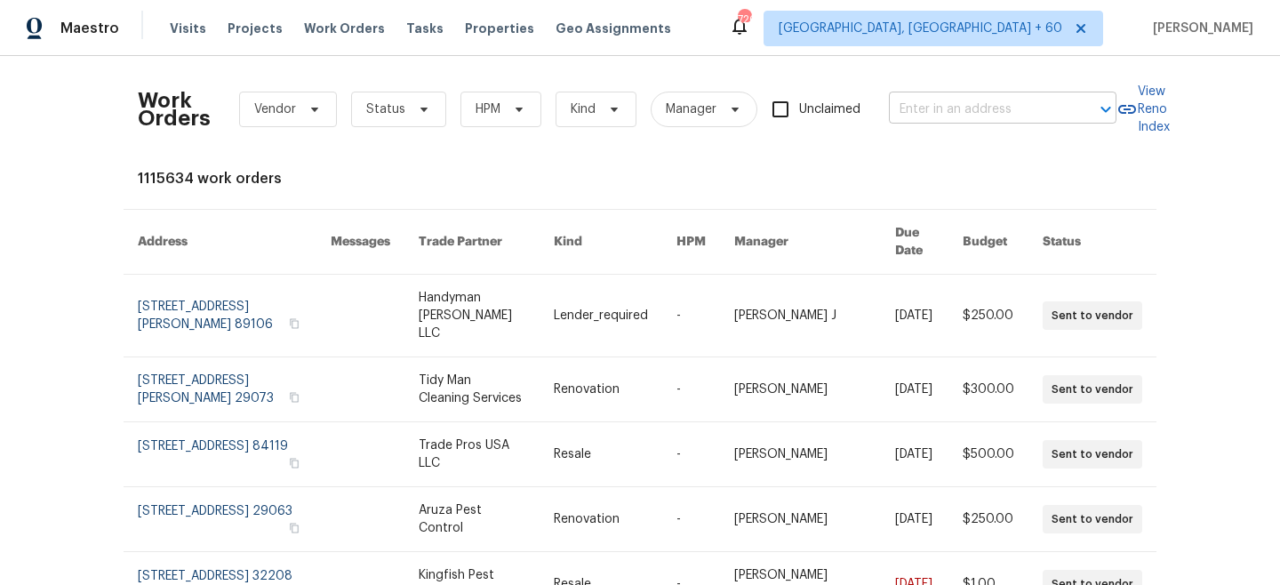
click at [964, 109] on input "text" at bounding box center [978, 110] width 178 height 28
paste input "[STREET_ADDRESS]"
type input "[STREET_ADDRESS]"
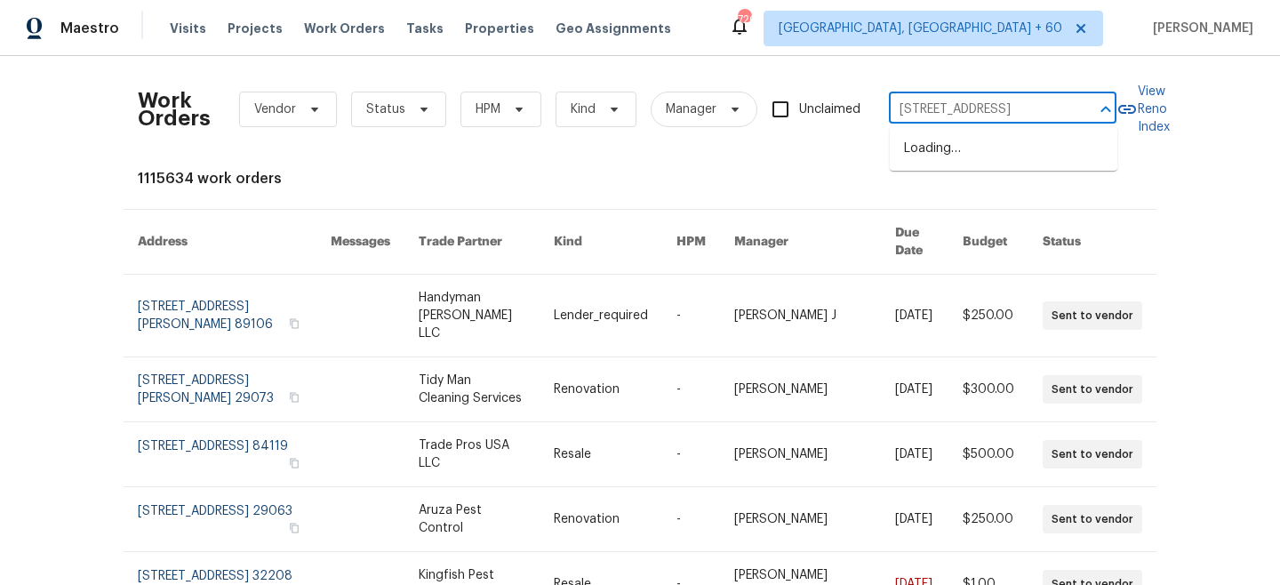
scroll to position [0, 47]
click at [963, 151] on li "[STREET_ADDRESS]" at bounding box center [1004, 148] width 228 height 29
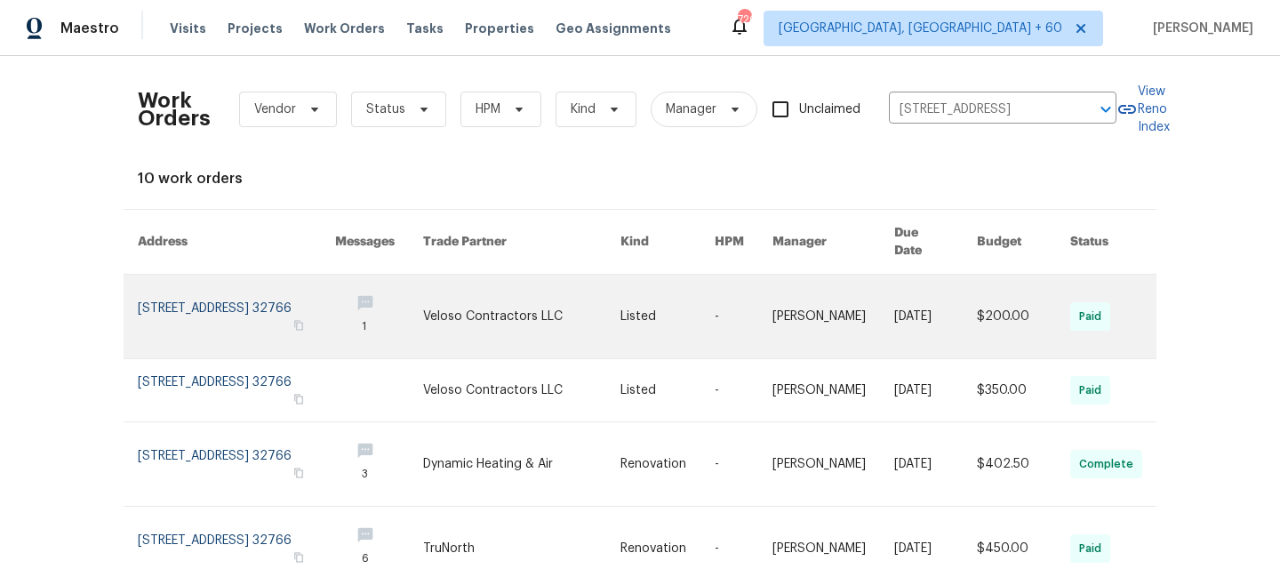
click at [451, 288] on link at bounding box center [522, 317] width 198 height 84
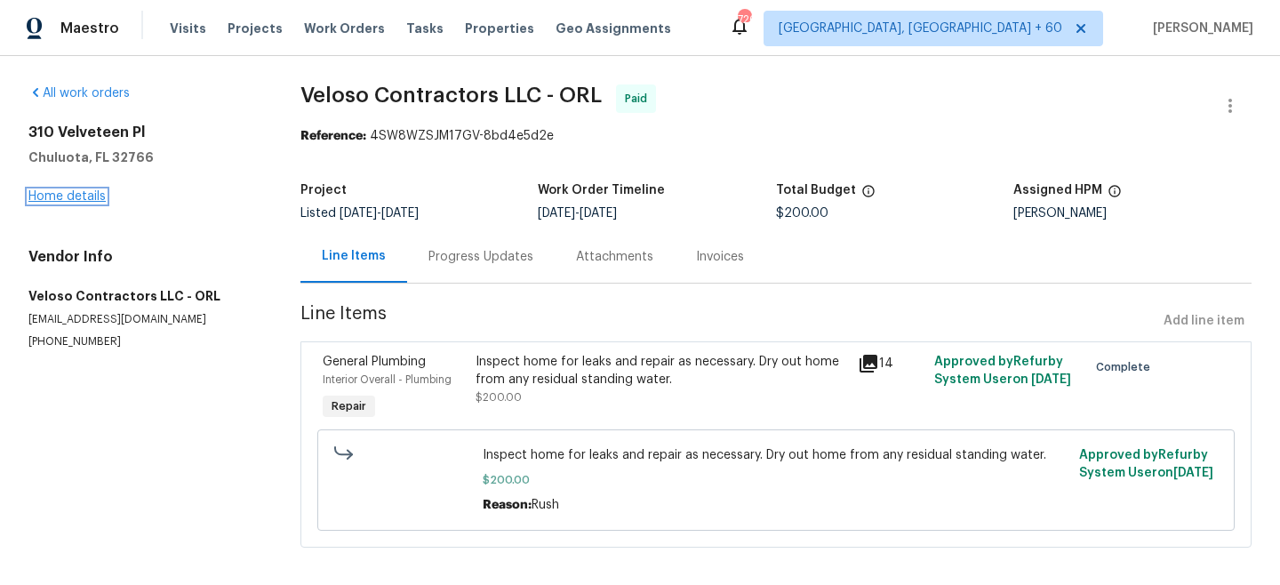
click at [63, 197] on link "Home details" at bounding box center [66, 196] width 77 height 12
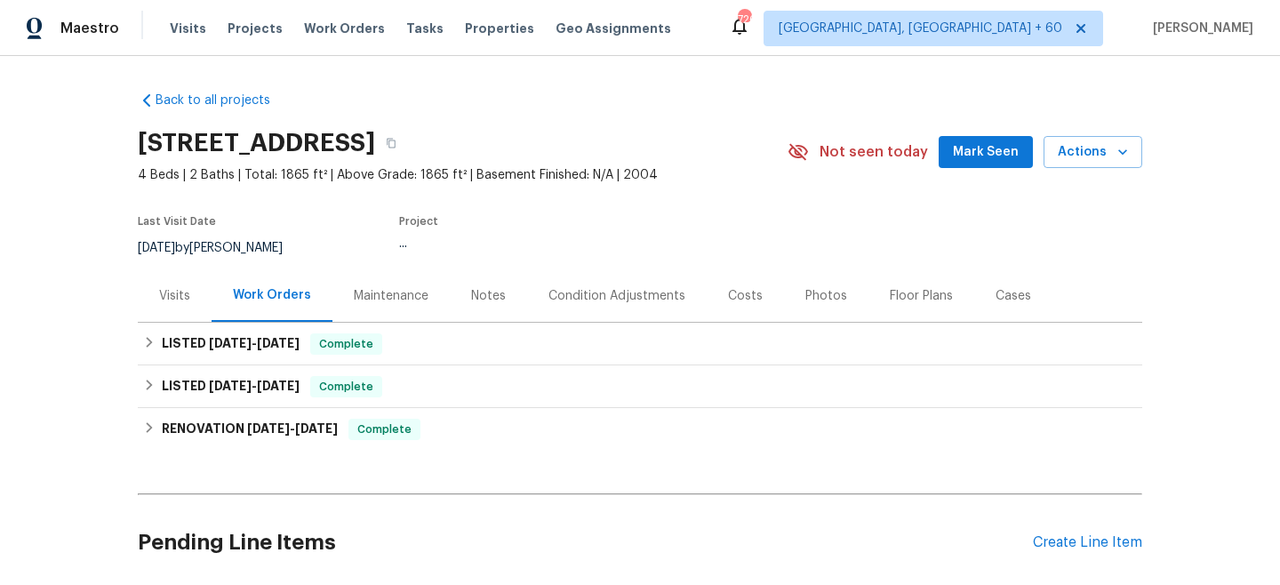
click at [412, 301] on div "Maintenance" at bounding box center [391, 296] width 75 height 18
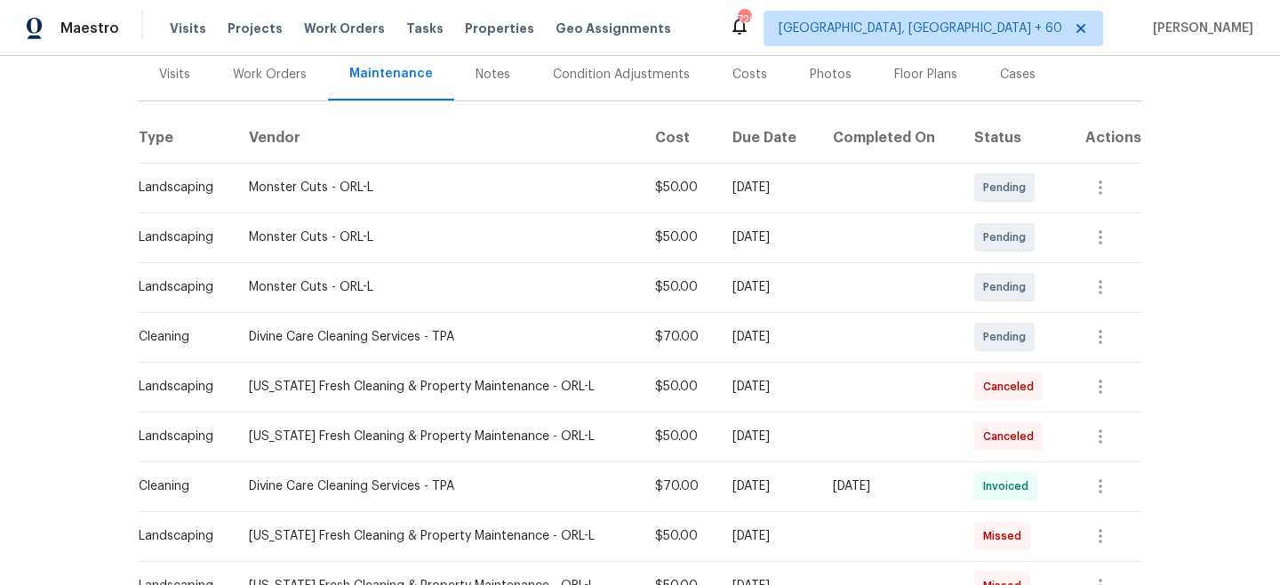
scroll to position [218, 0]
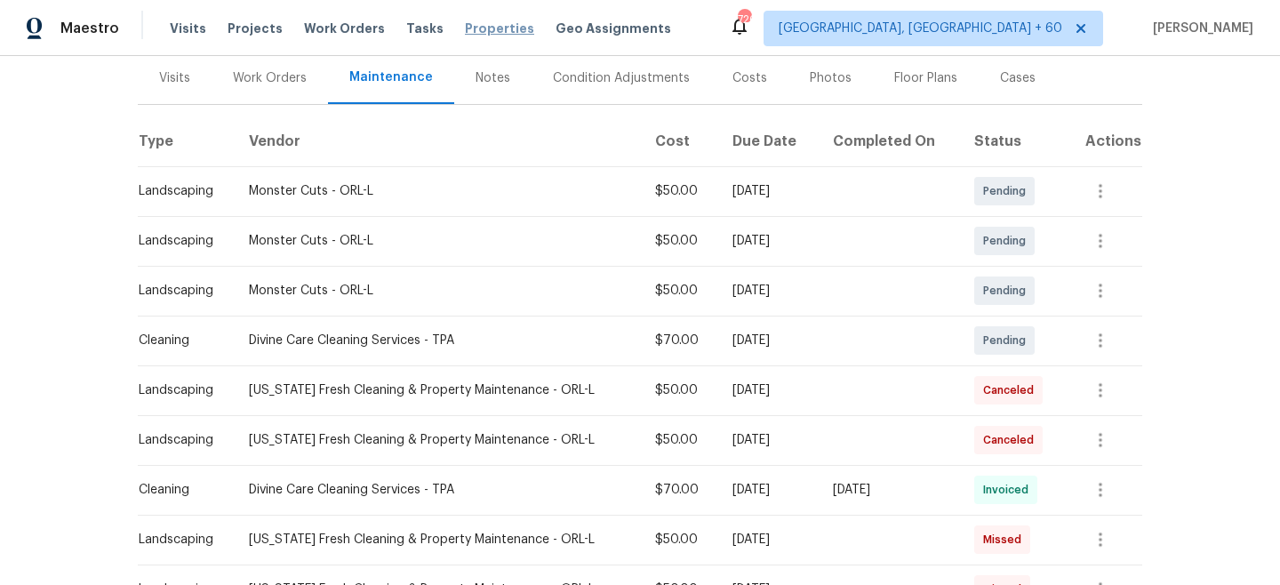
click at [323, 31] on span "Work Orders" at bounding box center [344, 29] width 81 height 18
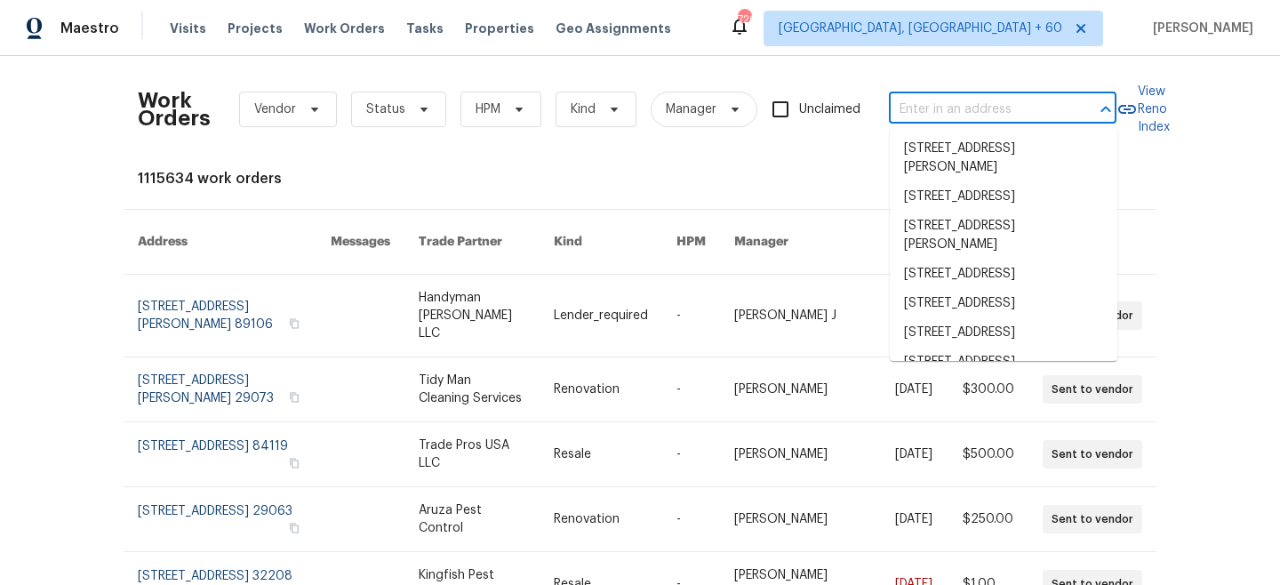
click at [1014, 118] on input "text" at bounding box center [978, 110] width 178 height 28
paste input "[STREET_ADDRESS]"
type input "[STREET_ADDRESS]"
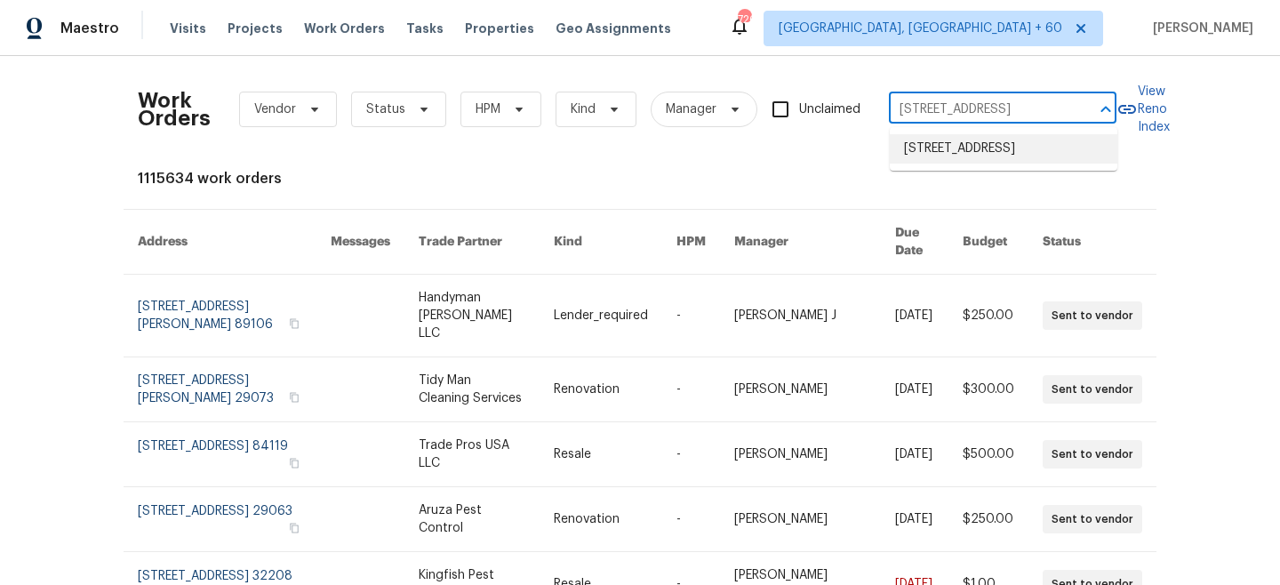
click at [970, 151] on li "[STREET_ADDRESS]" at bounding box center [1004, 148] width 228 height 29
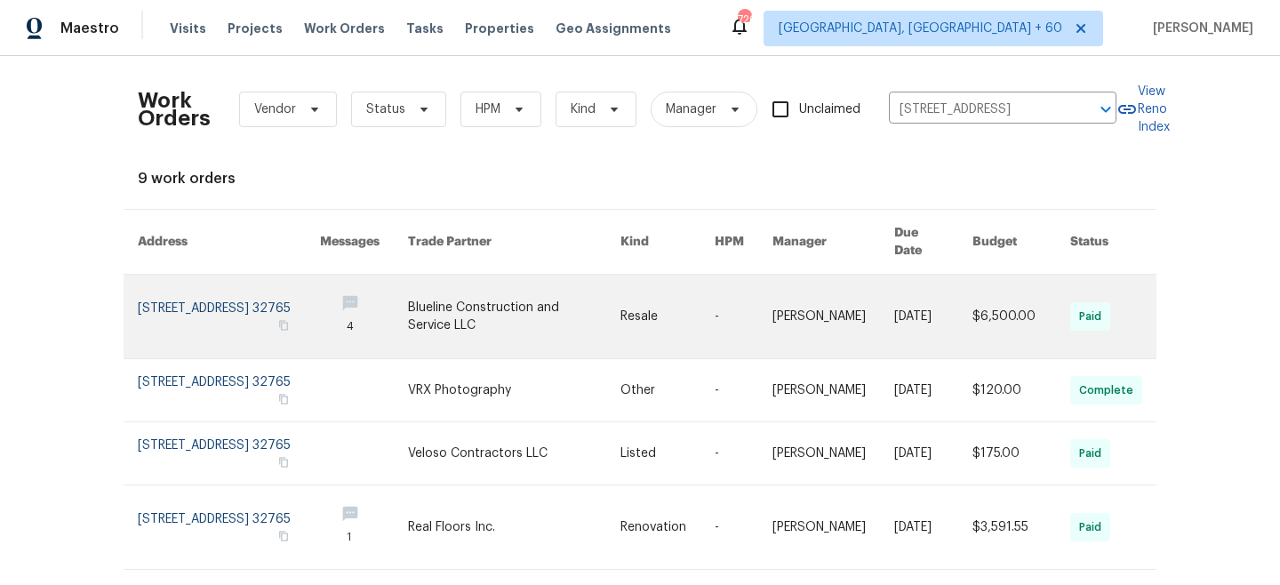
click at [503, 288] on link at bounding box center [514, 317] width 212 height 84
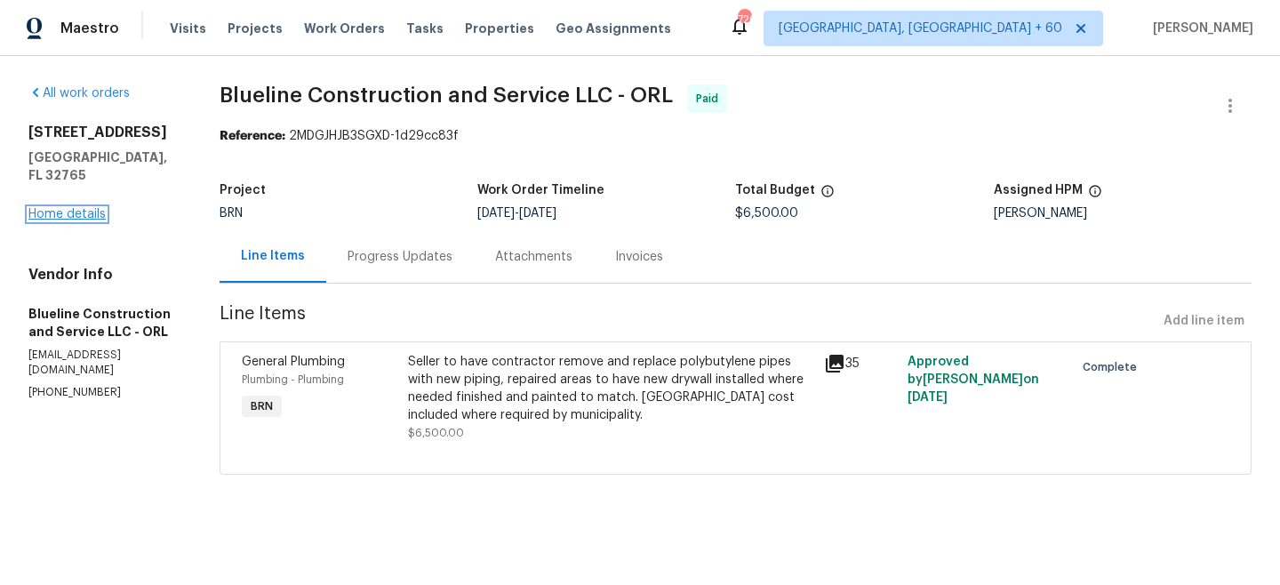
click at [48, 208] on link "Home details" at bounding box center [66, 214] width 77 height 12
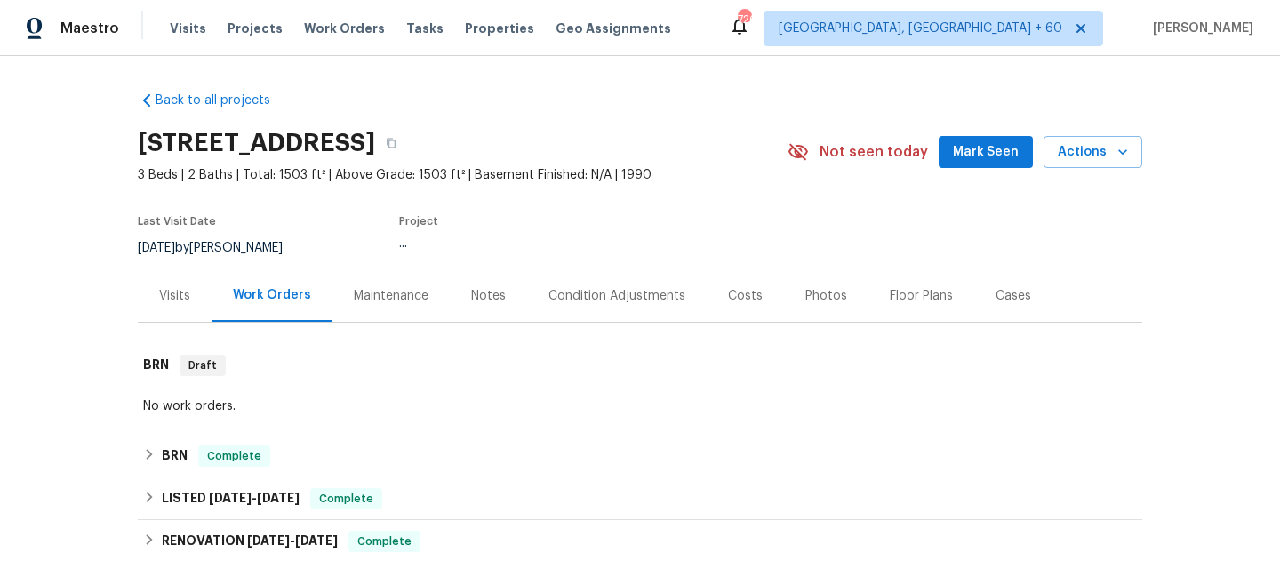
click at [368, 292] on div "Maintenance" at bounding box center [391, 296] width 75 height 18
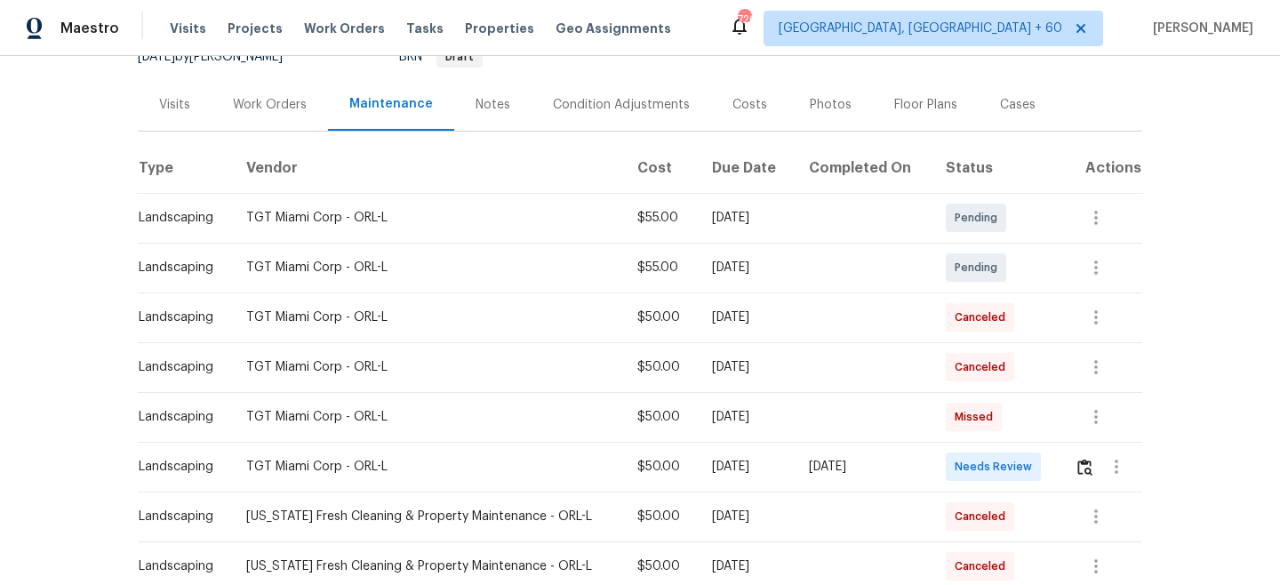
scroll to position [193, 0]
click at [335, 28] on span "Work Orders" at bounding box center [344, 29] width 81 height 18
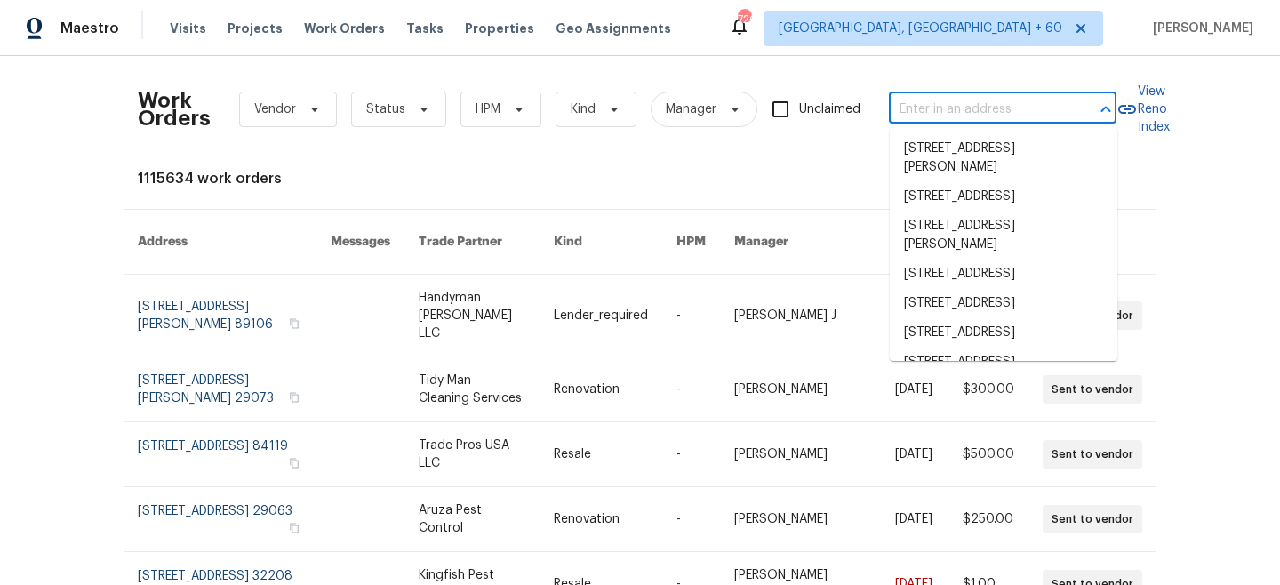
click at [972, 110] on input "text" at bounding box center [978, 110] width 178 height 28
paste input "[STREET_ADDRESS]"
type input "[STREET_ADDRESS]"
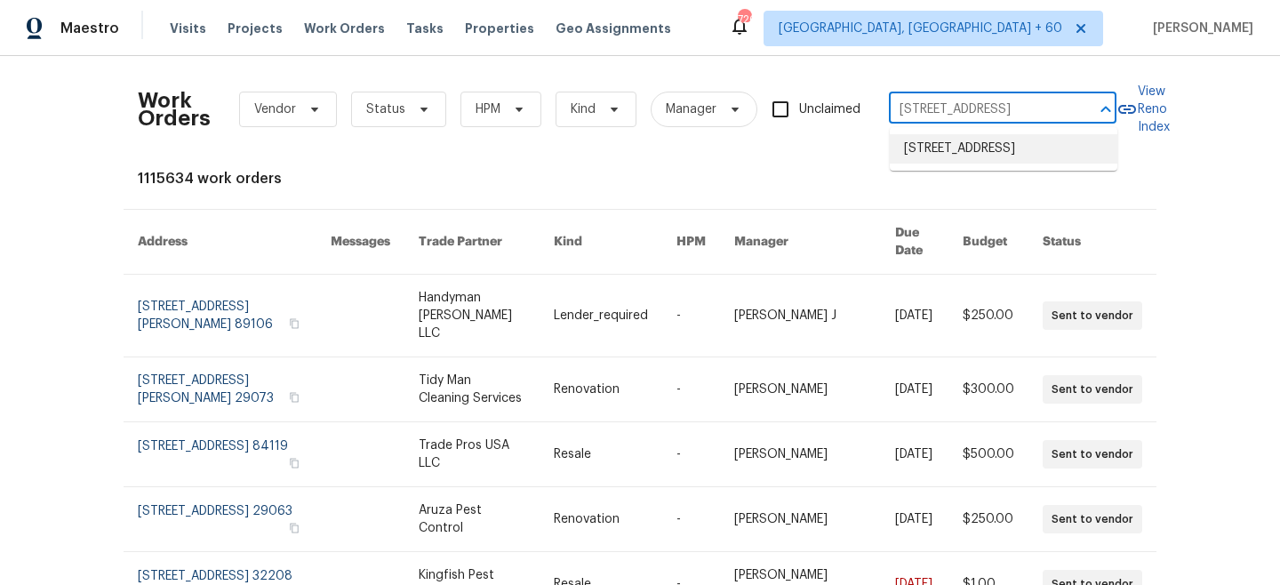
click at [979, 159] on li "[STREET_ADDRESS]" at bounding box center [1004, 148] width 228 height 29
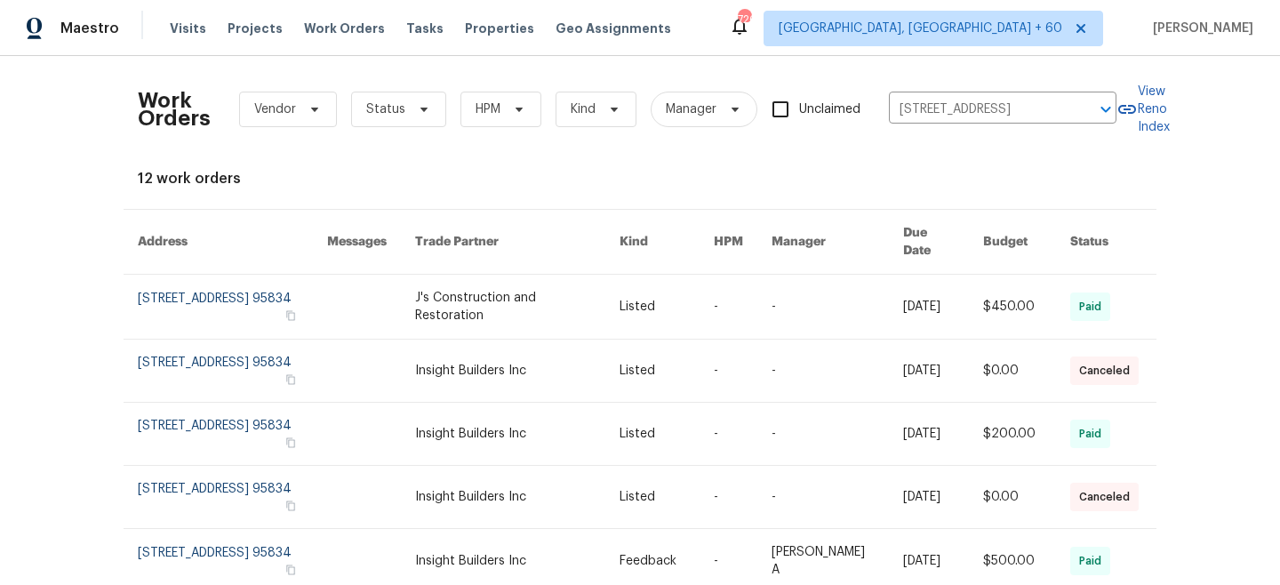
click at [477, 294] on link at bounding box center [517, 307] width 204 height 64
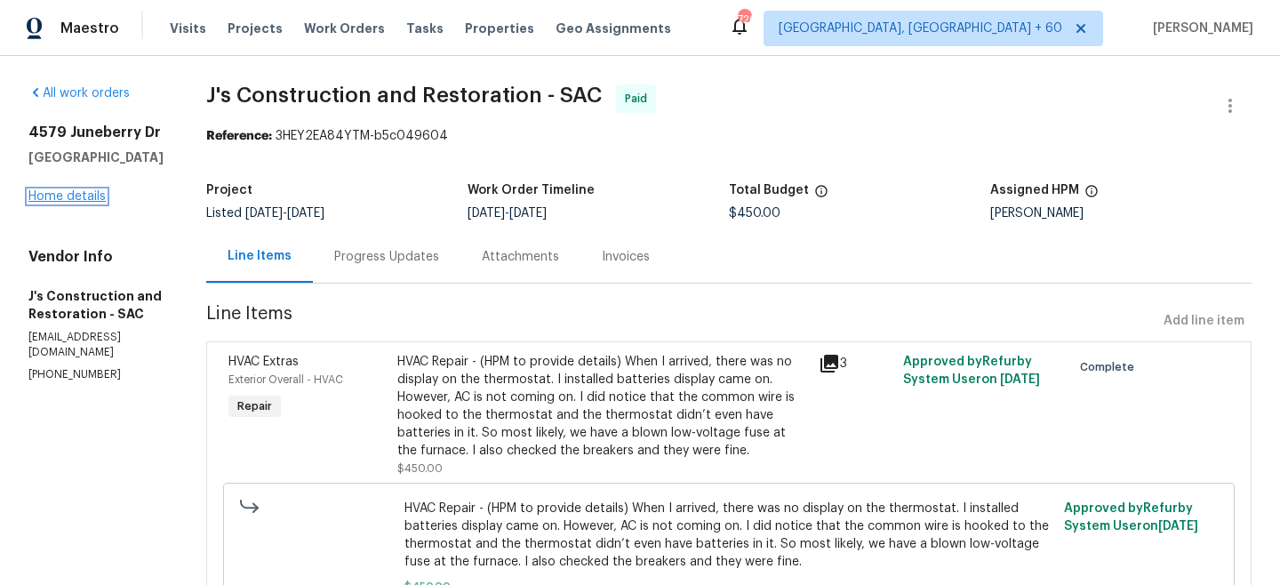
click at [57, 201] on link "Home details" at bounding box center [66, 196] width 77 height 12
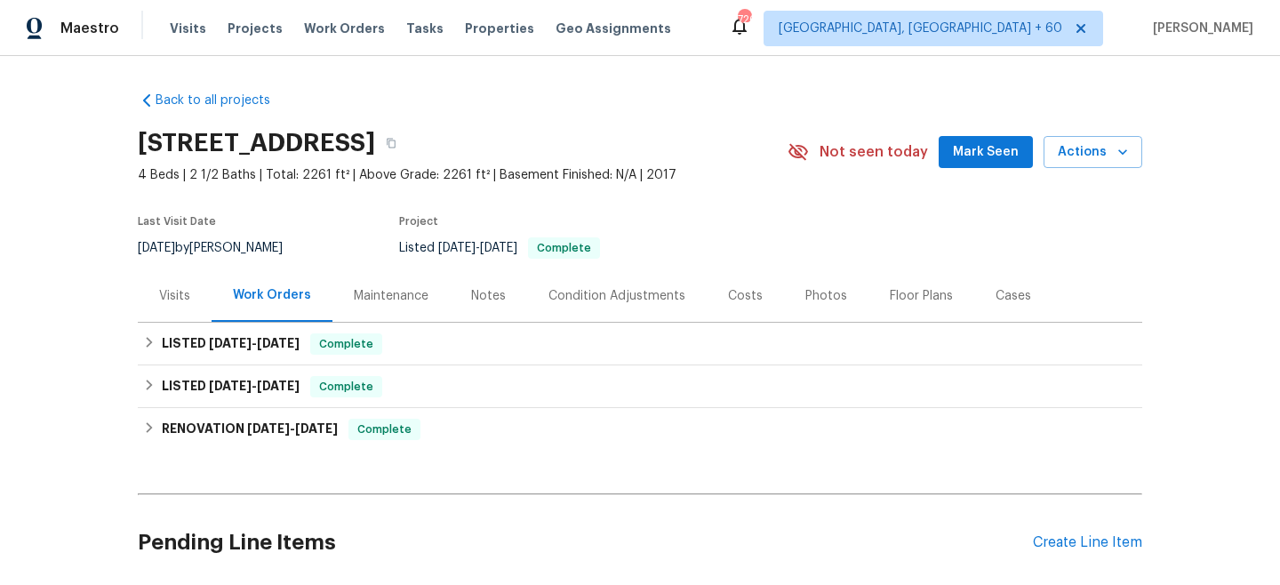
click at [400, 298] on div "Maintenance" at bounding box center [391, 296] width 75 height 18
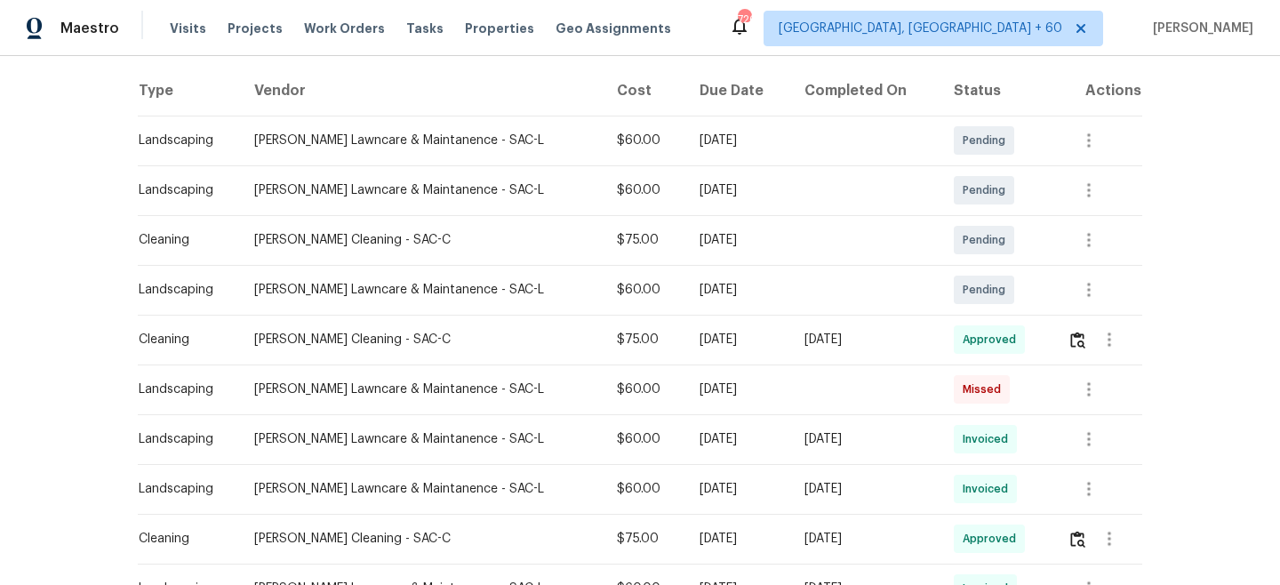
scroll to position [272, 0]
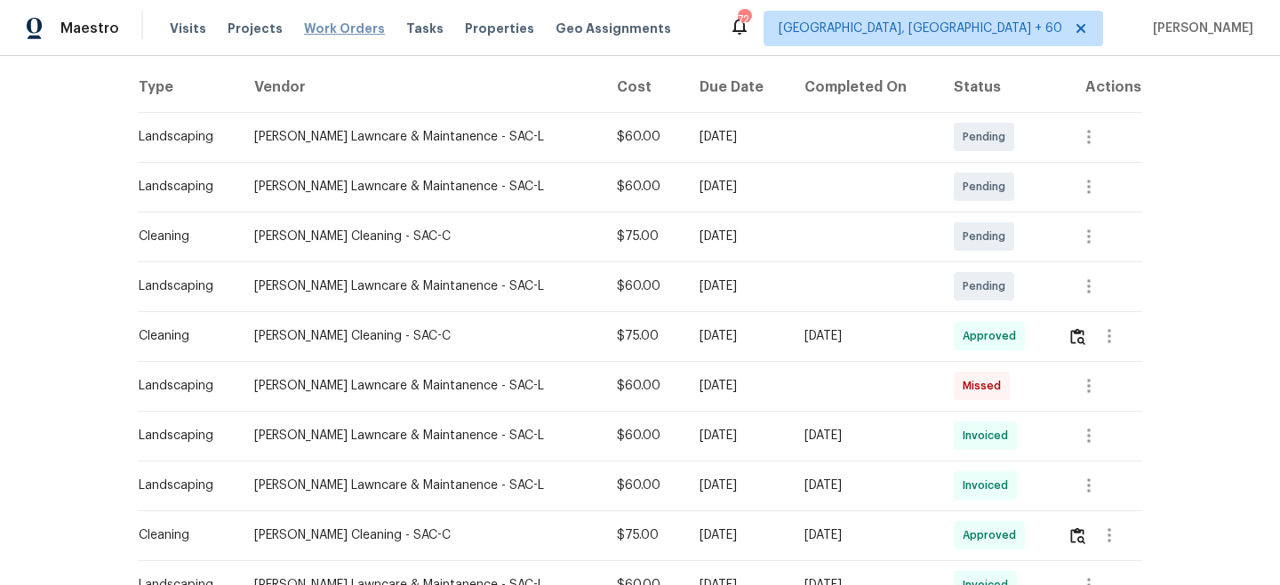
click at [351, 28] on span "Work Orders" at bounding box center [344, 29] width 81 height 18
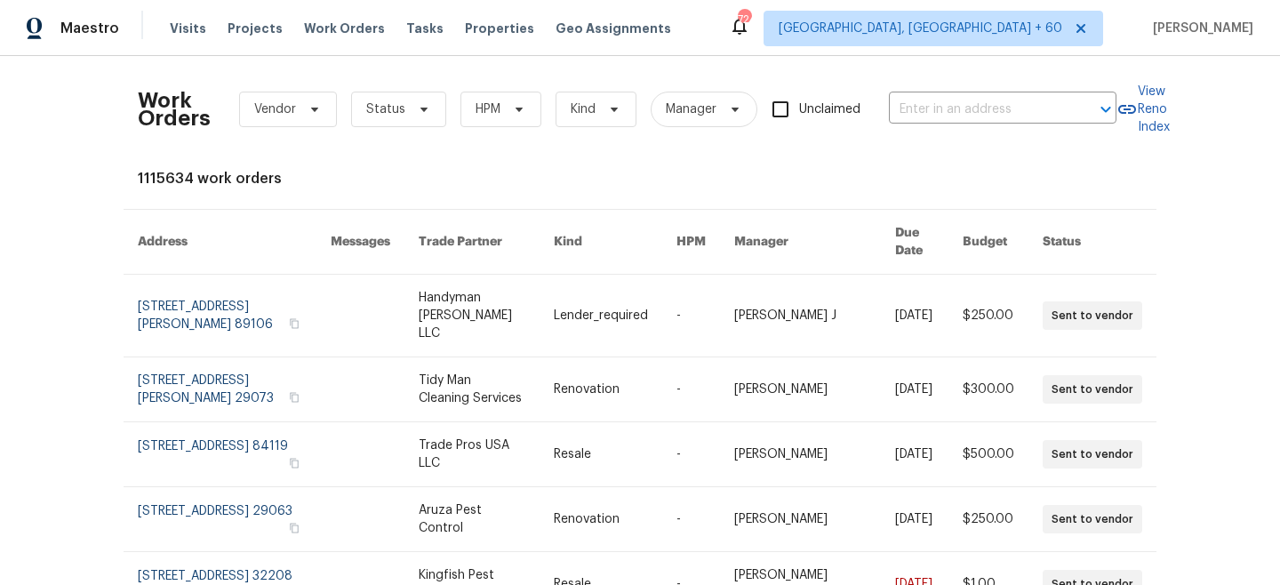
click at [920, 93] on div "Work Orders Vendor Status HPM Kind Manager Unclaimed ​" at bounding box center [627, 109] width 979 height 78
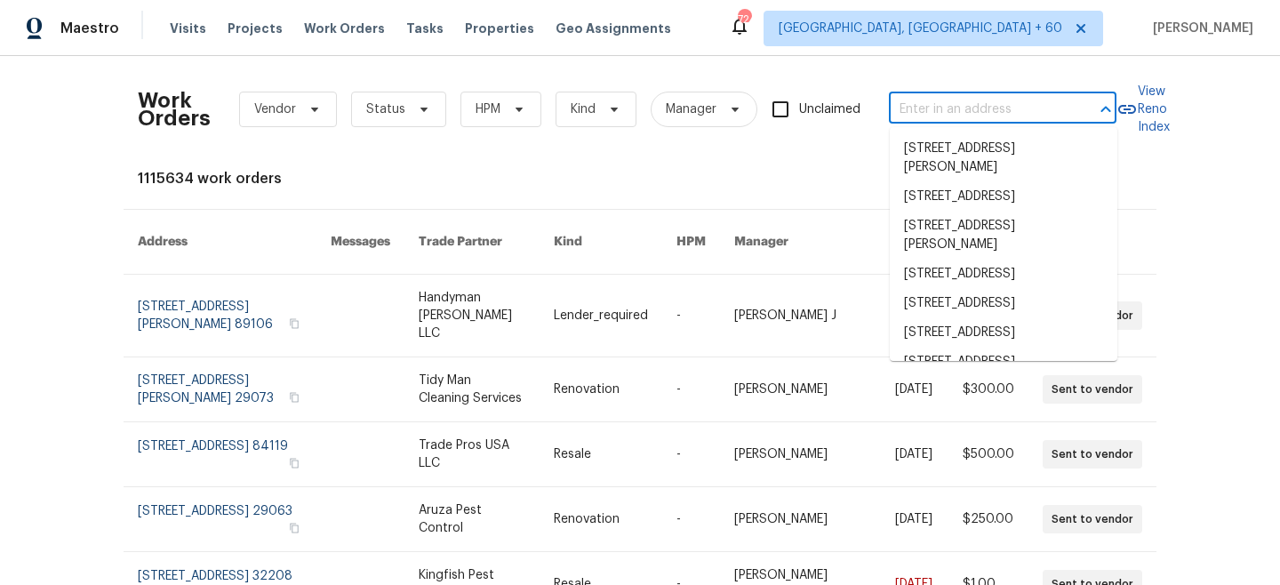
click at [946, 111] on input "text" at bounding box center [978, 110] width 178 height 28
paste input "[STREET_ADDRESS][PERSON_NAME]"
type input "[STREET_ADDRESS][PERSON_NAME]"
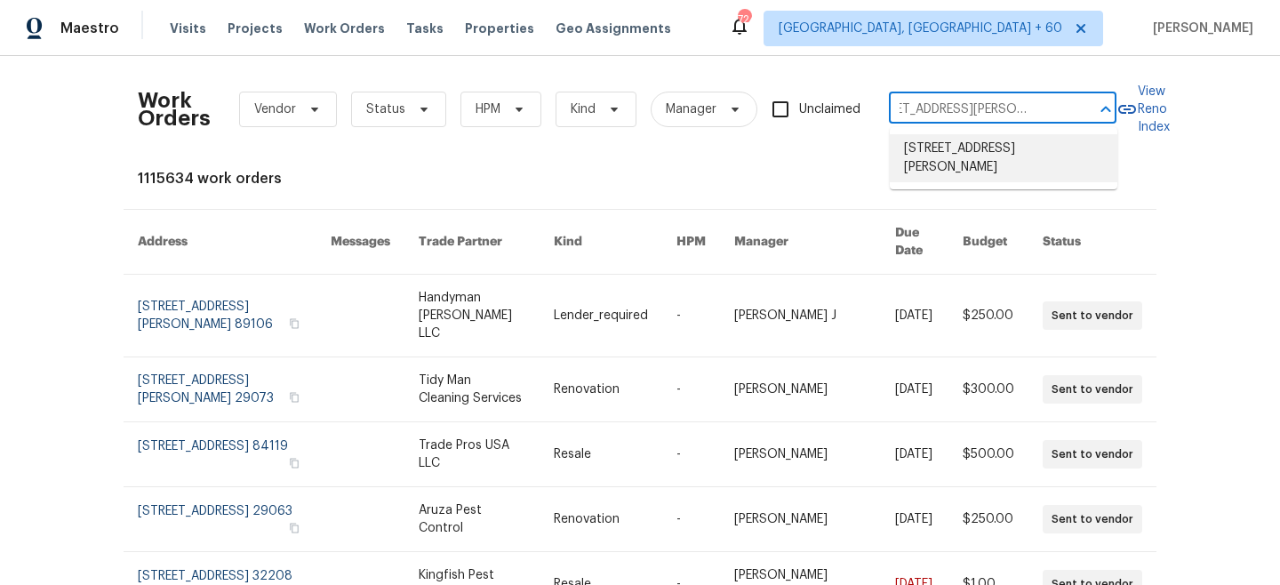
click at [995, 146] on li "[STREET_ADDRESS][PERSON_NAME]" at bounding box center [1004, 158] width 228 height 48
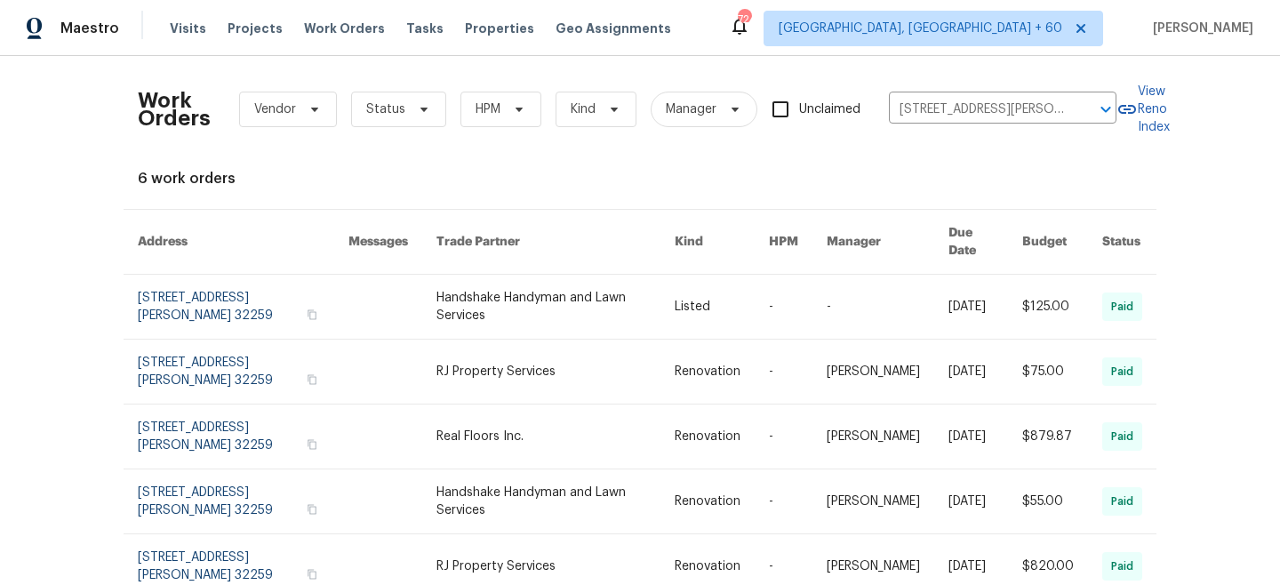
click at [617, 303] on link at bounding box center [556, 307] width 239 height 64
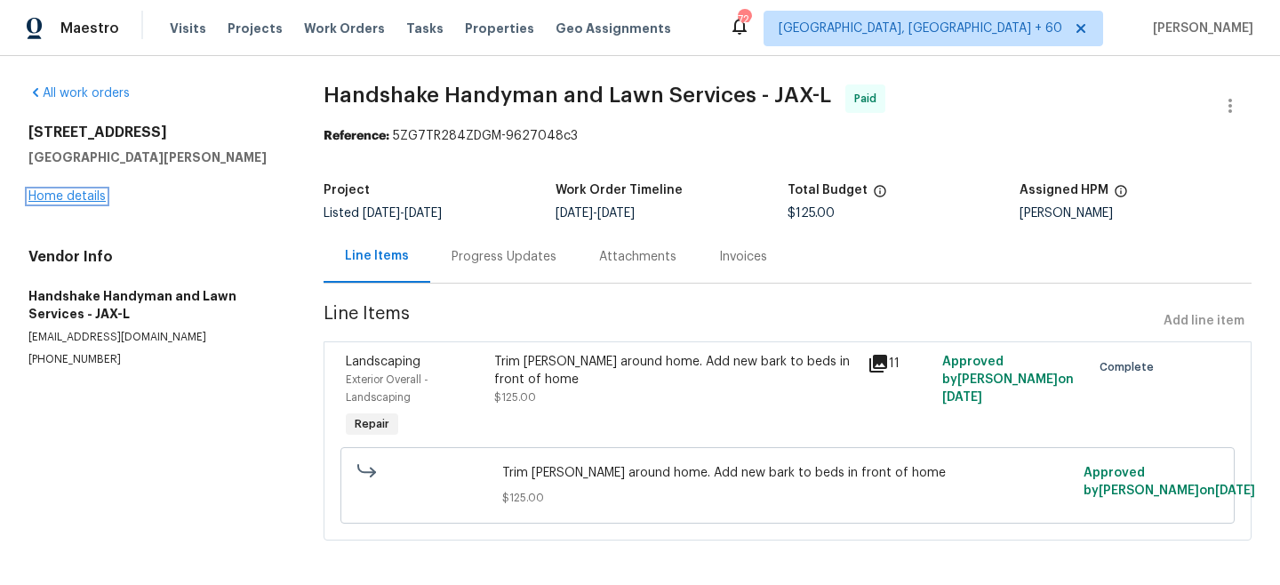
click at [75, 198] on link "Home details" at bounding box center [66, 196] width 77 height 12
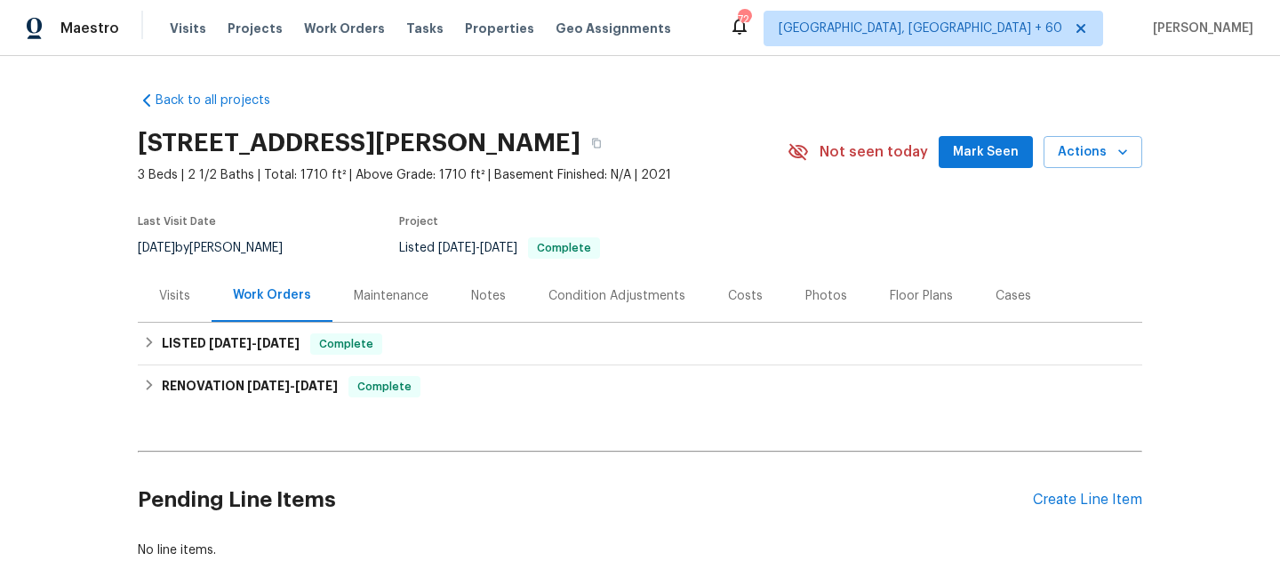
click at [381, 299] on div "Maintenance" at bounding box center [391, 296] width 75 height 18
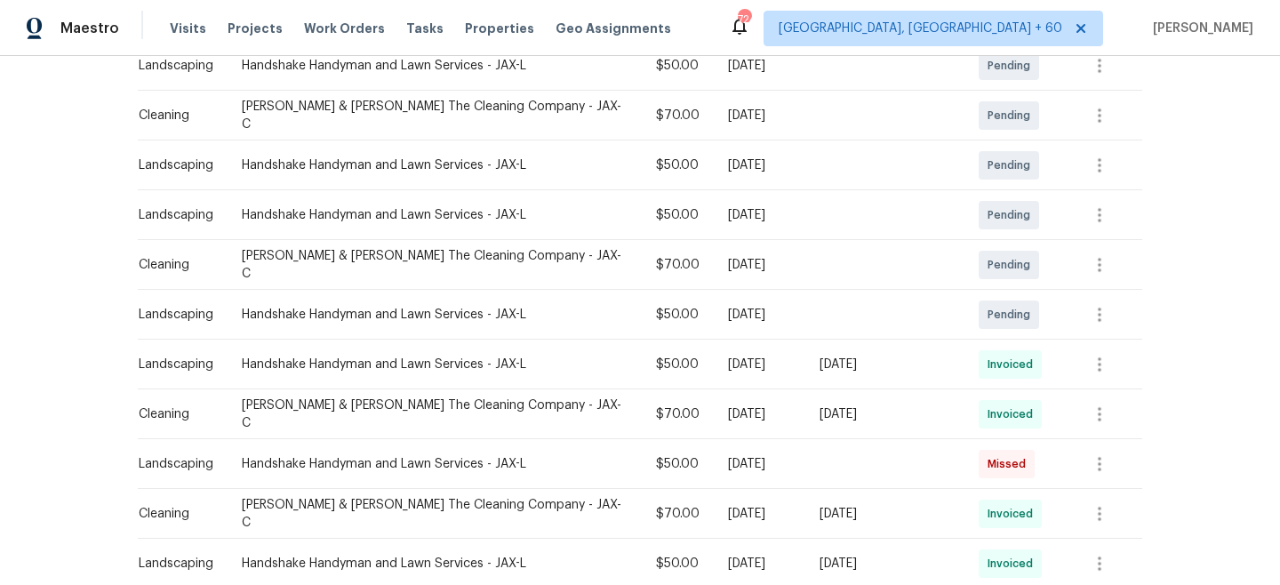
scroll to position [357, 0]
click at [1094, 294] on button "button" at bounding box center [1099, 315] width 43 height 43
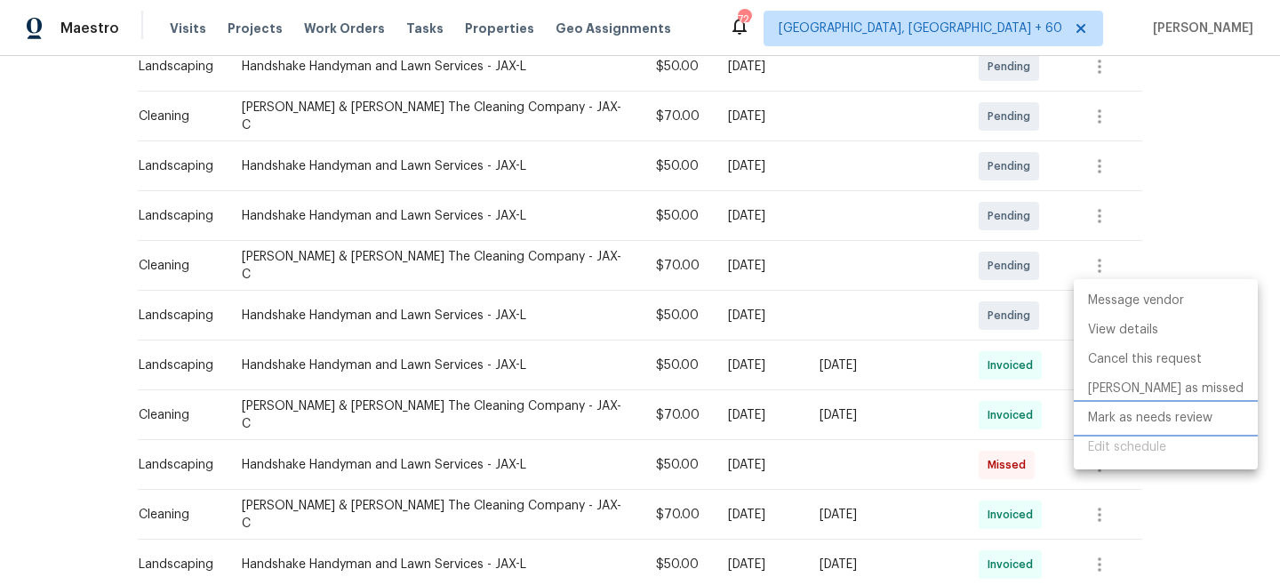
click at [1148, 413] on li "Mark as needs review" at bounding box center [1166, 418] width 184 height 29
click at [1235, 120] on div at bounding box center [640, 292] width 1280 height 585
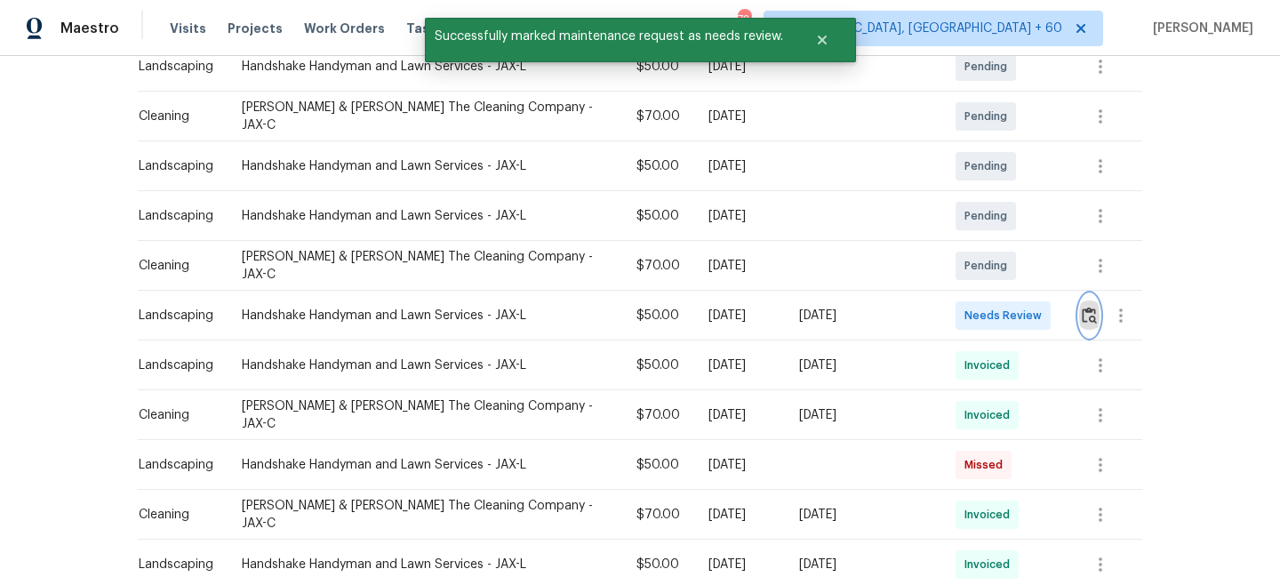
click at [1079, 299] on button "button" at bounding box center [1089, 315] width 20 height 43
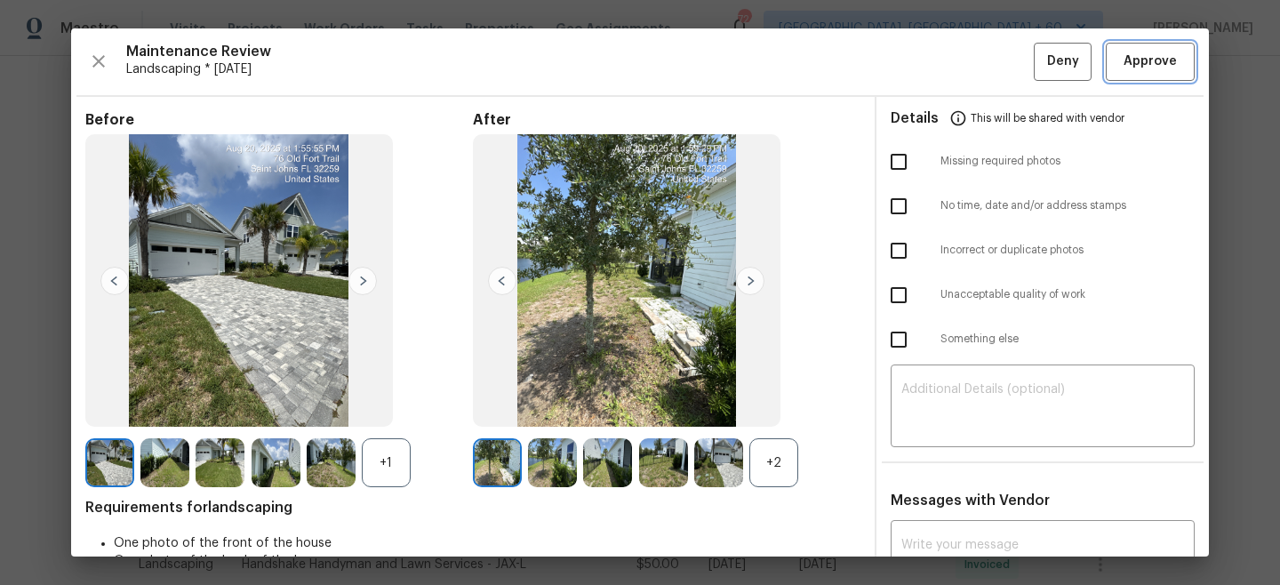
click at [1142, 64] on span "Approve" at bounding box center [1150, 62] width 53 height 22
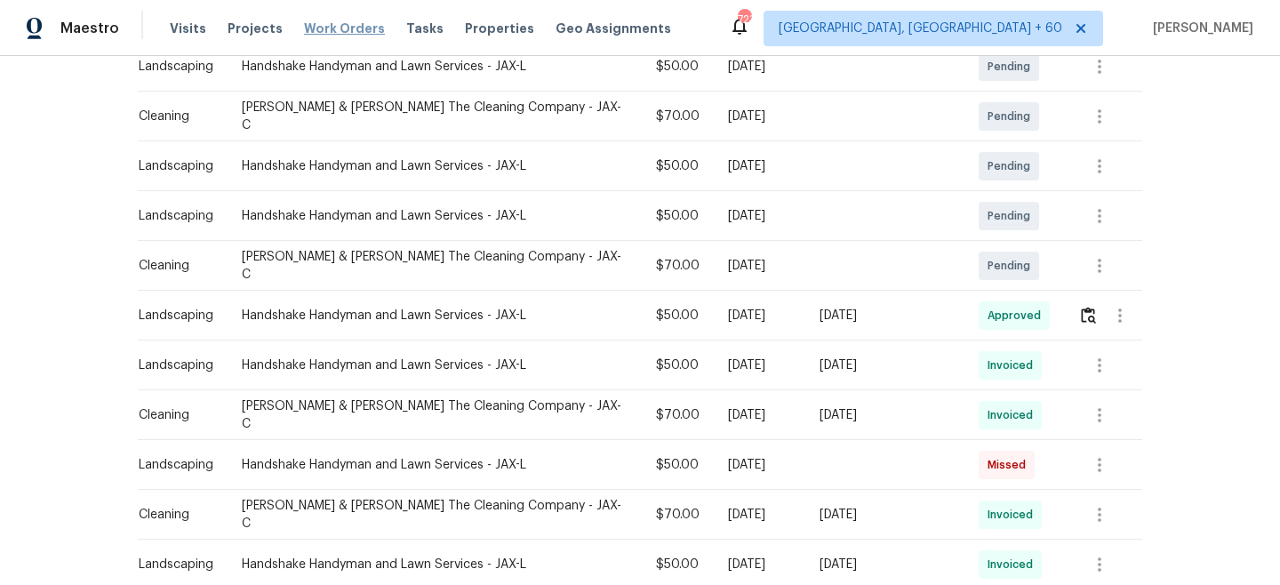
click at [328, 27] on span "Work Orders" at bounding box center [344, 29] width 81 height 18
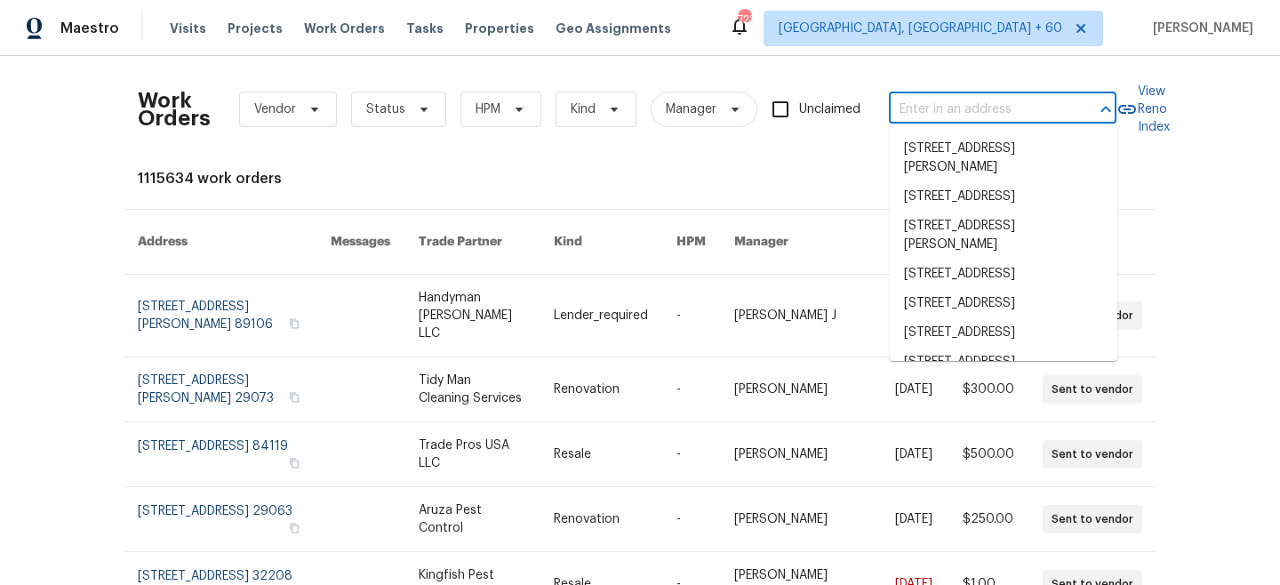
click at [1018, 108] on input "text" at bounding box center [978, 110] width 178 height 28
paste input "[STREET_ADDRESS]"
type input "[STREET_ADDRESS]"
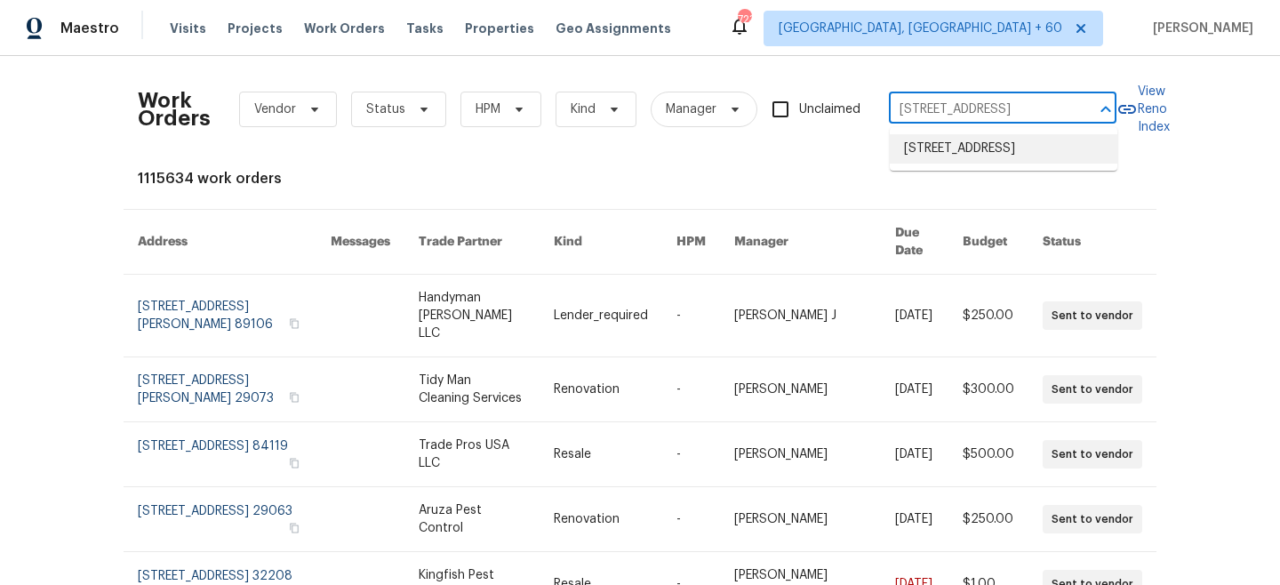
click at [1006, 163] on li "[STREET_ADDRESS]" at bounding box center [1004, 148] width 228 height 29
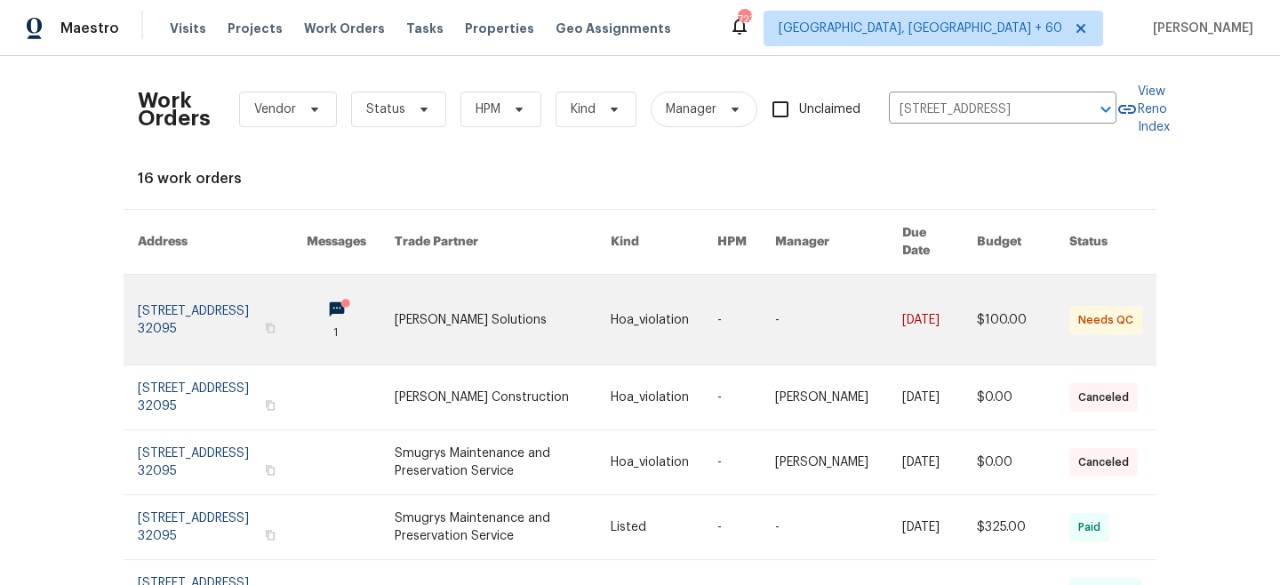
click at [610, 285] on td "Hoa_violation" at bounding box center [650, 320] width 107 height 91
click at [468, 304] on link at bounding box center [502, 320] width 215 height 90
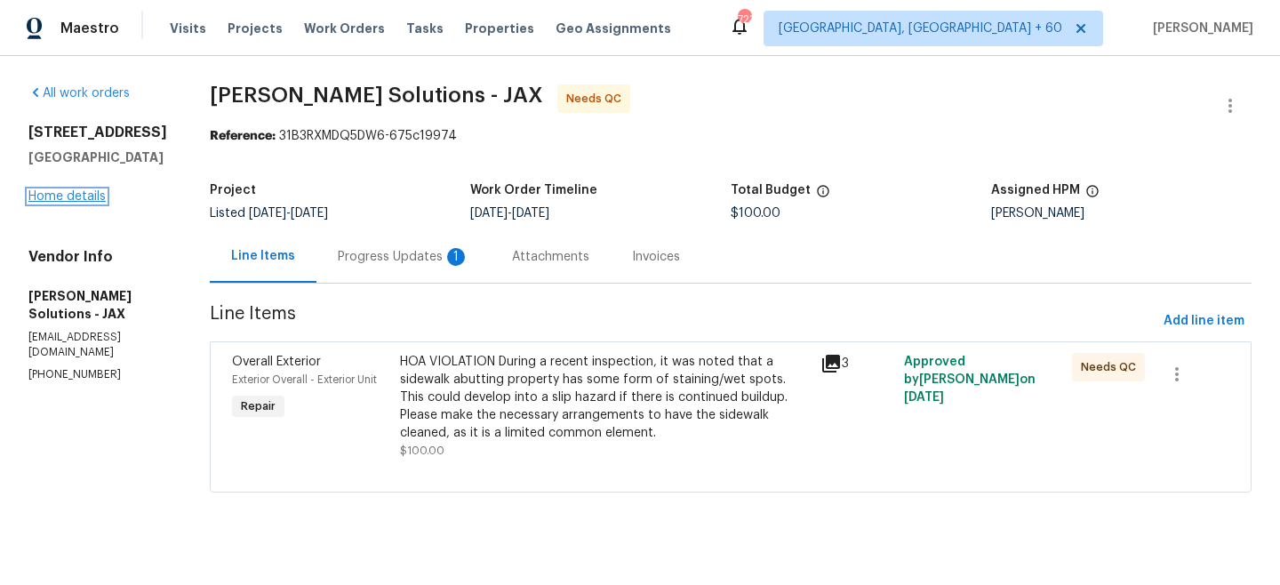
click at [64, 203] on link "Home details" at bounding box center [66, 196] width 77 height 12
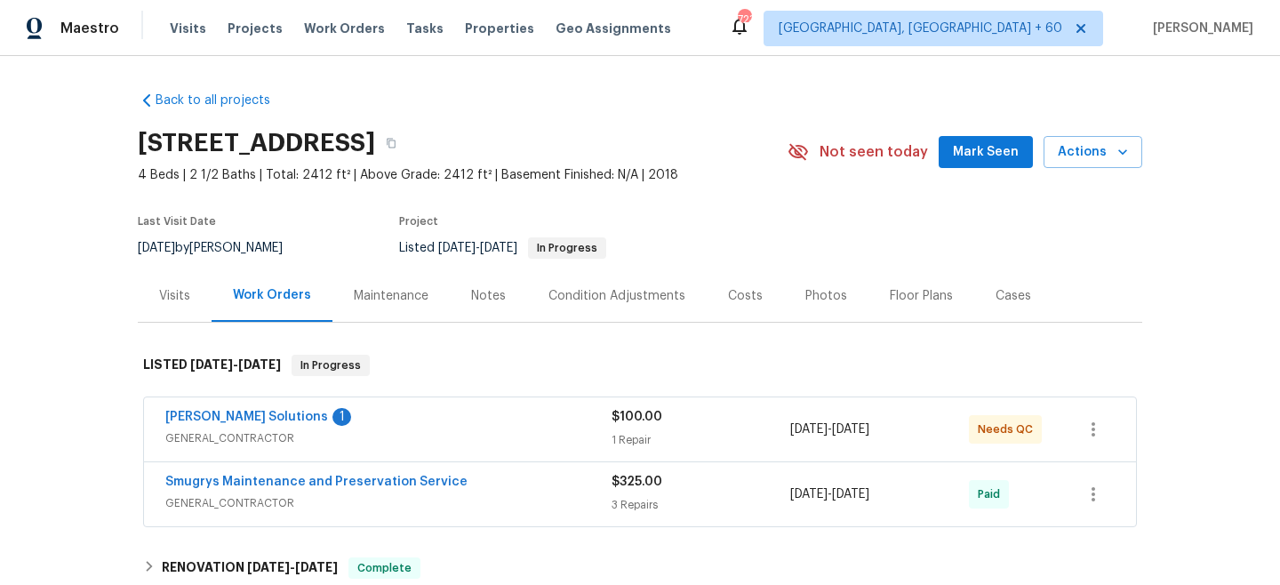
click at [395, 301] on div "Maintenance" at bounding box center [391, 296] width 75 height 18
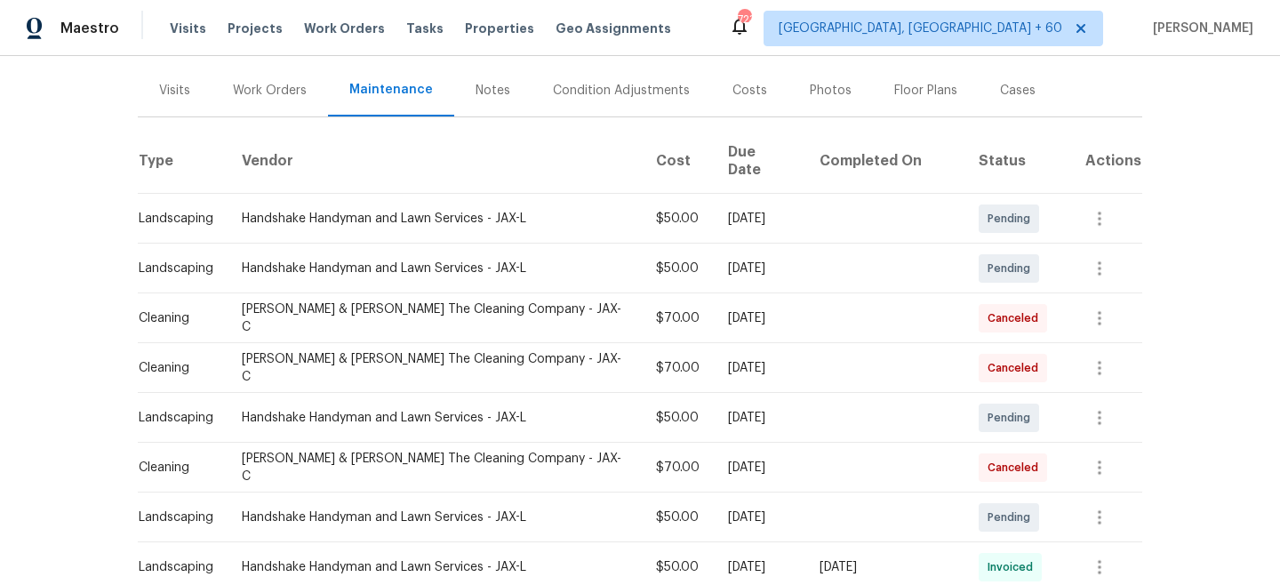
scroll to position [276, 0]
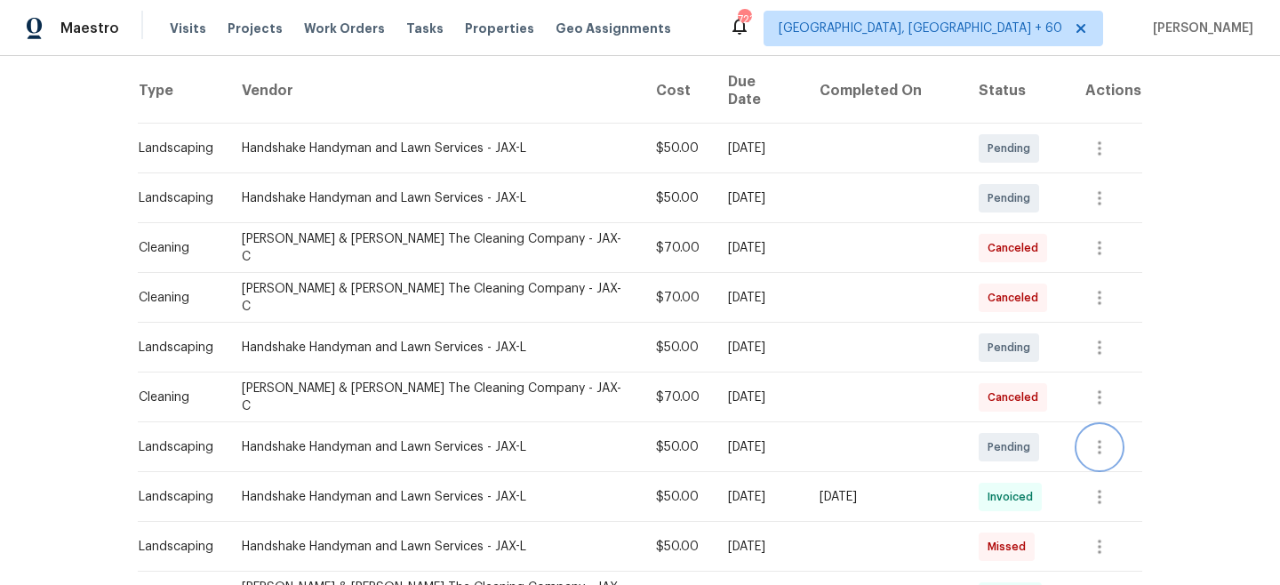
click at [1092, 437] on icon "button" at bounding box center [1099, 447] width 21 height 21
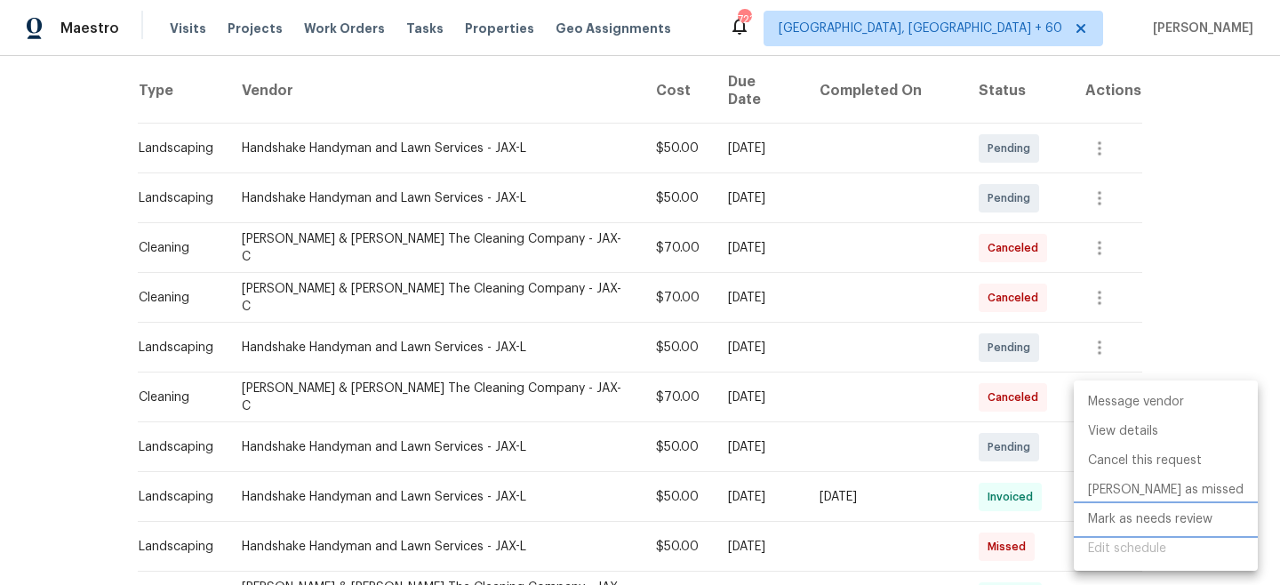
click at [1163, 528] on li "Mark as needs review" at bounding box center [1166, 519] width 184 height 29
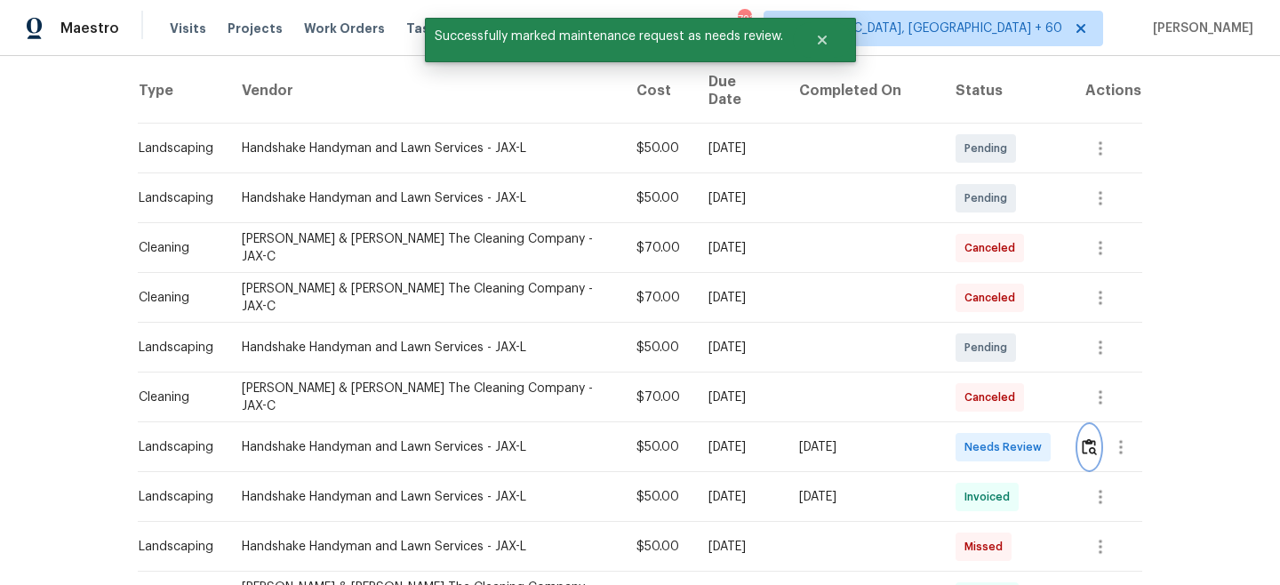
click at [1084, 438] on img "button" at bounding box center [1089, 446] width 15 height 17
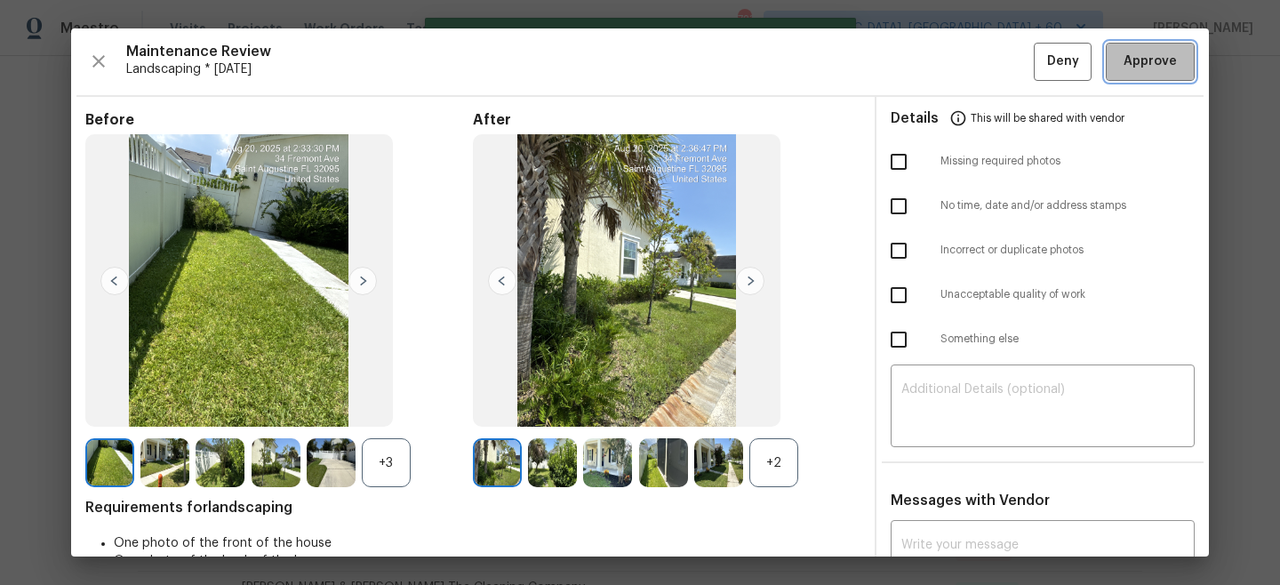
click at [1165, 72] on span "Approve" at bounding box center [1150, 62] width 53 height 22
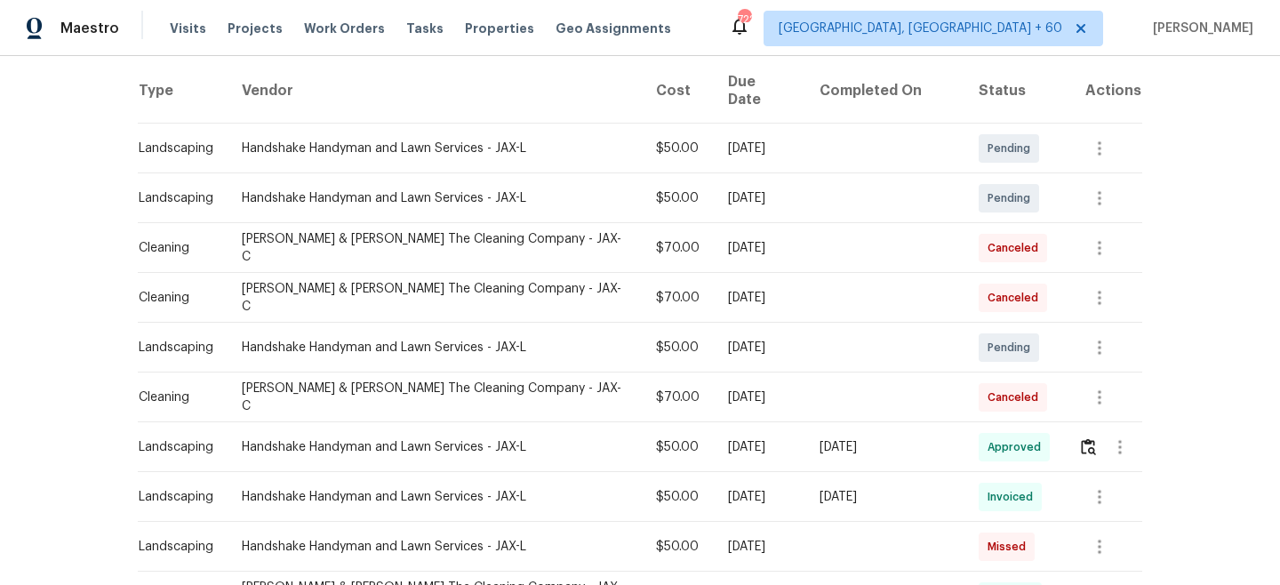
click at [309, 18] on div "Visits Projects Work Orders Tasks Properties Geo Assignments" at bounding box center [431, 29] width 523 height 36
click at [317, 27] on span "Work Orders" at bounding box center [344, 29] width 81 height 18
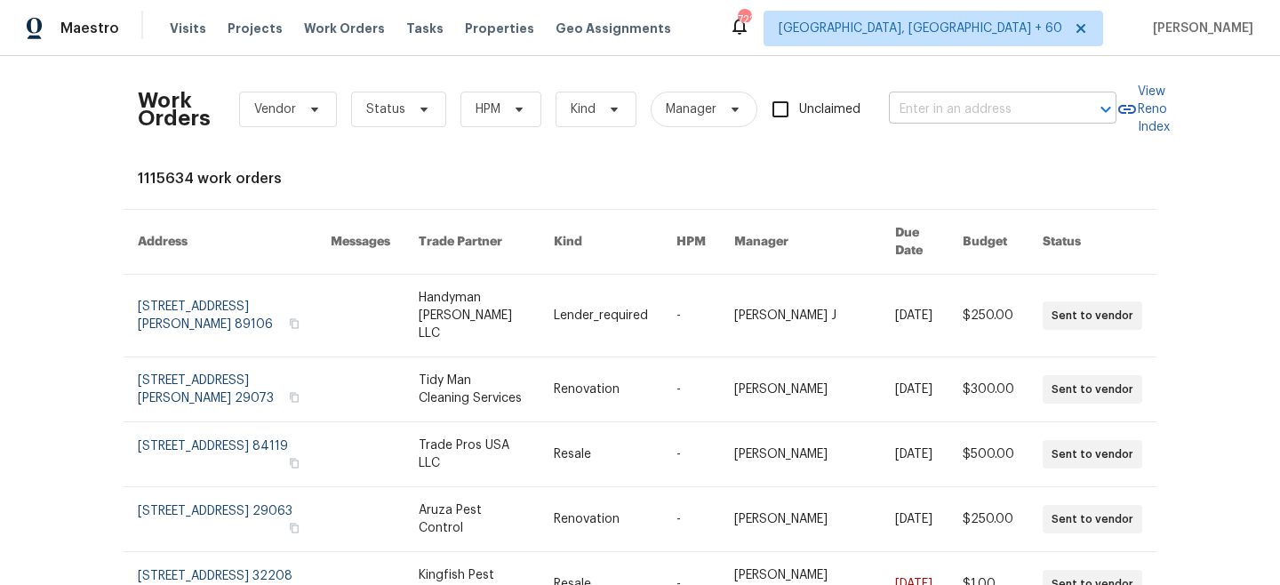
click at [957, 102] on input "text" at bounding box center [978, 110] width 178 height 28
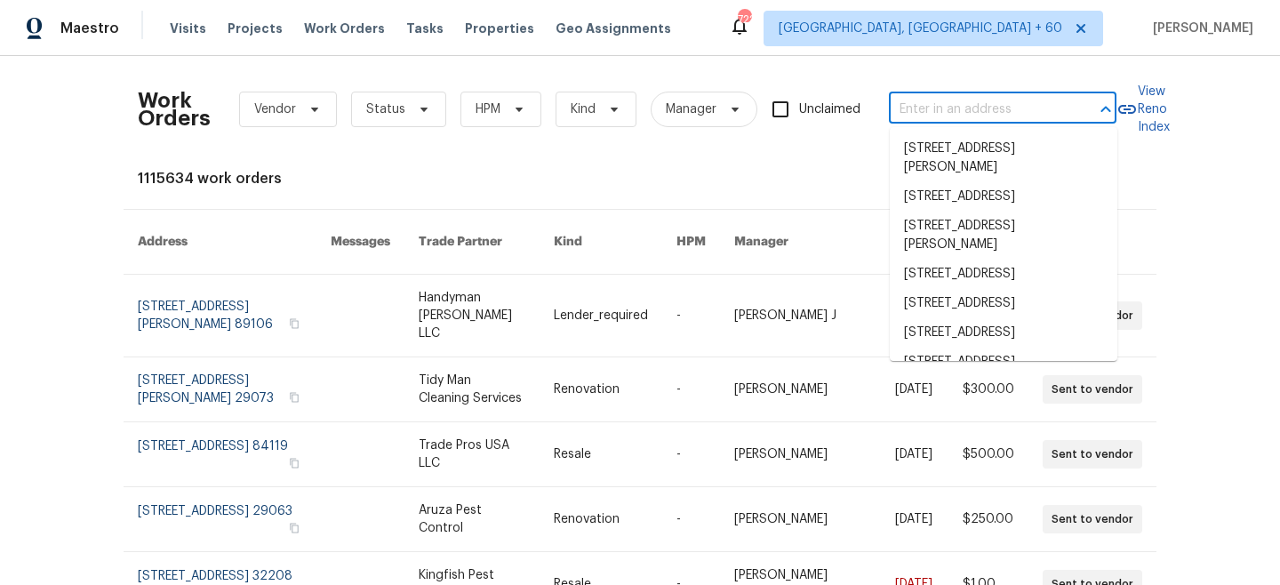
paste input "[STREET_ADDRESS]"
type input "[STREET_ADDRESS]"
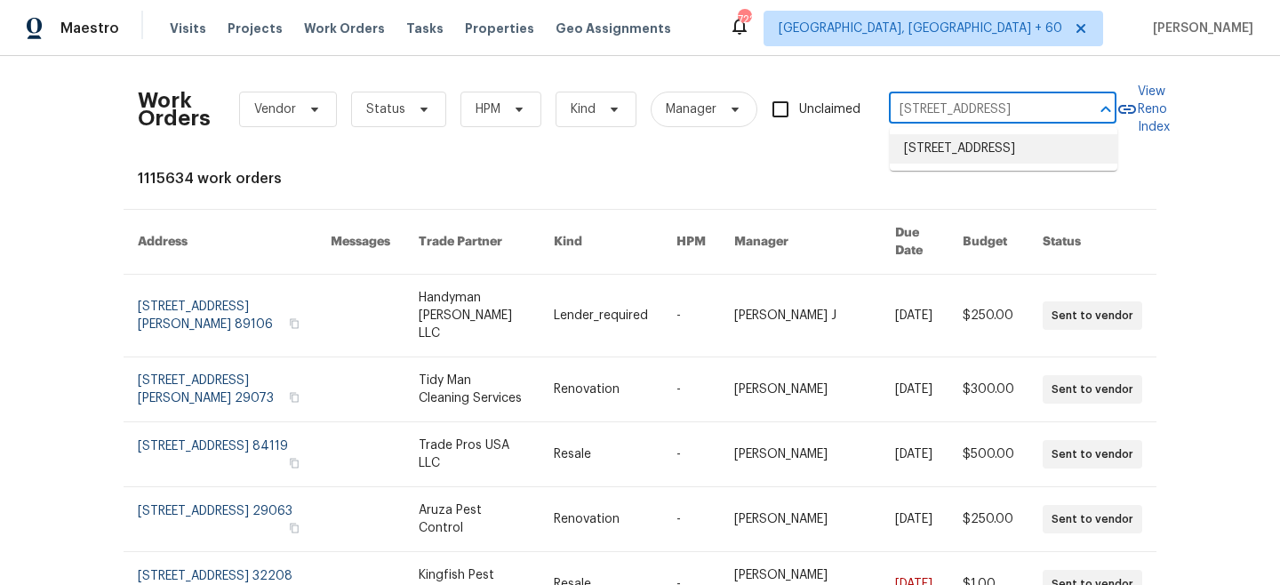
click at [1001, 158] on li "[STREET_ADDRESS]" at bounding box center [1004, 148] width 228 height 29
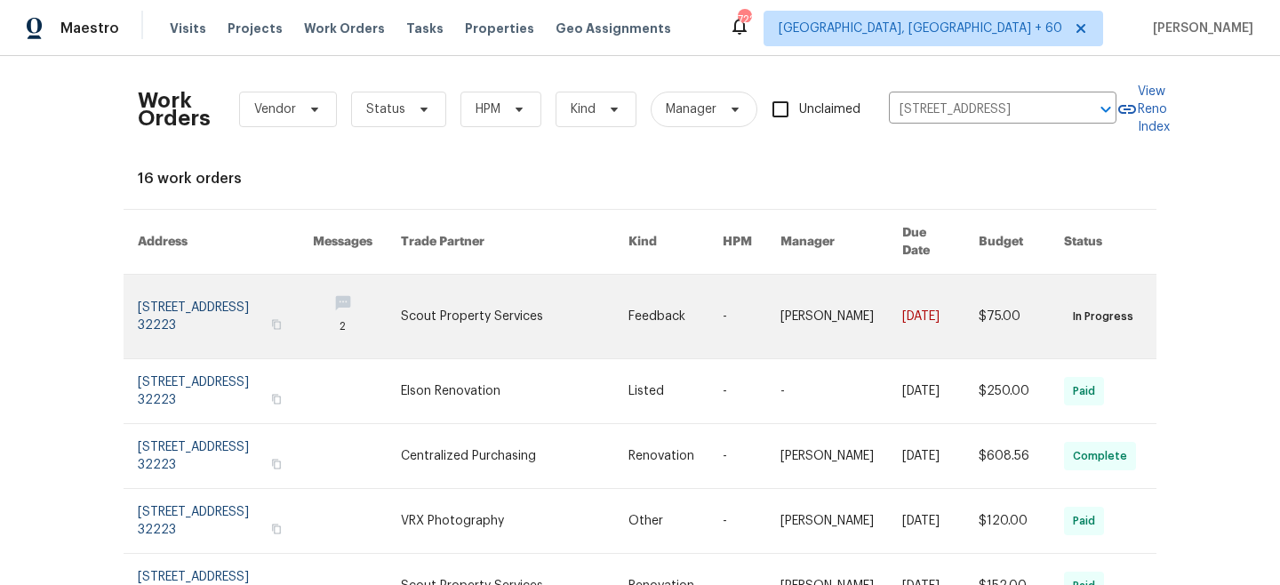
click at [734, 286] on link at bounding box center [752, 317] width 58 height 84
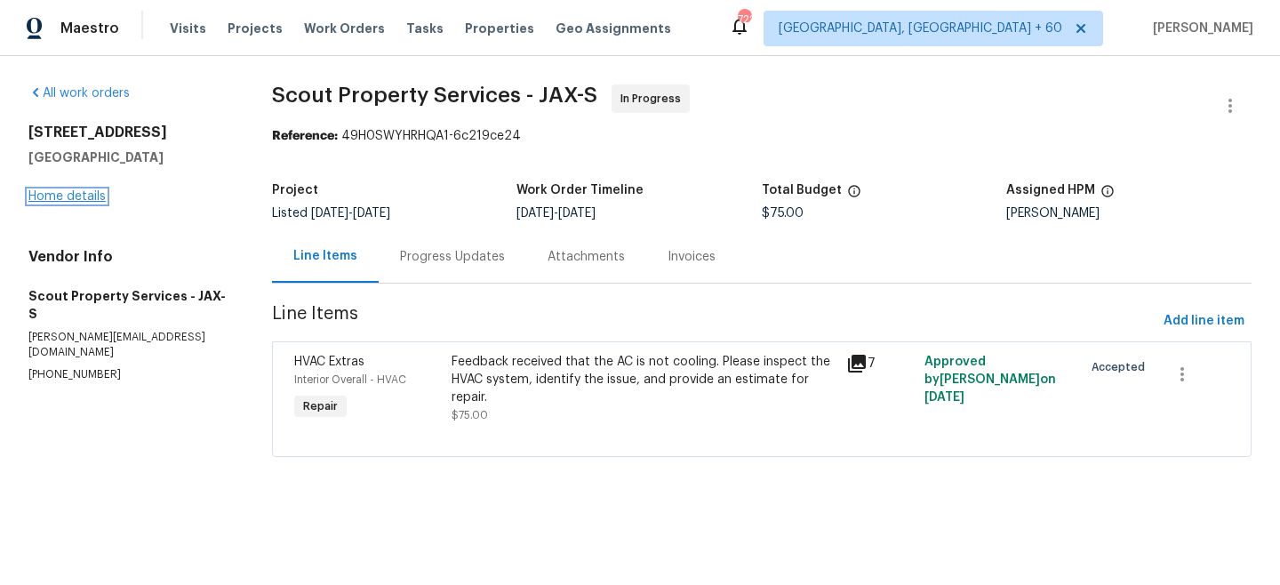
click at [82, 192] on link "Home details" at bounding box center [66, 196] width 77 height 12
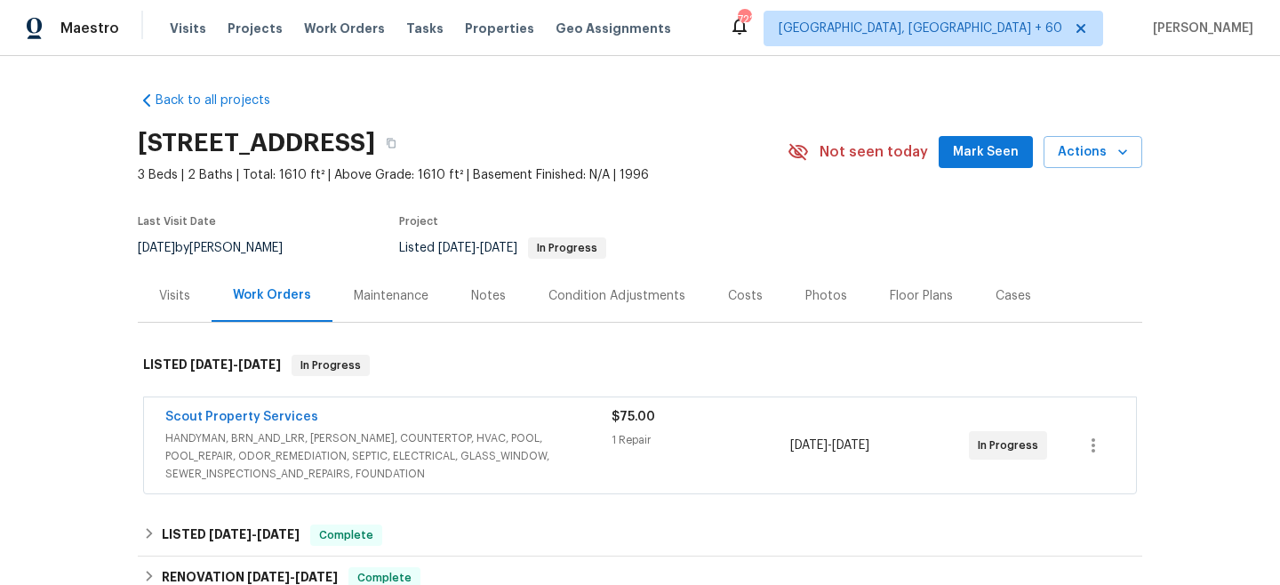
click at [405, 301] on div "Maintenance" at bounding box center [391, 296] width 75 height 18
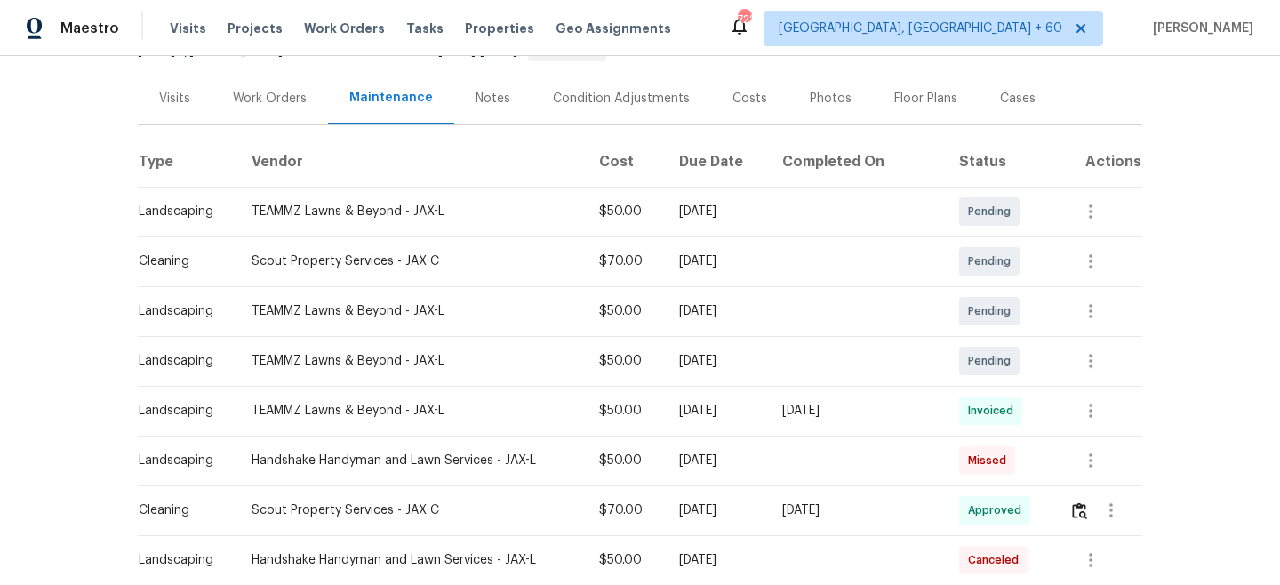
scroll to position [199, 0]
click at [332, 32] on span "Work Orders" at bounding box center [344, 29] width 81 height 18
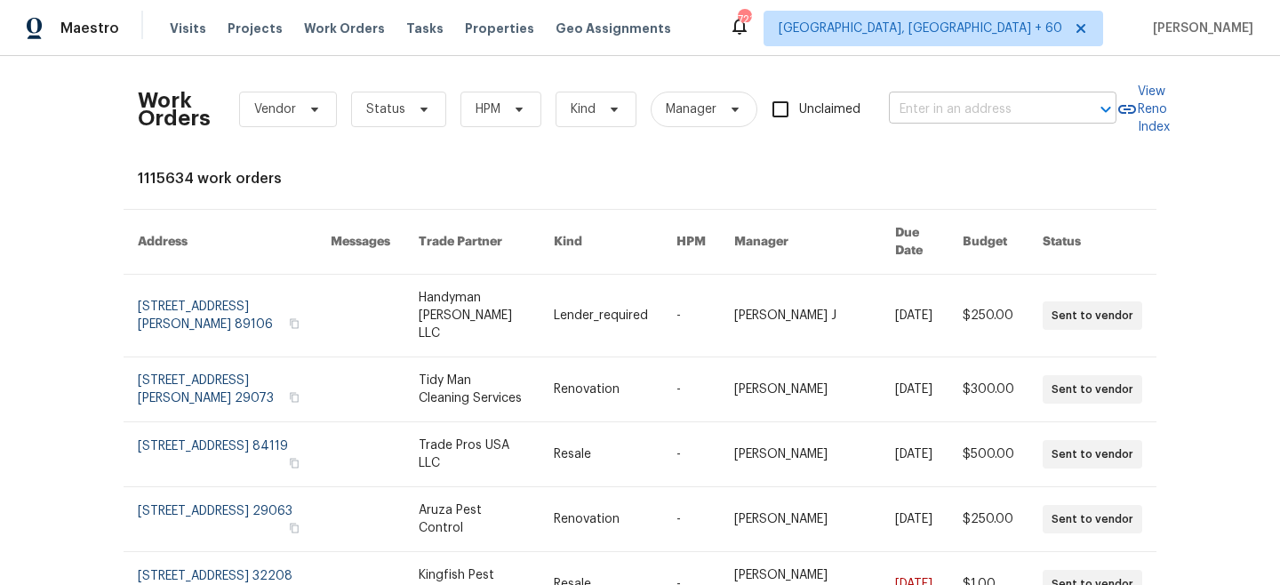
click at [934, 99] on input "text" at bounding box center [978, 110] width 178 height 28
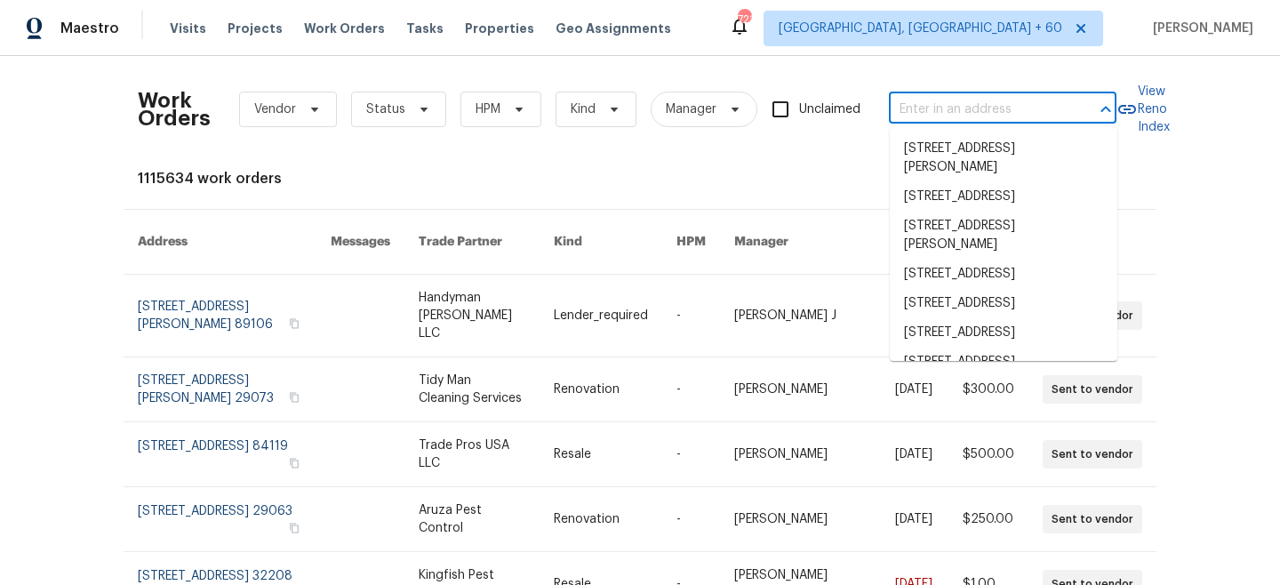
paste input "[STREET_ADDRESS]"
type input "[STREET_ADDRESS]"
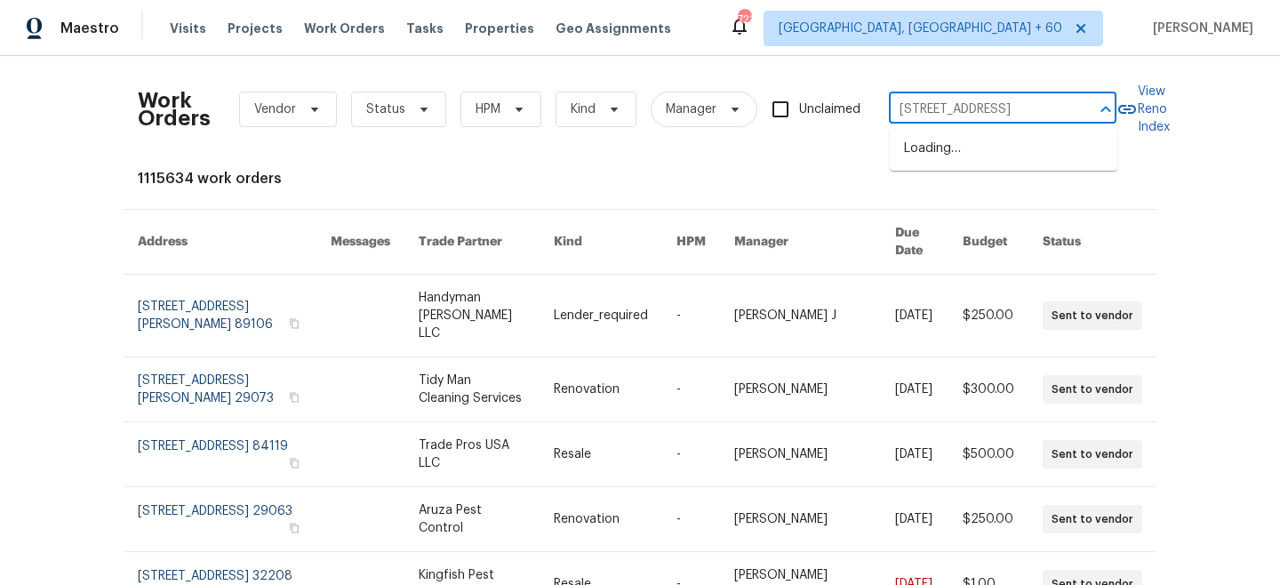
scroll to position [0, 88]
click at [989, 156] on li "[STREET_ADDRESS]" at bounding box center [1004, 148] width 228 height 29
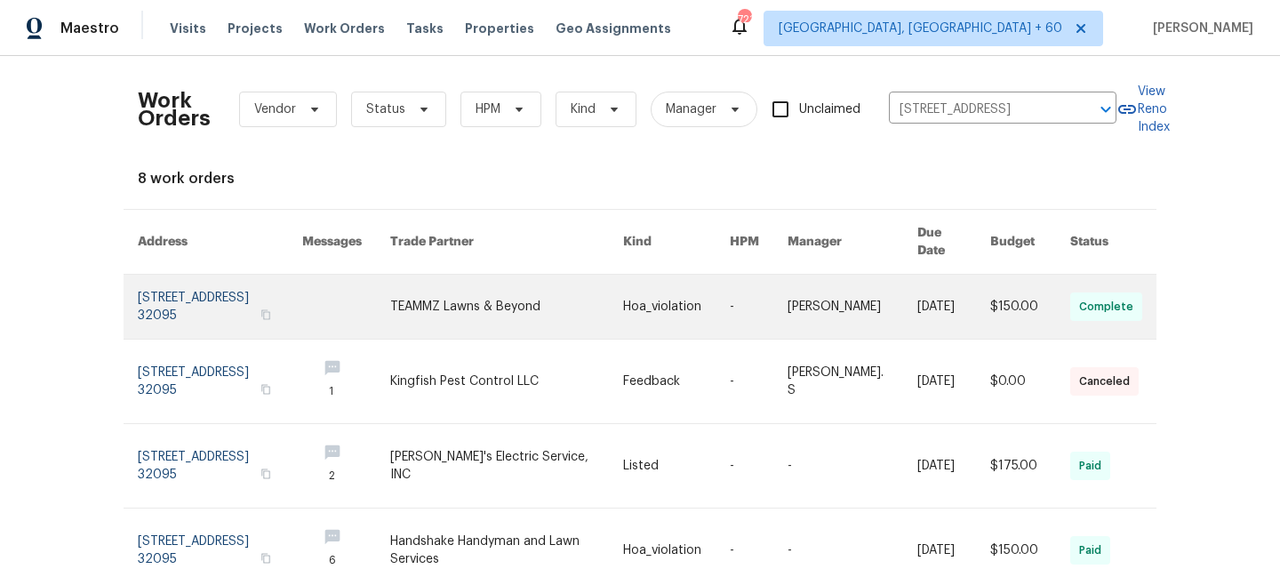
click at [532, 304] on link at bounding box center [506, 307] width 233 height 64
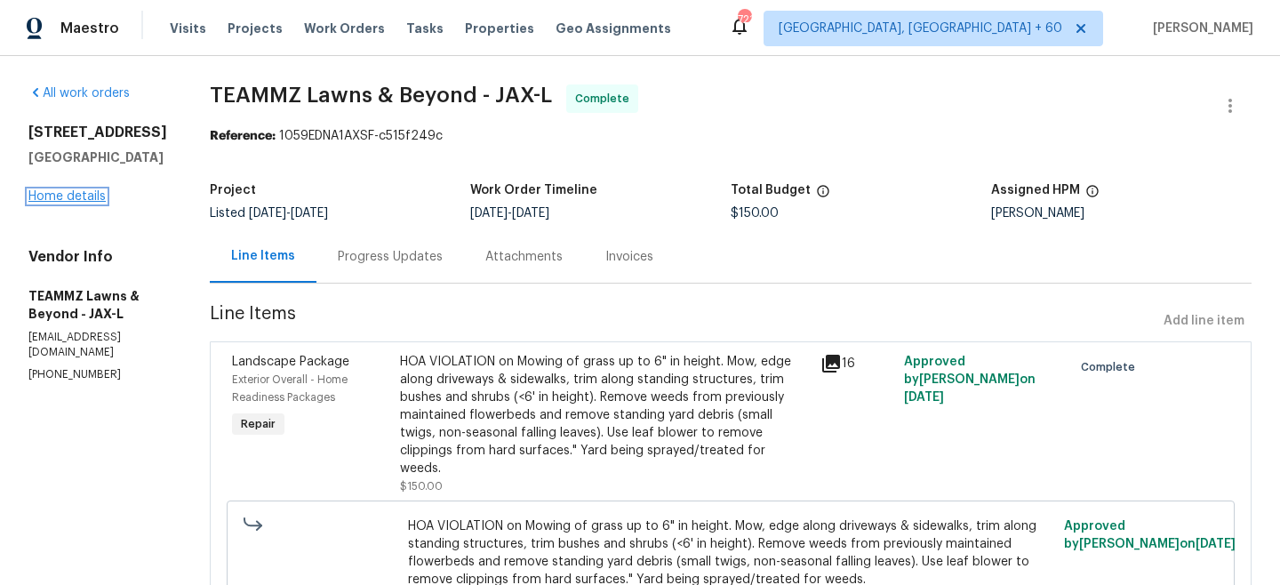
click at [48, 195] on link "Home details" at bounding box center [66, 196] width 77 height 12
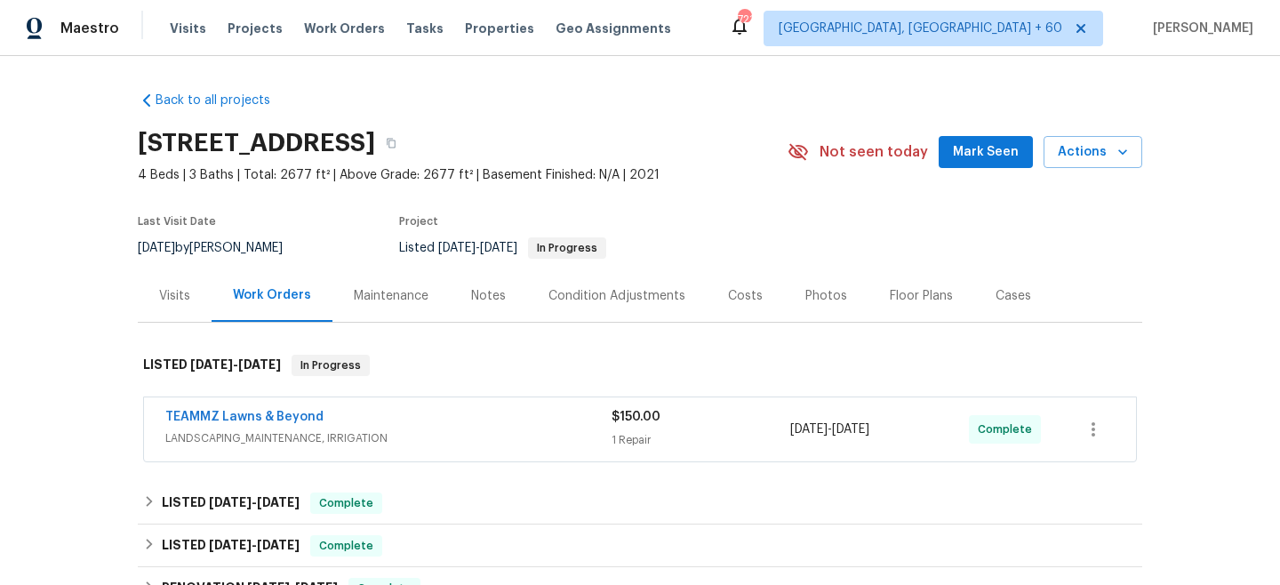
click at [389, 296] on div "Maintenance" at bounding box center [391, 296] width 75 height 18
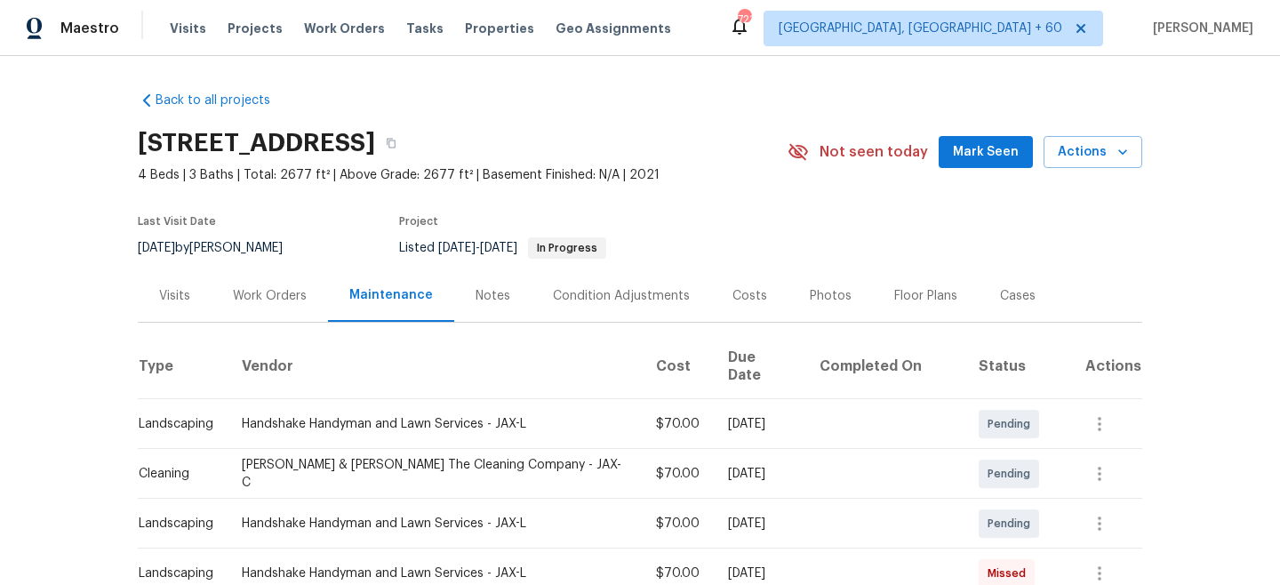
scroll to position [125, 0]
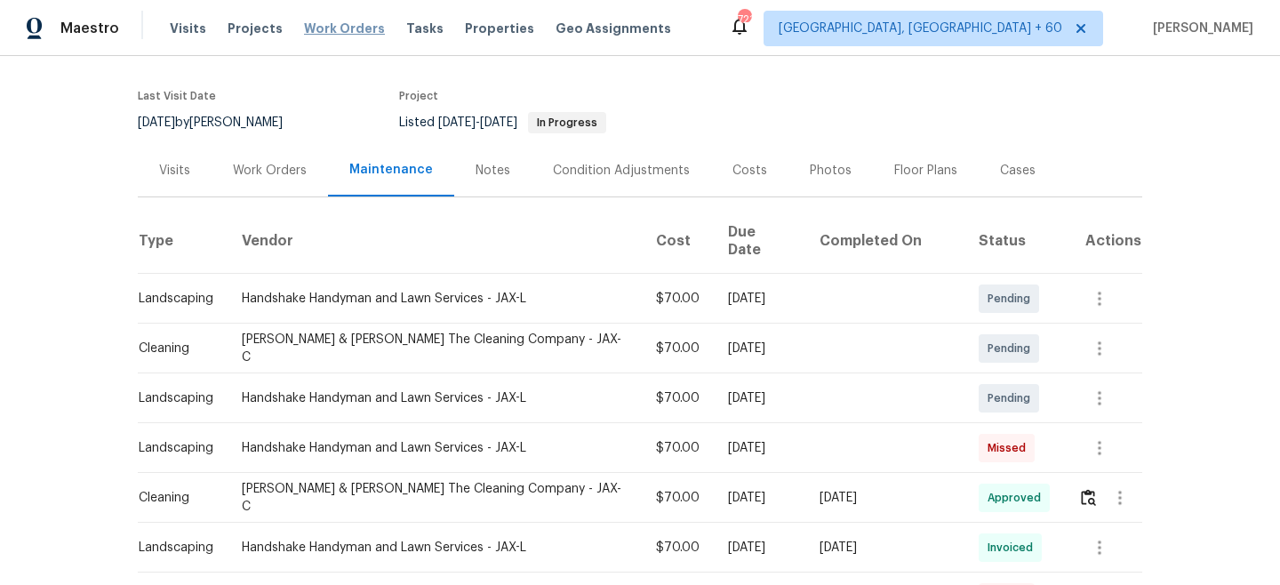
click at [336, 29] on span "Work Orders" at bounding box center [344, 29] width 81 height 18
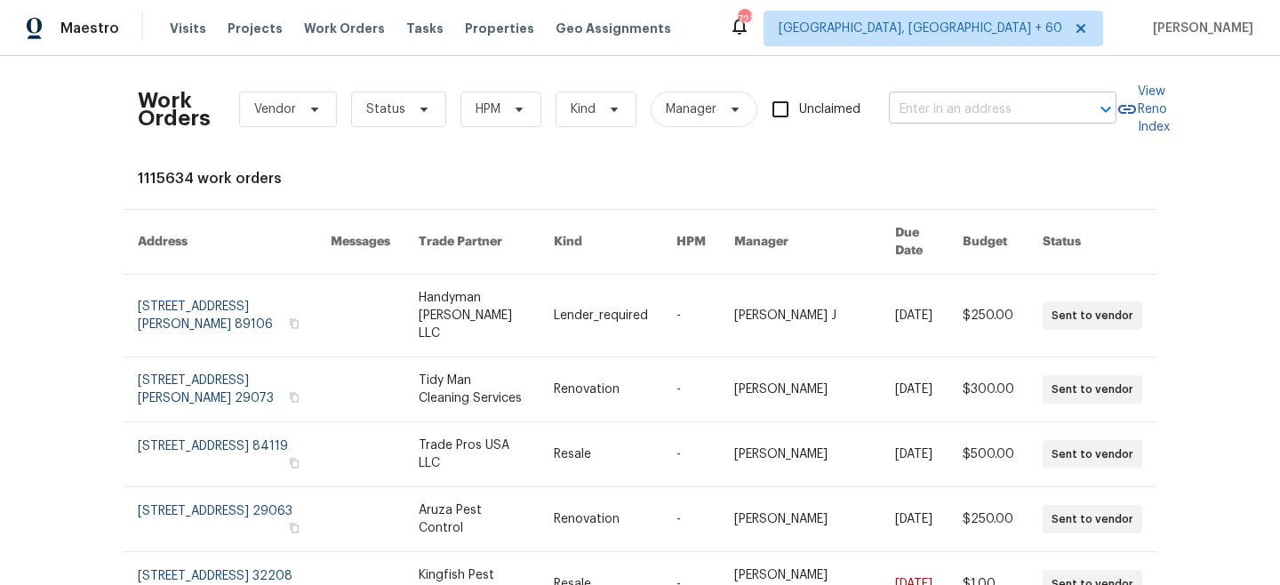
click at [937, 103] on input "text" at bounding box center [978, 110] width 178 height 28
paste input "[STREET_ADDRESS]"
type input "[STREET_ADDRESS]"
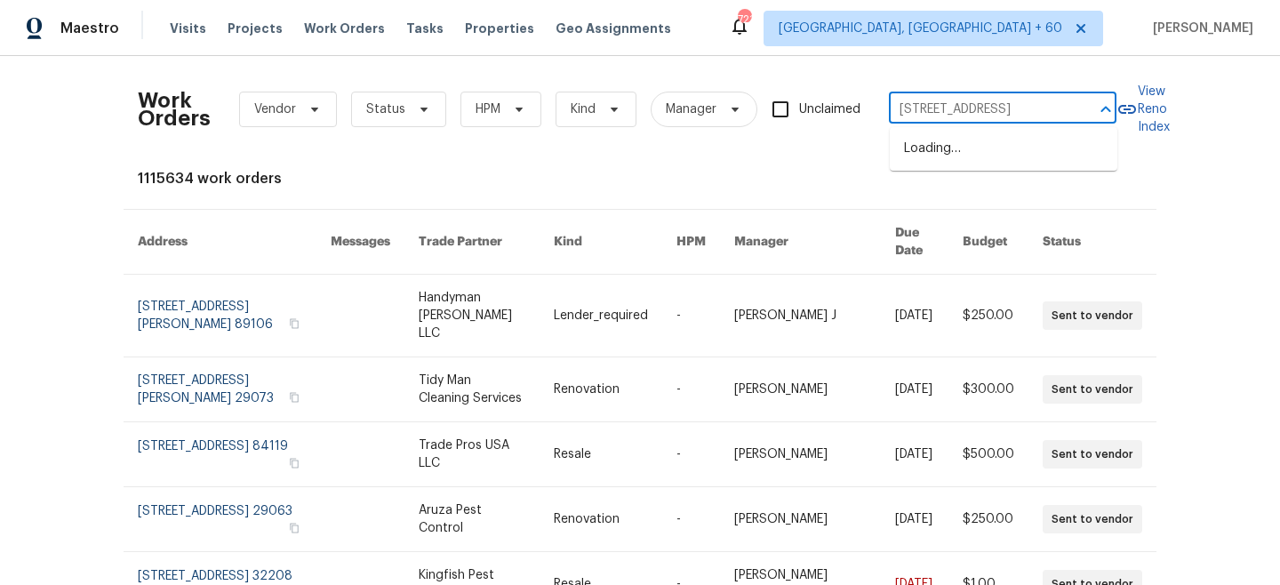
scroll to position [0, 76]
click at [971, 158] on li "[STREET_ADDRESS]" at bounding box center [1004, 148] width 228 height 29
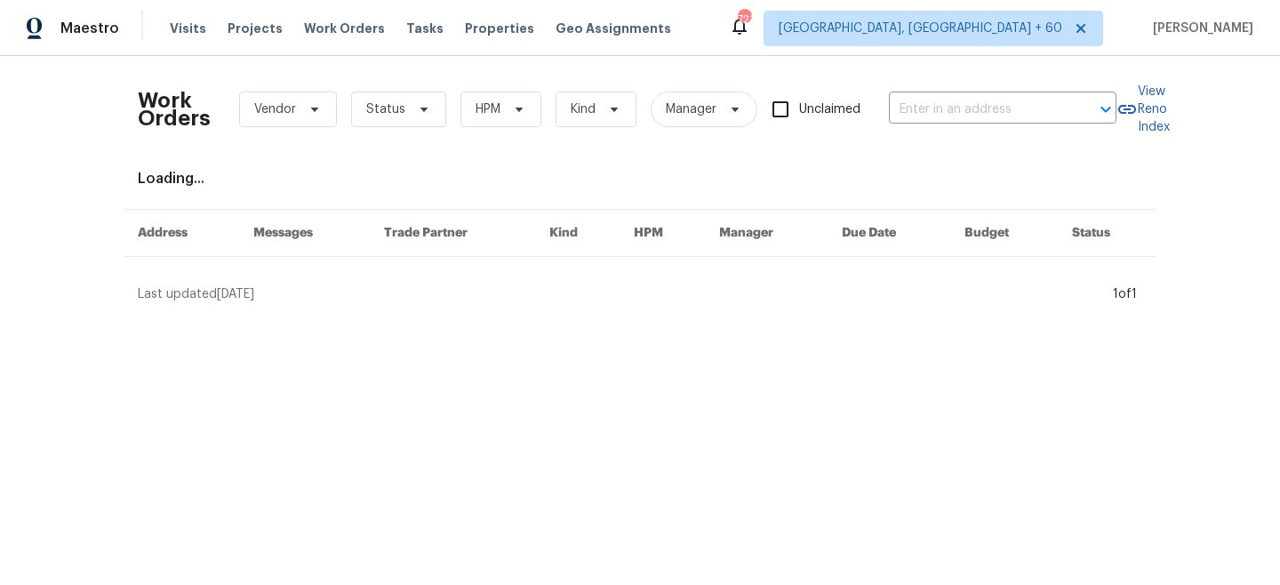
type input "[STREET_ADDRESS]"
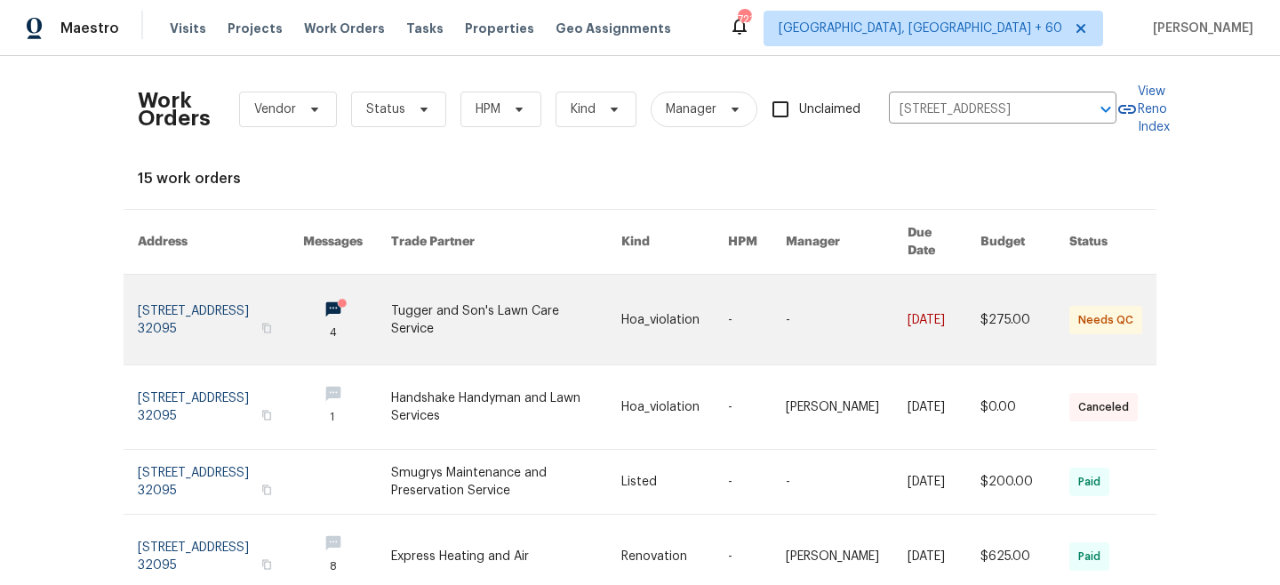
click at [677, 307] on link at bounding box center [674, 320] width 107 height 90
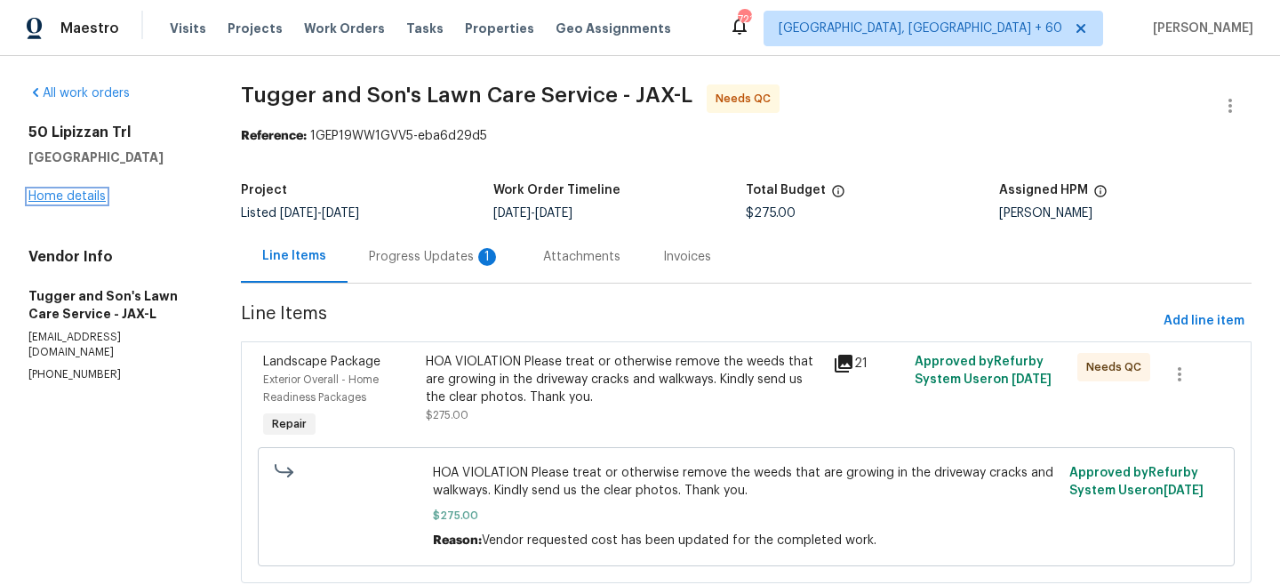
click at [63, 197] on link "Home details" at bounding box center [66, 196] width 77 height 12
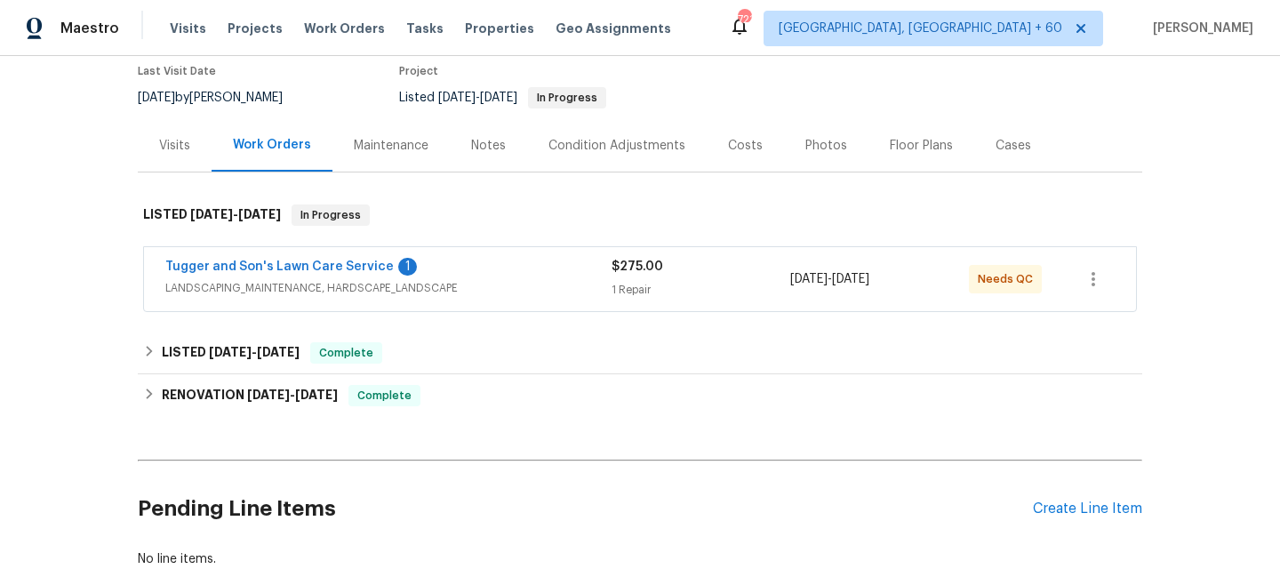
scroll to position [150, 0]
click at [405, 115] on div "Last Visit Date [DATE] by [PERSON_NAME] Project Listed [DATE] - [DATE] In Progr…" at bounding box center [439, 87] width 603 height 64
click at [405, 141] on div "Maintenance" at bounding box center [391, 146] width 75 height 18
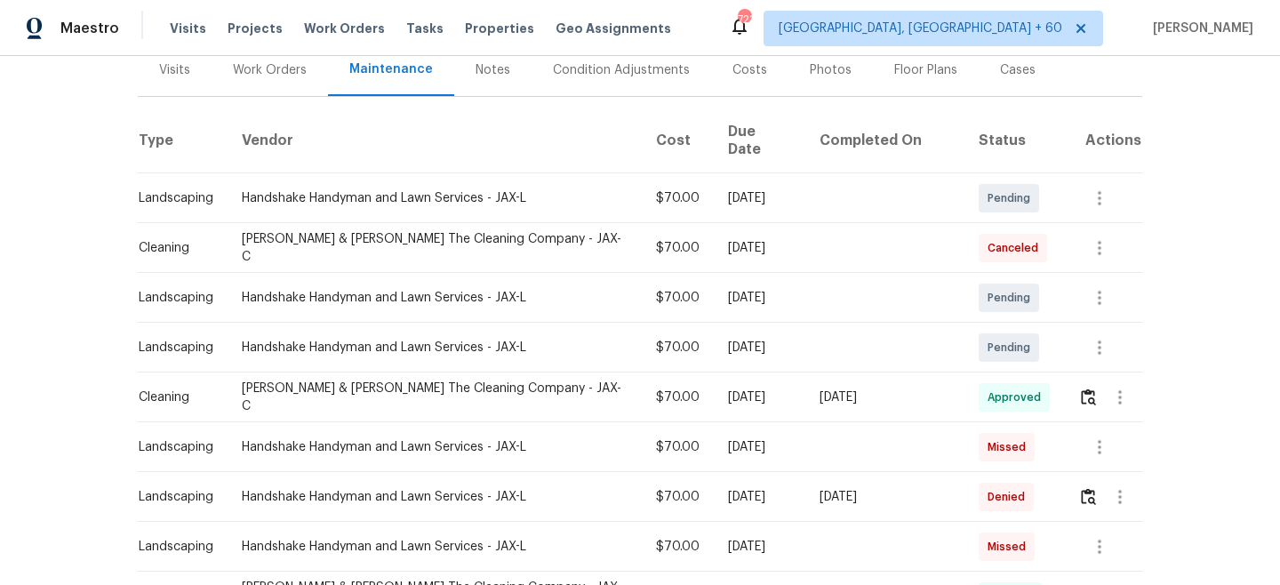
scroll to position [228, 0]
click at [1086, 486] on img "button" at bounding box center [1088, 494] width 15 height 17
click at [341, 24] on span "Work Orders" at bounding box center [344, 29] width 81 height 18
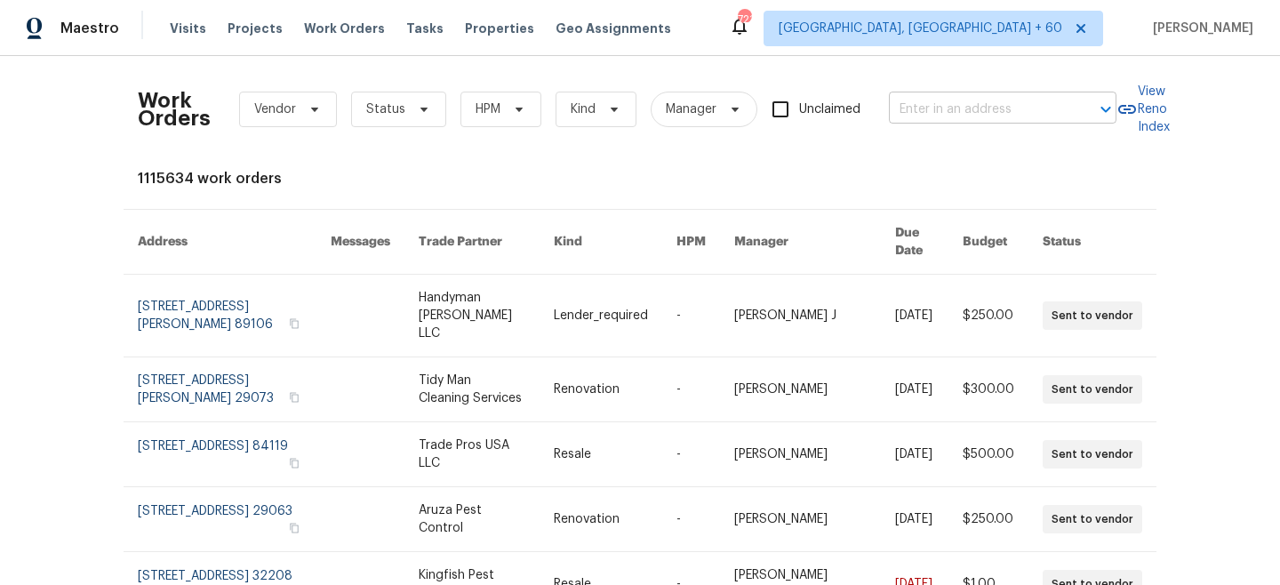
click at [982, 119] on input "text" at bounding box center [978, 110] width 178 height 28
paste input "[STREET_ADDRESS]"
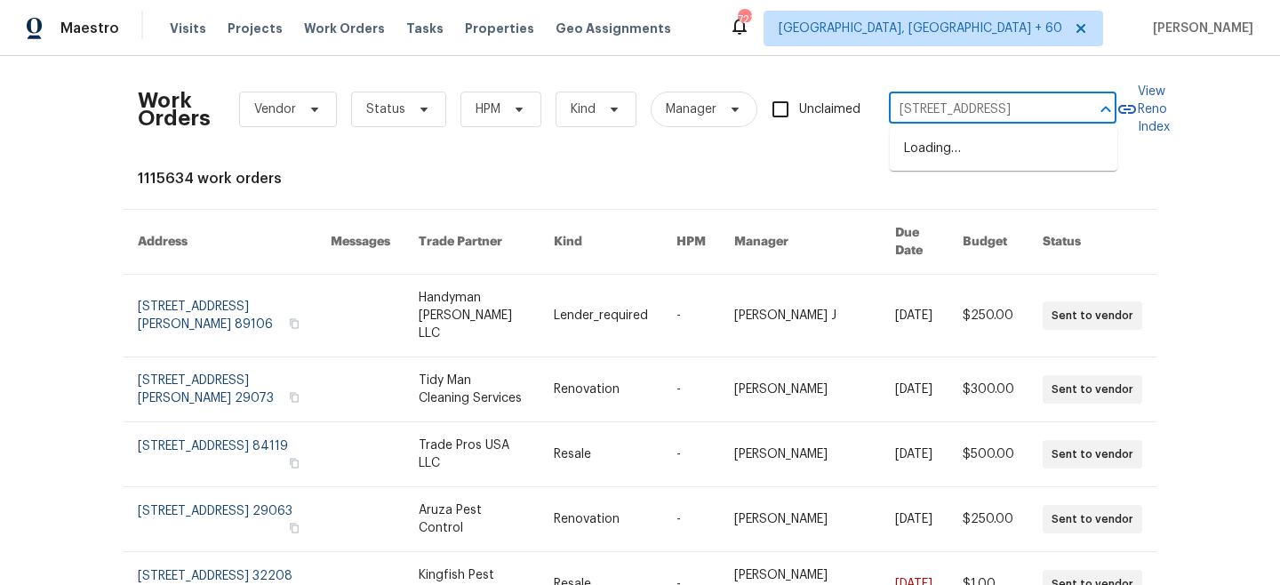
scroll to position [0, 115]
type input "[STREET_ADDRESS]"
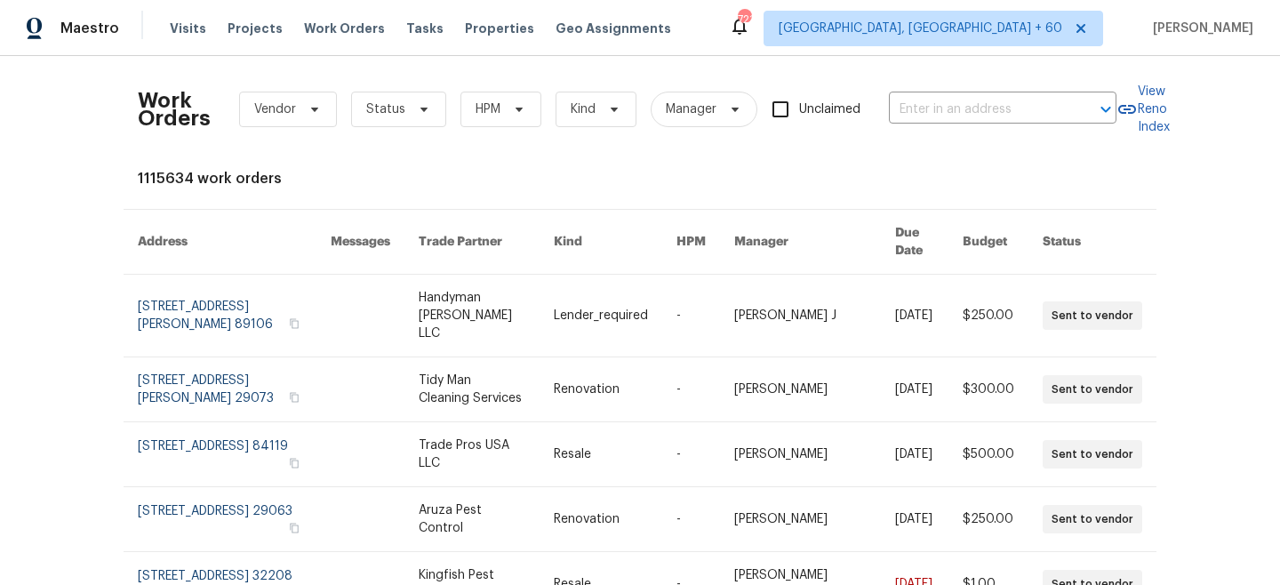
scroll to position [0, 0]
click at [960, 120] on input "text" at bounding box center [978, 110] width 178 height 28
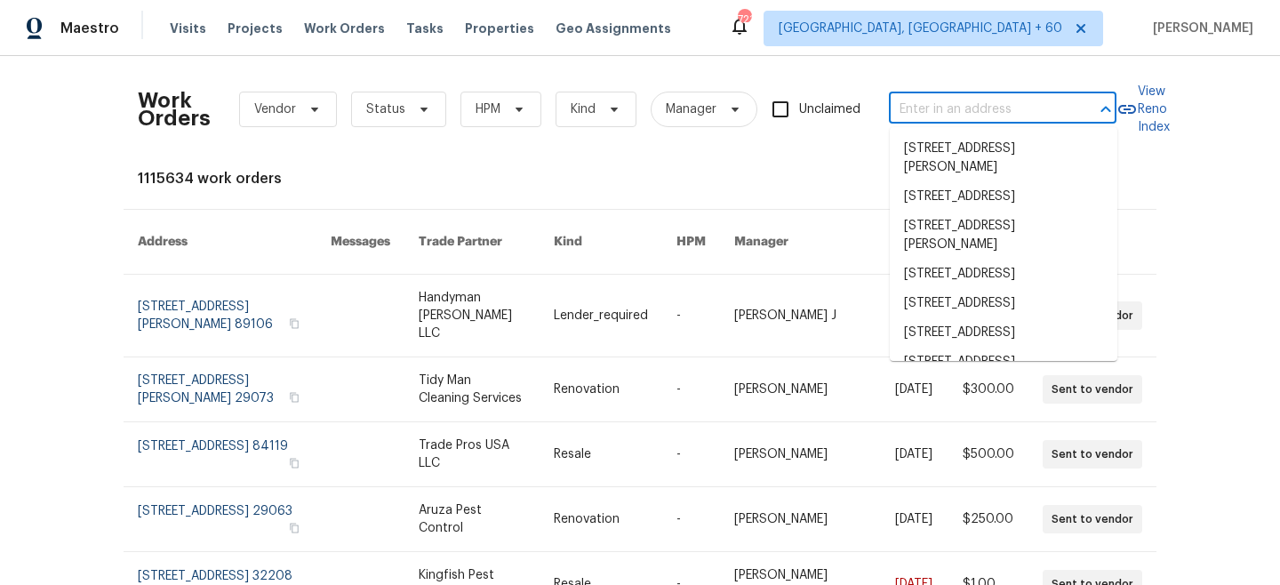
type input "v"
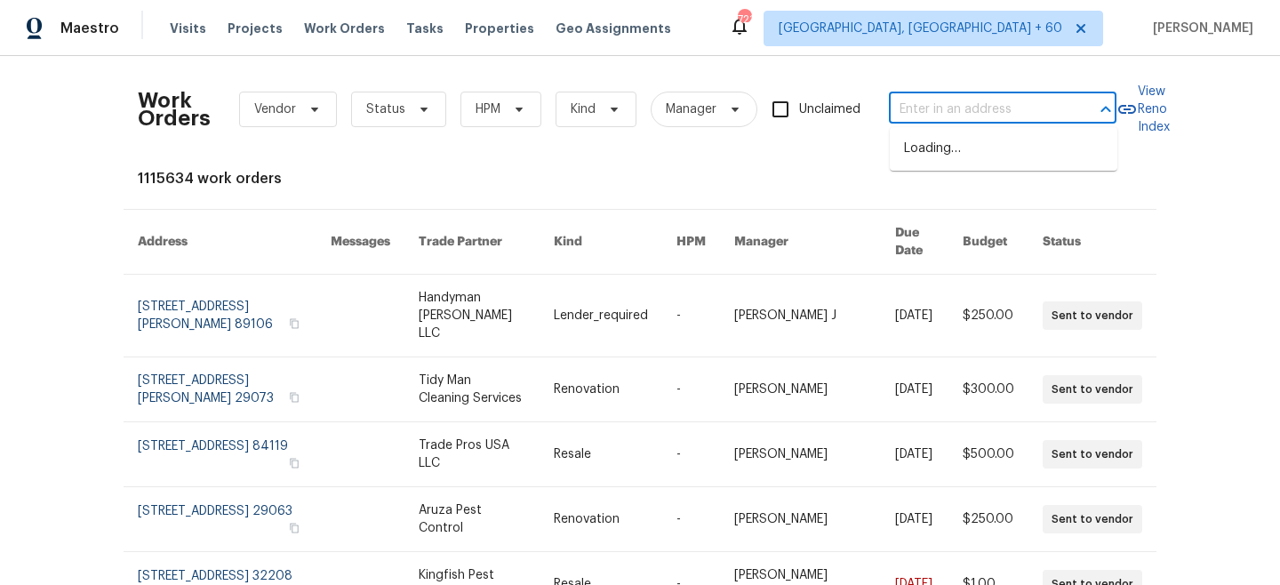
paste input "[STREET_ADDRESS]"
type input "[STREET_ADDRESS]"
click at [977, 156] on li "[STREET_ADDRESS]" at bounding box center [1004, 148] width 228 height 29
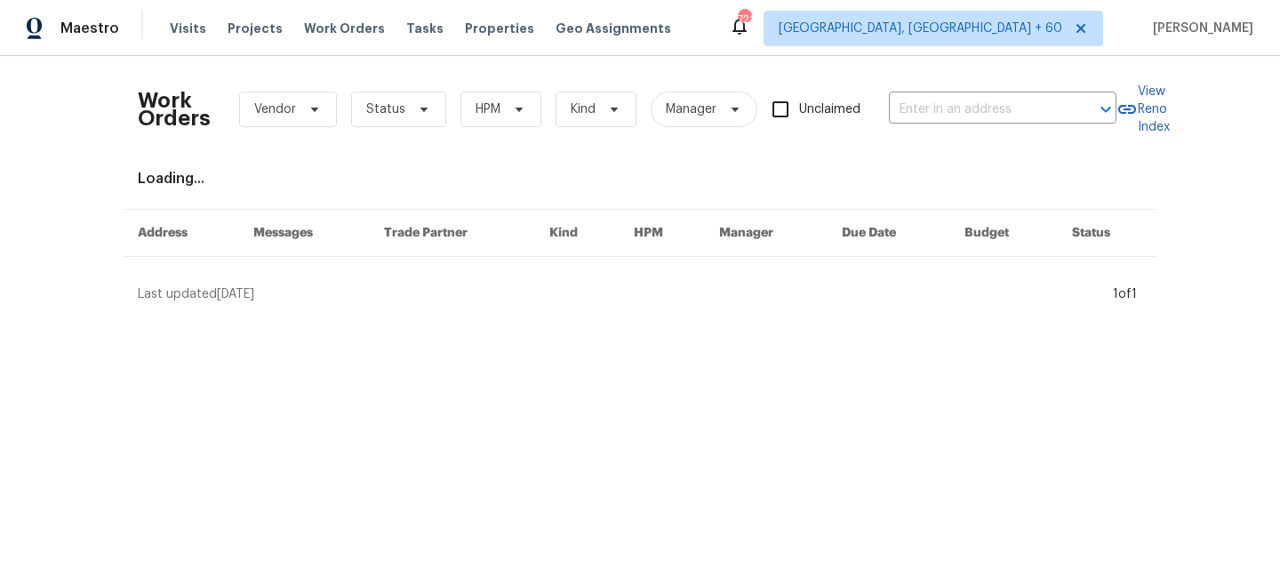
type input "[STREET_ADDRESS]"
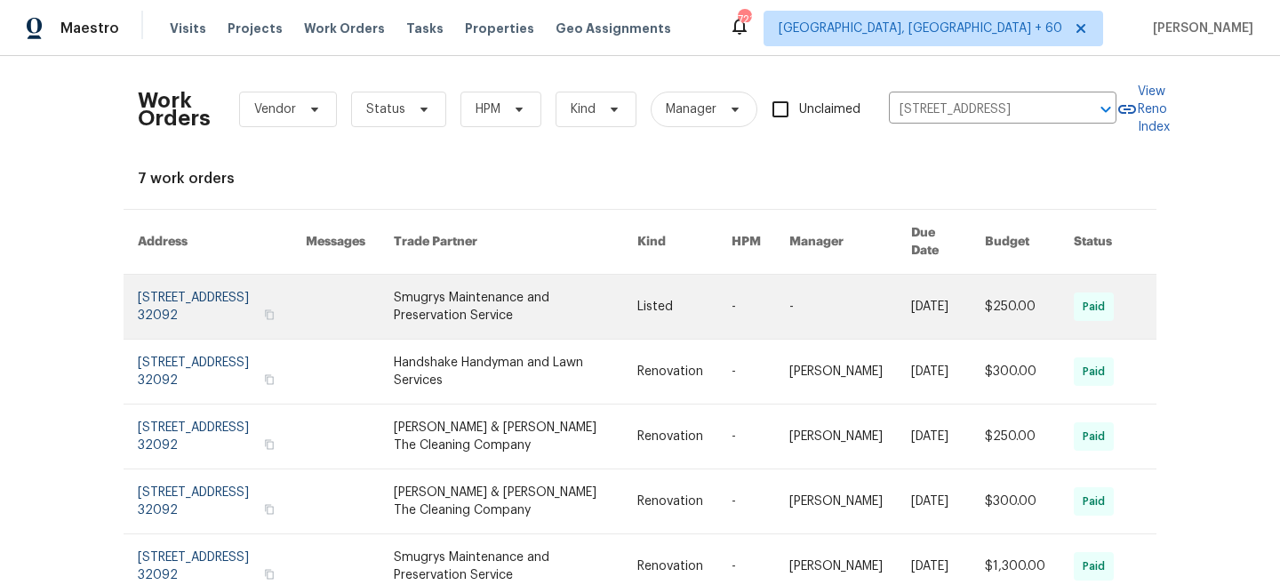
click at [570, 293] on link at bounding box center [515, 307] width 243 height 64
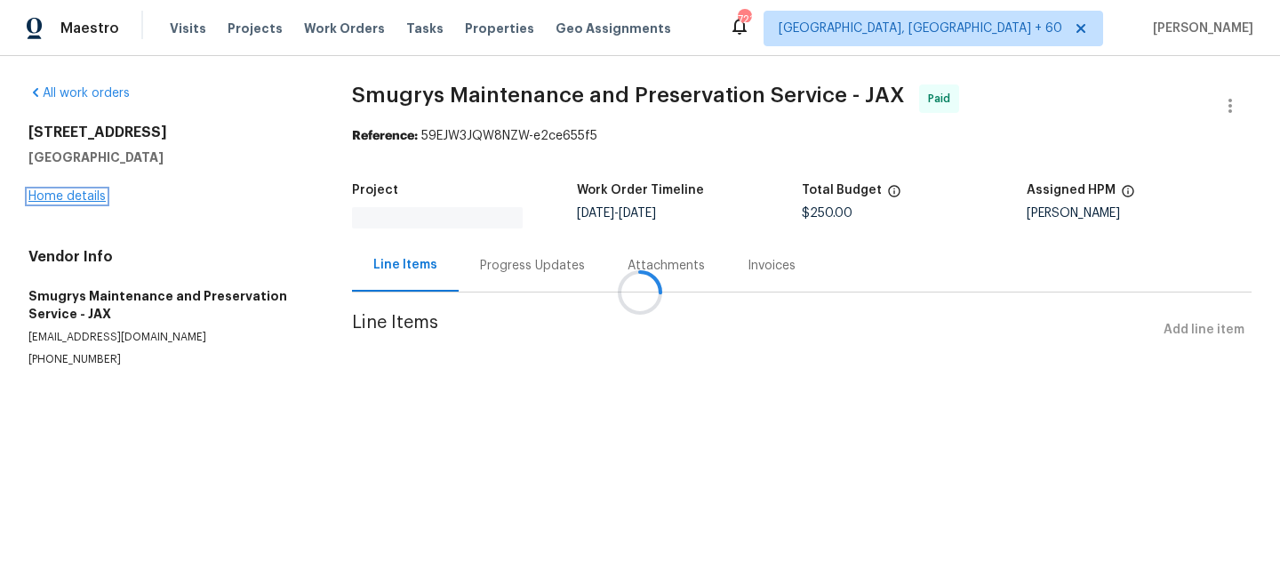
click at [53, 195] on link "Home details" at bounding box center [66, 196] width 77 height 12
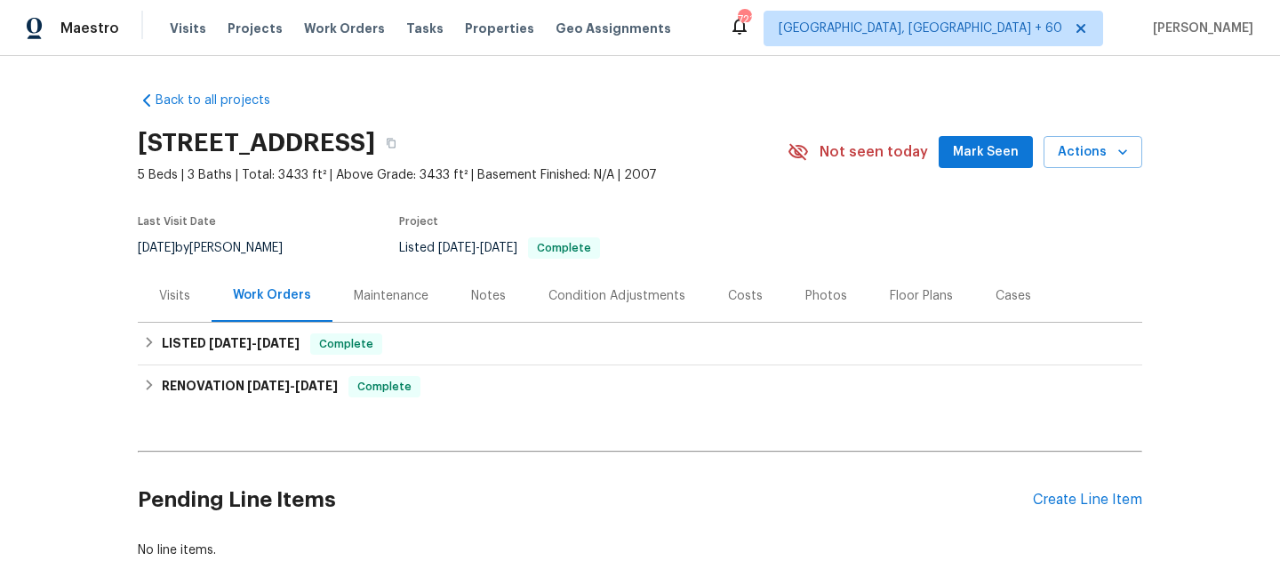
click at [418, 300] on div "Maintenance" at bounding box center [391, 296] width 75 height 18
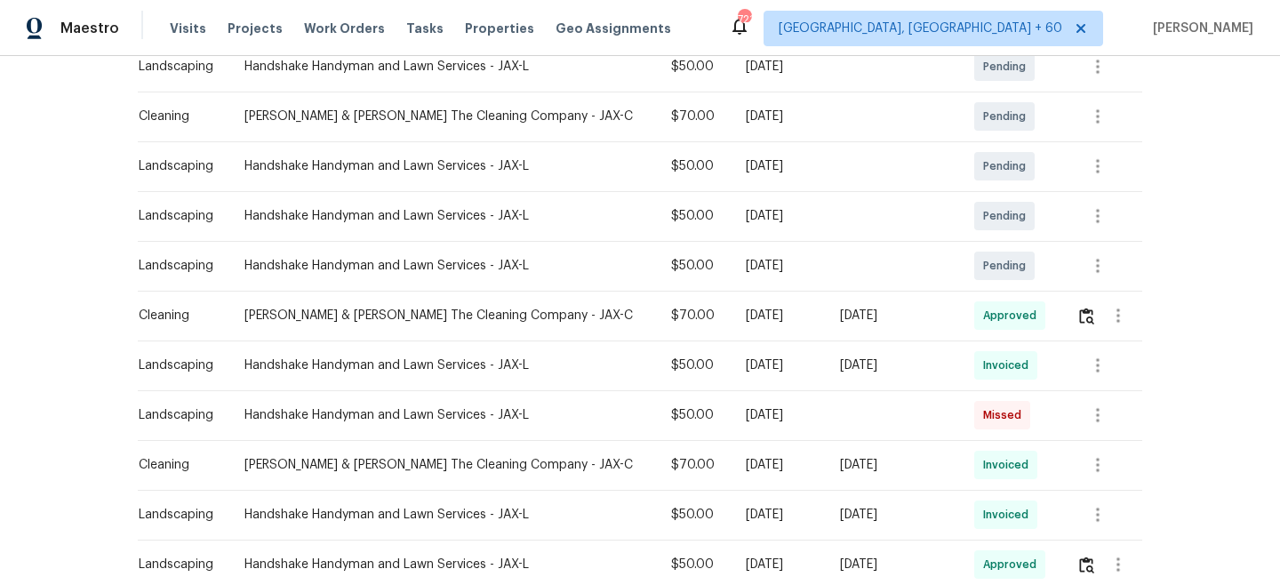
scroll to position [357, 0]
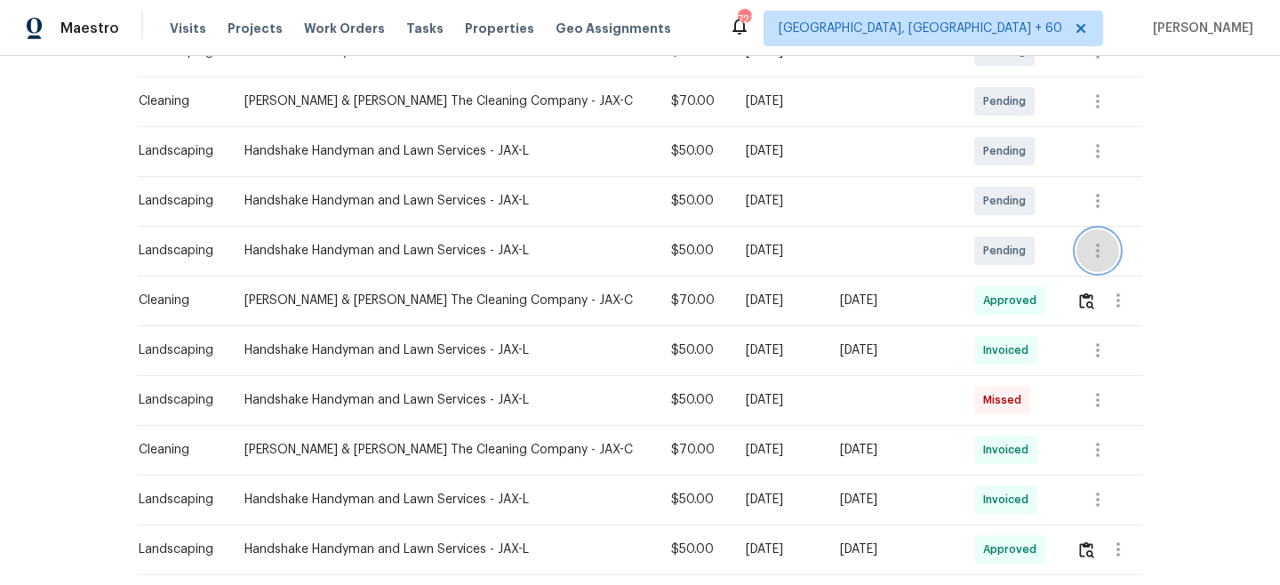
click at [1088, 252] on icon "button" at bounding box center [1097, 250] width 21 height 21
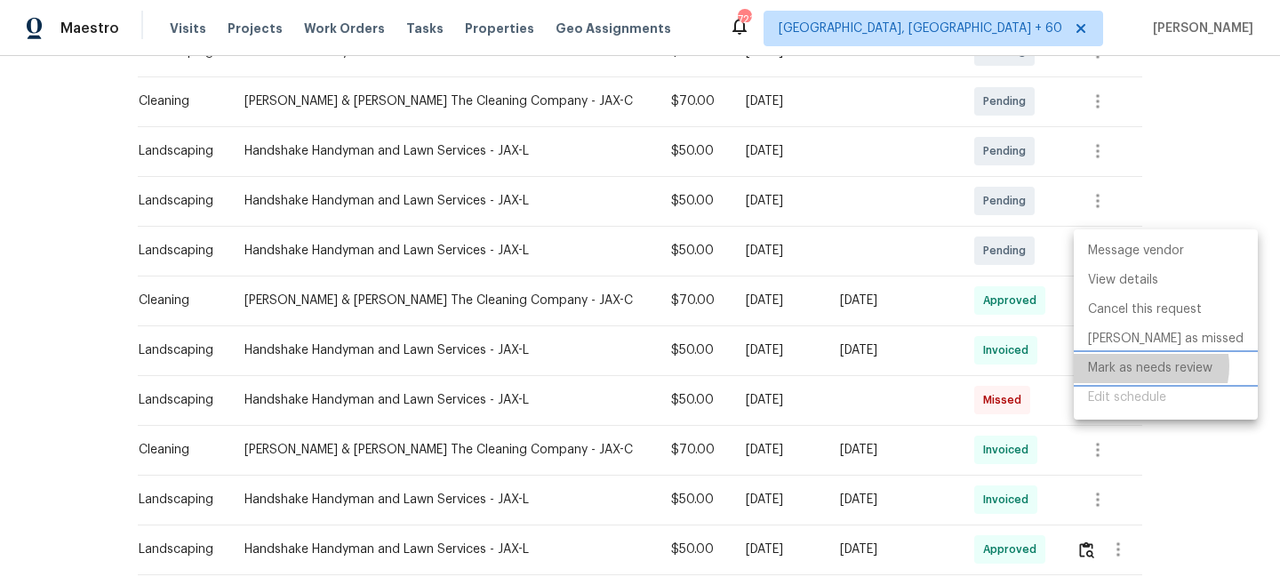
drag, startPoint x: 1148, startPoint y: 366, endPoint x: 1182, endPoint y: 144, distance: 224.8
click at [1148, 336] on ul "Message vendor View details Cancel this request [PERSON_NAME] as missed [PERSON…" at bounding box center [1166, 324] width 184 height 190
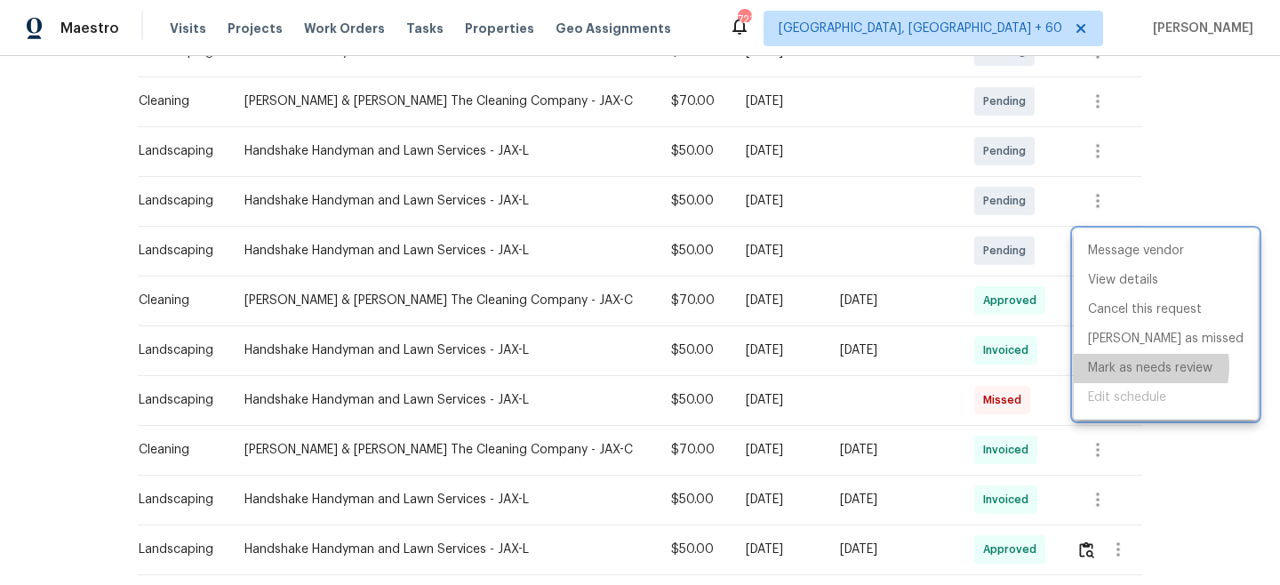
click at [1182, 141] on div at bounding box center [640, 292] width 1280 height 585
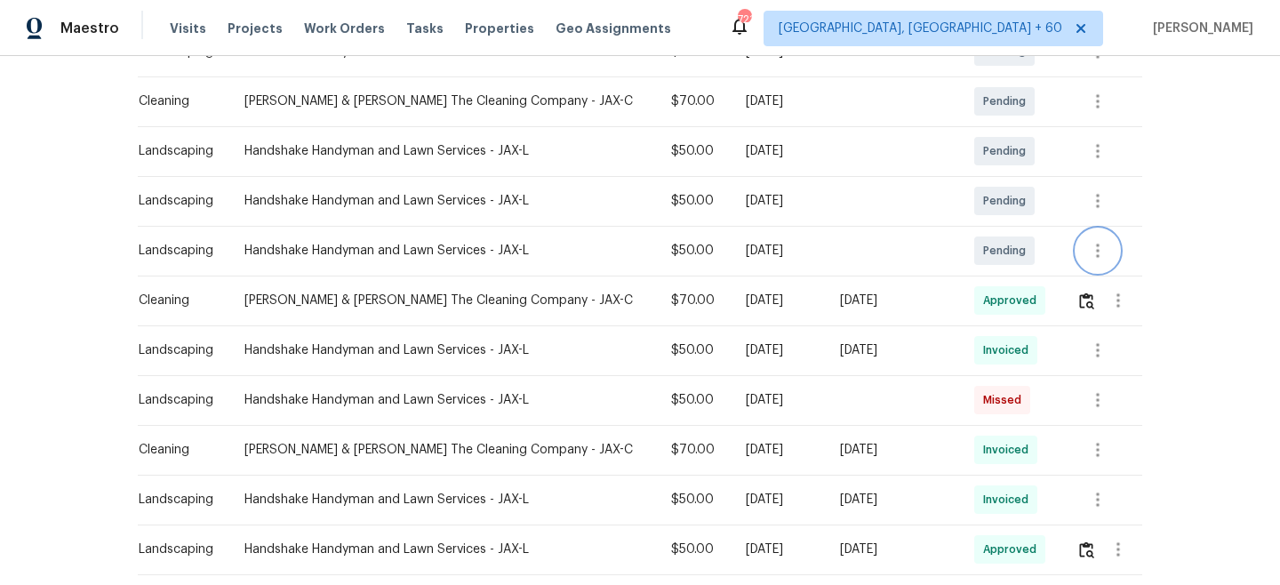
click at [1096, 254] on icon "button" at bounding box center [1098, 251] width 4 height 14
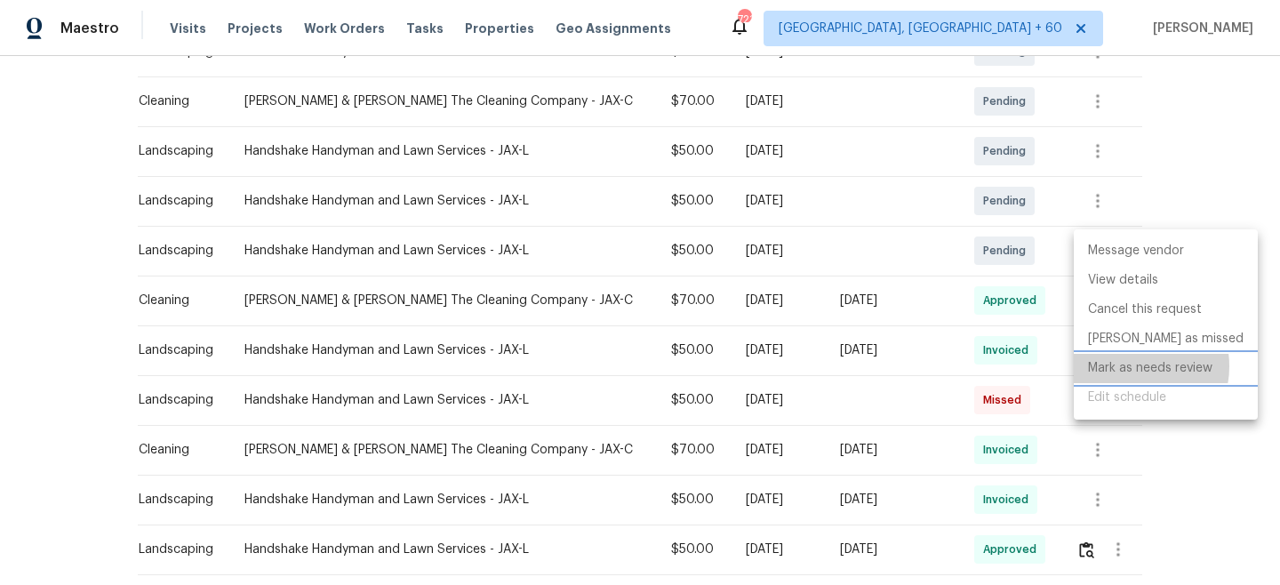
click at [1131, 366] on li "Mark as needs review" at bounding box center [1166, 368] width 184 height 29
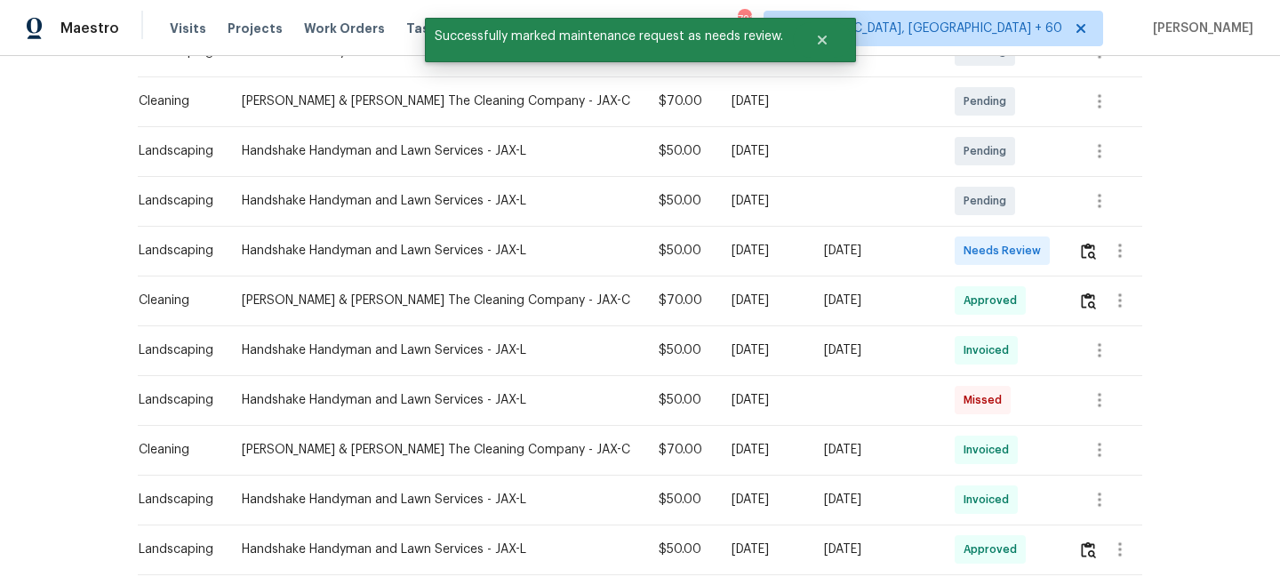
click at [1211, 164] on div "Message vendor View details Edit schedule" at bounding box center [640, 292] width 1280 height 585
click at [1087, 255] on img "button" at bounding box center [1088, 251] width 15 height 17
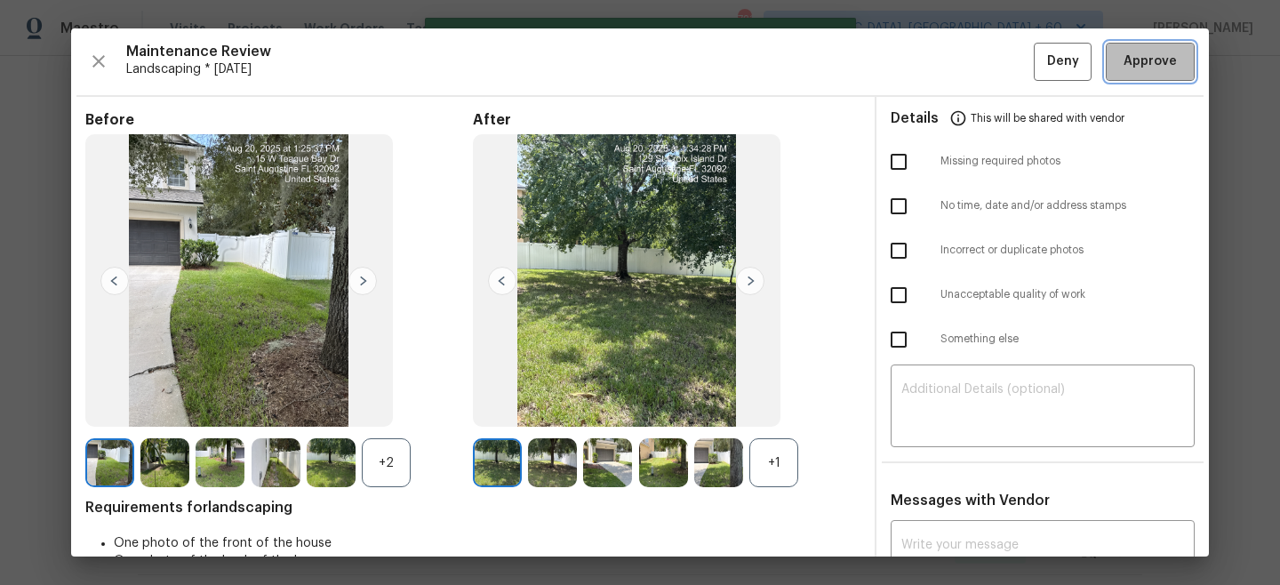
click at [1149, 63] on span "Approve" at bounding box center [1150, 62] width 53 height 22
